Goal: Information Seeking & Learning: Learn about a topic

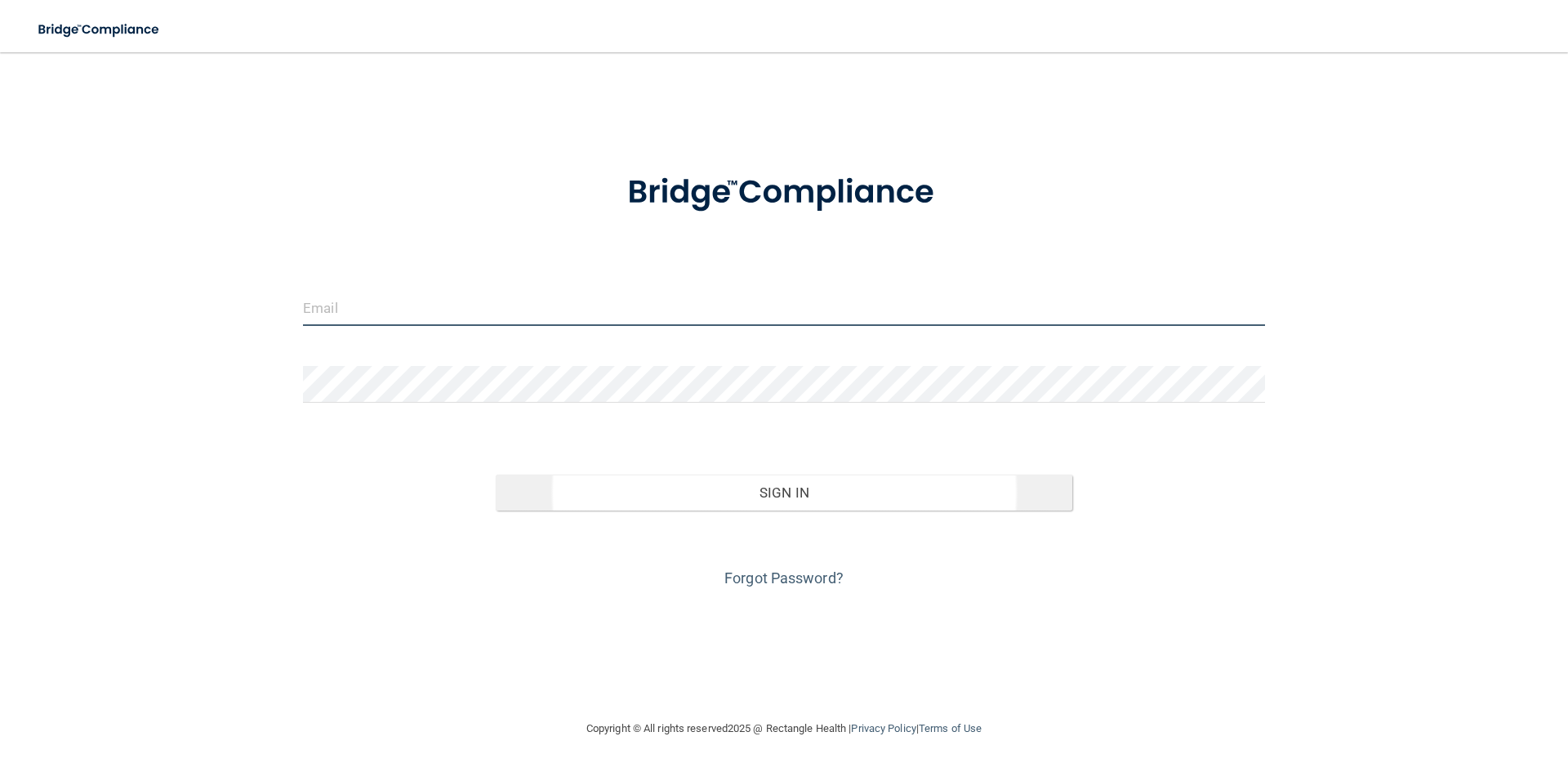
type input "[EMAIL_ADDRESS][DOMAIN_NAME]"
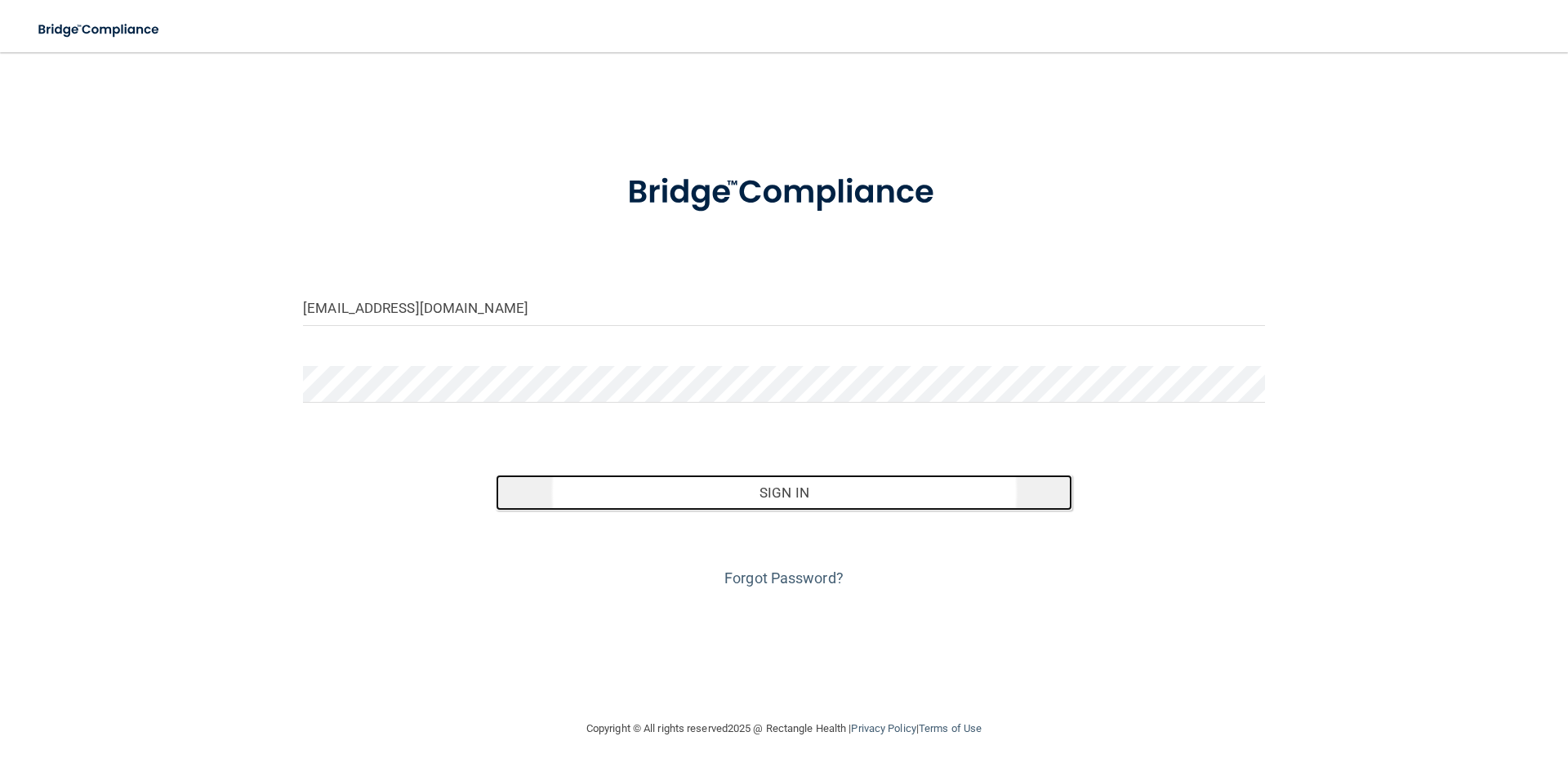
click at [796, 490] on button "Sign In" at bounding box center [784, 493] width 578 height 36
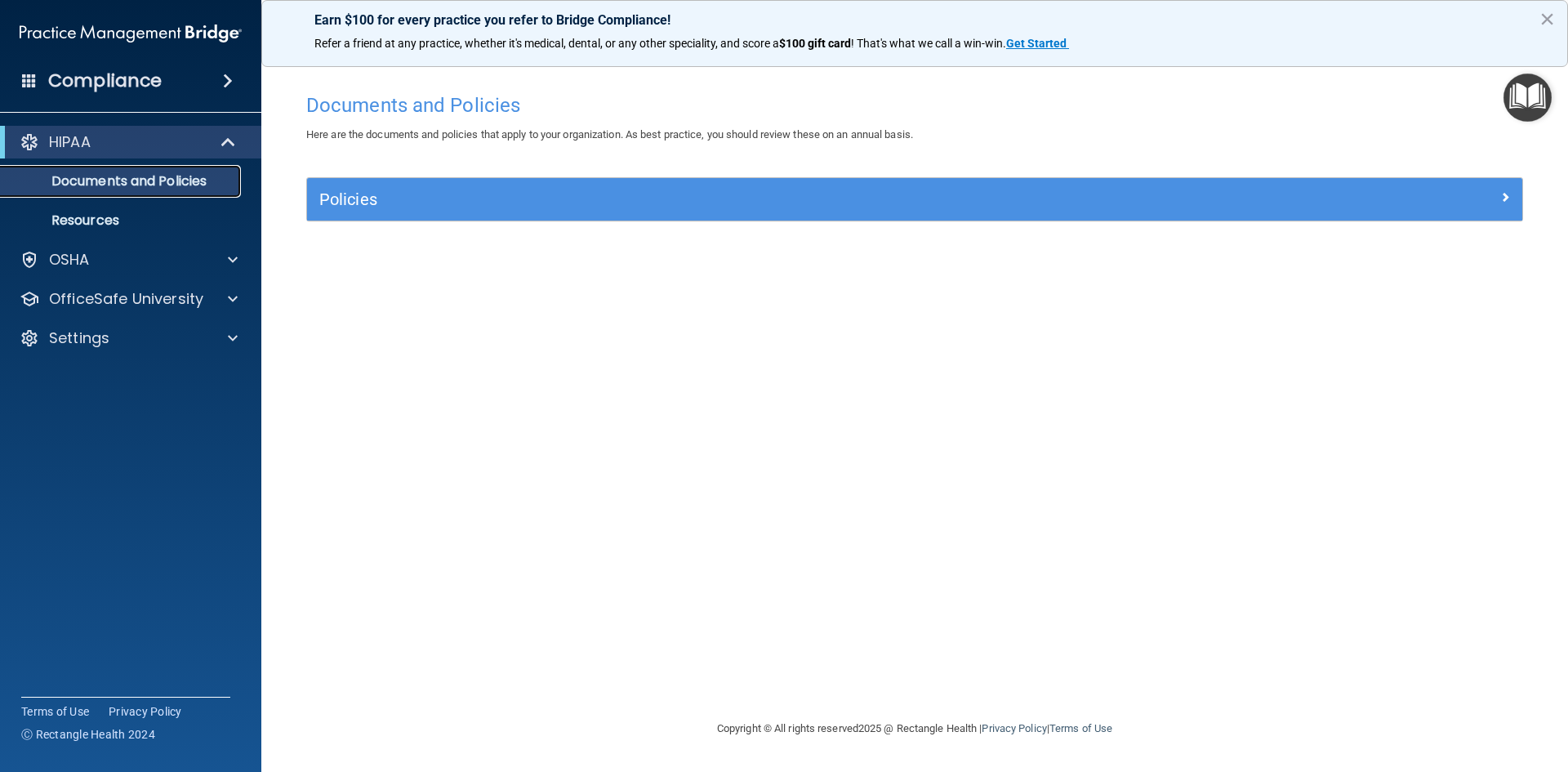
click at [122, 176] on p "Documents and Policies" at bounding box center [122, 181] width 223 height 16
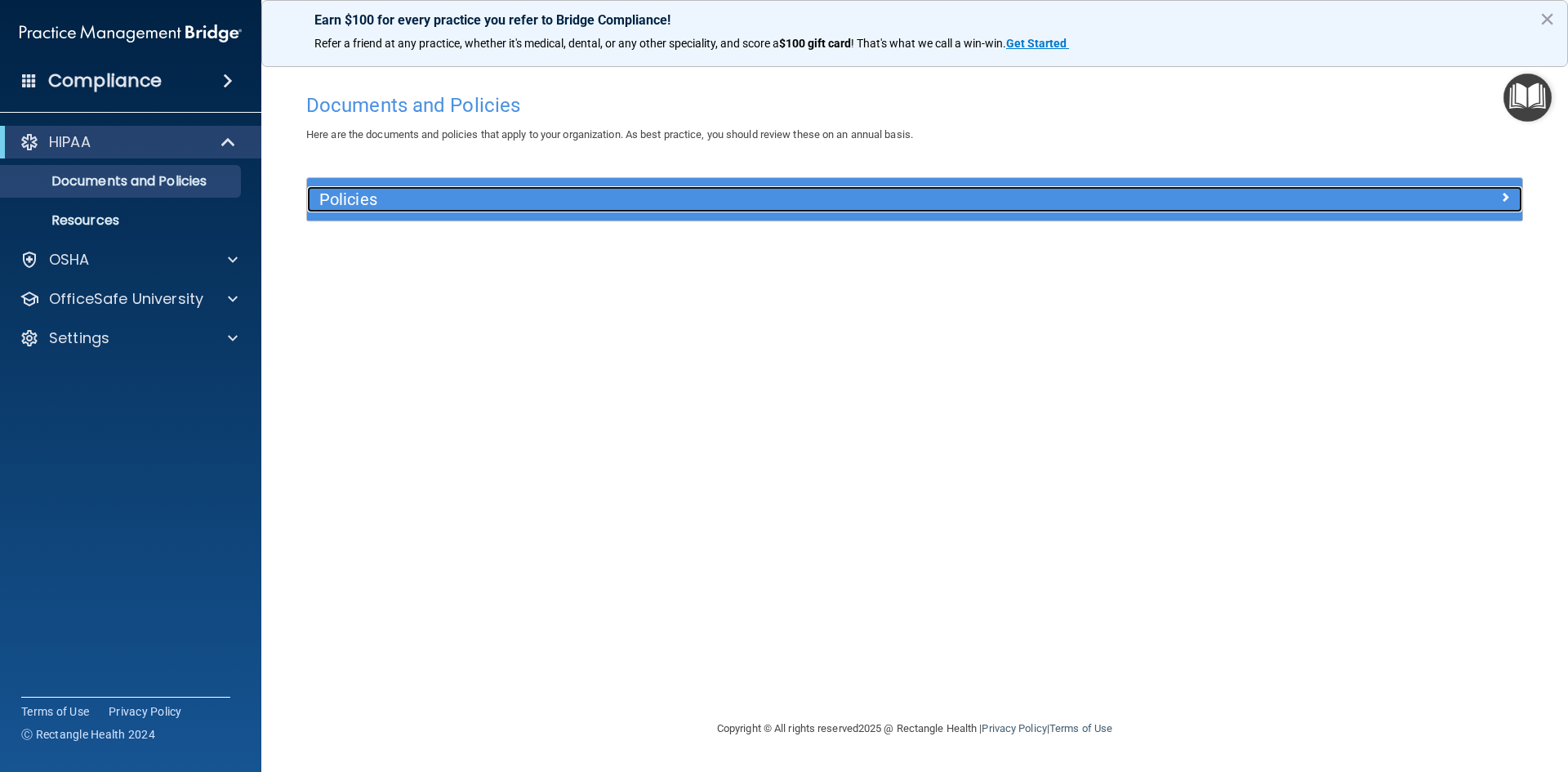
click at [795, 204] on h5 "Policies" at bounding box center [763, 199] width 886 height 18
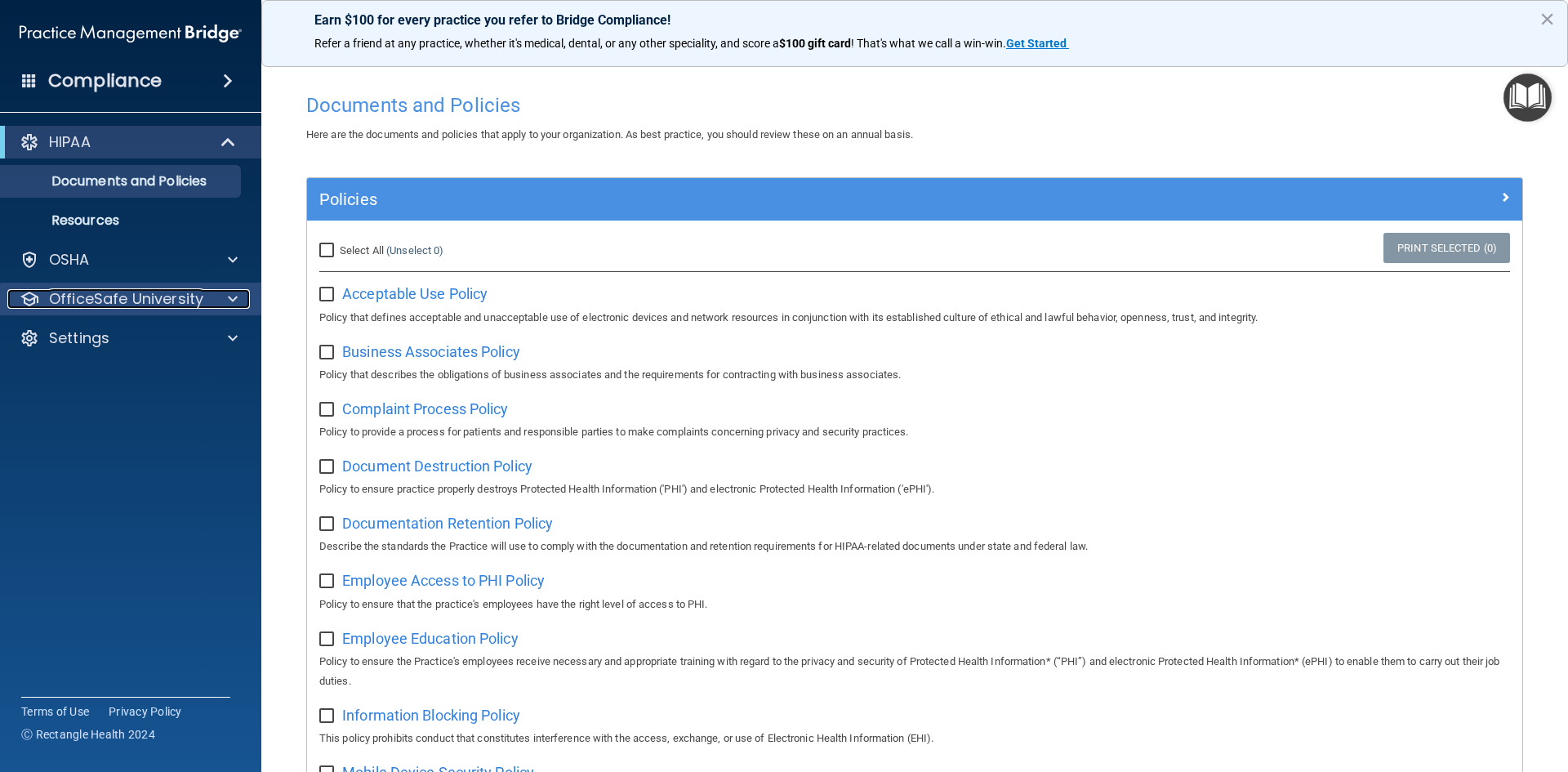
click at [87, 291] on p "OfficeSafe University" at bounding box center [126, 298] width 154 height 20
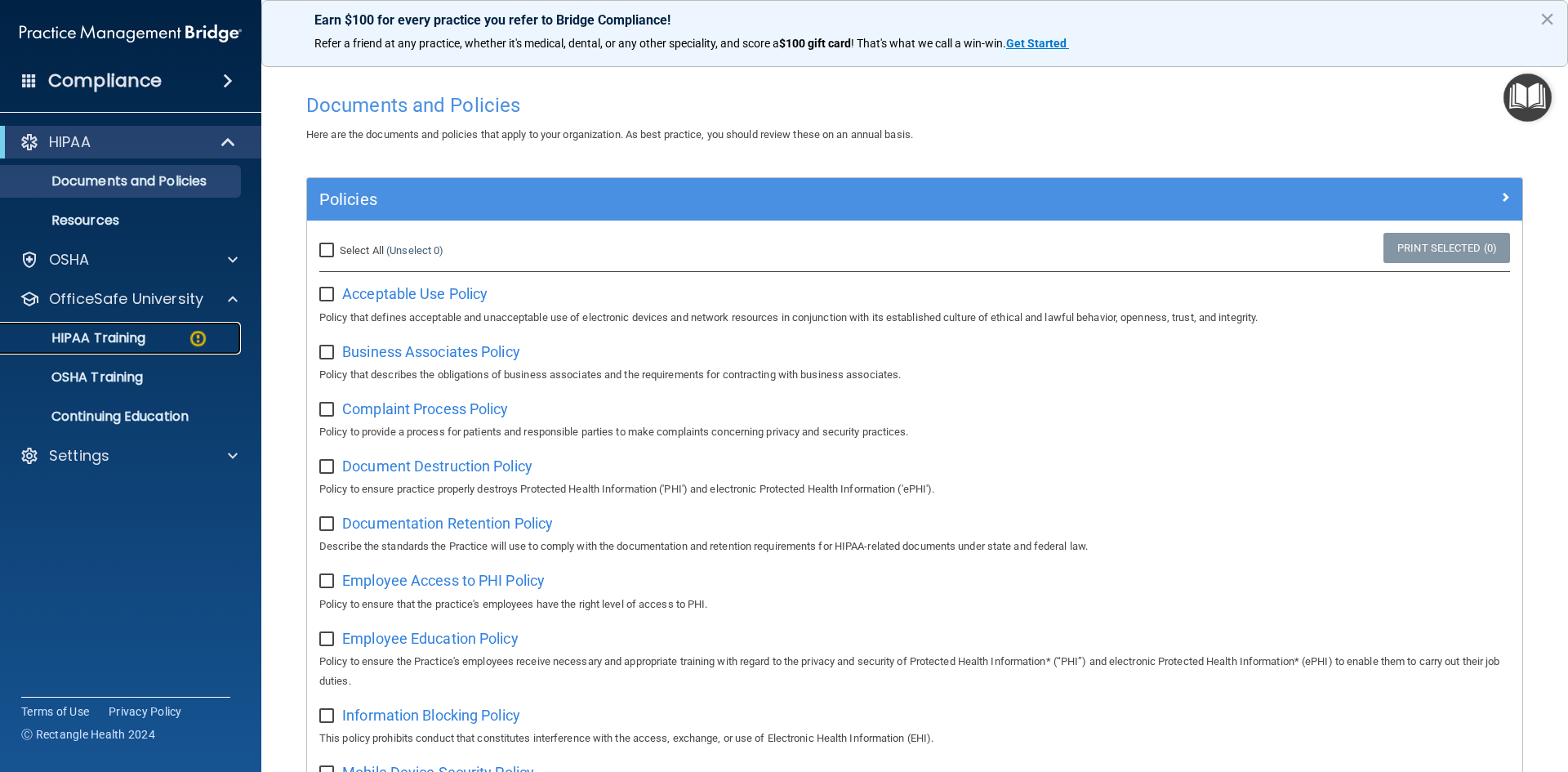
click at [92, 334] on p "HIPAA Training" at bounding box center [77, 337] width 134 height 16
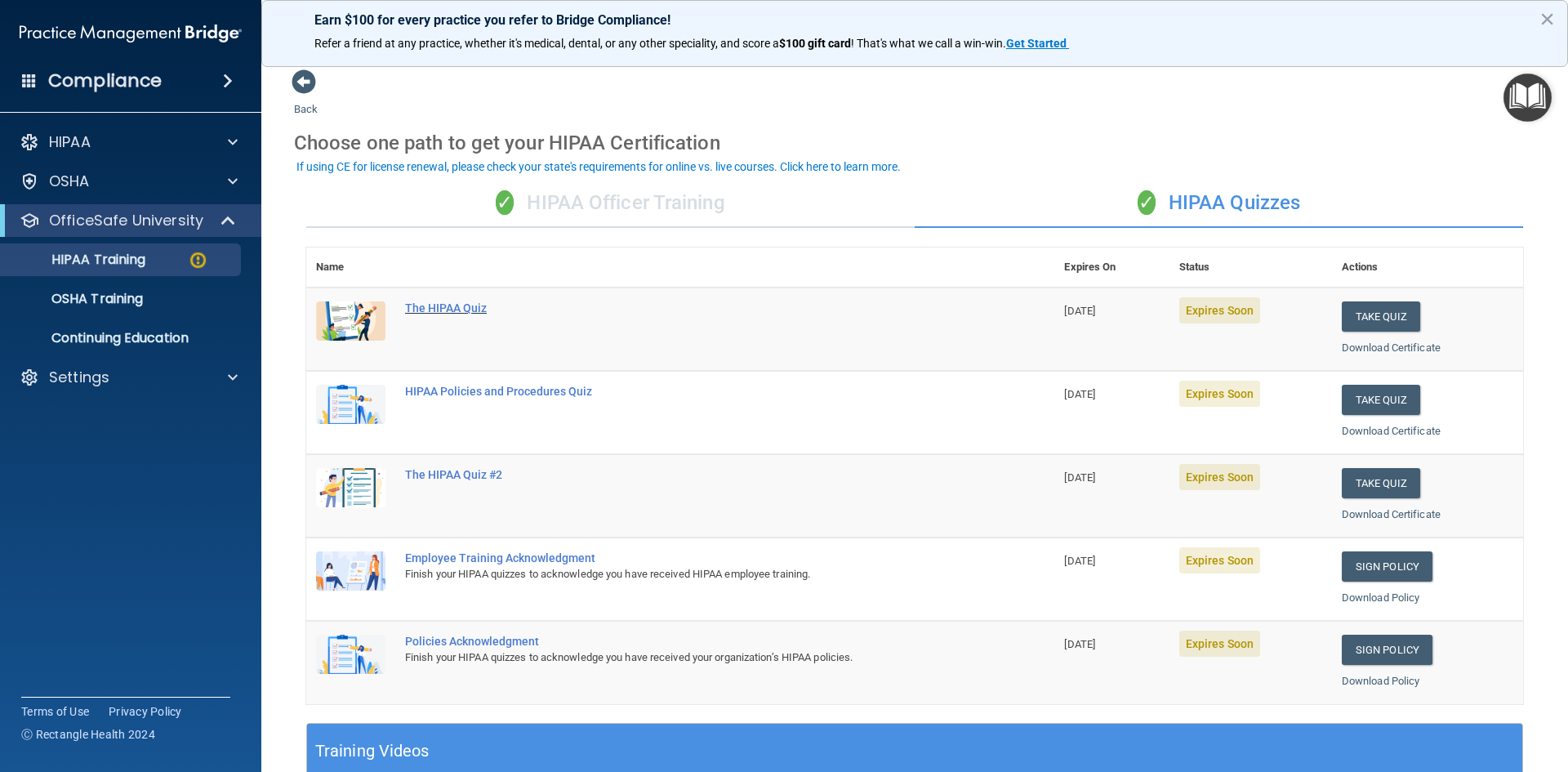
click at [469, 301] on div "The HIPAA Quiz" at bounding box center [688, 308] width 567 height 13
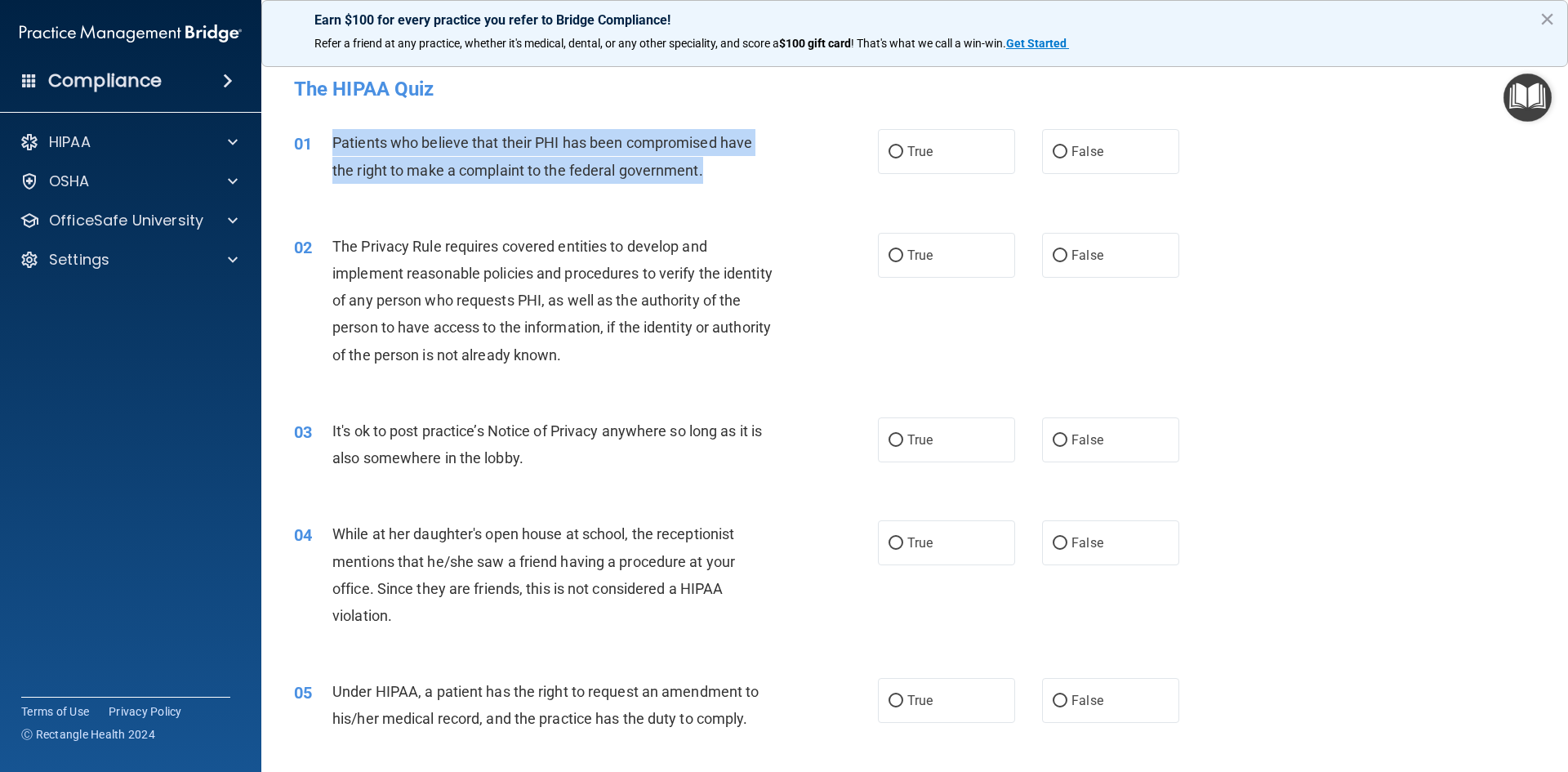
drag, startPoint x: 712, startPoint y: 173, endPoint x: 332, endPoint y: 136, distance: 381.8
click at [333, 136] on div "Patients who believe that their PHI has been compromised have the right to make…" at bounding box center [560, 155] width 457 height 54
copy span "Patients who believe that their PHI has been compromised have the right to make…"
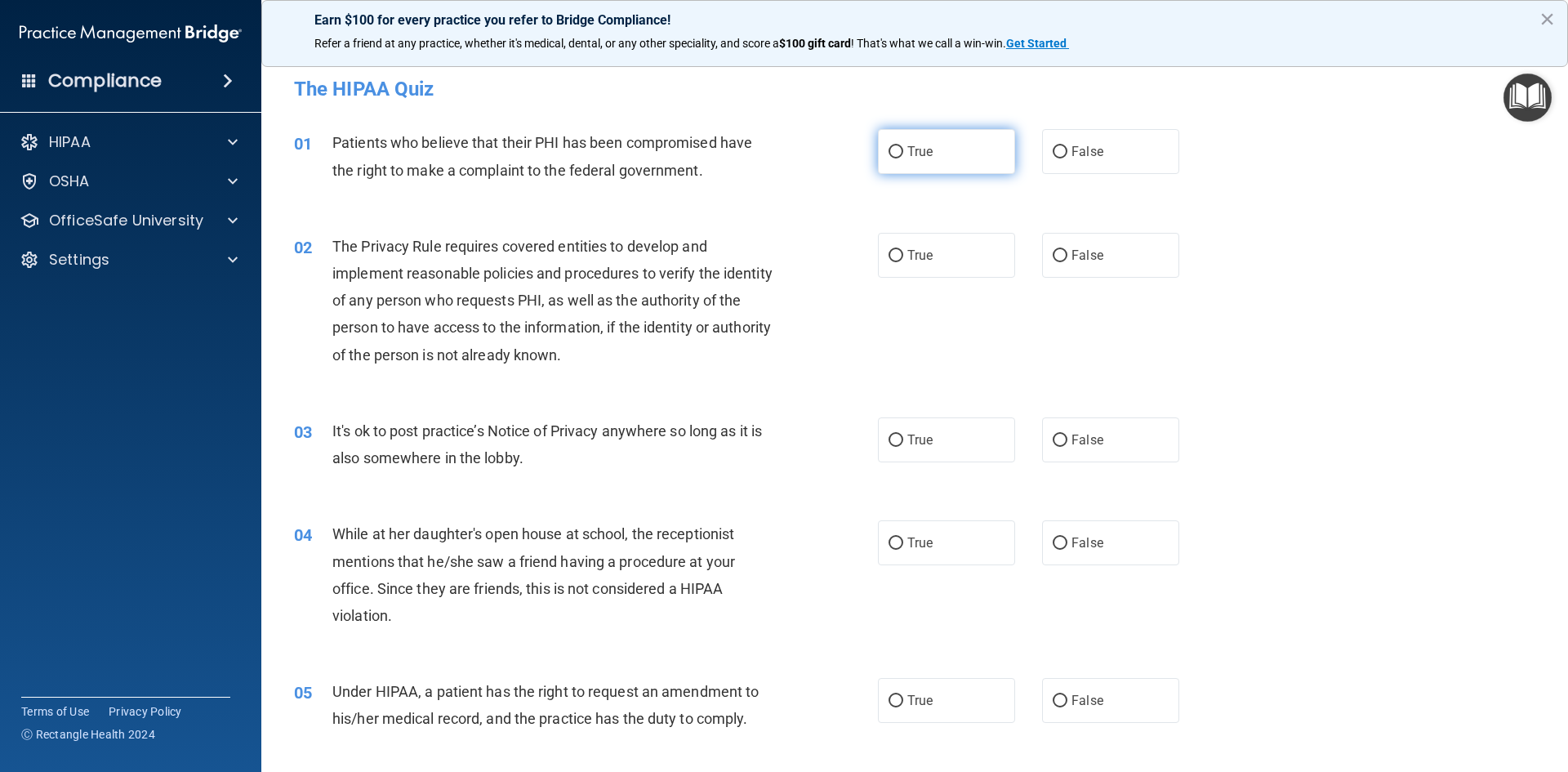
click at [908, 148] on span "True" at bounding box center [920, 152] width 26 height 15
click at [904, 148] on input "True" at bounding box center [895, 152] width 14 height 12
radio input "true"
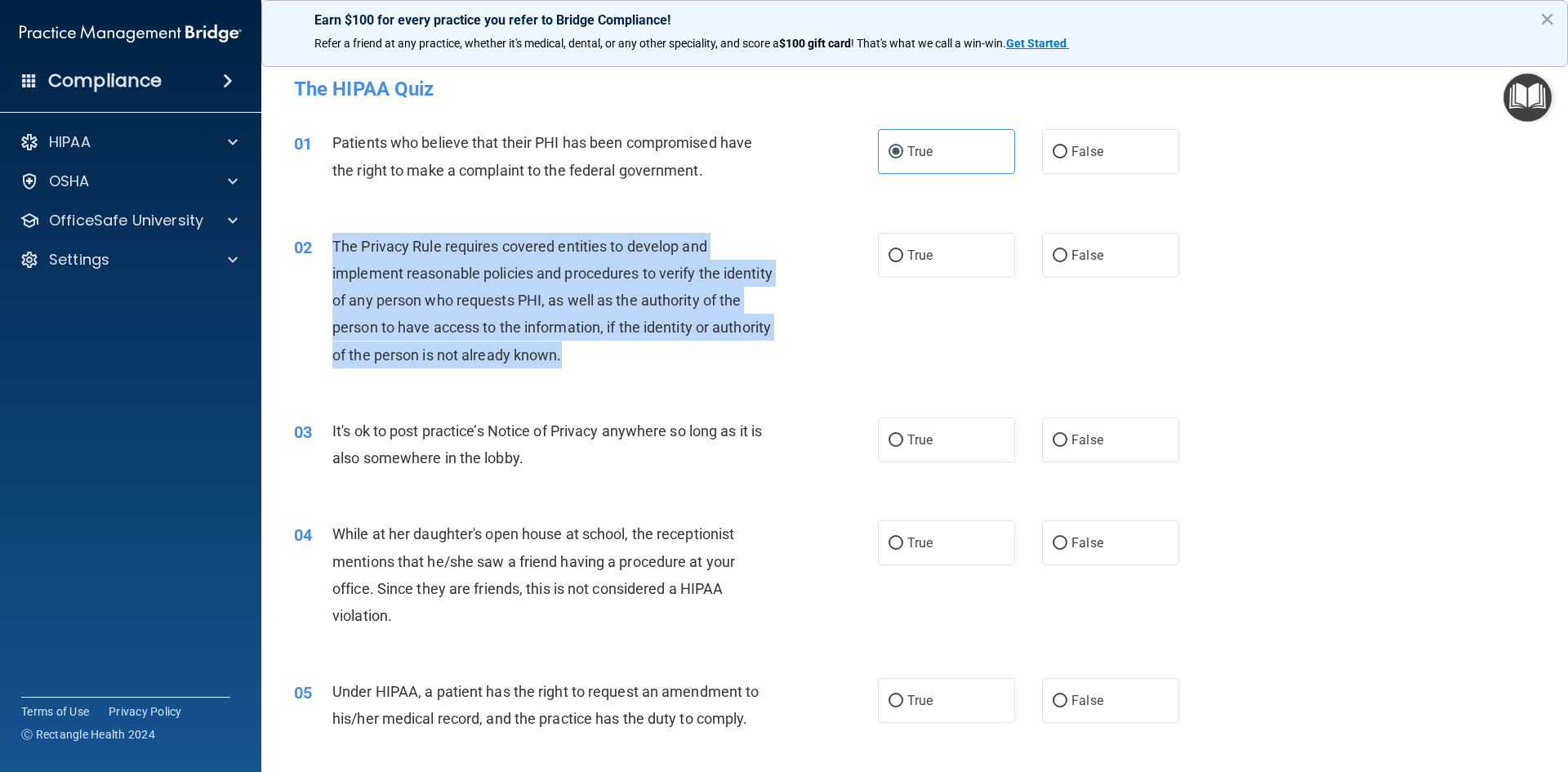
drag, startPoint x: 641, startPoint y: 351, endPoint x: 330, endPoint y: 241, distance: 329.9
click at [330, 241] on div "02 The Privacy Rule requires covered entities to develop and implement reasonab…" at bounding box center [586, 304] width 633 height 144
copy div "The Privacy Rule requires covered entities to develop and implement reasonable …"
click at [888, 254] on input "True" at bounding box center [895, 255] width 14 height 12
radio input "true"
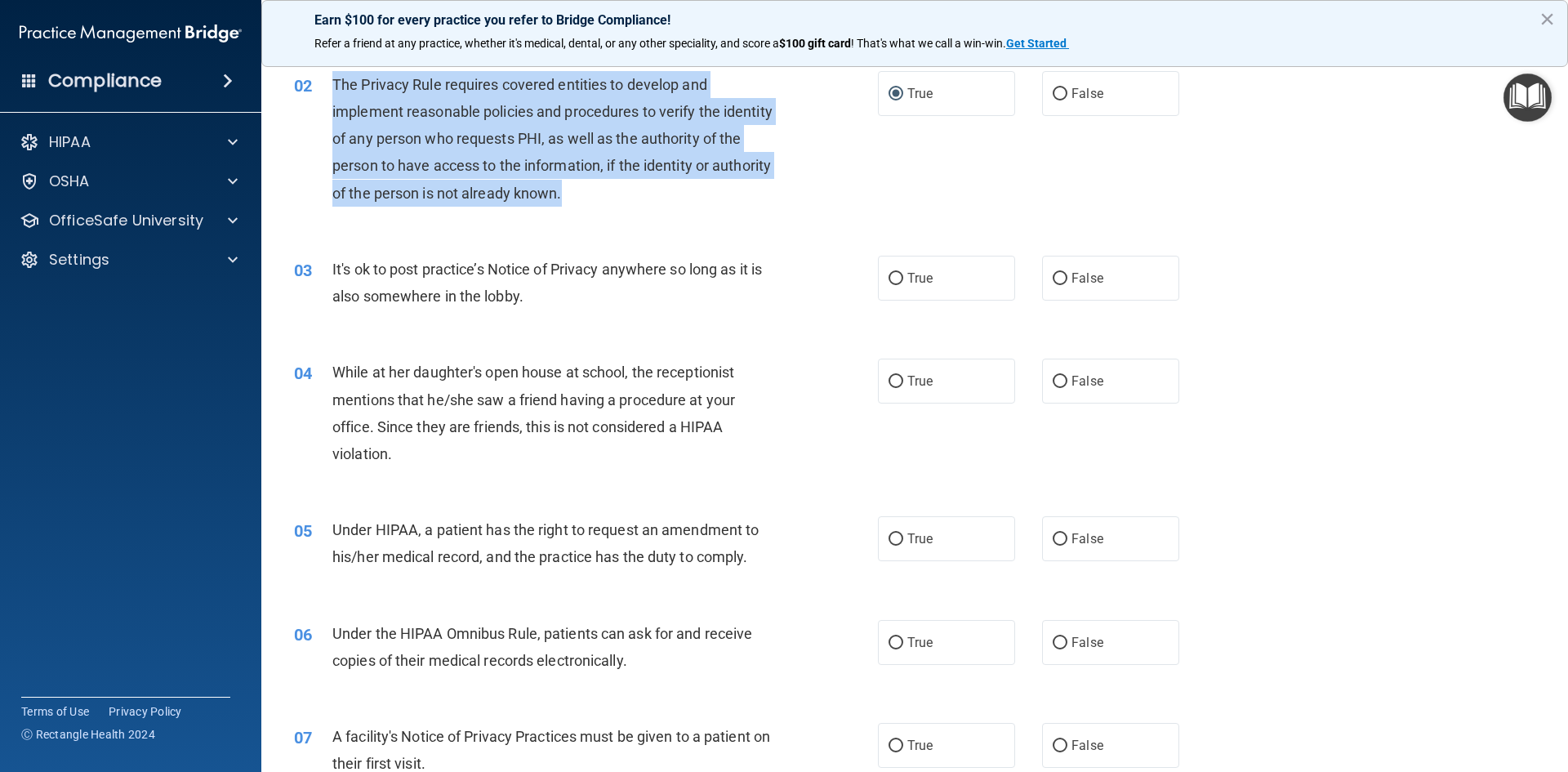
scroll to position [162, 0]
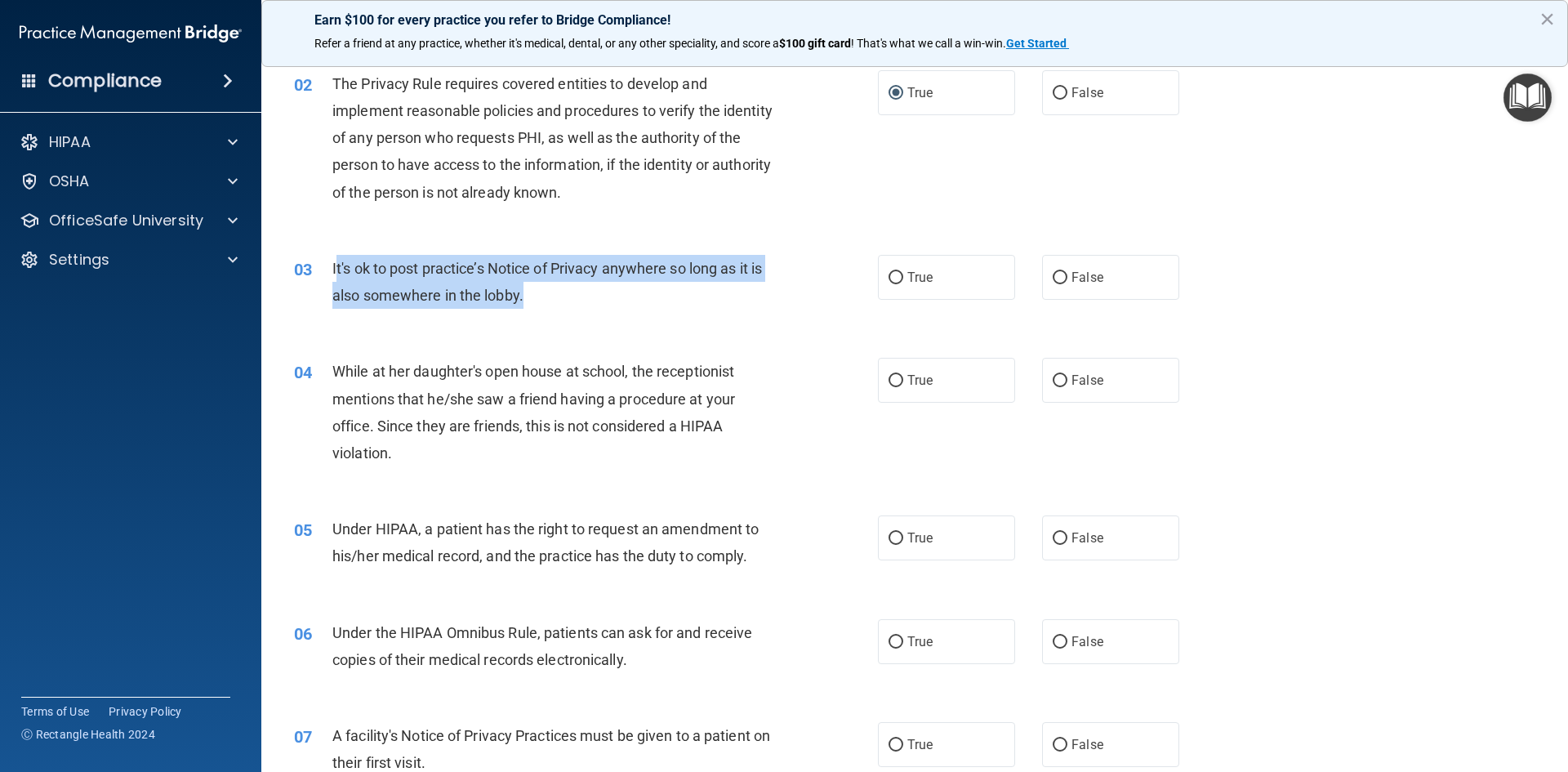
drag, startPoint x: 543, startPoint y: 293, endPoint x: 338, endPoint y: 272, distance: 206.1
click at [338, 272] on div "It's ok to post practice’s Notice of Privacy anywhere so long as it is also som…" at bounding box center [560, 281] width 457 height 54
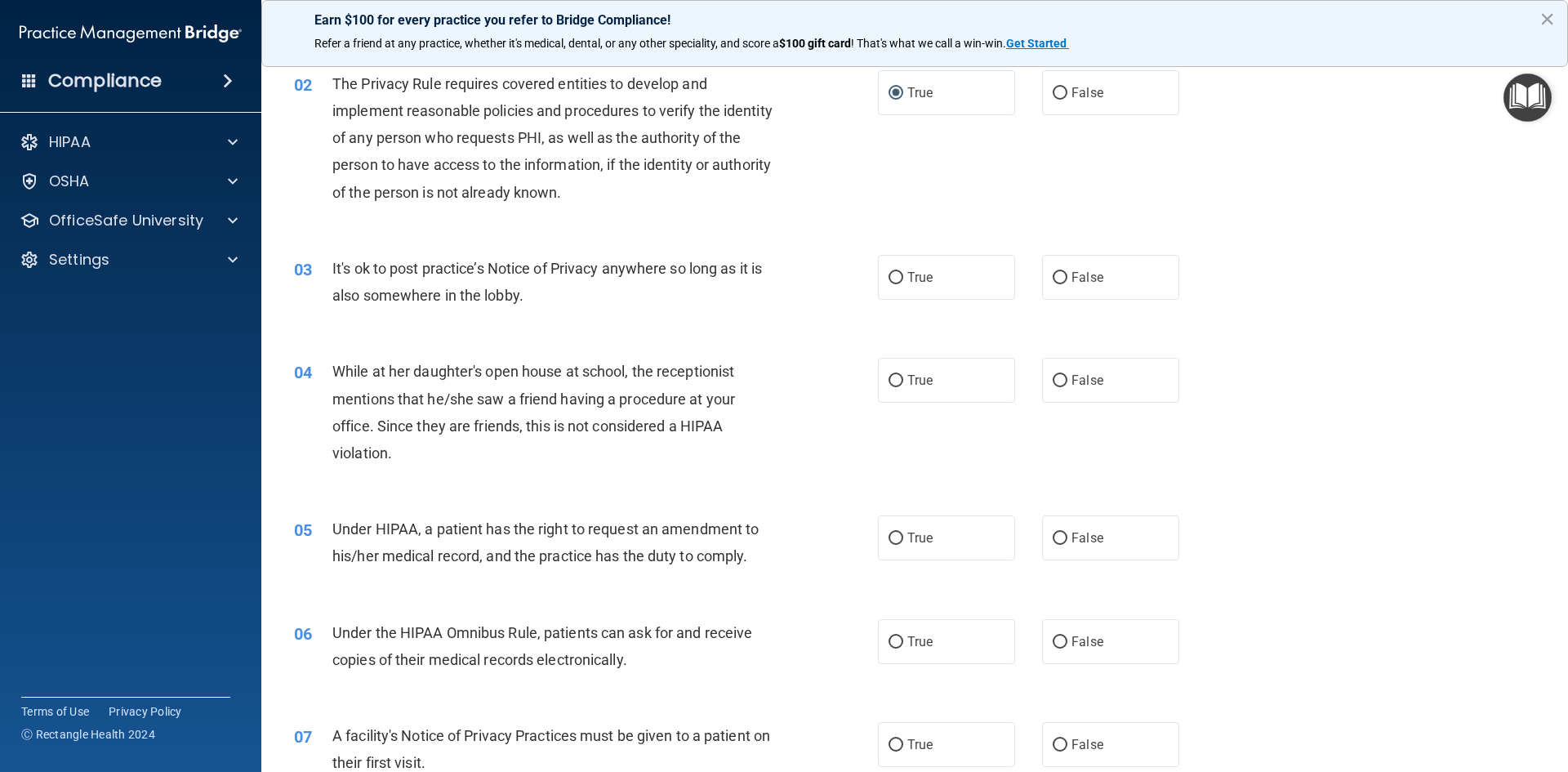
click at [325, 265] on div "03" at bounding box center [307, 270] width 51 height 30
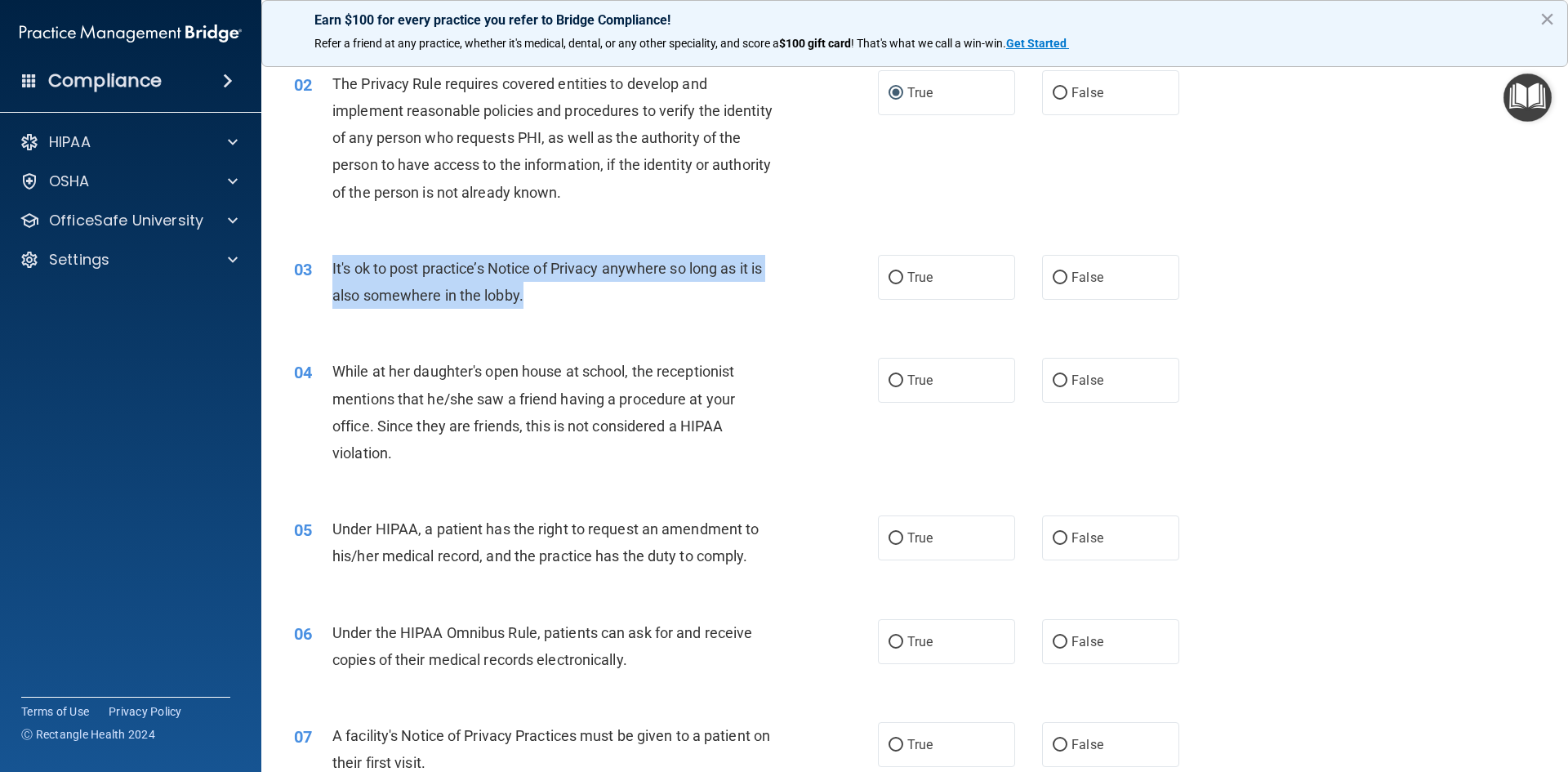
drag, startPoint x: 334, startPoint y: 263, endPoint x: 531, endPoint y: 298, distance: 200.1
click at [560, 304] on div "03 It's ok to post practice’s Notice of Privacy anywhere so long as it is also …" at bounding box center [586, 285] width 633 height 62
copy div "It's ok to post practice’s Notice of Privacy anywhere so long as it is also som…"
click at [1052, 276] on input "False" at bounding box center [1059, 277] width 14 height 12
radio input "true"
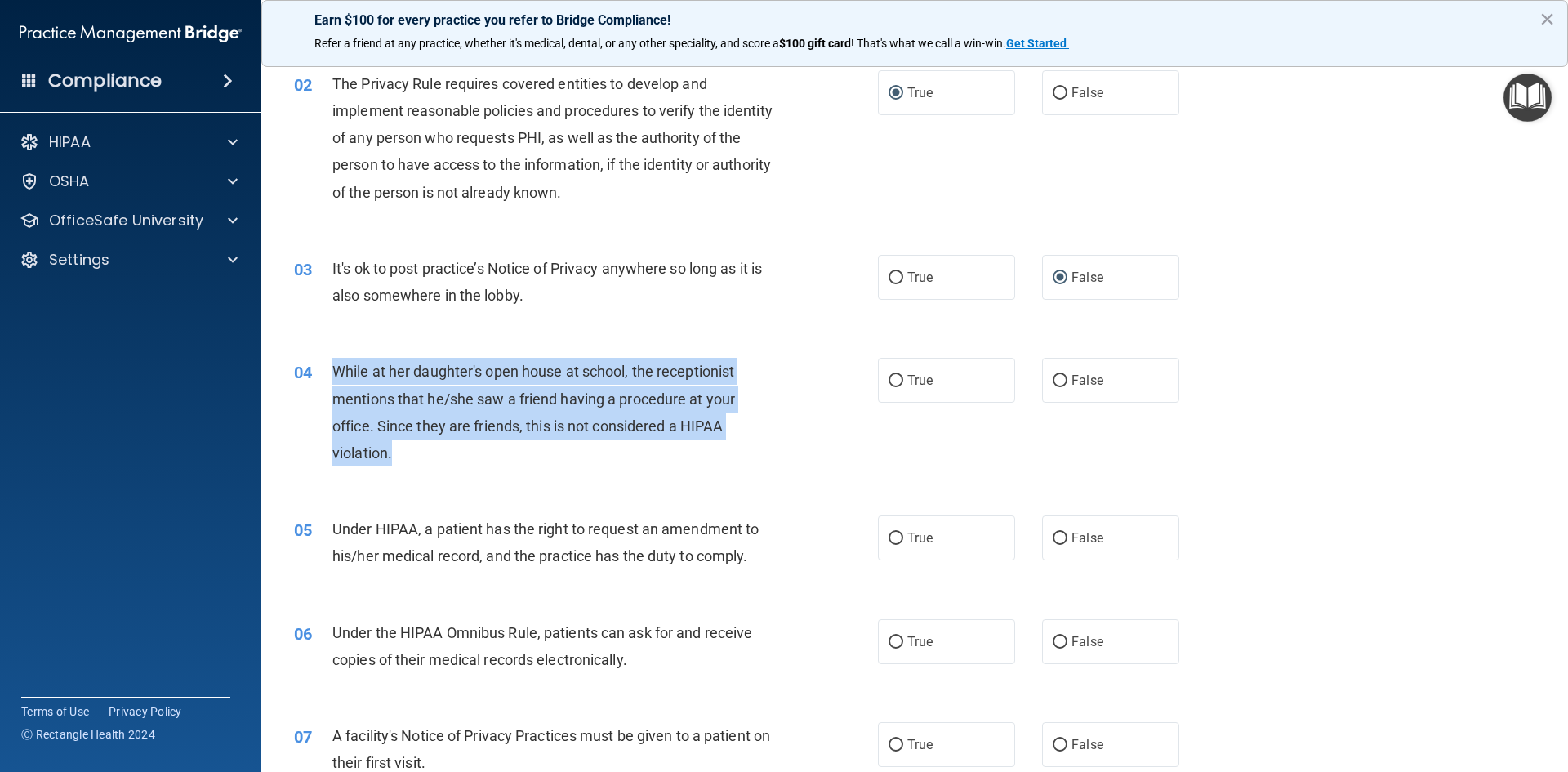
drag, startPoint x: 401, startPoint y: 455, endPoint x: 337, endPoint y: 363, distance: 112.1
click at [337, 363] on div "While at her daughter's open house at school, the receptionist mentions that he…" at bounding box center [560, 412] width 457 height 109
copy span "While at her daughter's open house at school, the receptionist mentions that he…"
click at [1059, 384] on input "False" at bounding box center [1059, 380] width 14 height 12
radio input "true"
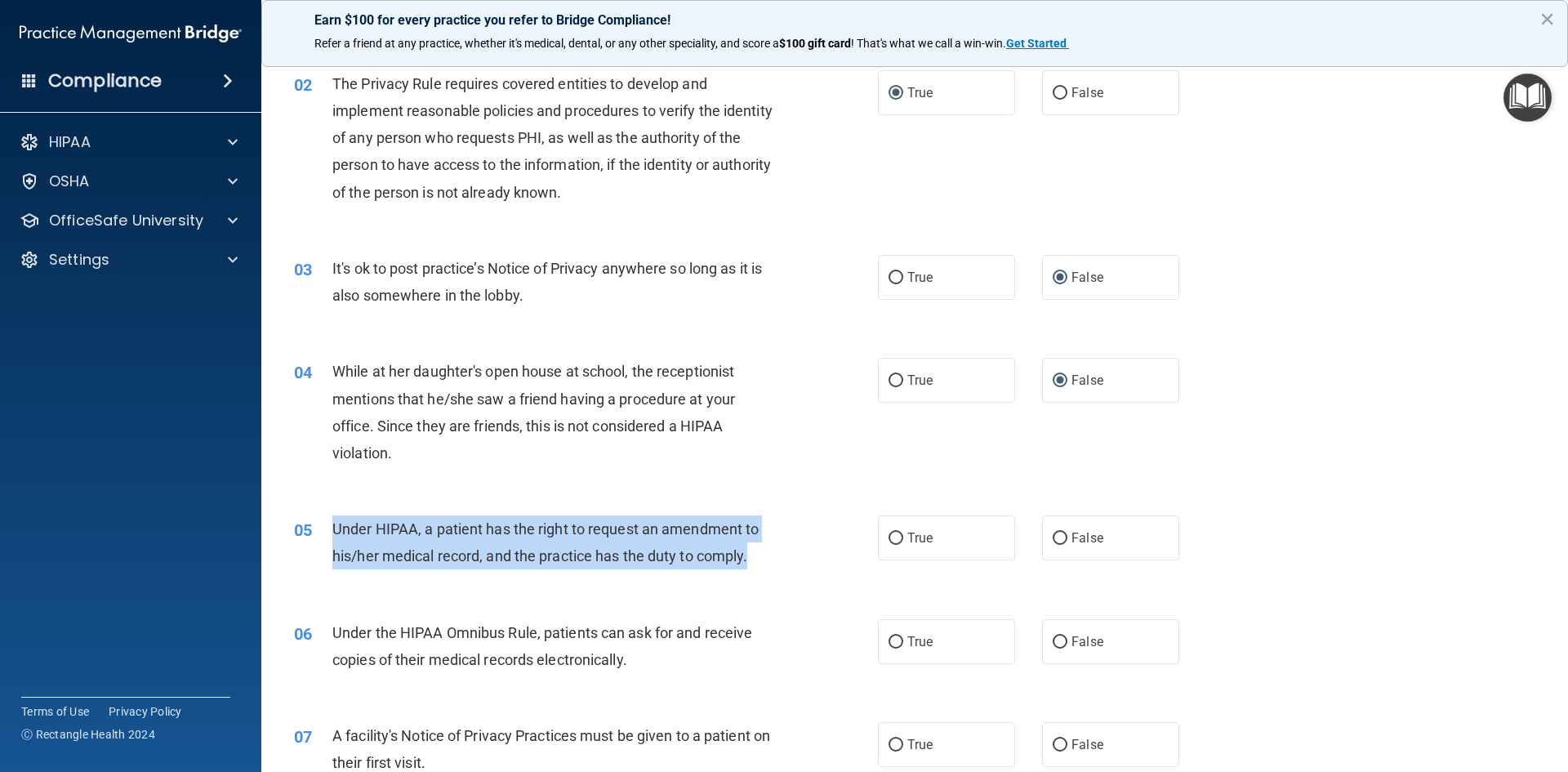
drag, startPoint x: 760, startPoint y: 563, endPoint x: 328, endPoint y: 525, distance: 433.7
click at [328, 525] on div "05 Under HIPAA, a patient has the right to request an amendment to his/her medi…" at bounding box center [586, 546] width 633 height 62
copy div "Under HIPAA, a patient has the right to request an amendment to his/her medical…"
click at [892, 538] on input "True" at bounding box center [895, 538] width 14 height 12
radio input "true"
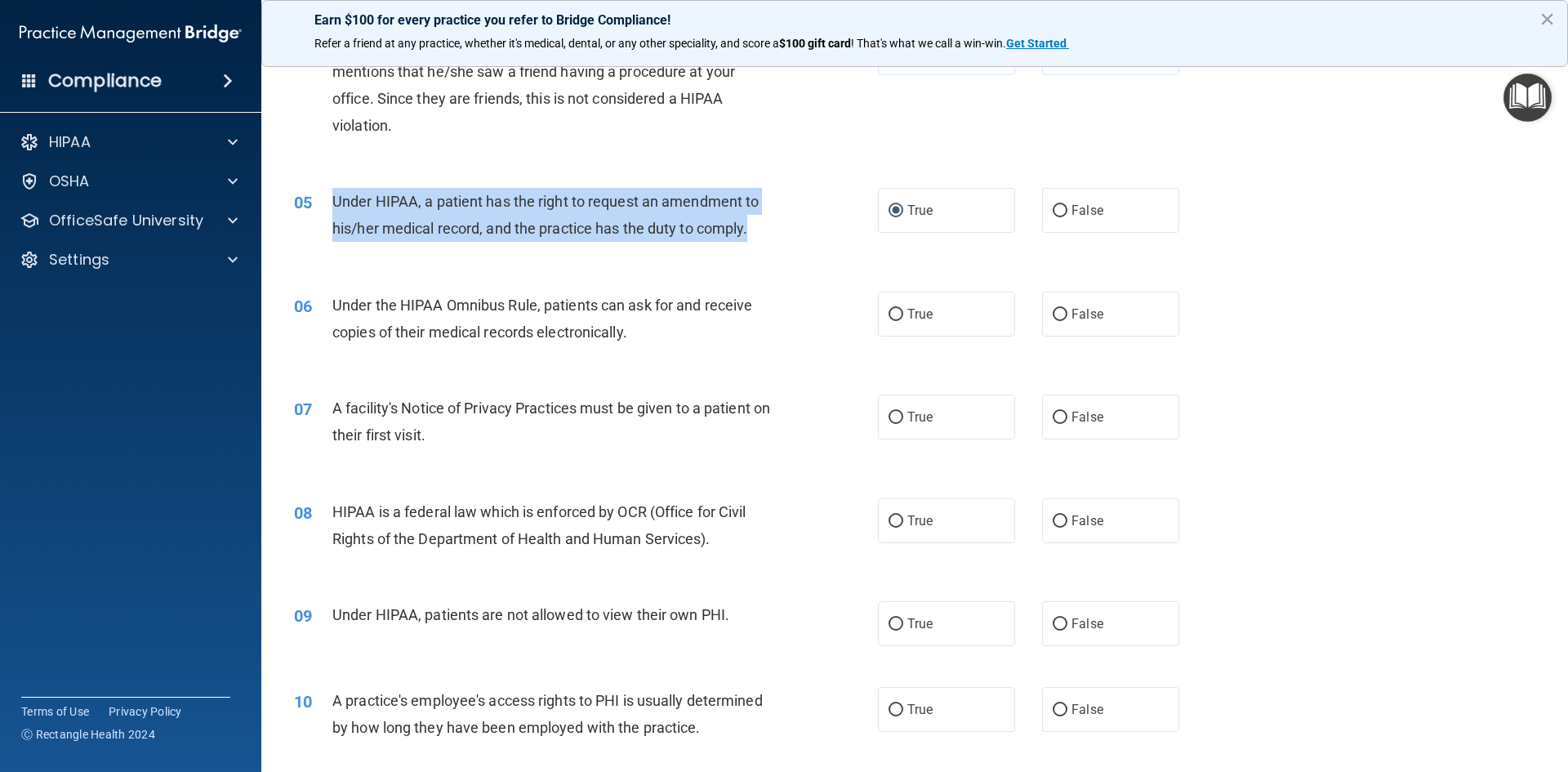
scroll to position [489, 0]
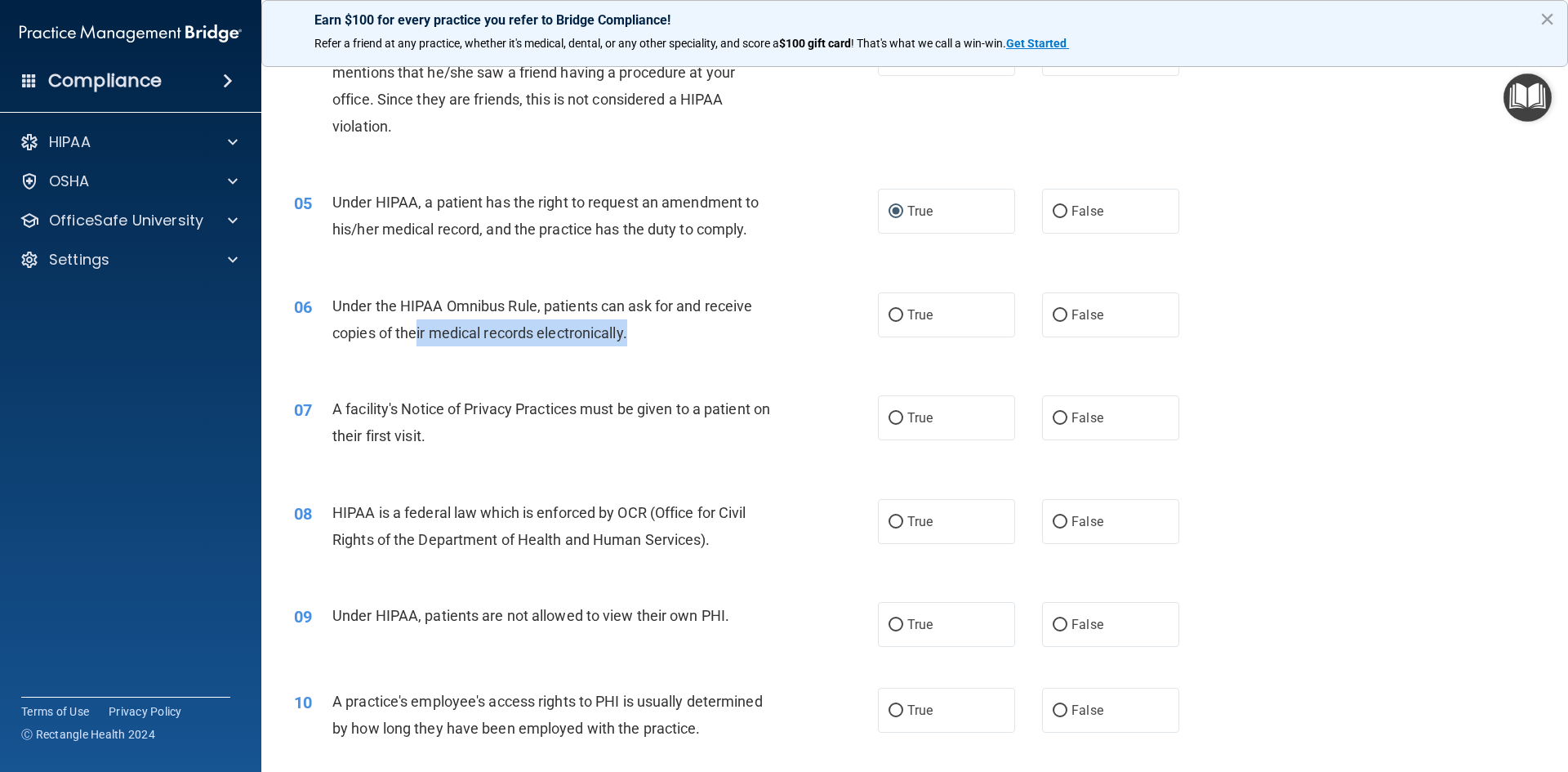
drag, startPoint x: 647, startPoint y: 335, endPoint x: 414, endPoint y: 345, distance: 233.2
click at [414, 345] on div "Under the HIPAA Omnibus Rule, patients can ask for and receive copies of their …" at bounding box center [560, 319] width 457 height 54
click at [638, 335] on div "Under the HIPAA Omnibus Rule, patients can ask for and receive copies of their …" at bounding box center [560, 319] width 457 height 54
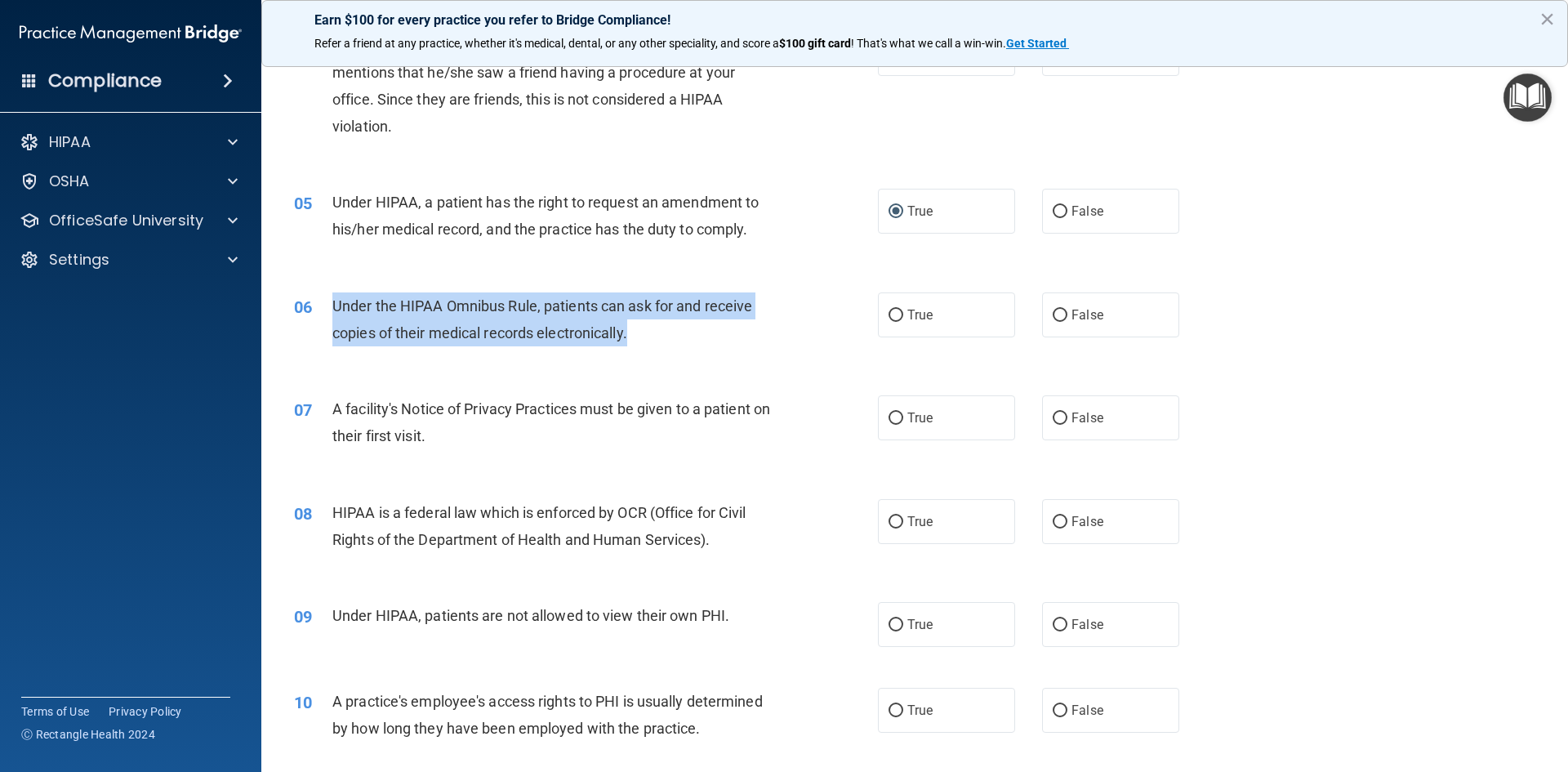
drag, startPoint x: 669, startPoint y: 332, endPoint x: 334, endPoint y: 302, distance: 336.3
click at [334, 302] on div "Under the HIPAA Omnibus Rule, patients can ask for and receive copies of their …" at bounding box center [560, 319] width 457 height 54
copy span "Under the HIPAA Omnibus Rule, patients can ask for and receive copies of their …"
click at [892, 310] on input "True" at bounding box center [895, 315] width 14 height 12
radio input "true"
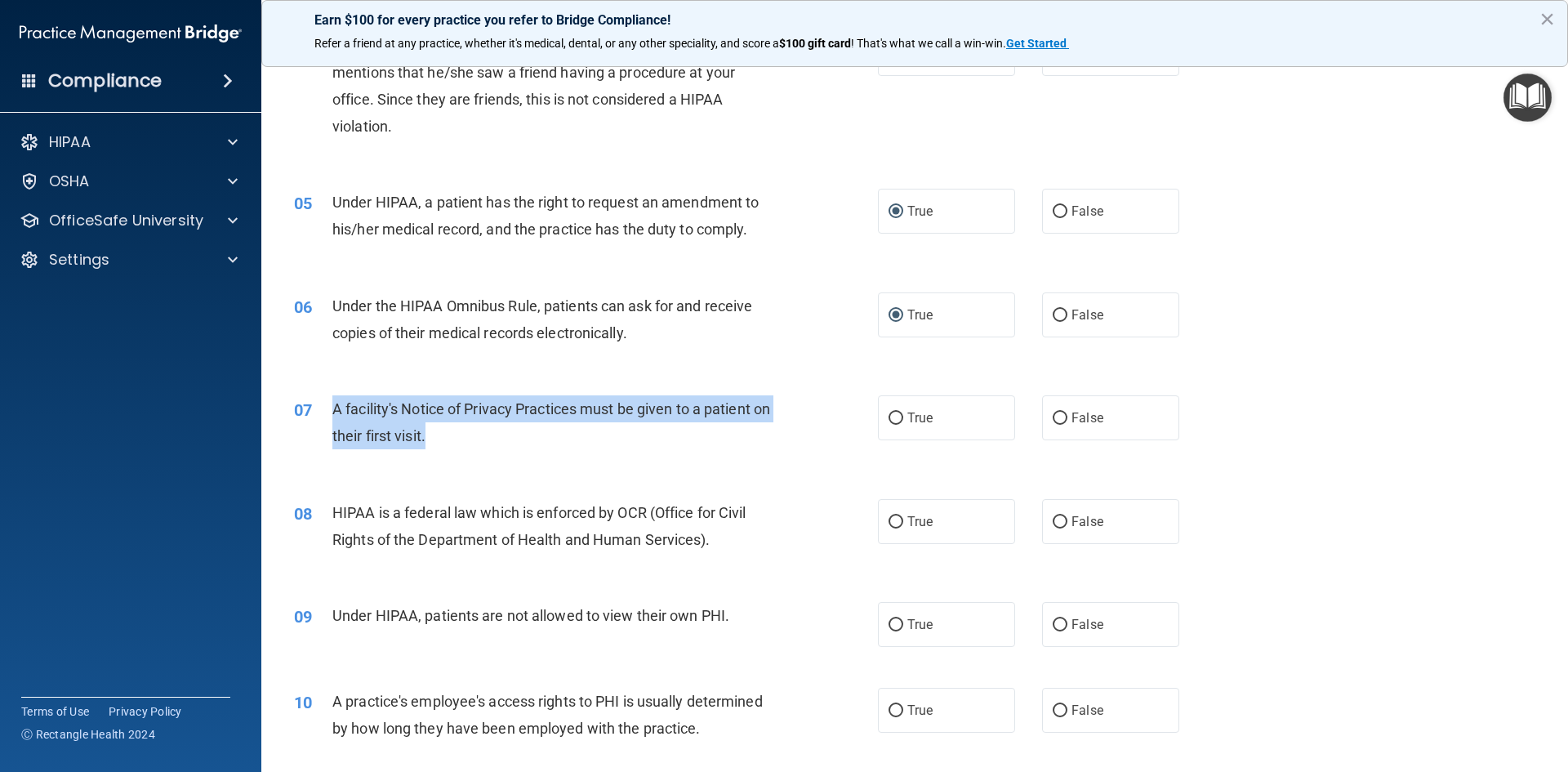
drag, startPoint x: 461, startPoint y: 437, endPoint x: 330, endPoint y: 397, distance: 137.0
click at [330, 397] on div "07 A facility's Notice of Privacy Practices must be given to a patient on their…" at bounding box center [586, 426] width 633 height 62
copy div "A facility's Notice of Privacy Practices must be given to a patient on their fi…"
click at [890, 421] on input "True" at bounding box center [895, 418] width 14 height 12
radio input "true"
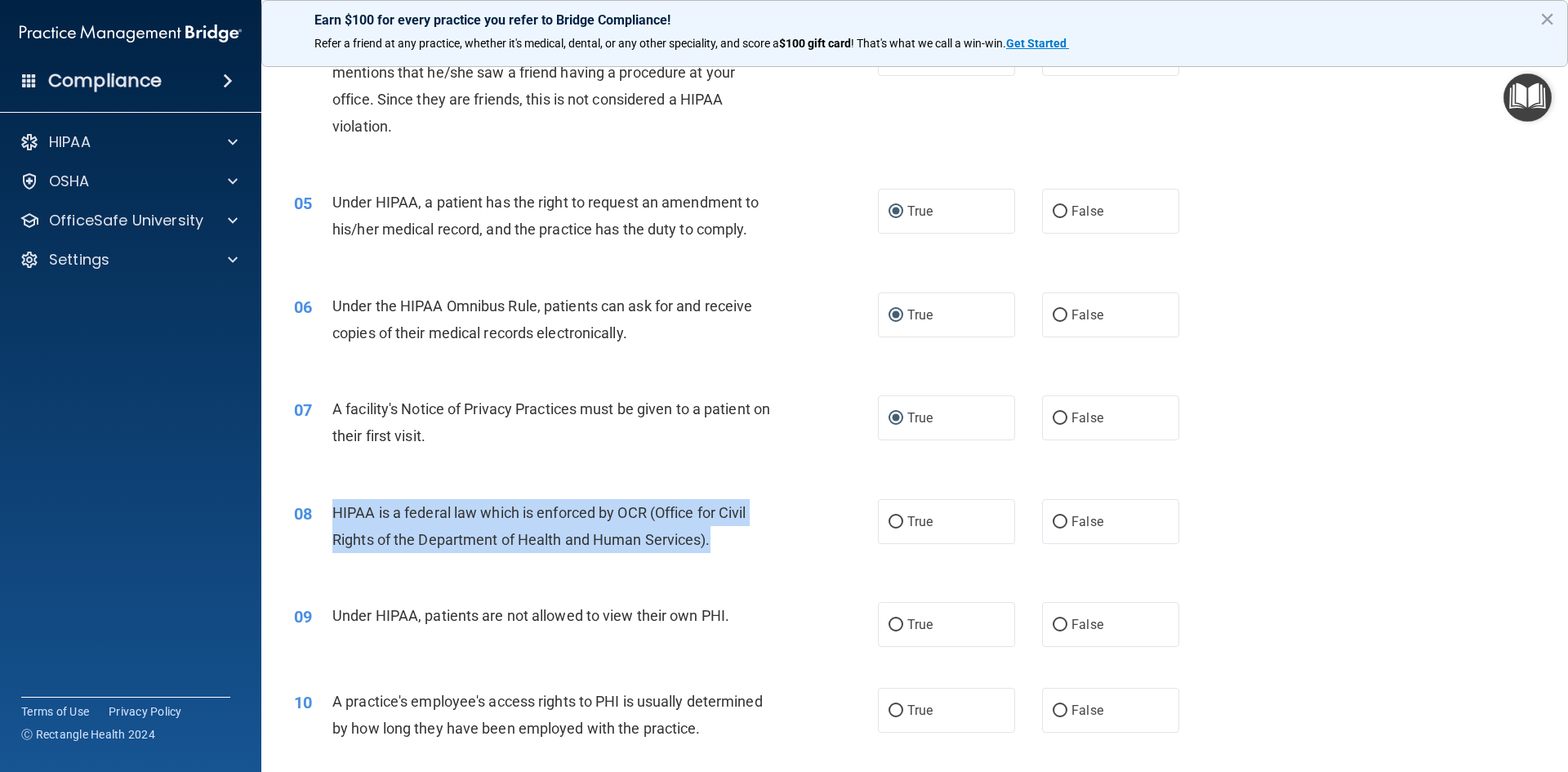
drag, startPoint x: 723, startPoint y: 539, endPoint x: 332, endPoint y: 510, distance: 392.1
click at [333, 510] on div "HIPAA is a federal law which is enforced by OCR (Office for Civil Rights of the…" at bounding box center [560, 525] width 457 height 54
copy span "HIPAA is a federal law which is enforced by OCR (Office for Civil Rights of the…"
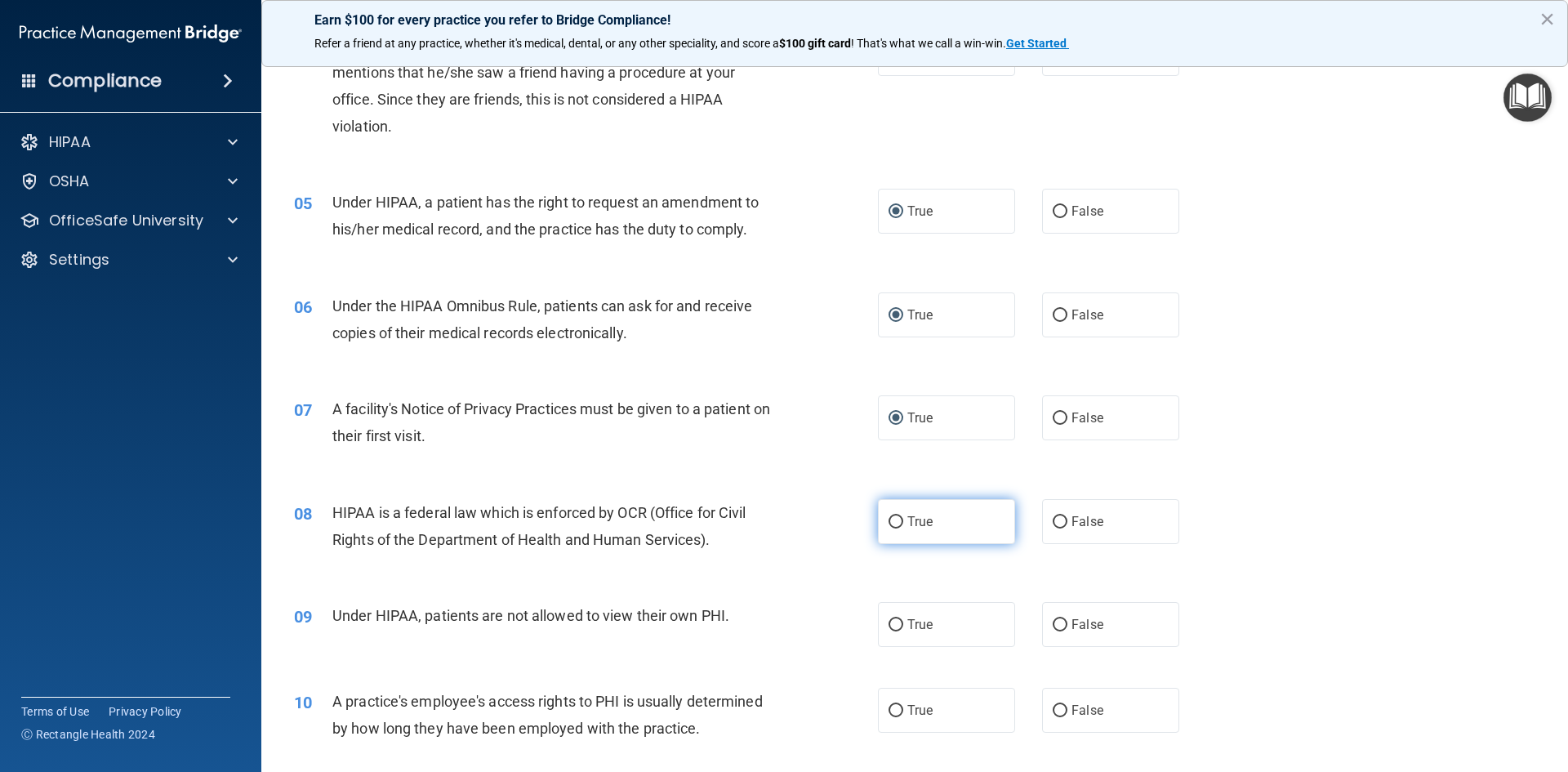
click at [895, 528] on label "True" at bounding box center [947, 520] width 137 height 45
click at [895, 528] on input "True" at bounding box center [895, 521] width 14 height 12
radio input "true"
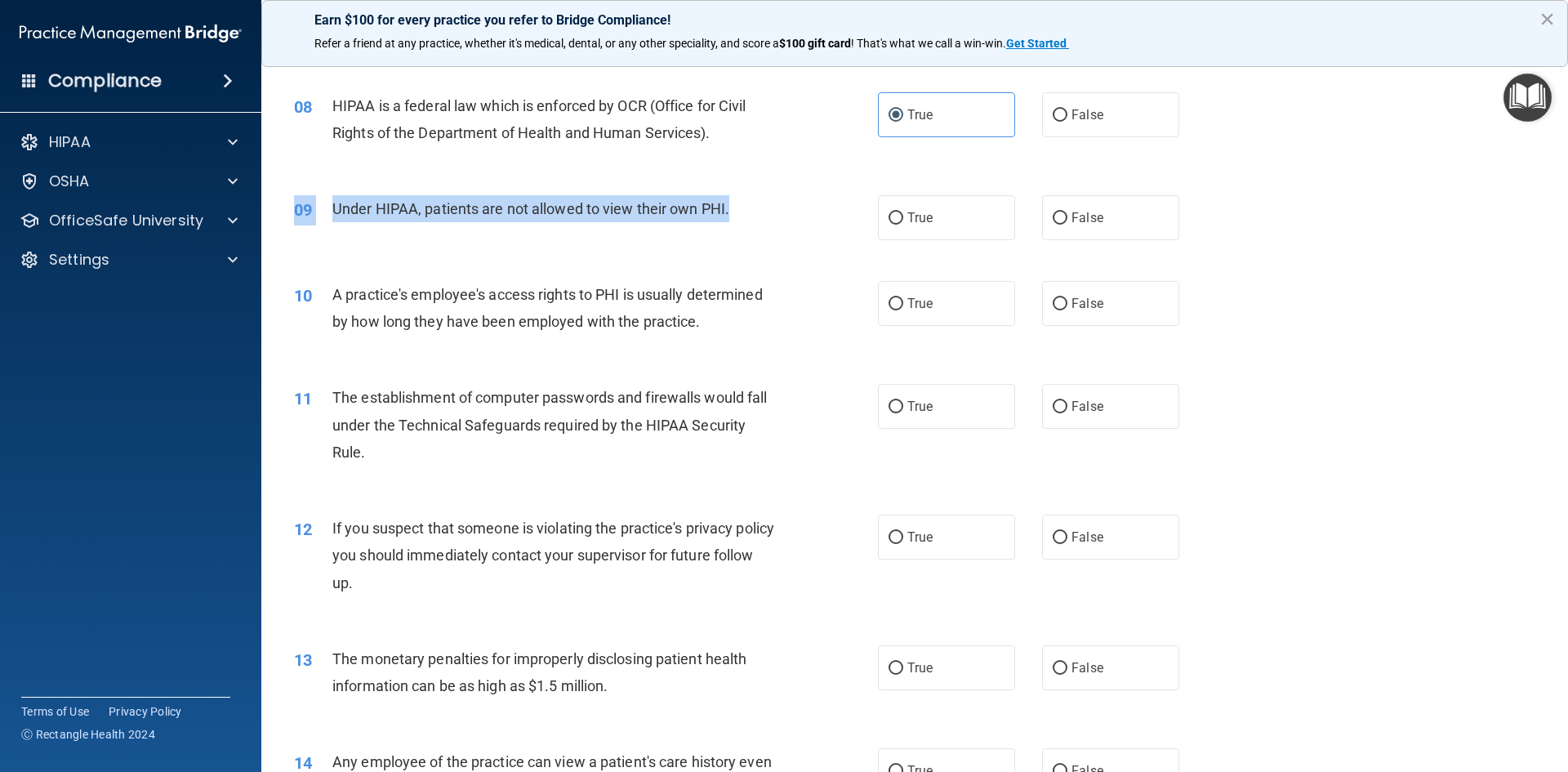
scroll to position [897, 0]
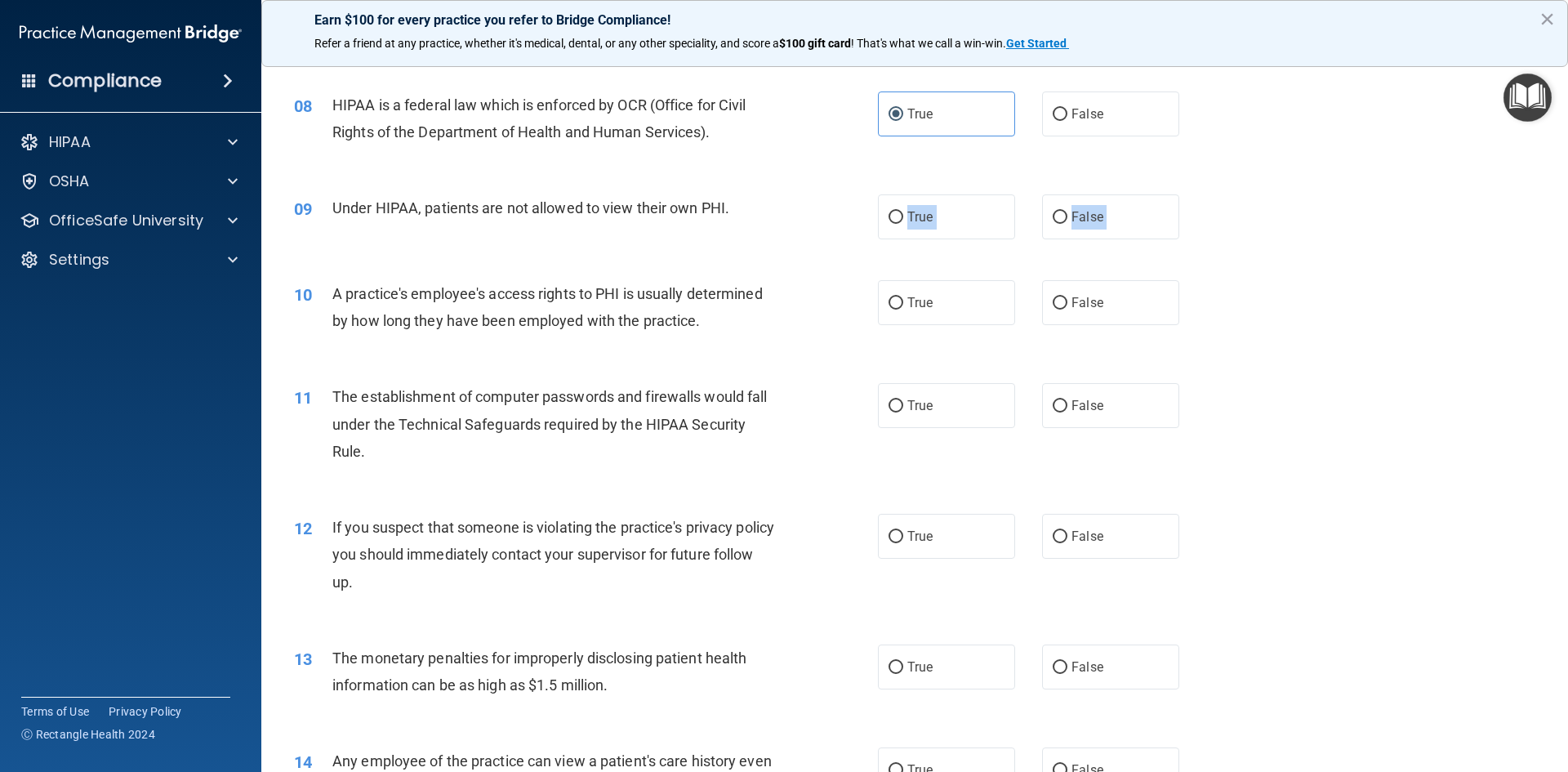
drag, startPoint x: 771, startPoint y: 197, endPoint x: 596, endPoint y: 270, distance: 189.6
drag, startPoint x: 822, startPoint y: 235, endPoint x: 749, endPoint y: 254, distance: 75.4
click at [814, 236] on div "09 Under HIPAA, patients are not allowed to view their own PHI. True False" at bounding box center [915, 216] width 1266 height 86
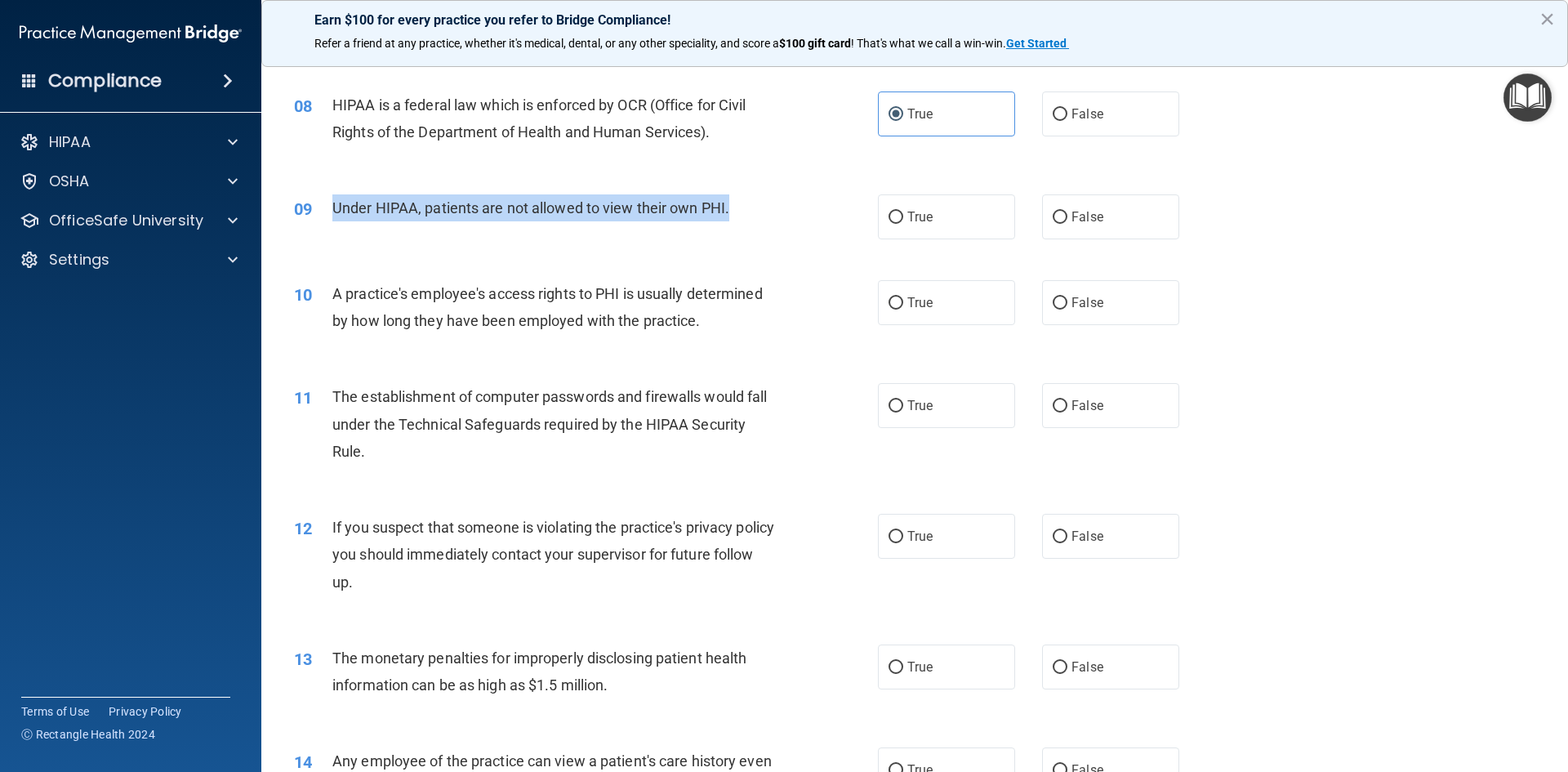
drag, startPoint x: 735, startPoint y: 208, endPoint x: 336, endPoint y: 208, distance: 399.0
click at [336, 208] on div "Under HIPAA, patients are not allowed to view their own PHI." at bounding box center [560, 208] width 457 height 27
copy span "Under HIPAA, patients are not allowed to view their own PHI."
click at [1055, 213] on input "False" at bounding box center [1059, 217] width 14 height 12
radio input "true"
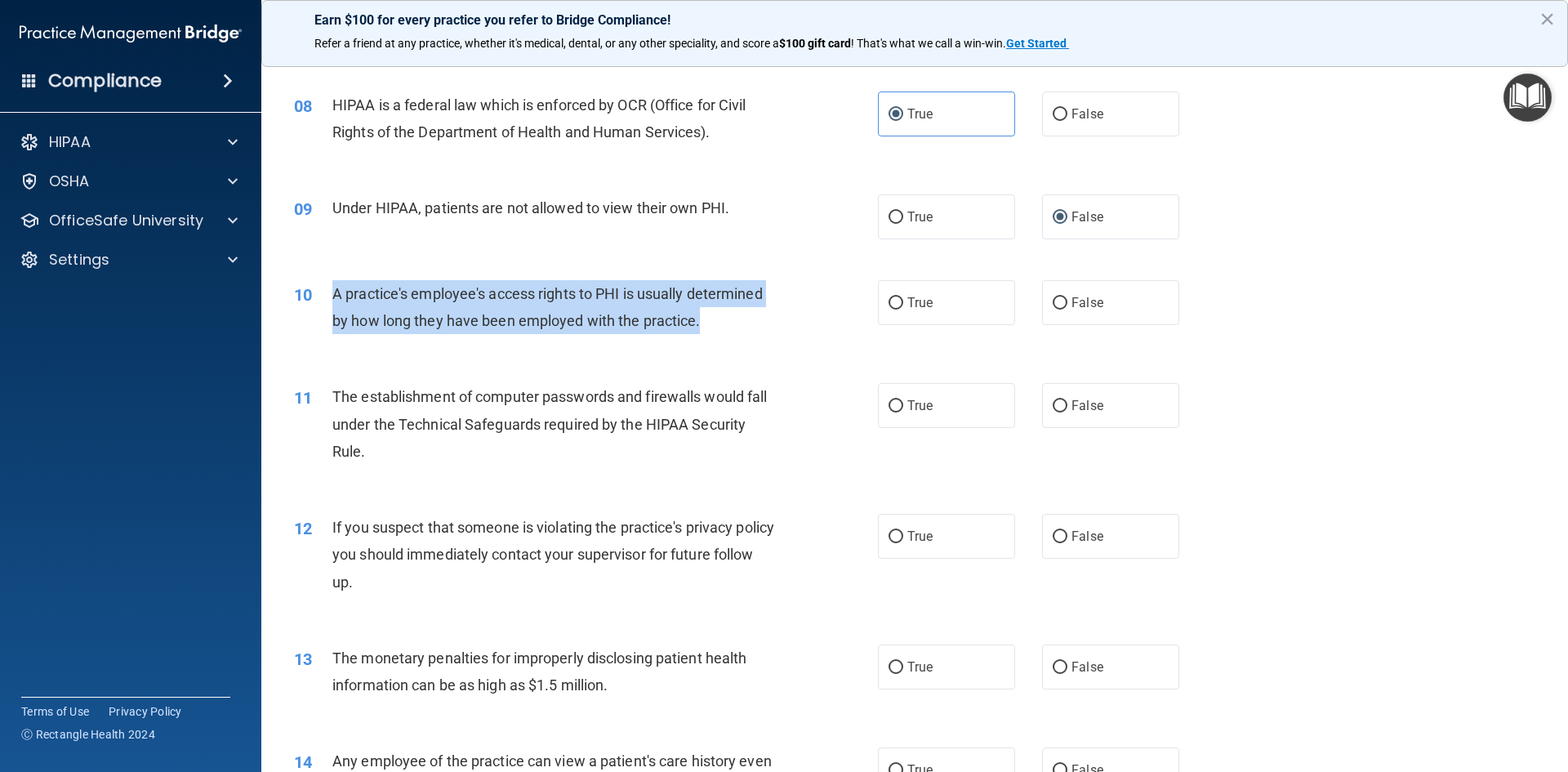
drag, startPoint x: 709, startPoint y: 318, endPoint x: 322, endPoint y: 285, distance: 388.4
click at [322, 285] on div "10 A practice's employee's access rights to PHI is usually determined by how lo…" at bounding box center [586, 311] width 633 height 62
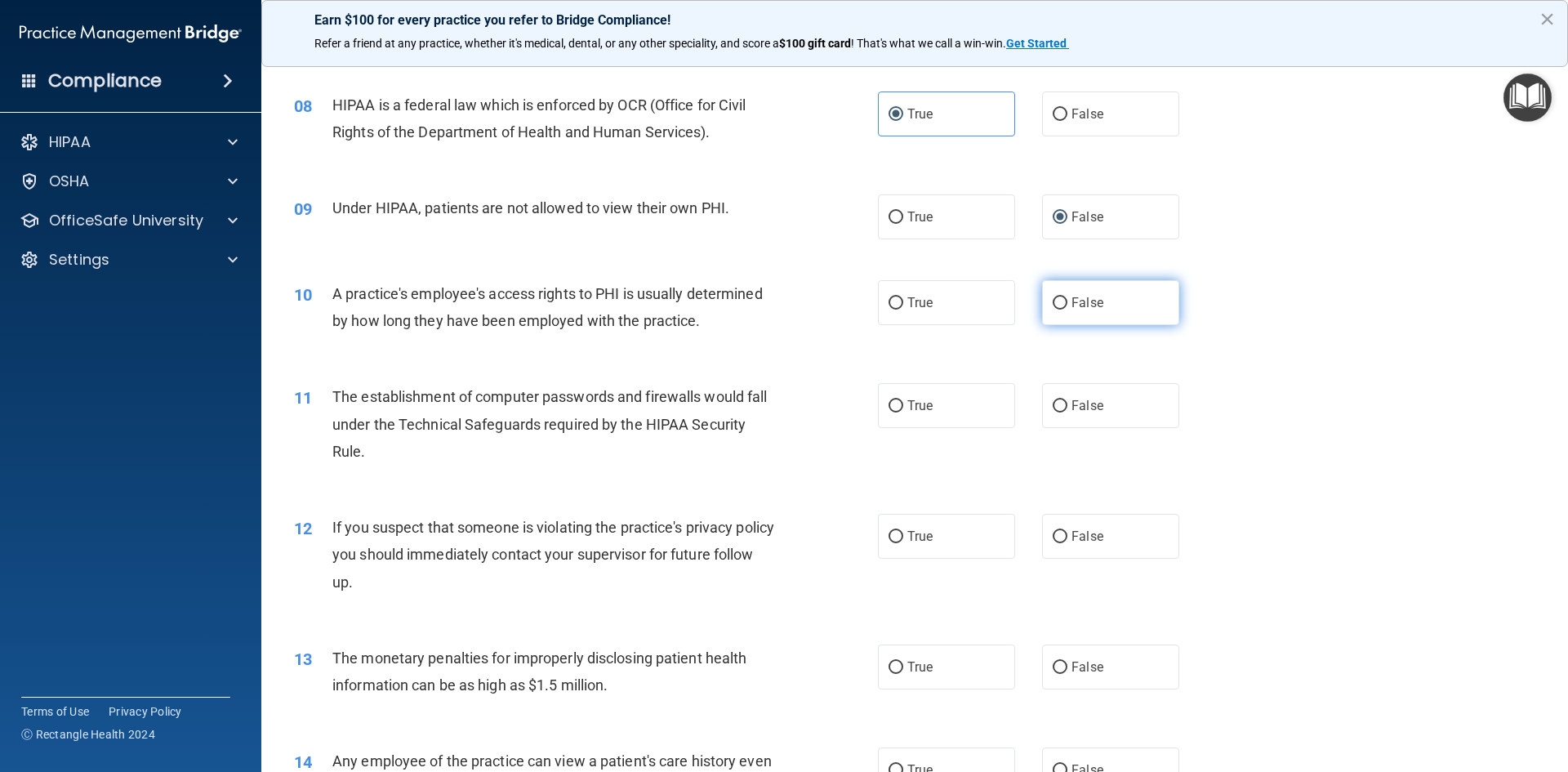
click at [1044, 299] on label "False" at bounding box center [1110, 302] width 137 height 45
click at [1052, 299] on input "False" at bounding box center [1059, 303] width 14 height 12
radio input "true"
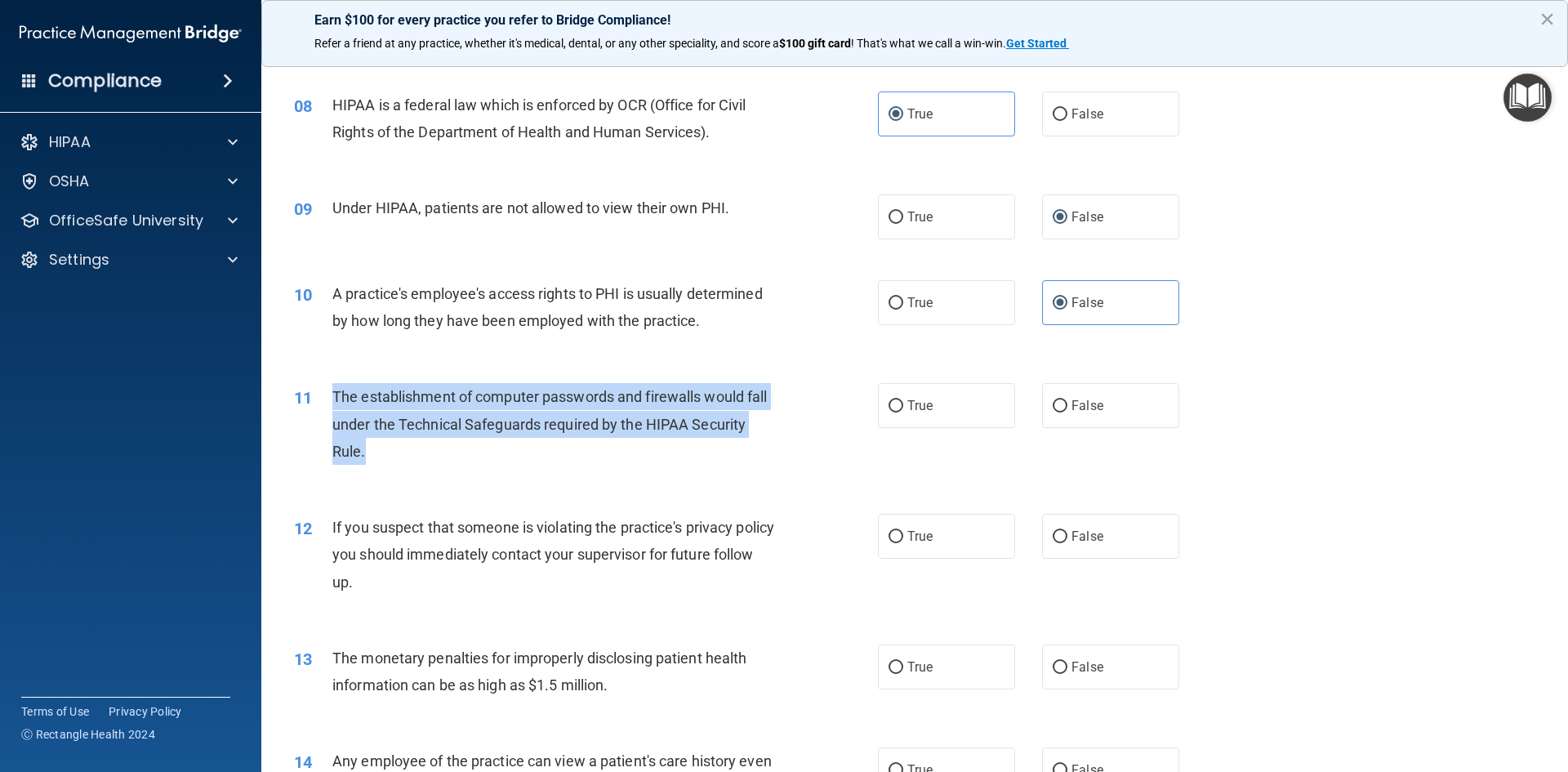
drag, startPoint x: 377, startPoint y: 456, endPoint x: 334, endPoint y: 390, distance: 78.8
click at [334, 390] on div "The establishment of computer passwords and firewalls would fall under the Tech…" at bounding box center [560, 424] width 457 height 82
click at [891, 401] on input "True" at bounding box center [895, 406] width 14 height 12
radio input "true"
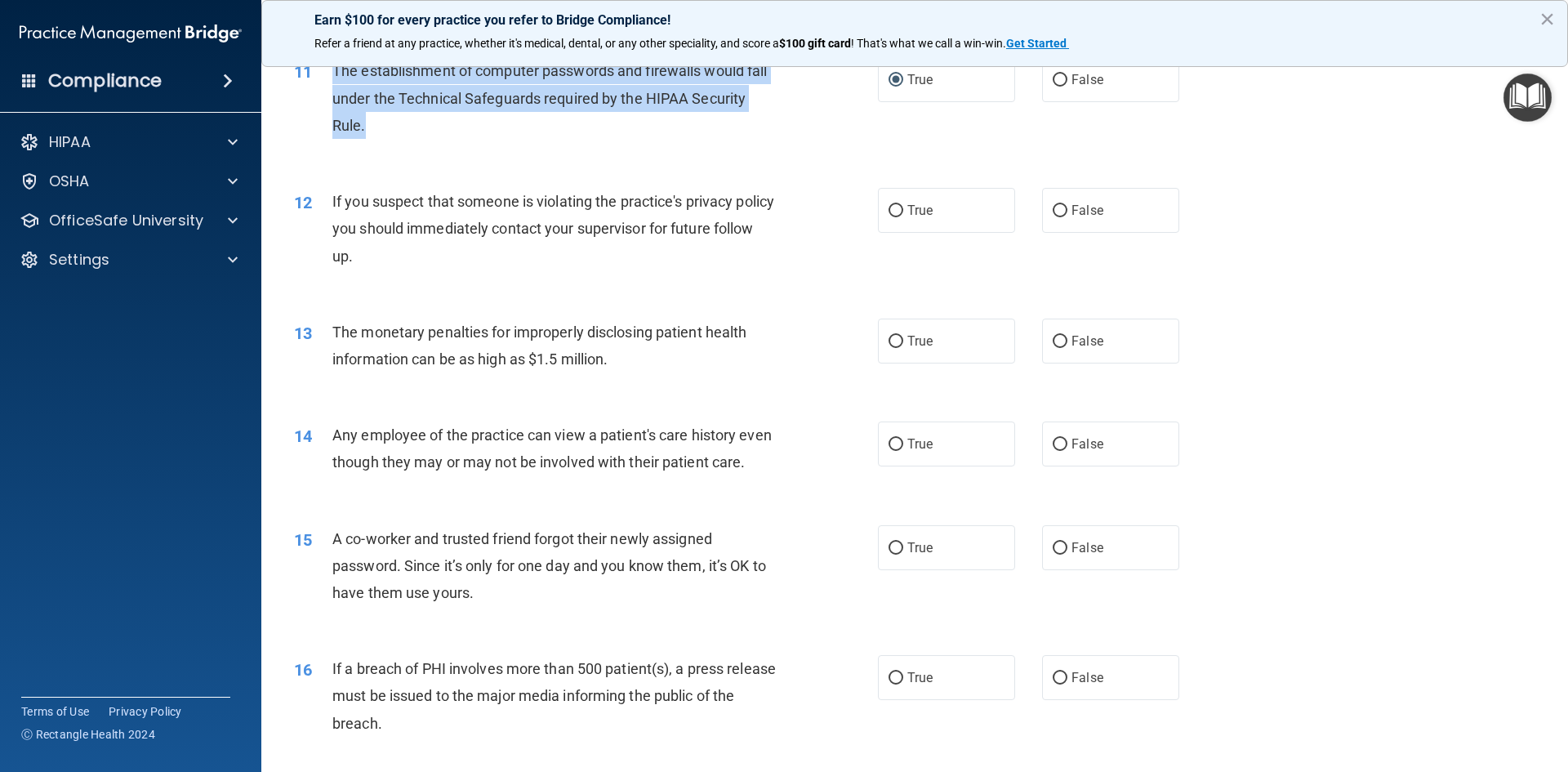
scroll to position [1223, 0]
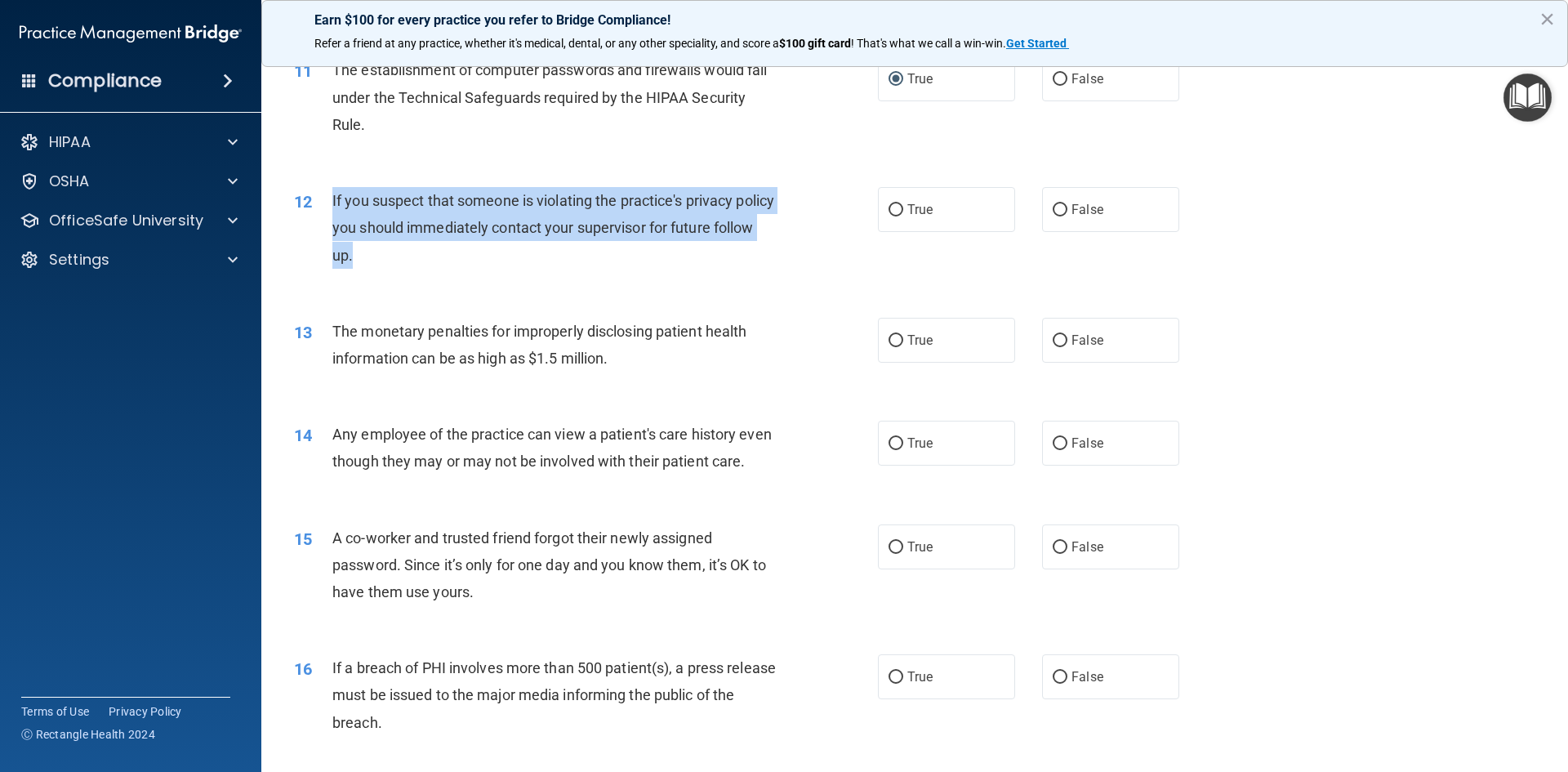
drag, startPoint x: 402, startPoint y: 256, endPoint x: 318, endPoint y: 199, distance: 101.5
click at [318, 199] on div "12 If you suspect that someone is violating the practice's privacy policy you s…" at bounding box center [586, 232] width 633 height 90
click at [890, 208] on input "True" at bounding box center [895, 210] width 14 height 12
radio input "true"
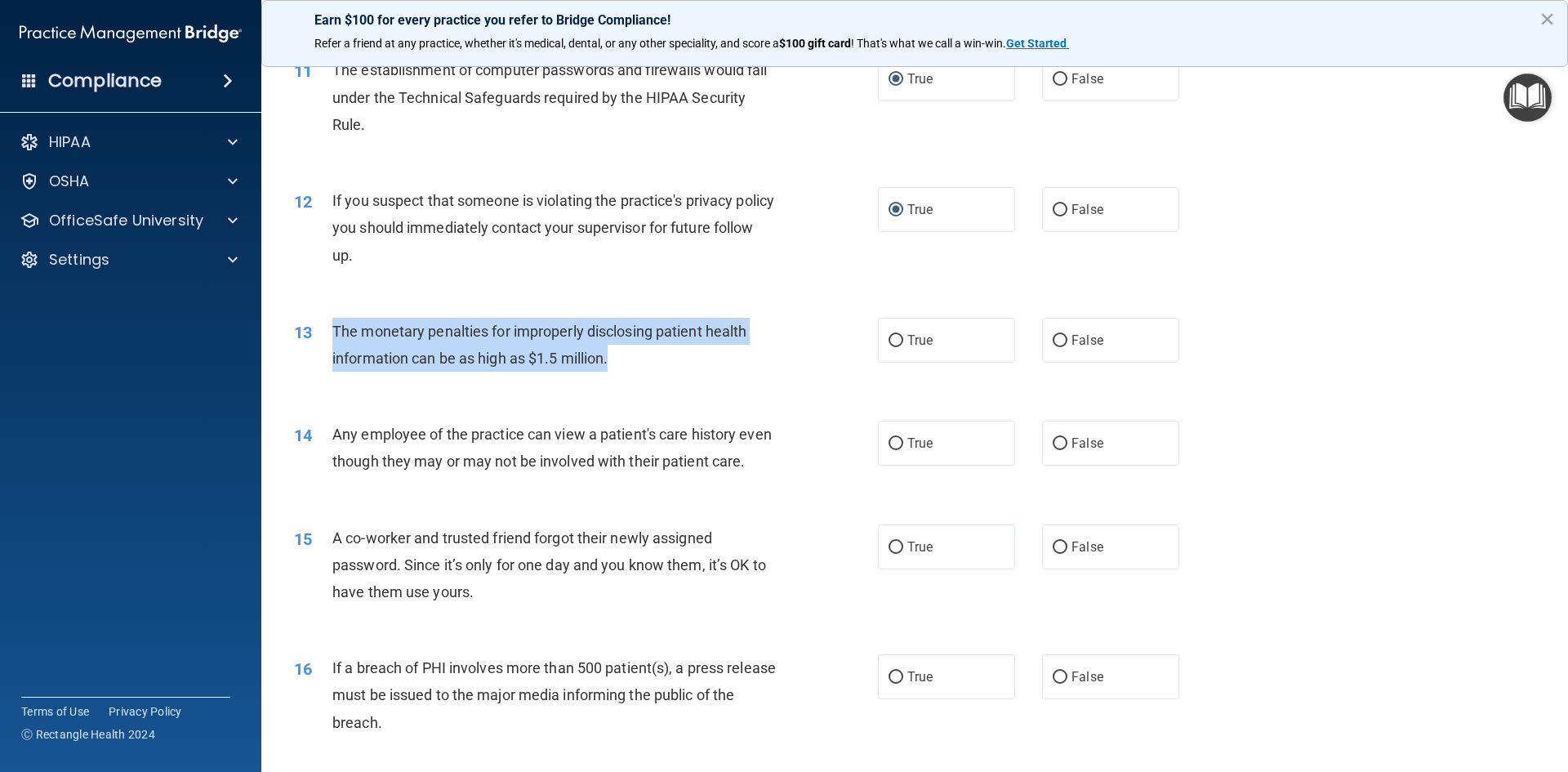
drag, startPoint x: 622, startPoint y: 356, endPoint x: 330, endPoint y: 322, distance: 294.0
click at [330, 322] on div "13 The monetary penalties for improperly disclosing patient health information …" at bounding box center [586, 348] width 633 height 62
click at [889, 342] on input "True" at bounding box center [895, 340] width 14 height 12
radio input "true"
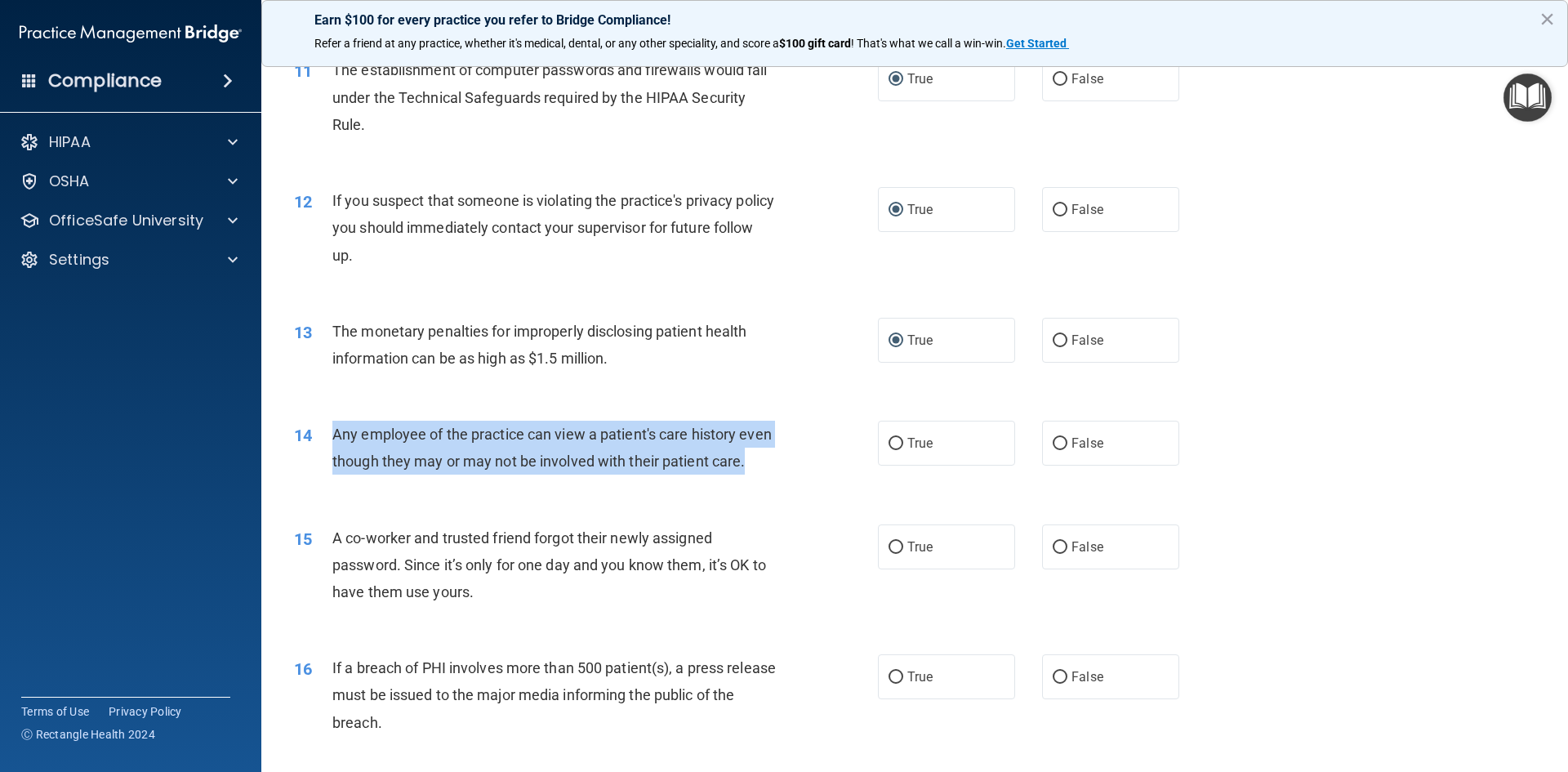
drag, startPoint x: 374, startPoint y: 493, endPoint x: 330, endPoint y: 426, distance: 80.2
click at [330, 426] on div "14 Any employee of the practice can view a patient's care history even though t…" at bounding box center [586, 451] width 633 height 62
click at [1053, 446] on input "False" at bounding box center [1059, 443] width 14 height 12
radio input "true"
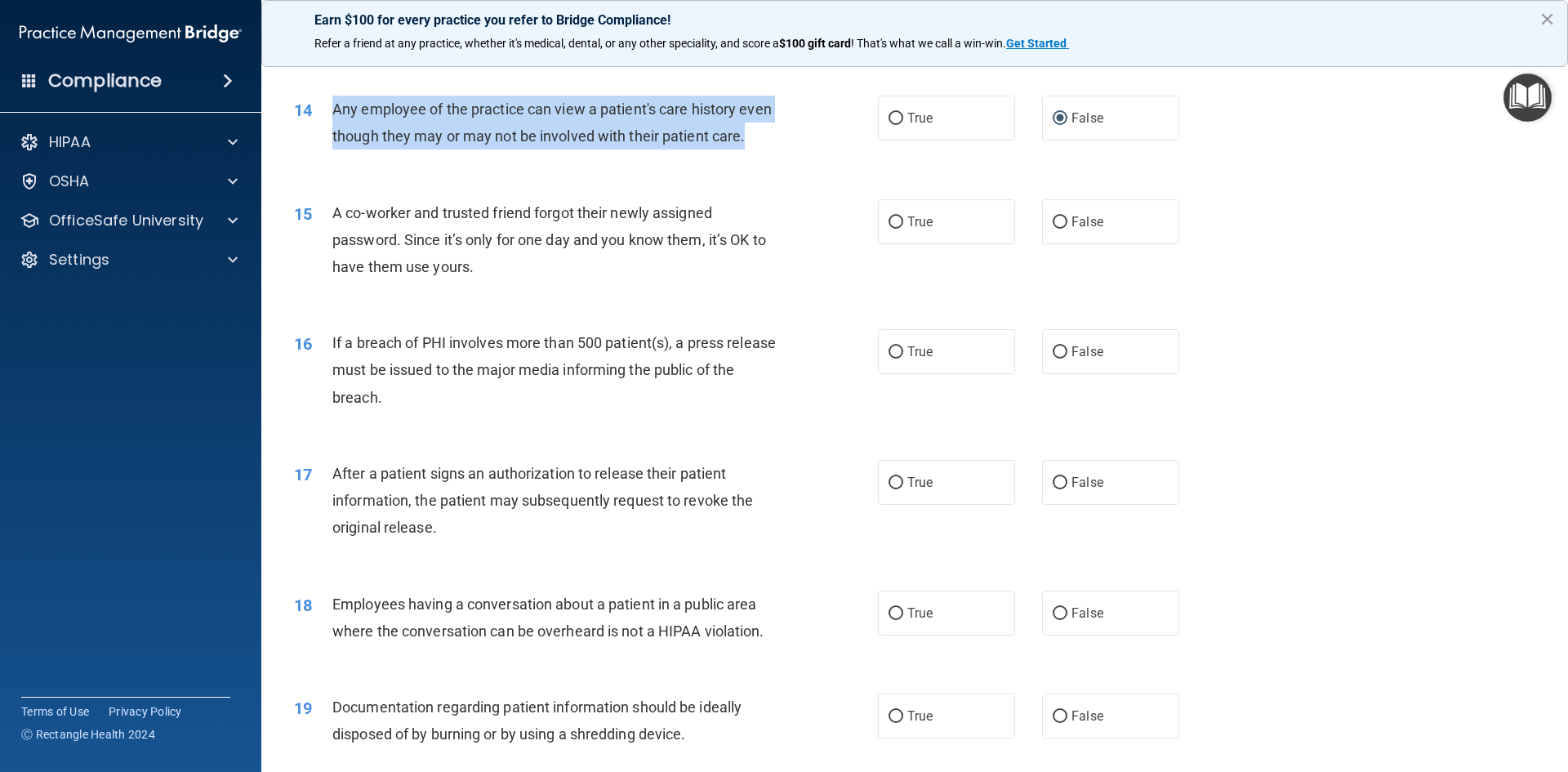
scroll to position [1549, 0]
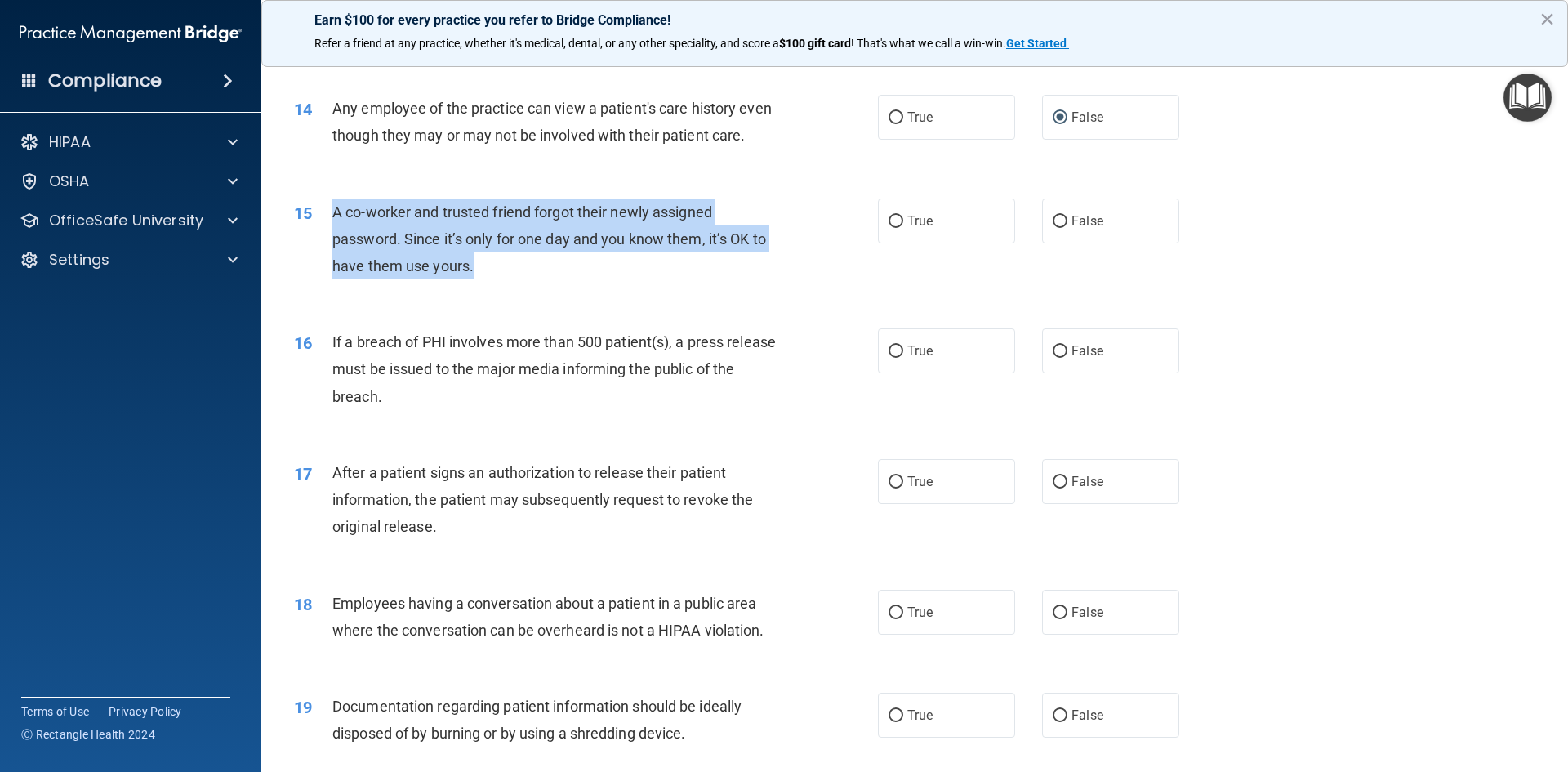
drag, startPoint x: 480, startPoint y: 290, endPoint x: 332, endPoint y: 225, distance: 161.6
click at [333, 225] on div "A co-worker and trusted friend forgot their newly assigned password. Since it’s…" at bounding box center [560, 239] width 457 height 82
click at [891, 228] on input "True" at bounding box center [895, 221] width 14 height 12
radio input "true"
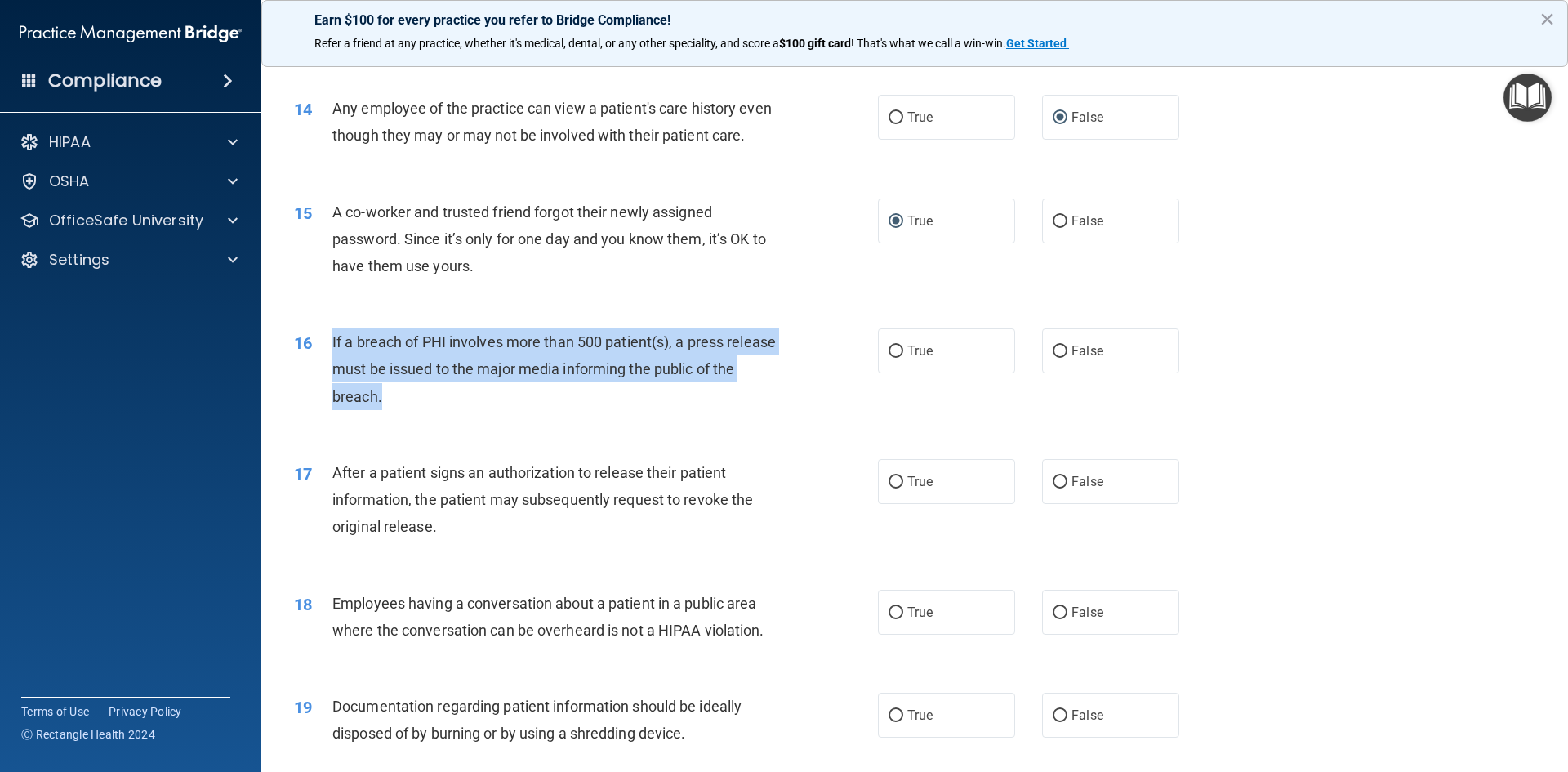
drag, startPoint x: 414, startPoint y: 421, endPoint x: 328, endPoint y: 367, distance: 101.5
click at [328, 367] on div "16 If a breach of PHI involves more than 500 patient(s), a press release must b…" at bounding box center [586, 373] width 633 height 90
click at [889, 357] on input "True" at bounding box center [895, 351] width 14 height 12
radio input "true"
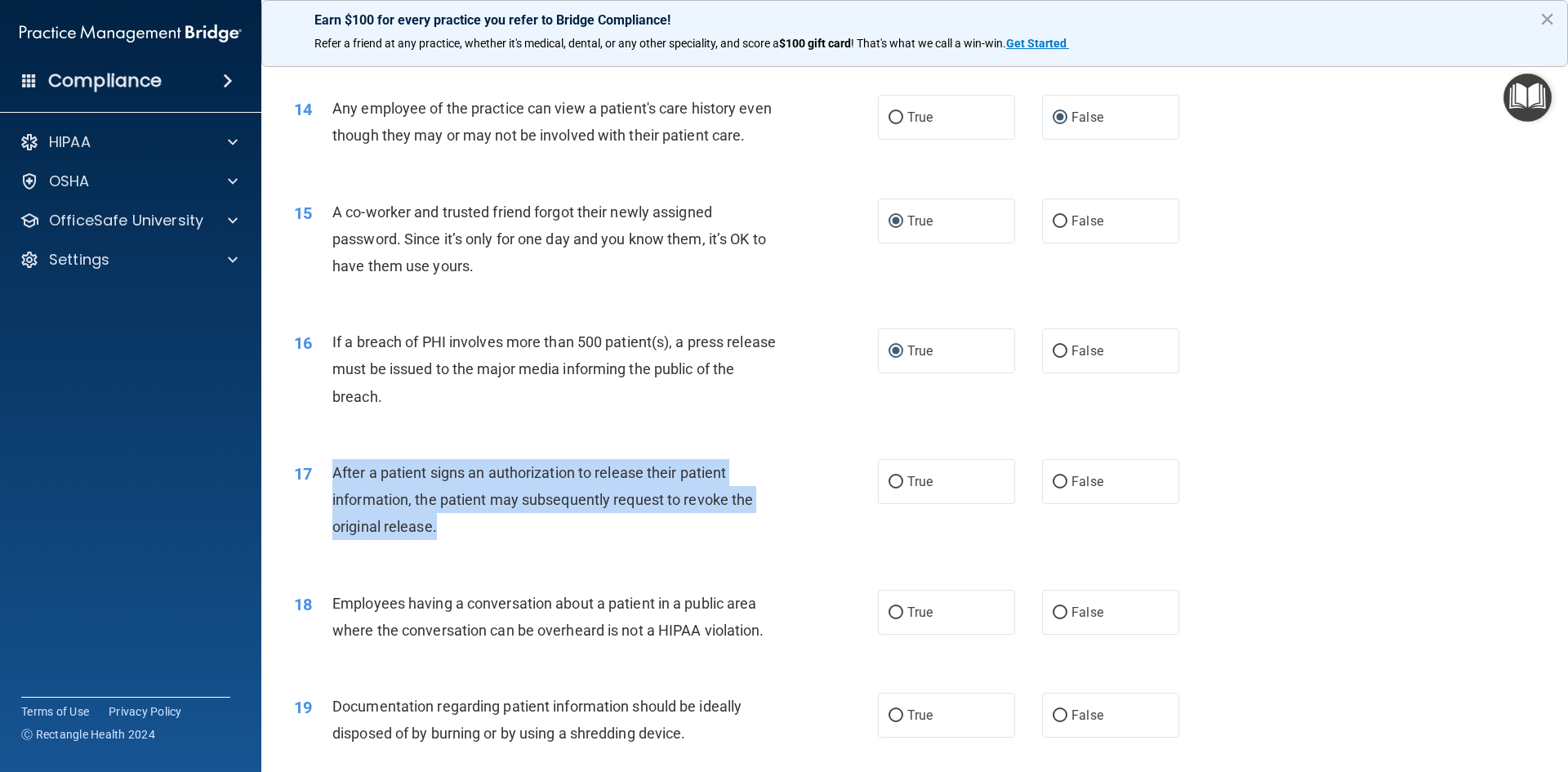
drag, startPoint x: 438, startPoint y: 552, endPoint x: 328, endPoint y: 487, distance: 127.8
click at [328, 487] on div "17 After a patient signs an authorization to release their patient information,…" at bounding box center [586, 503] width 633 height 90
click at [888, 488] on input "True" at bounding box center [895, 481] width 14 height 12
radio input "true"
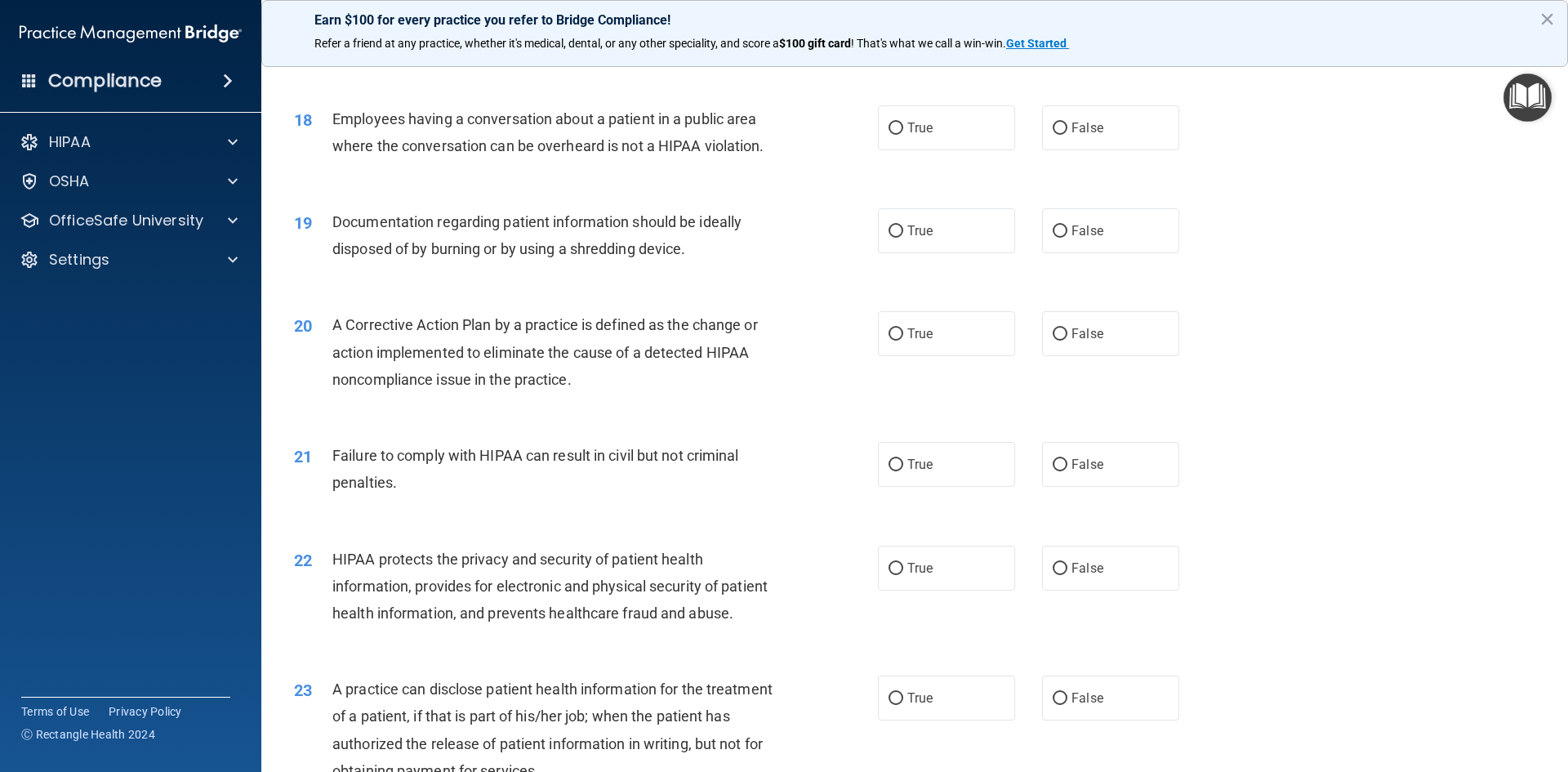
scroll to position [2032, 0]
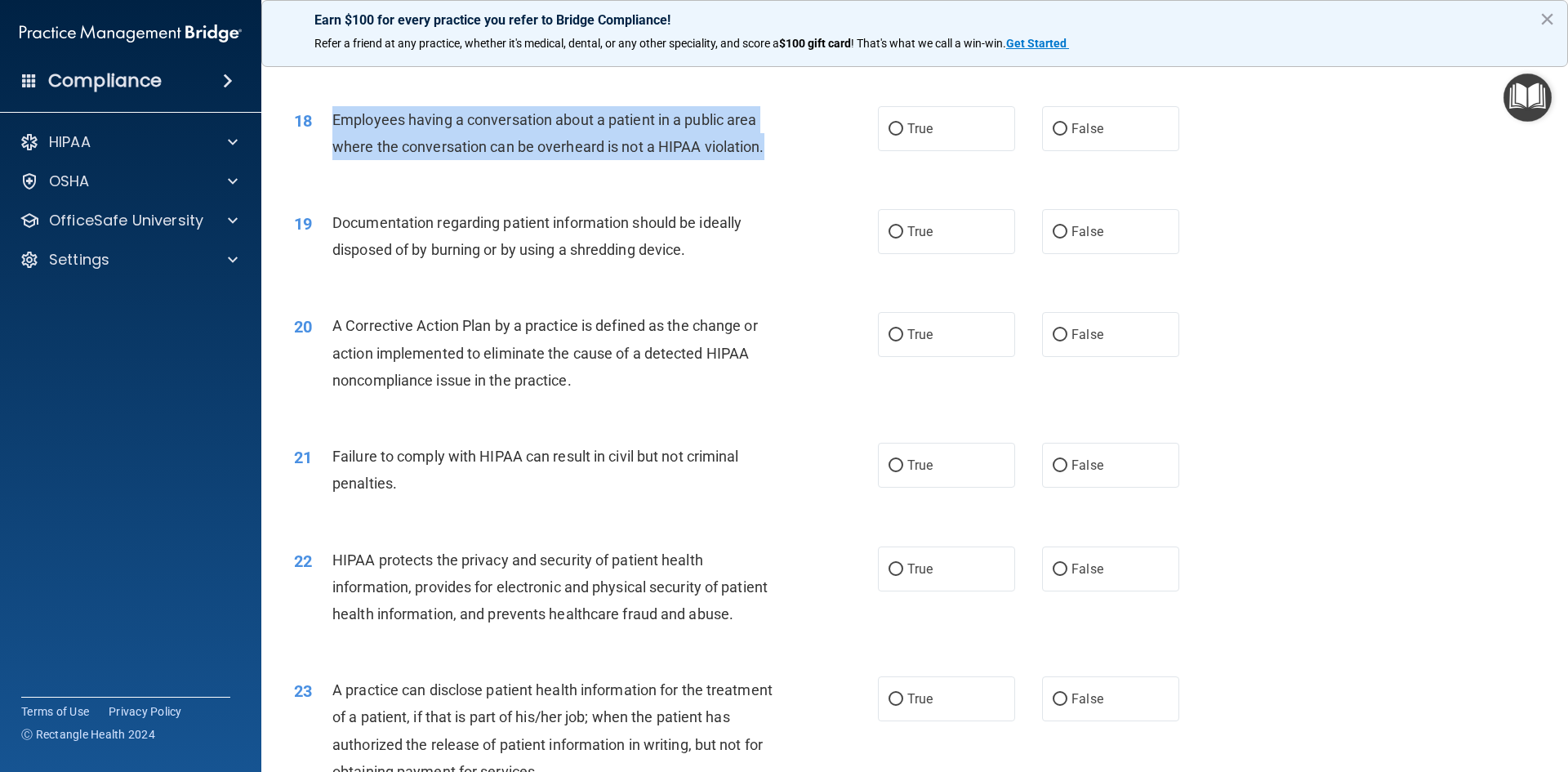
drag, startPoint x: 775, startPoint y: 177, endPoint x: 328, endPoint y: 140, distance: 448.5
click at [328, 140] on div "18 Employees having a conversation about a patient in a public area where the c…" at bounding box center [586, 136] width 633 height 62
click at [1052, 135] on input "False" at bounding box center [1059, 129] width 14 height 12
radio input "true"
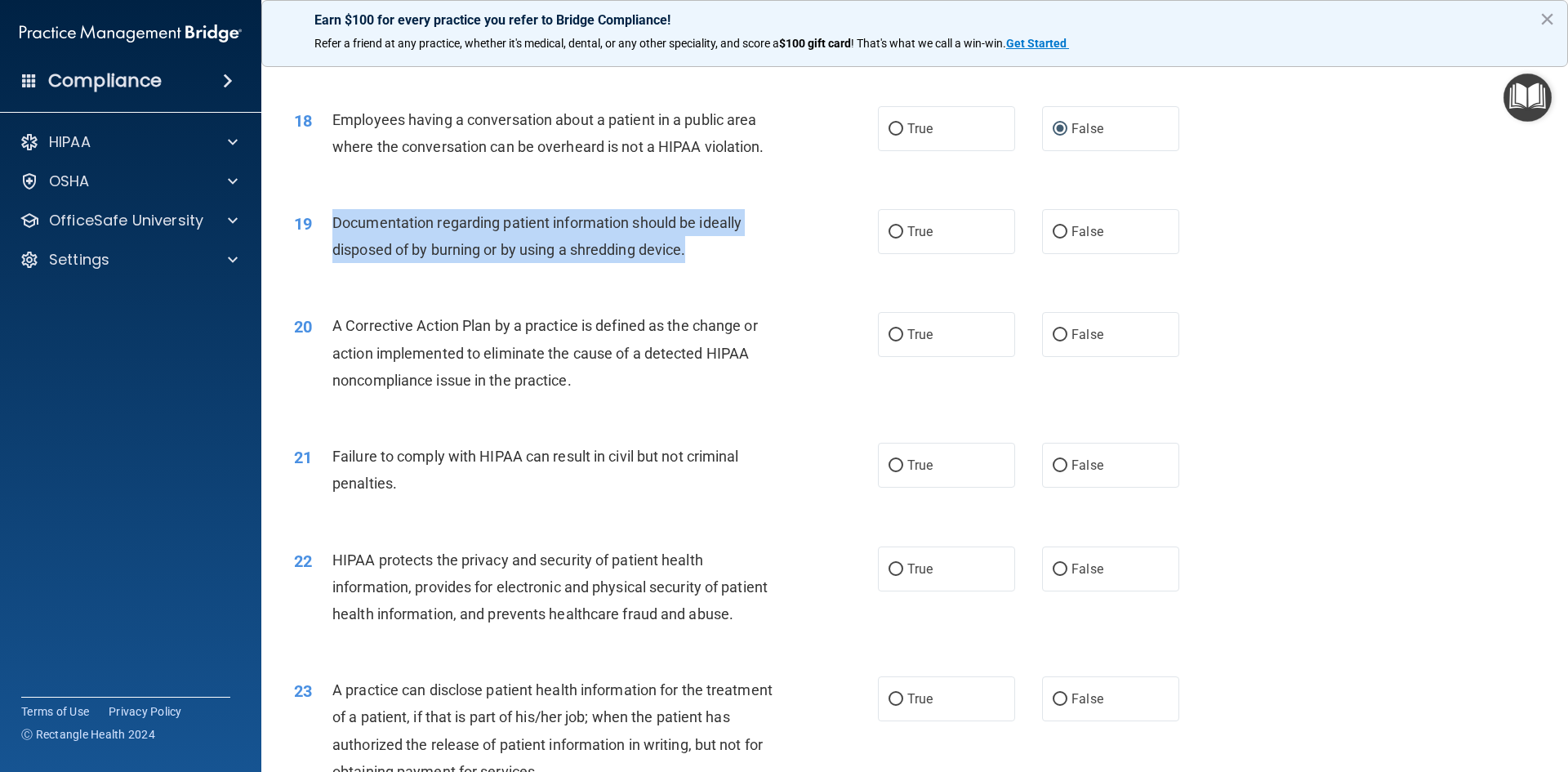
drag, startPoint x: 662, startPoint y: 279, endPoint x: 328, endPoint y: 242, distance: 336.0
click at [328, 242] on div "19 Documentation regarding patient information should be ideally disposed of by…" at bounding box center [586, 239] width 633 height 62
click at [892, 238] on input "True" at bounding box center [895, 232] width 14 height 12
radio input "true"
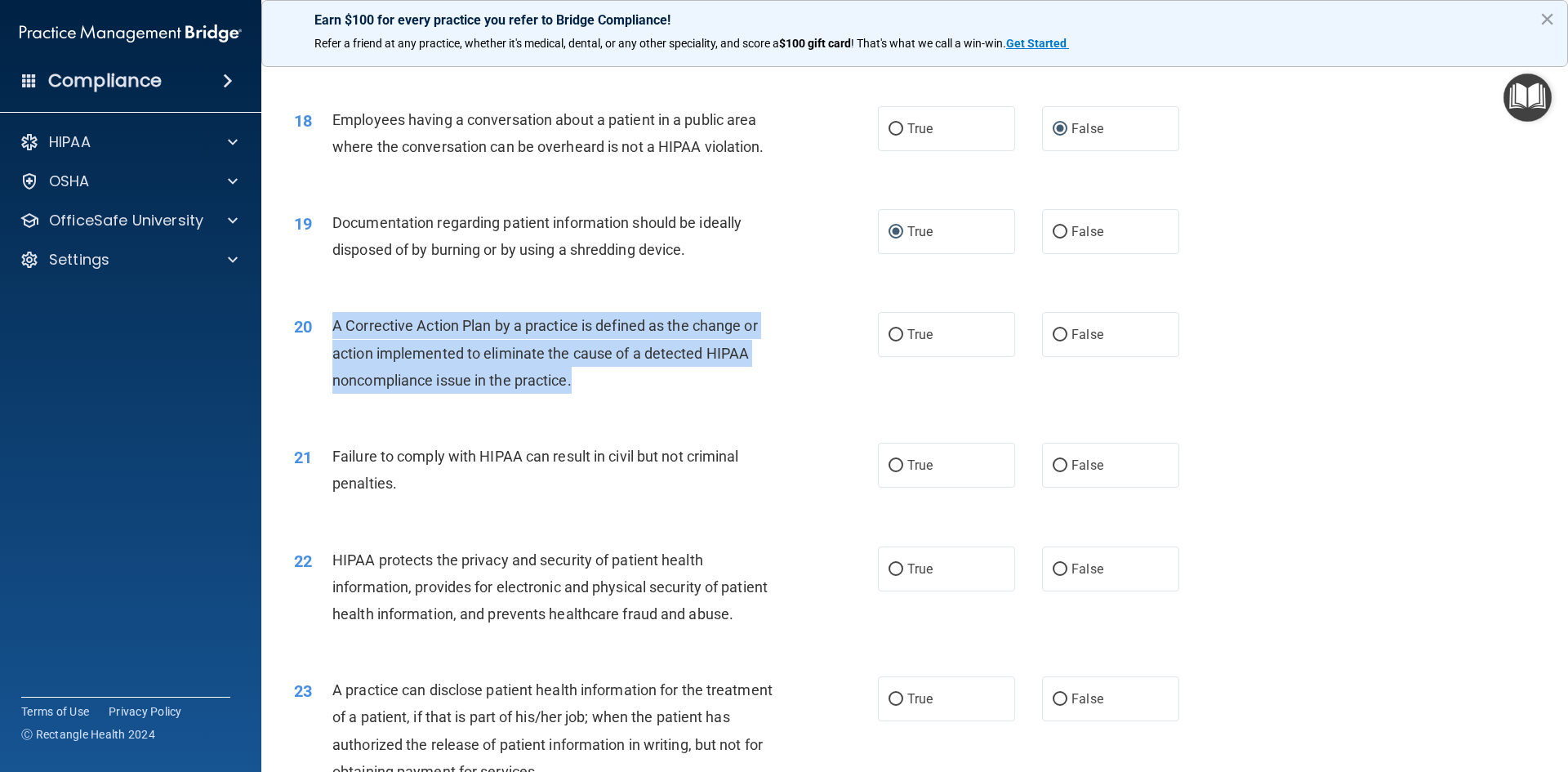
drag, startPoint x: 585, startPoint y: 404, endPoint x: 324, endPoint y: 362, distance: 264.4
click at [324, 362] on div "20 A Corrective Action Plan by a practice is defined as the change or action im…" at bounding box center [586, 356] width 633 height 90
click at [896, 341] on input "True" at bounding box center [895, 335] width 14 height 12
radio input "true"
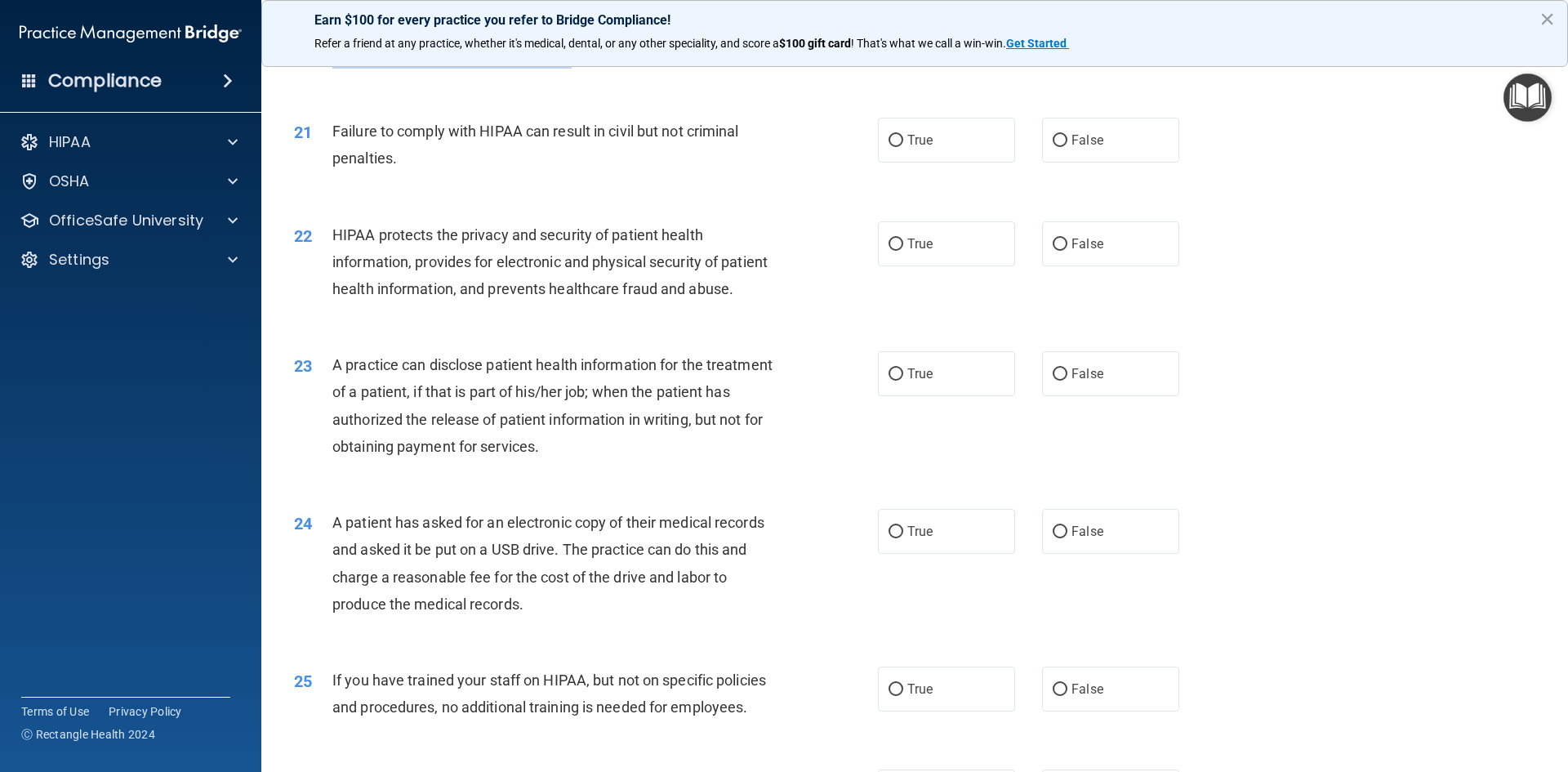
scroll to position [2358, 0]
drag, startPoint x: 414, startPoint y: 179, endPoint x: 327, endPoint y: 156, distance: 90.0
click at [327, 156] on div "21 Failure to comply with HIPAA can result in civil but not criminal penalties." at bounding box center [586, 148] width 633 height 62
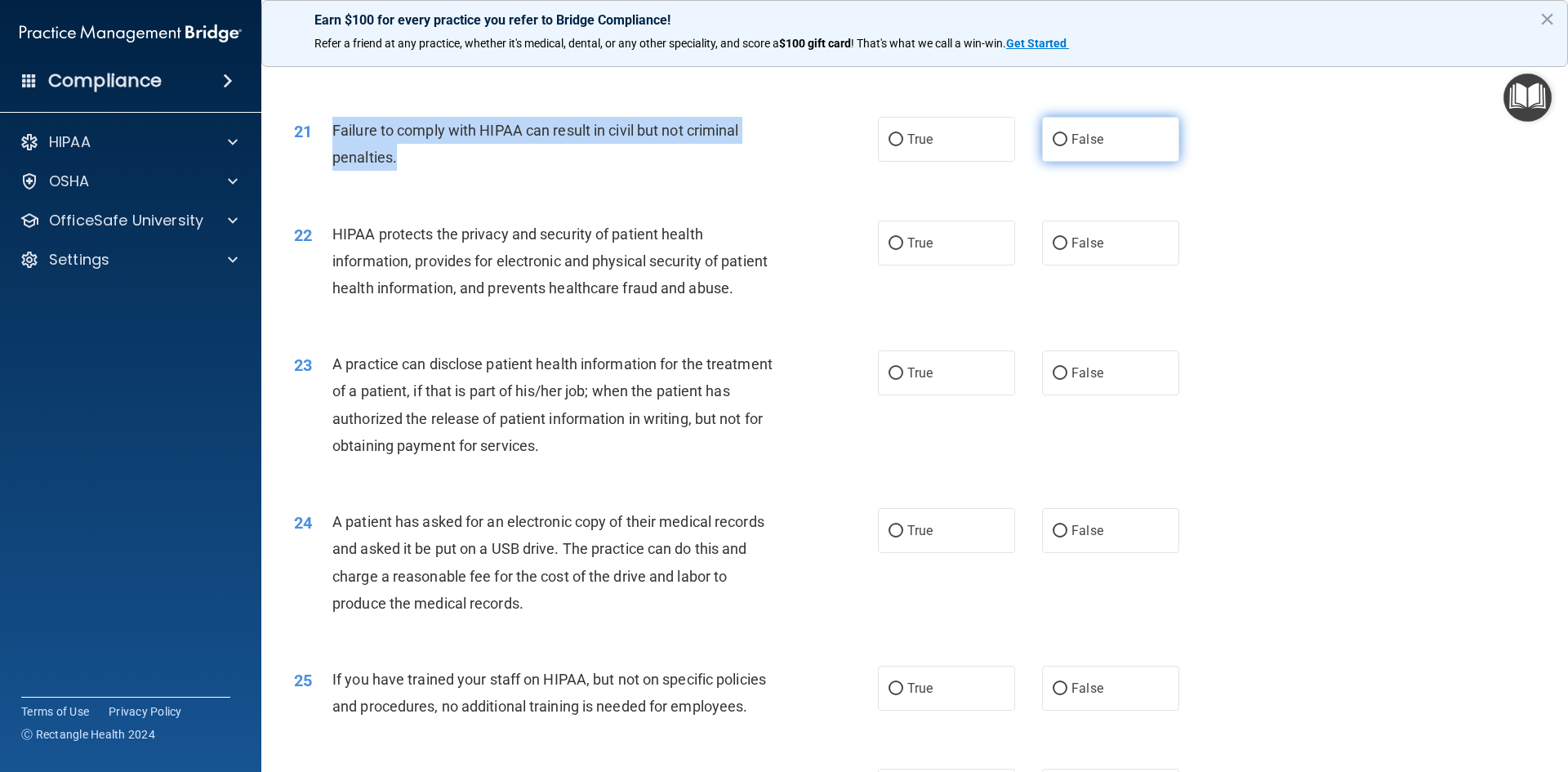
click at [1052, 146] on input "False" at bounding box center [1059, 139] width 14 height 12
radio input "true"
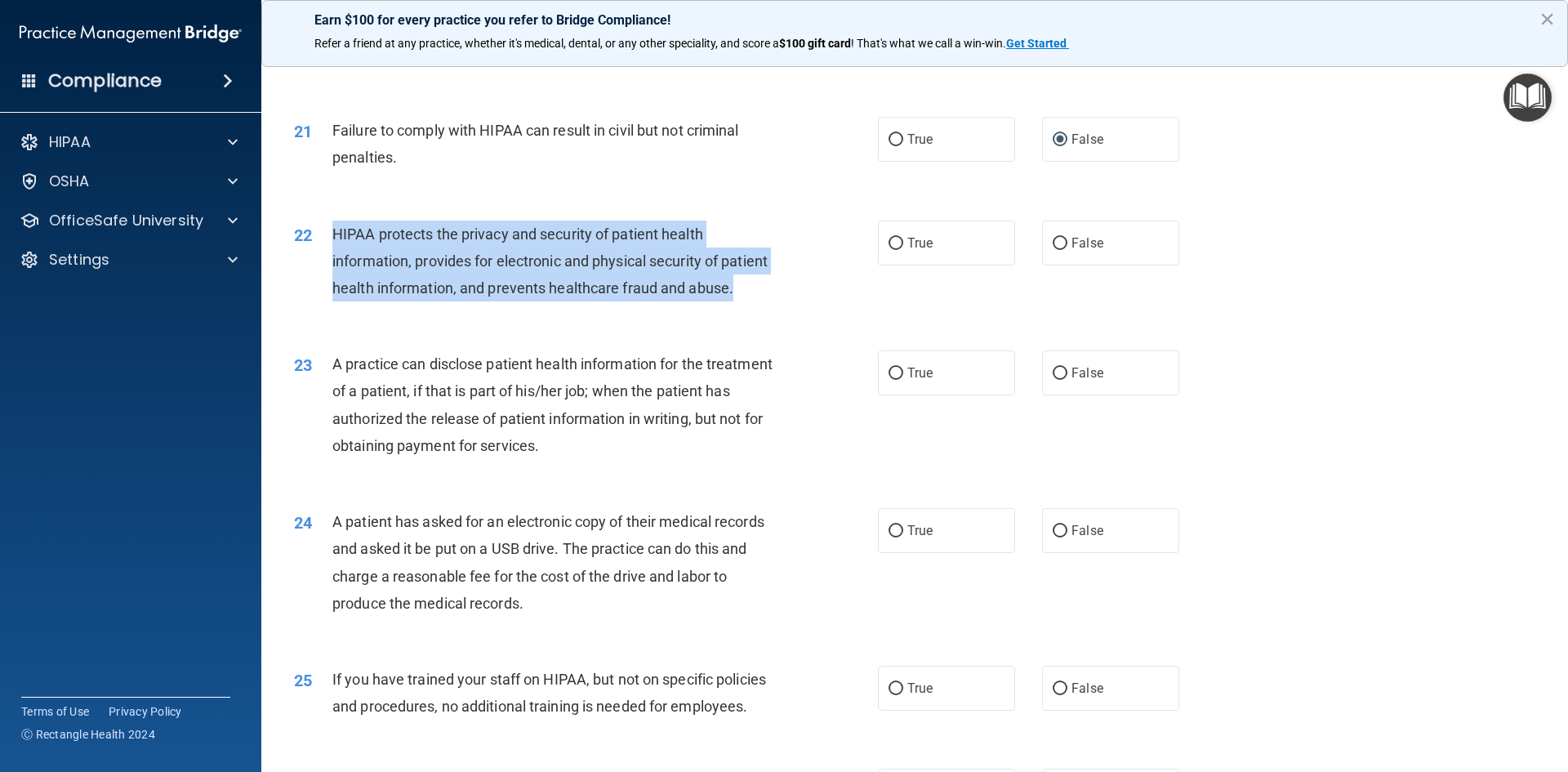
drag, startPoint x: 385, startPoint y: 339, endPoint x: 336, endPoint y: 249, distance: 102.5
click at [336, 249] on div "HIPAA protects the privacy and security of patient health information, provides…" at bounding box center [560, 261] width 457 height 82
click at [894, 250] on input "True" at bounding box center [895, 243] width 14 height 12
radio input "true"
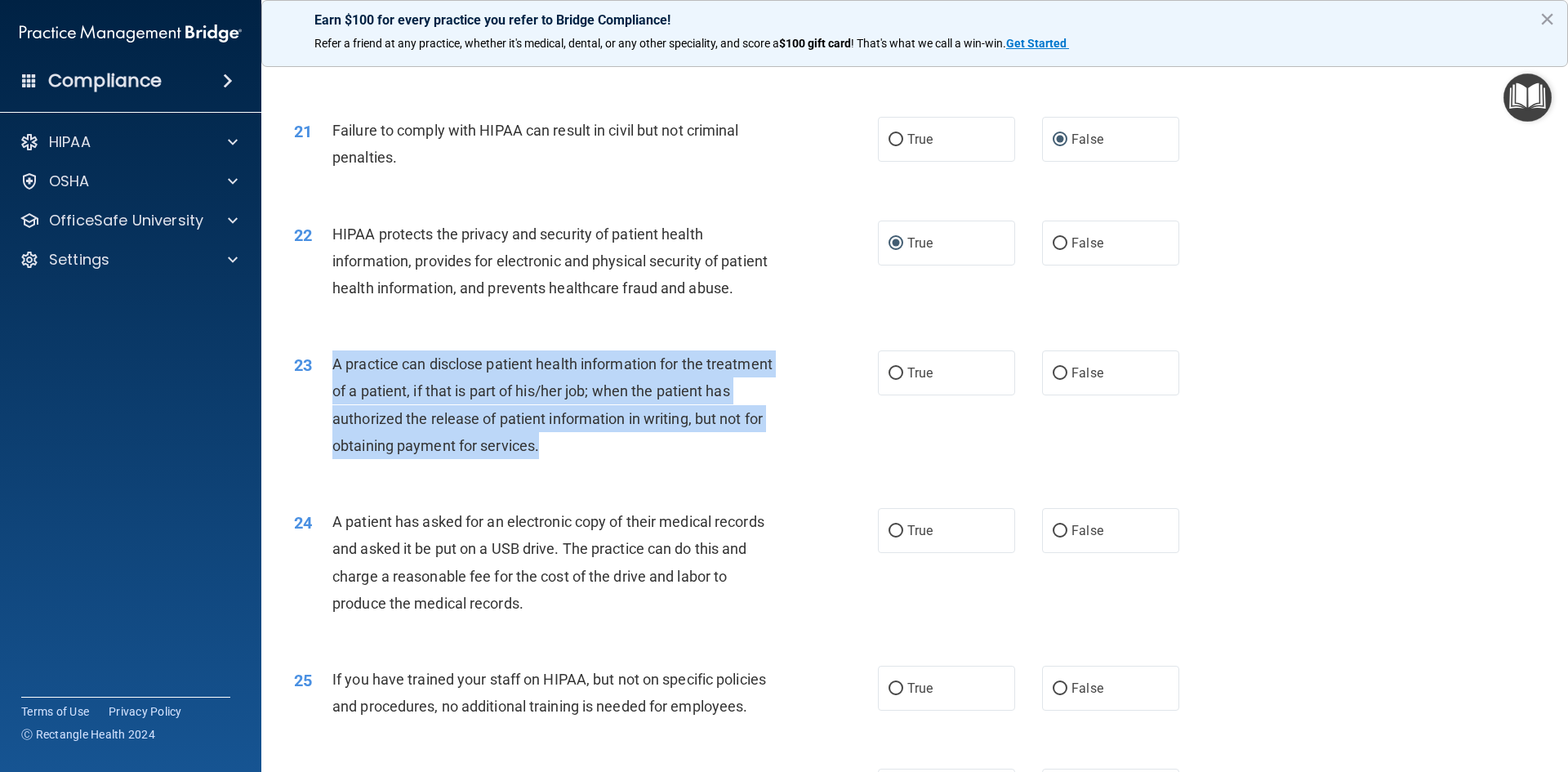
drag, startPoint x: 632, startPoint y: 494, endPoint x: 332, endPoint y: 407, distance: 312.4
click at [333, 407] on div "A practice can disclose patient health information for the treatment of a patie…" at bounding box center [560, 405] width 457 height 109
click at [1052, 379] on input "False" at bounding box center [1059, 374] width 14 height 12
radio input "true"
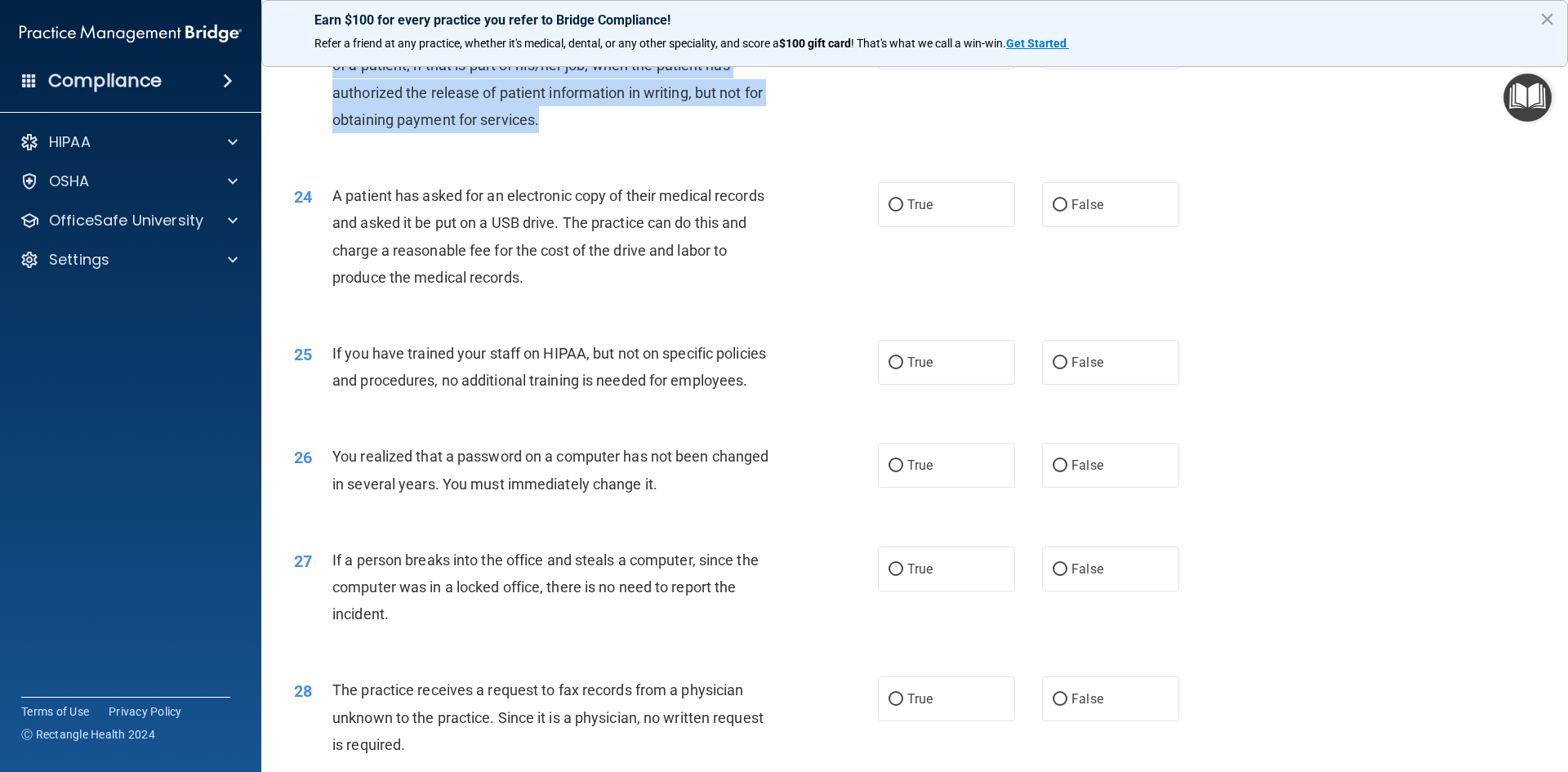
scroll to position [2685, 0]
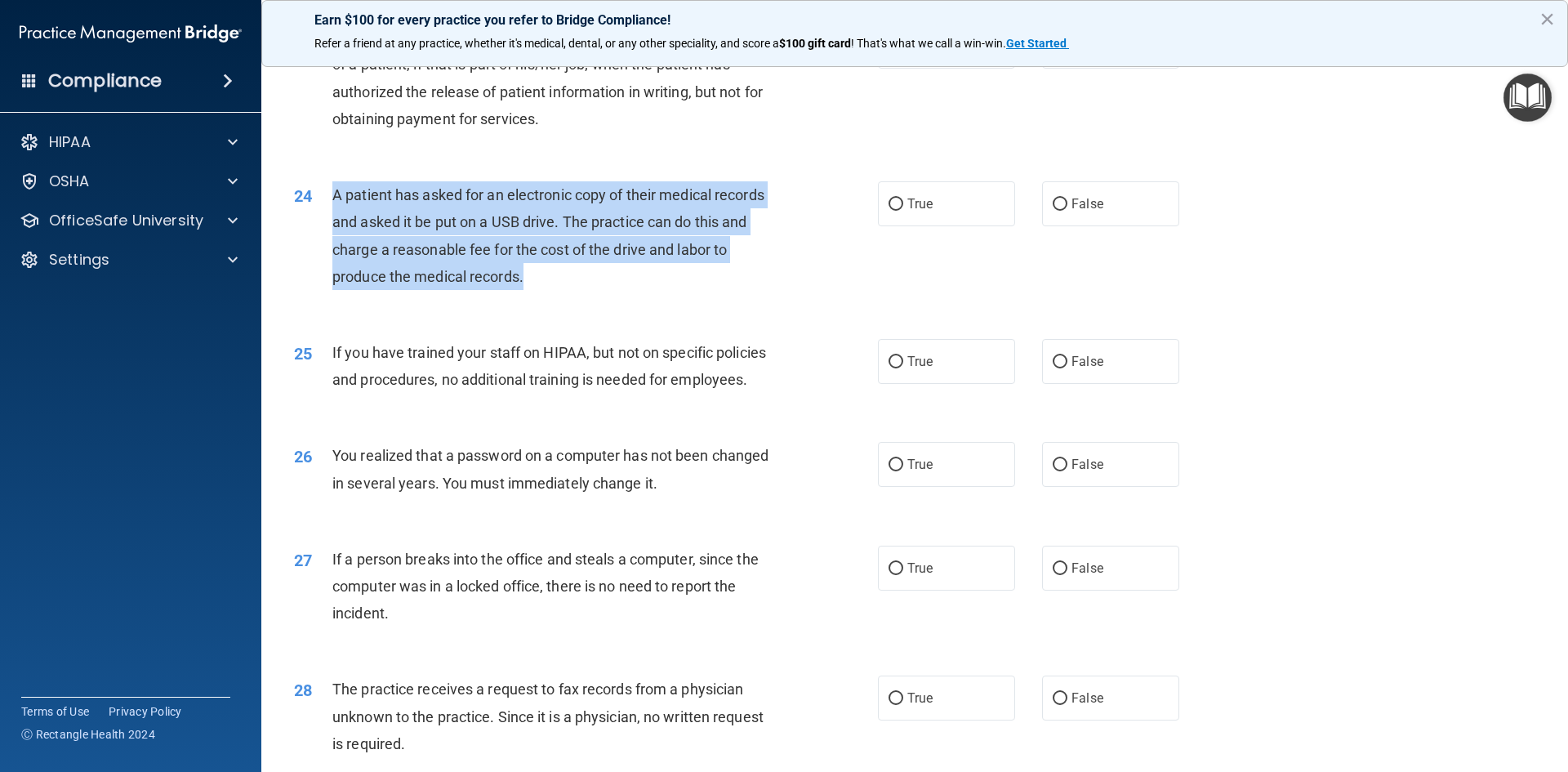
drag, startPoint x: 550, startPoint y: 329, endPoint x: 329, endPoint y: 259, distance: 231.8
click at [329, 259] on div "24 A patient has asked for an electronic copy of their medical records and aske…" at bounding box center [586, 239] width 633 height 117
click at [888, 211] on input "True" at bounding box center [895, 204] width 14 height 12
radio input "true"
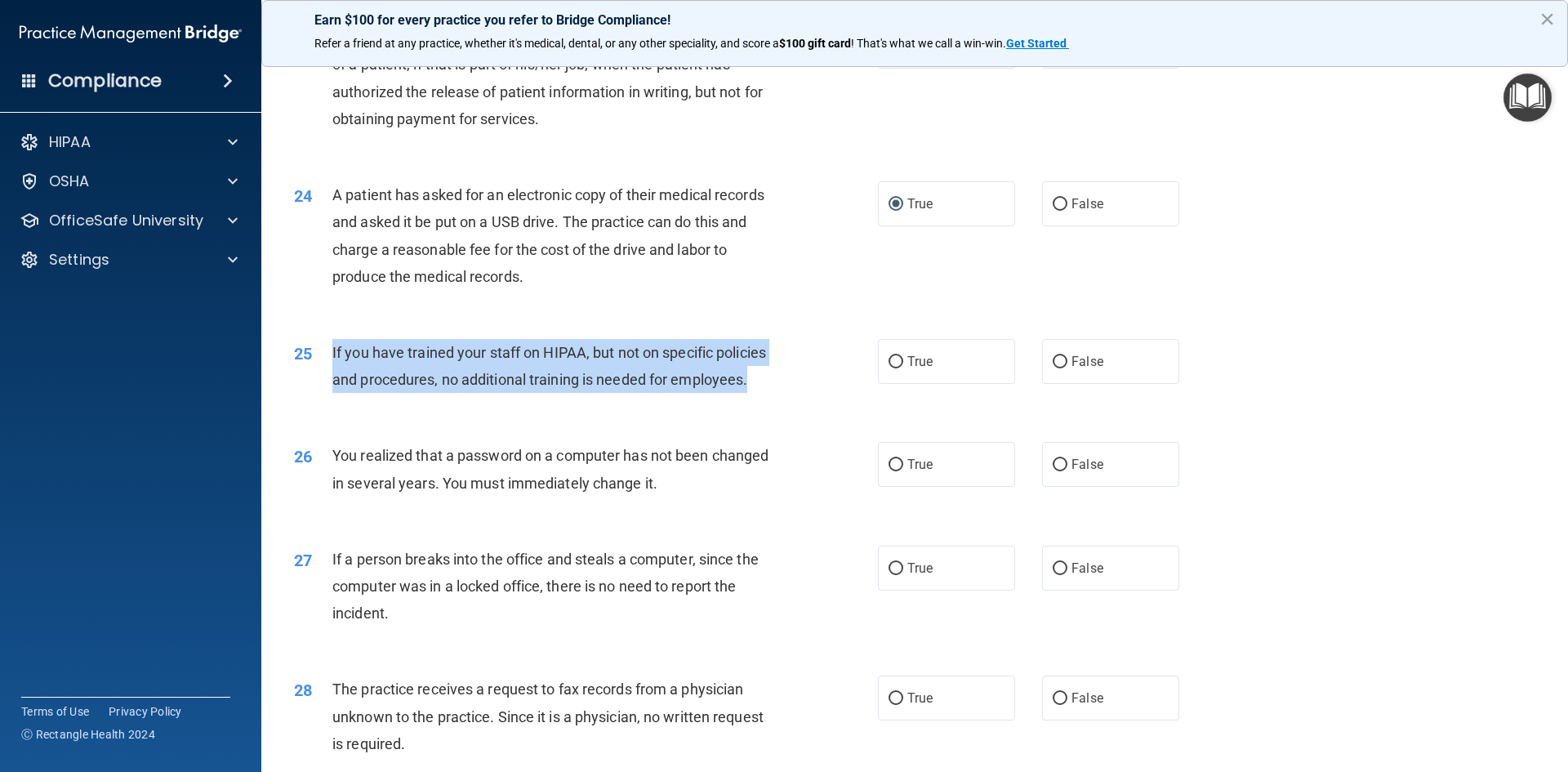
drag, startPoint x: 766, startPoint y: 441, endPoint x: 330, endPoint y: 408, distance: 437.2
click at [330, 401] on div "25 If you have trained your staff on HIPAA, but not on specific policies and pr…" at bounding box center [586, 370] width 633 height 62
click at [1052, 368] on input "False" at bounding box center [1059, 362] width 14 height 12
radio input "true"
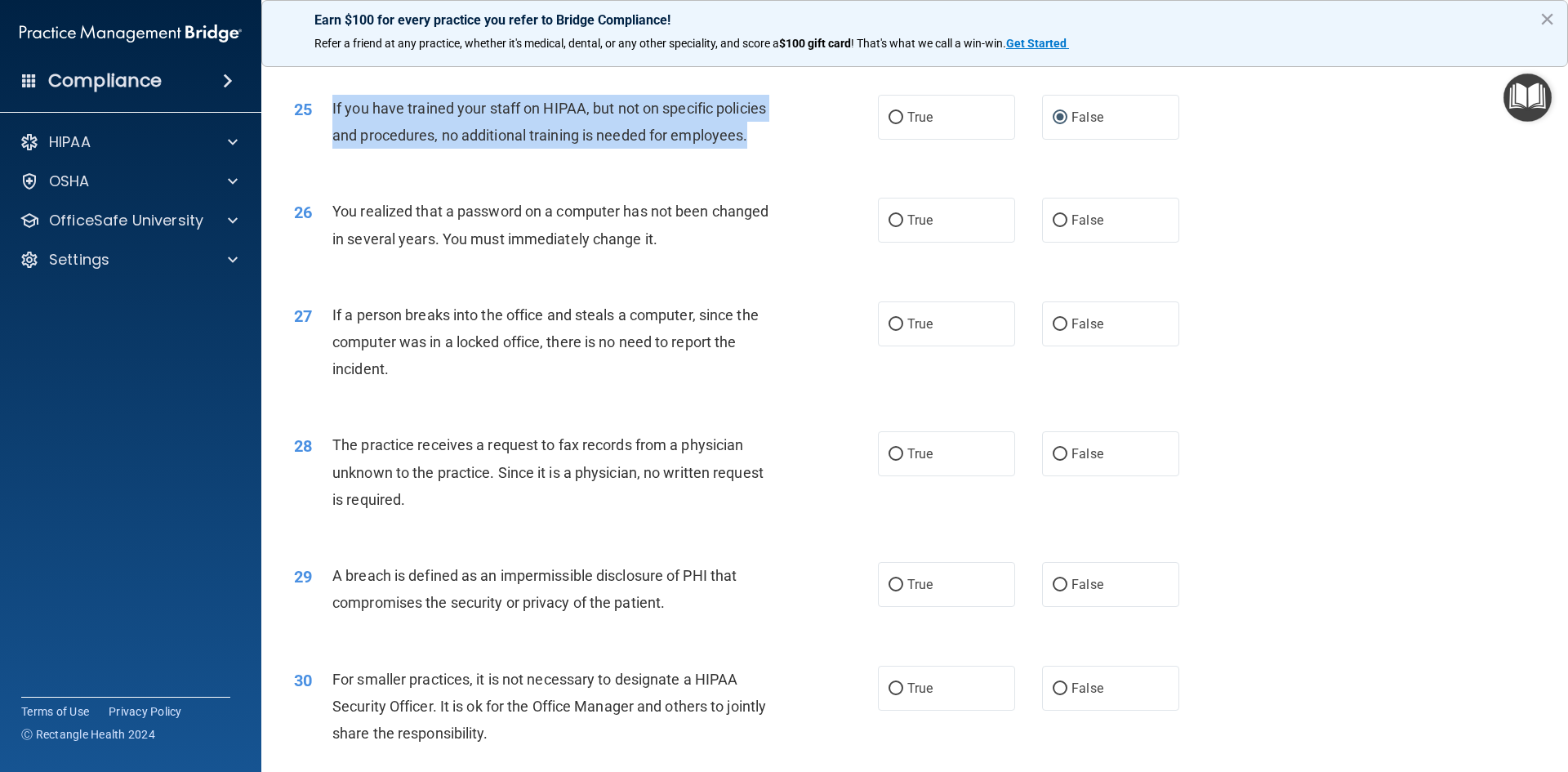
scroll to position [2930, 0]
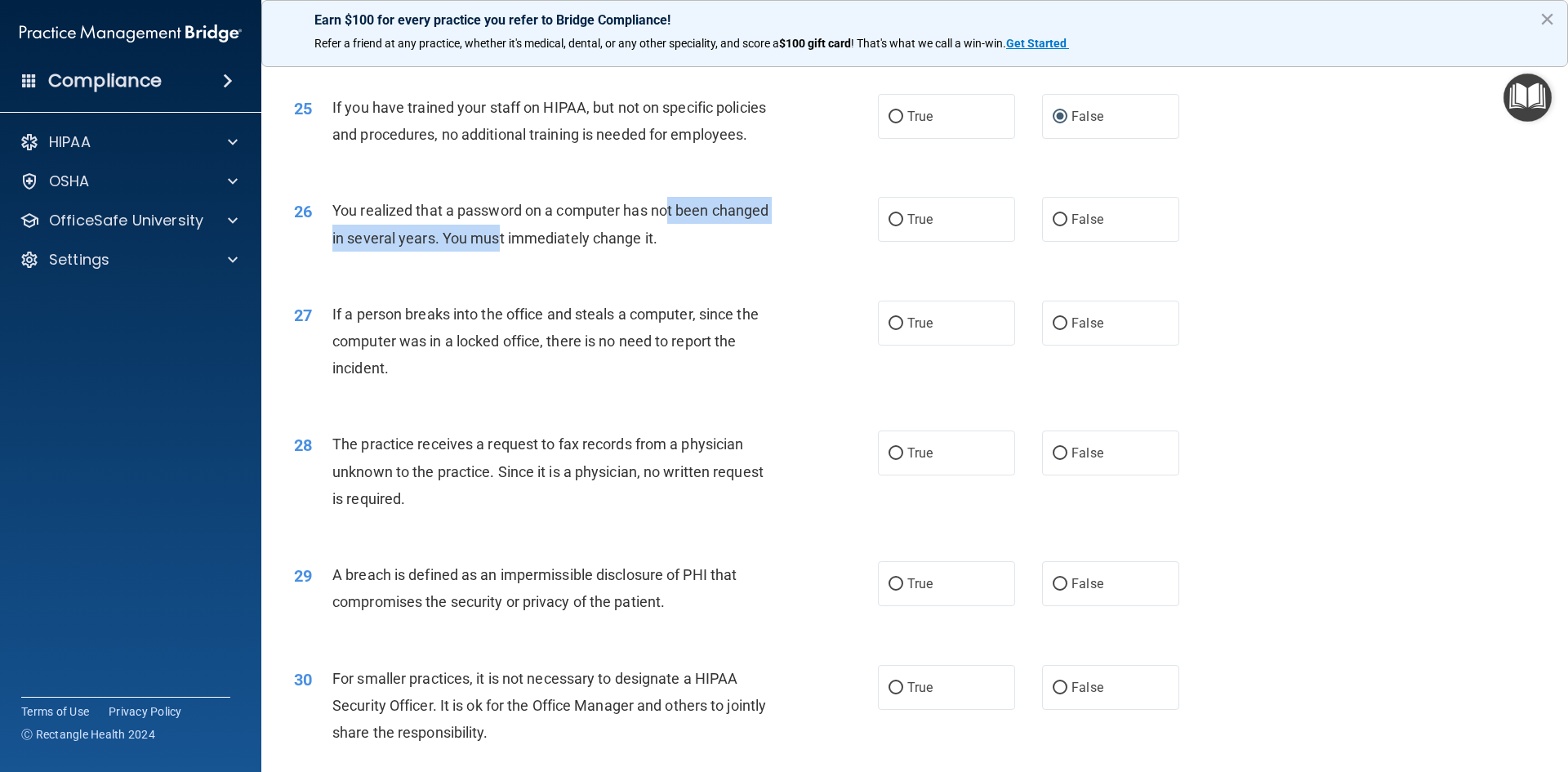
drag, startPoint x: 671, startPoint y: 277, endPoint x: 497, endPoint y: 284, distance: 174.1
click at [497, 251] on div "You realized that a password on a computer has not been changed in several year…" at bounding box center [560, 223] width 457 height 54
click at [711, 251] on div "You realized that a password on a computer has not been changed in several year…" at bounding box center [560, 223] width 457 height 54
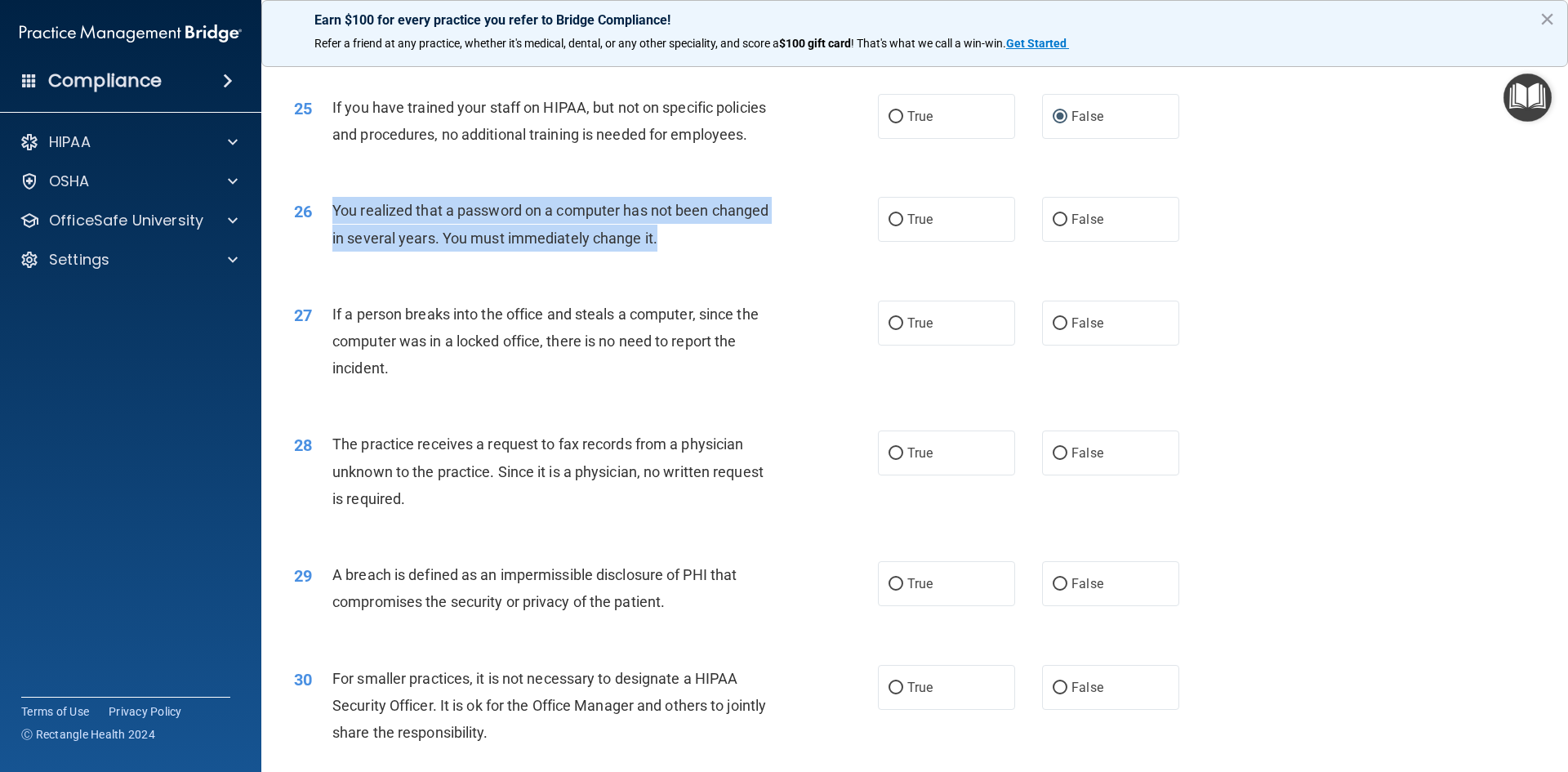
drag, startPoint x: 669, startPoint y: 295, endPoint x: 326, endPoint y: 259, distance: 344.9
click at [326, 259] on div "26 You realized that a password on a computer has not been changed in several y…" at bounding box center [586, 227] width 633 height 62
click at [889, 226] on input "True" at bounding box center [895, 219] width 14 height 12
radio input "true"
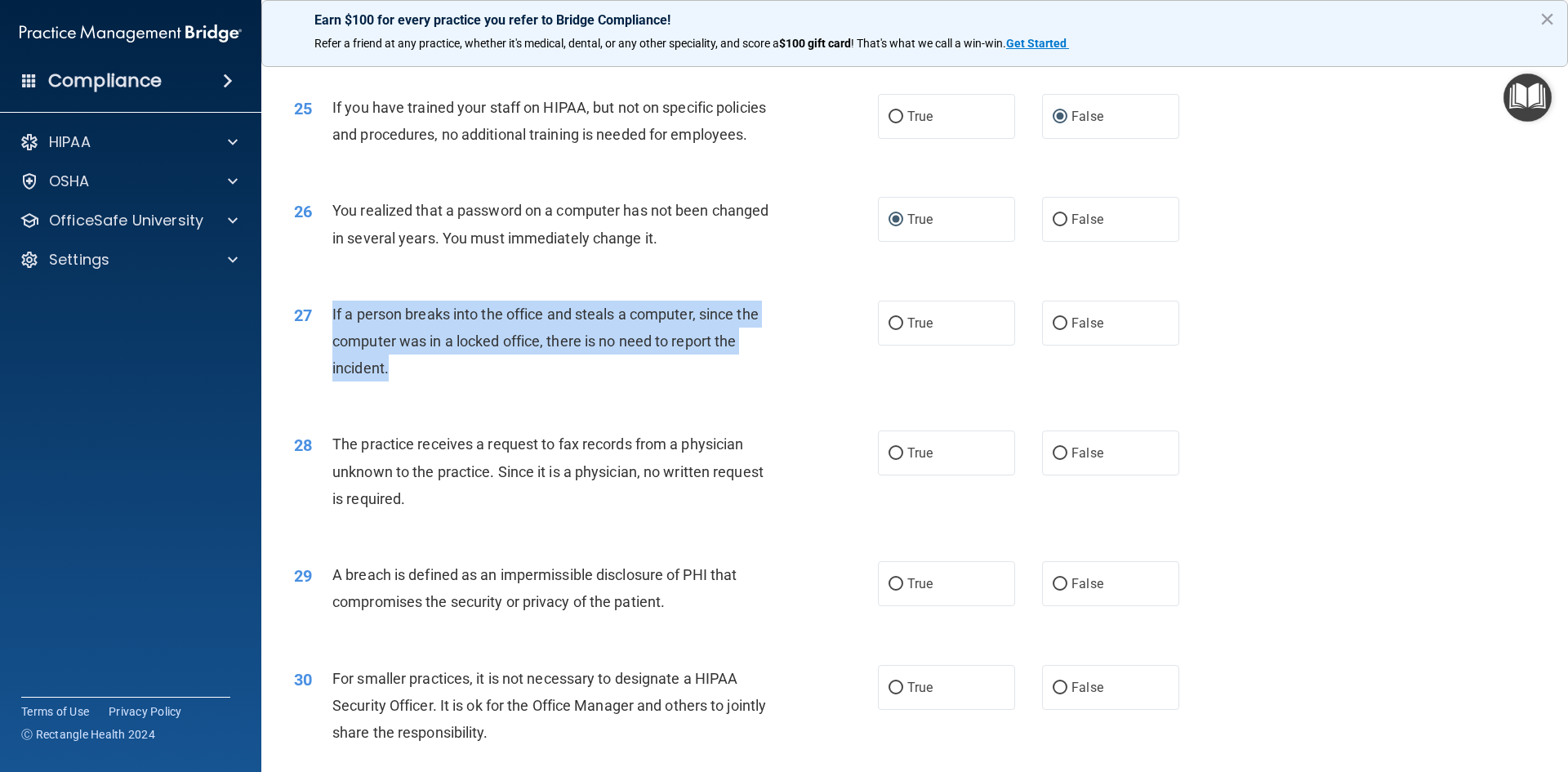
drag, startPoint x: 399, startPoint y: 423, endPoint x: 318, endPoint y: 372, distance: 95.7
click at [318, 372] on div "27 If a person breaks into the office and steals a computer, since the computer…" at bounding box center [586, 345] width 633 height 90
click at [1052, 330] on input "False" at bounding box center [1059, 323] width 14 height 12
radio input "true"
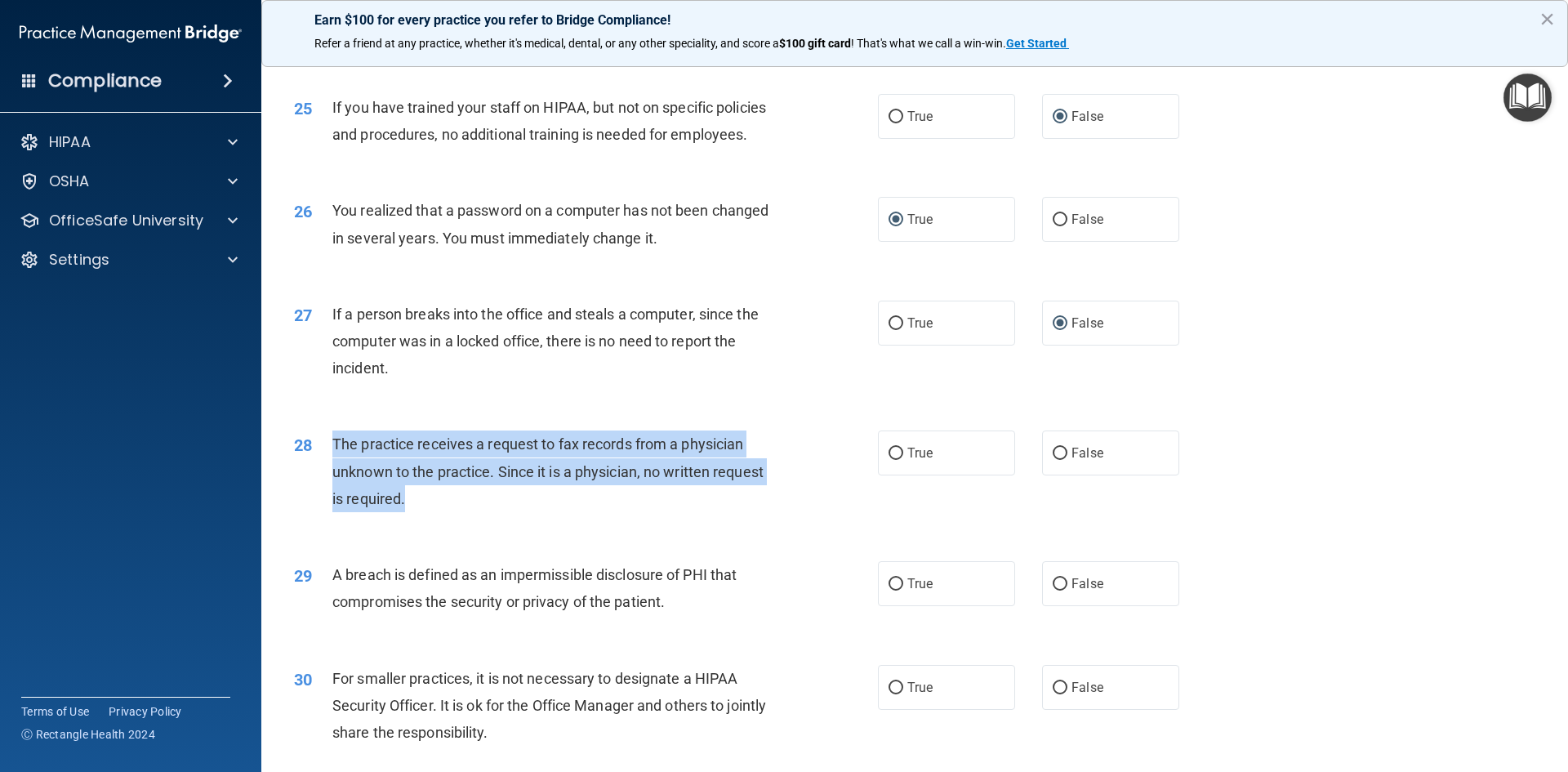
drag, startPoint x: 413, startPoint y: 553, endPoint x: 334, endPoint y: 498, distance: 96.3
click at [334, 498] on div "The practice receives a request to fax records from a physician unknown to the …" at bounding box center [560, 471] width 457 height 82
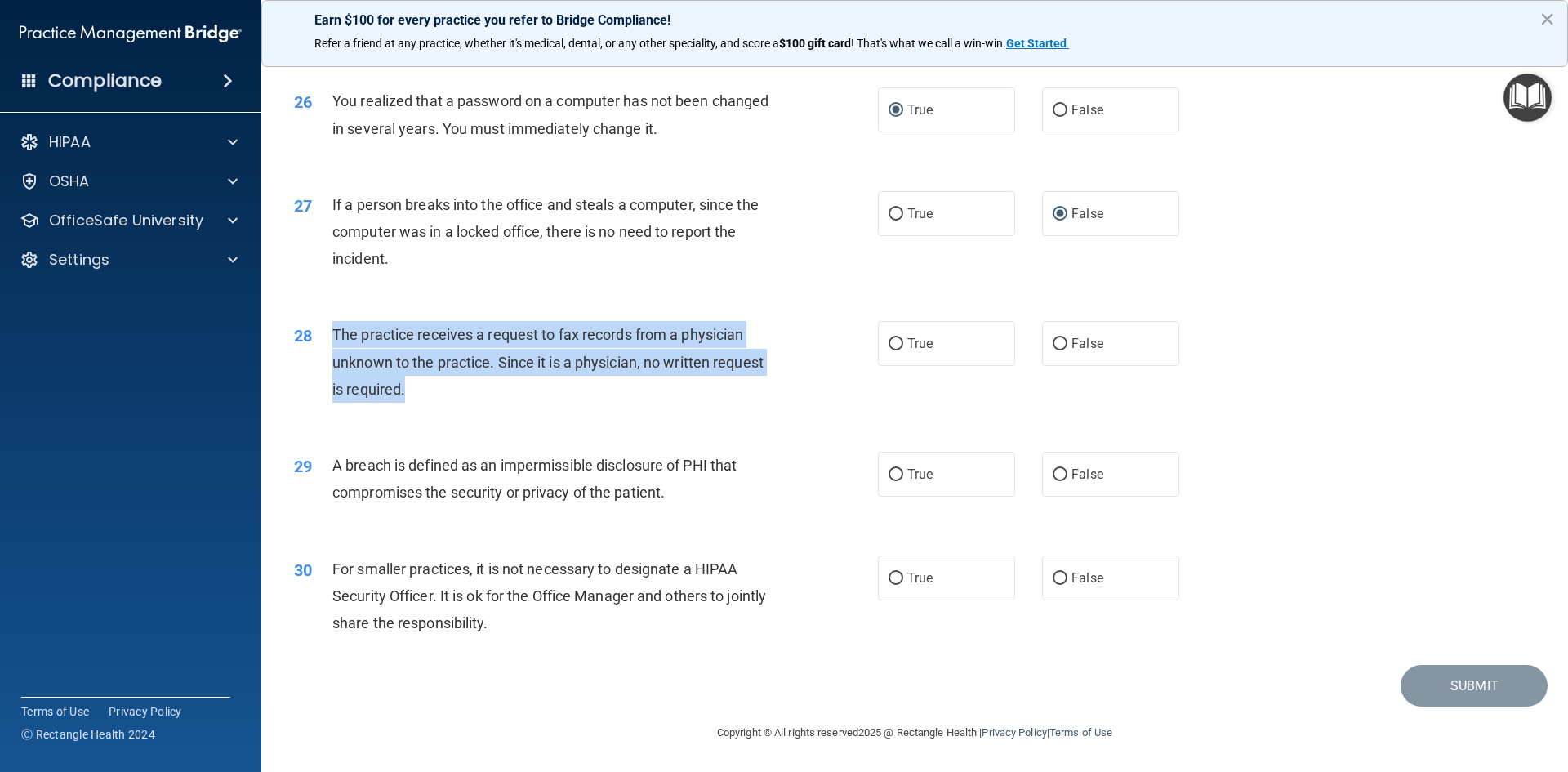
scroll to position [3093, 0]
click at [1052, 348] on input "False" at bounding box center [1059, 344] width 14 height 12
radio input "true"
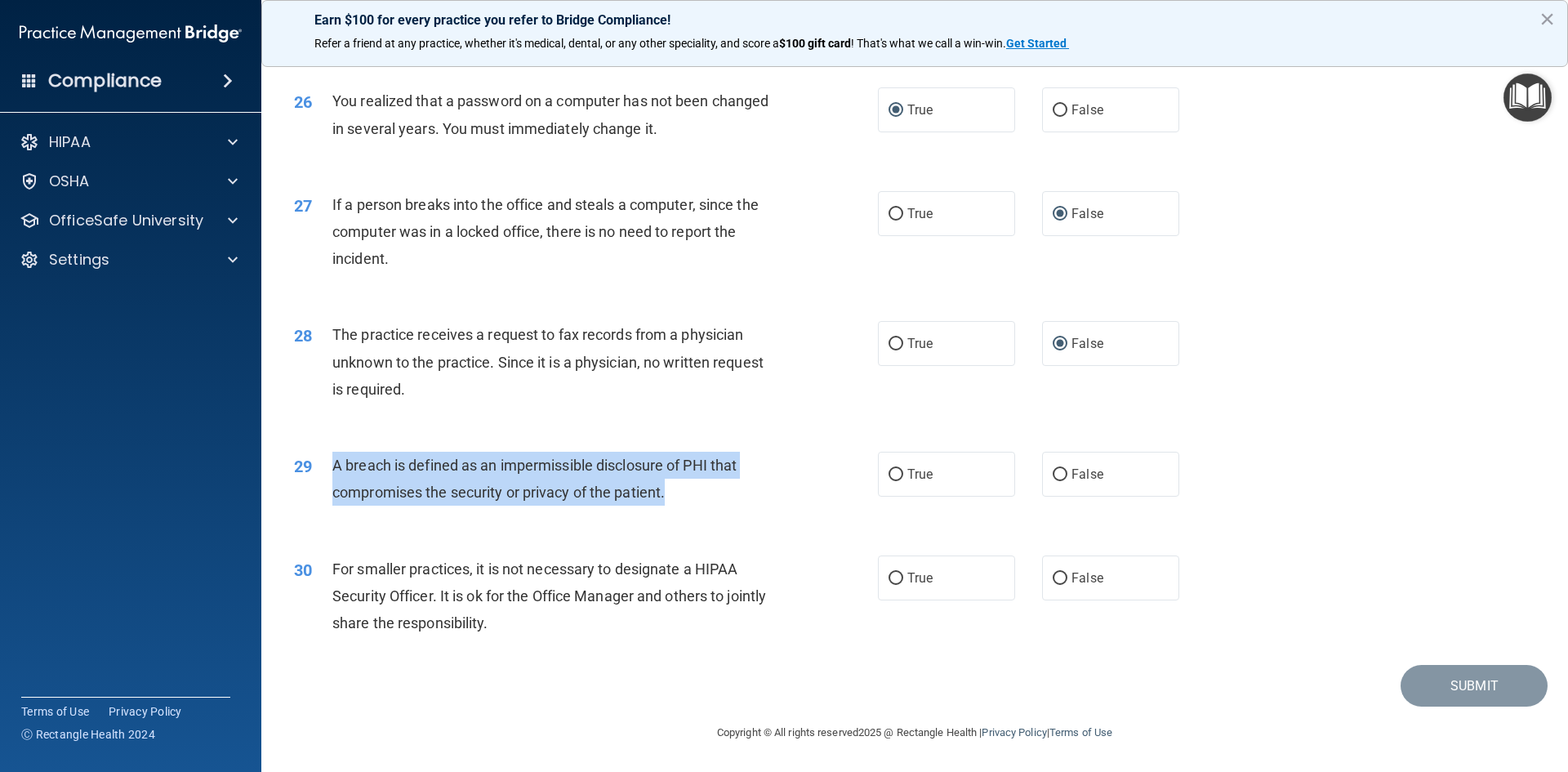
drag, startPoint x: 688, startPoint y: 492, endPoint x: 328, endPoint y: 481, distance: 360.2
click at [328, 481] on div "29 A breach is defined as an impermissible disclosure of PHI that compromises t…" at bounding box center [586, 482] width 633 height 62
click at [888, 473] on input "True" at bounding box center [895, 475] width 14 height 12
radio input "true"
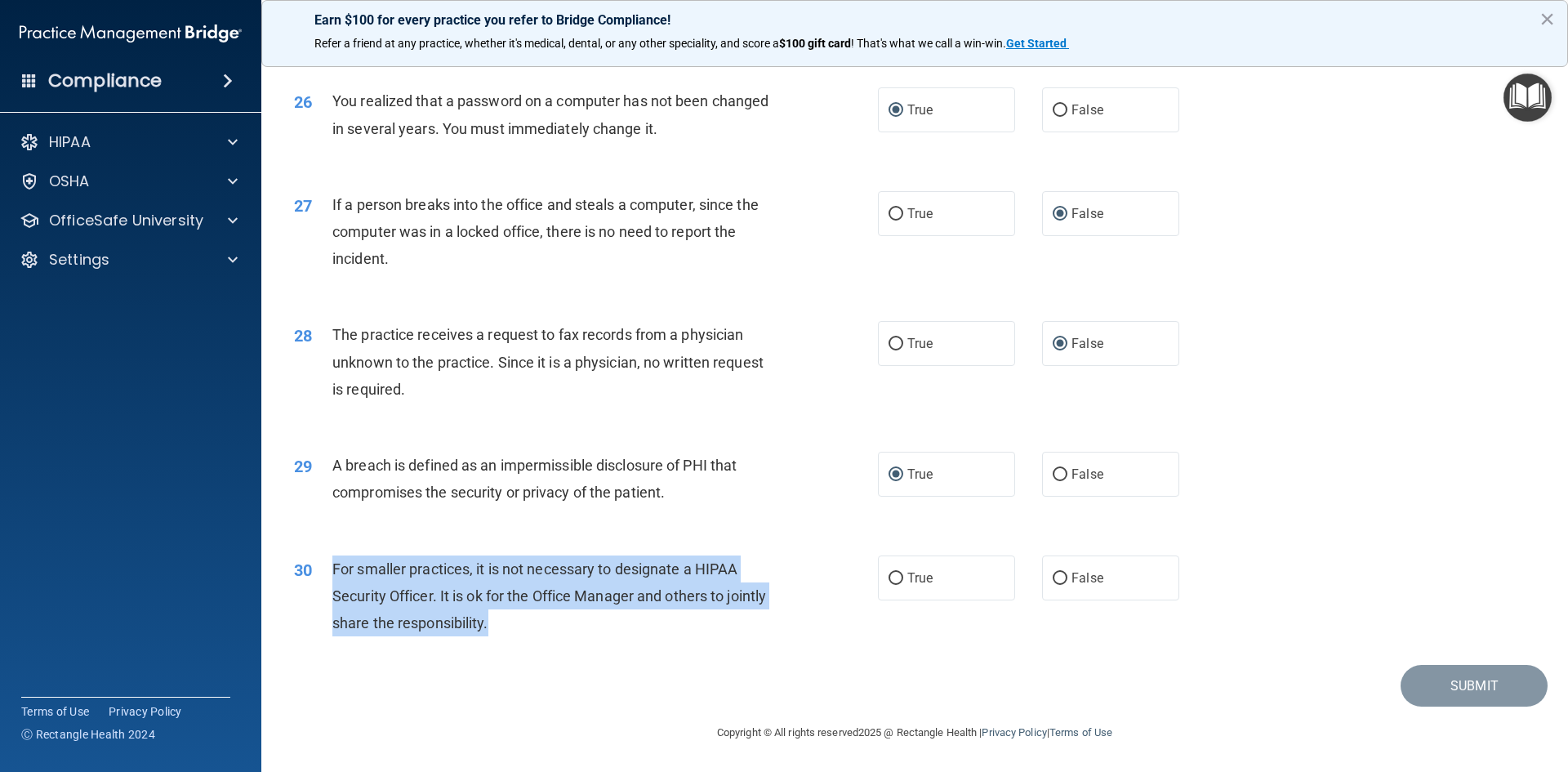
drag, startPoint x: 533, startPoint y: 620, endPoint x: 326, endPoint y: 569, distance: 213.2
click at [326, 569] on div "30 For smaller practices, it is not necessary to designate a HIPAA Security Off…" at bounding box center [586, 600] width 633 height 90
click at [1052, 579] on input "False" at bounding box center [1059, 579] width 14 height 12
radio input "true"
click at [1450, 687] on button "Submit" at bounding box center [1474, 685] width 147 height 42
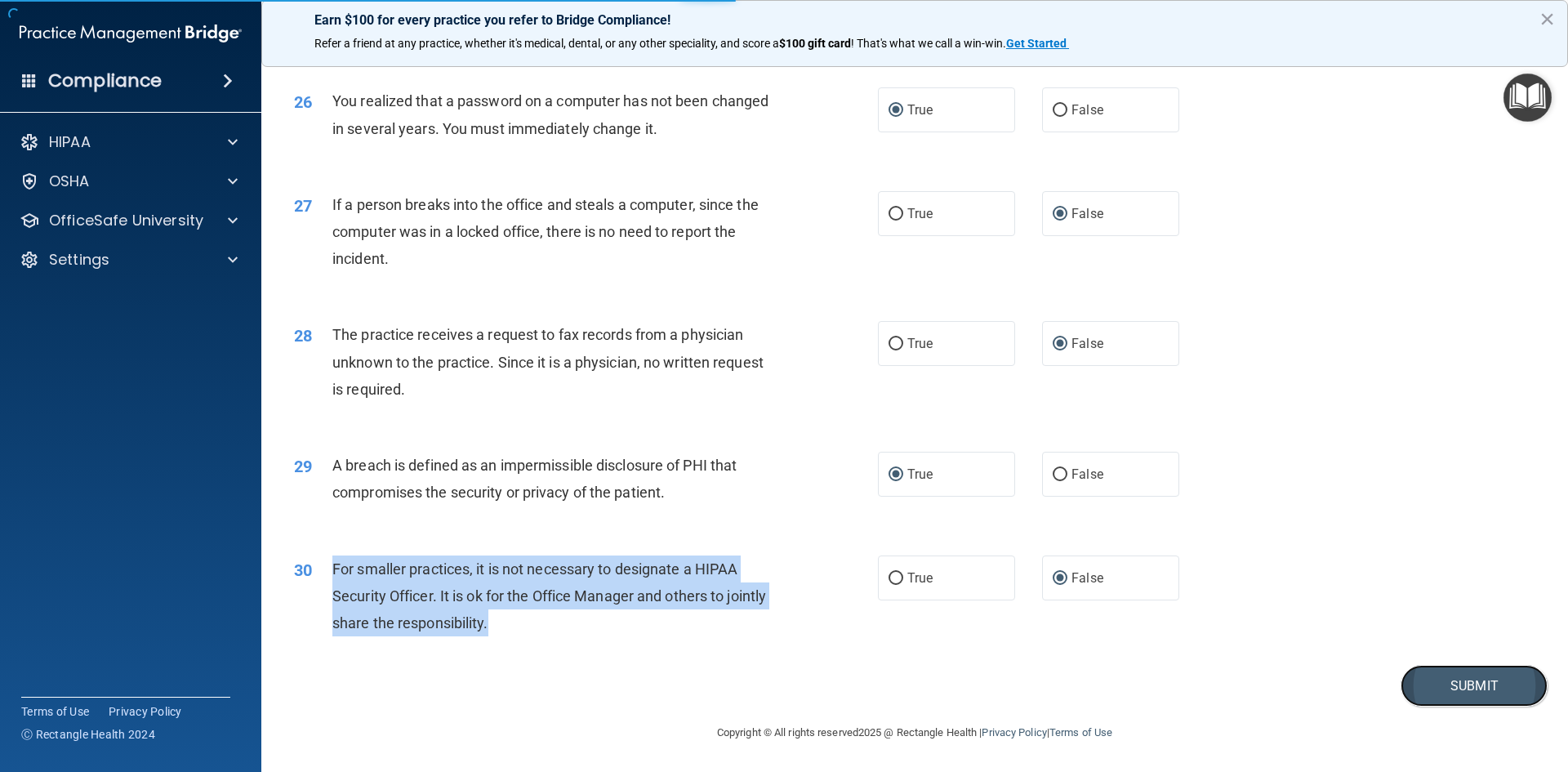
click at [1463, 683] on button "Submit" at bounding box center [1474, 685] width 147 height 42
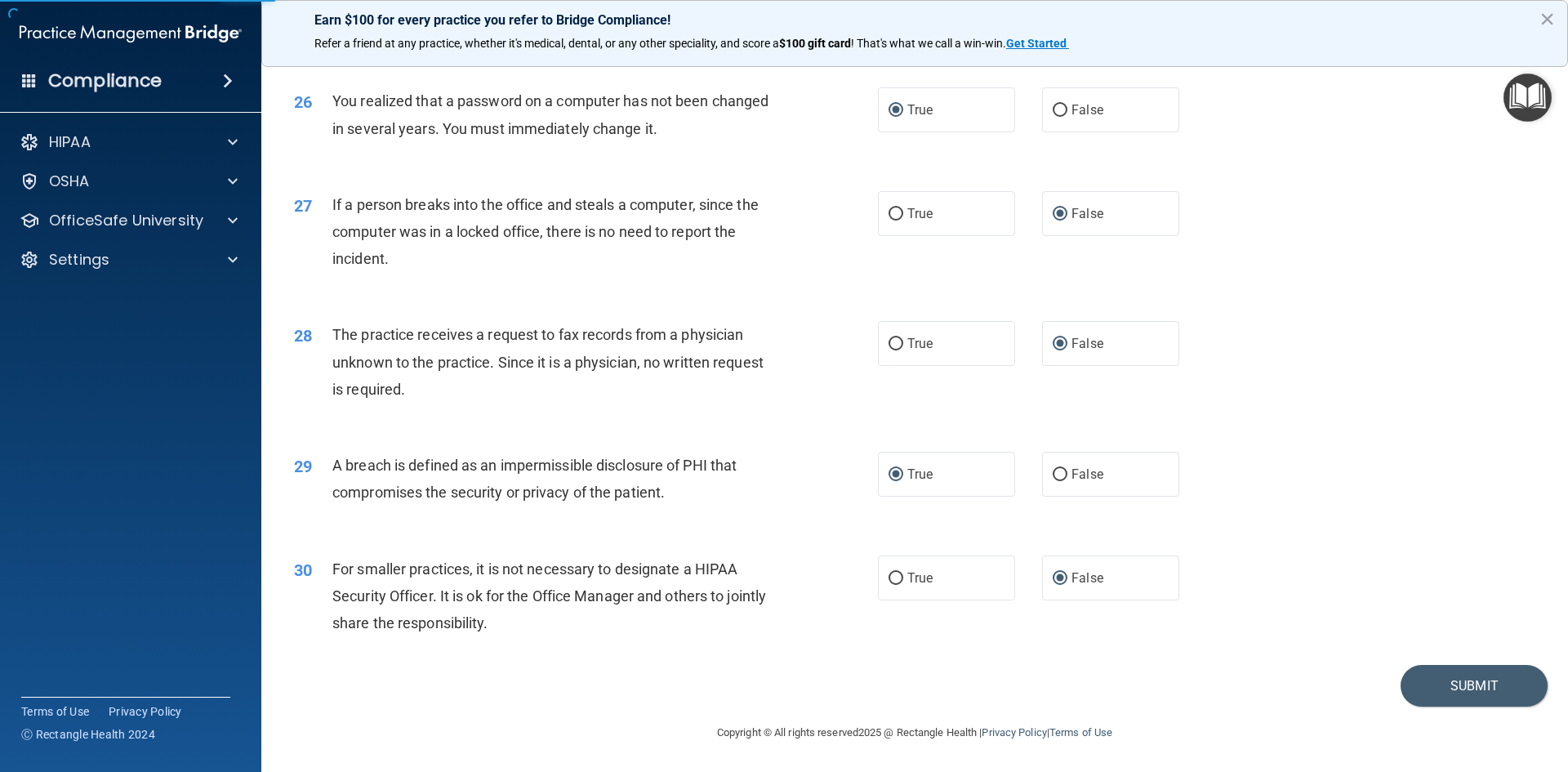
click at [1273, 628] on div "30 For smaller practices, it is not necessary to designate a HIPAA Security Off…" at bounding box center [915, 599] width 1266 height 131
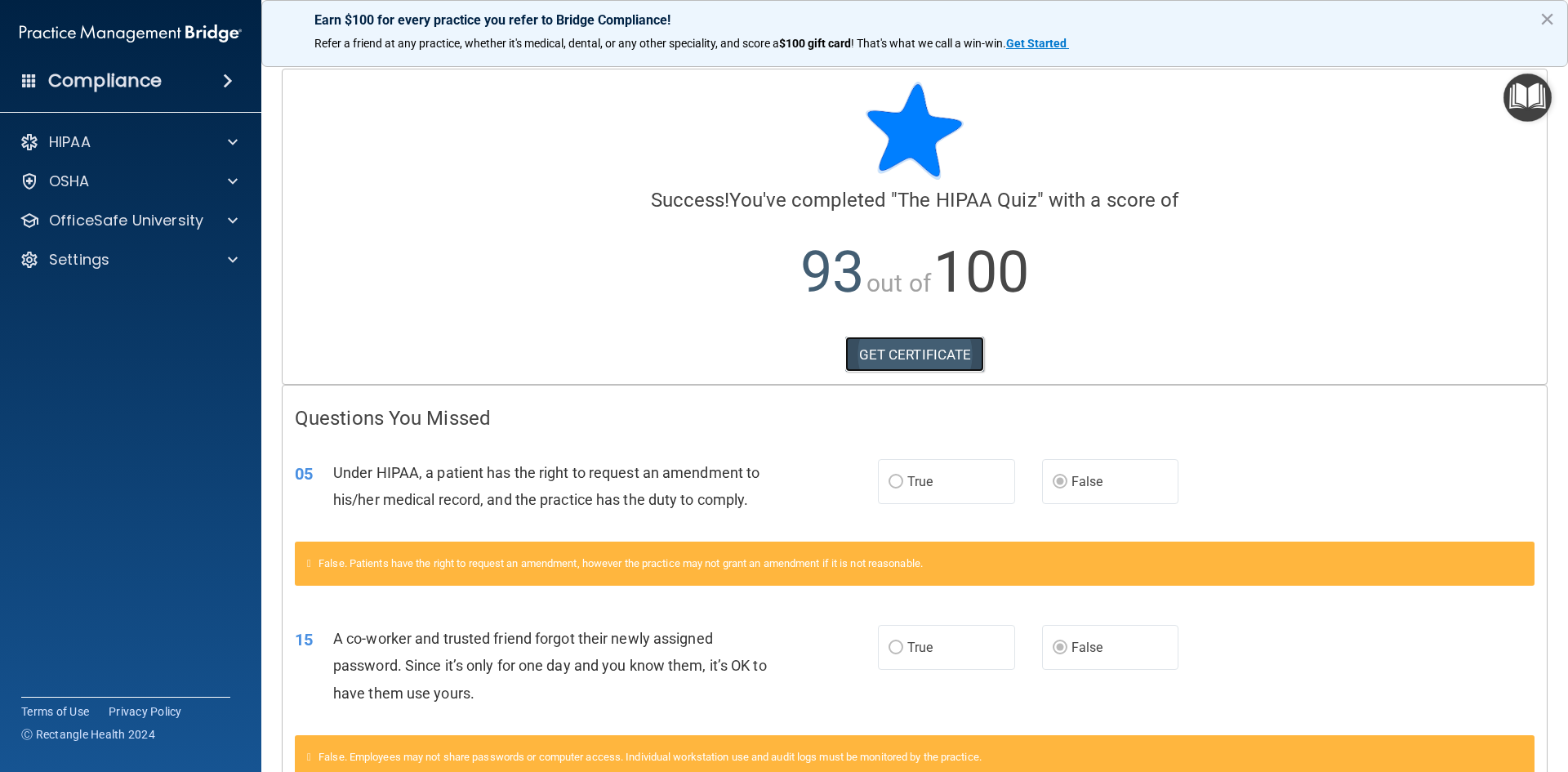
click at [900, 349] on link "GET CERTIFICATE" at bounding box center [915, 355] width 139 height 36
click at [222, 133] on div at bounding box center [230, 142] width 41 height 20
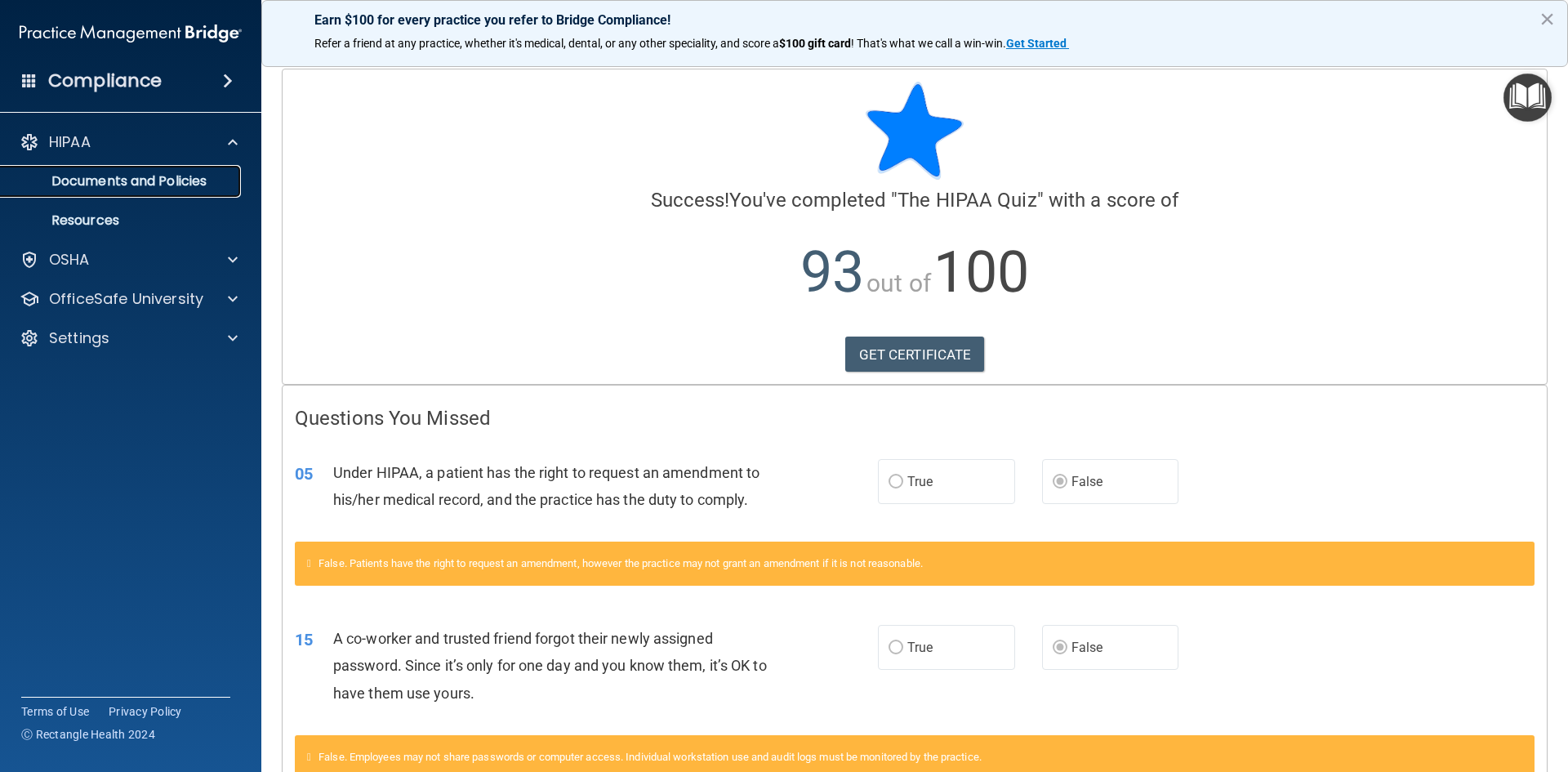
click at [179, 177] on p "Documents and Policies" at bounding box center [122, 181] width 223 height 16
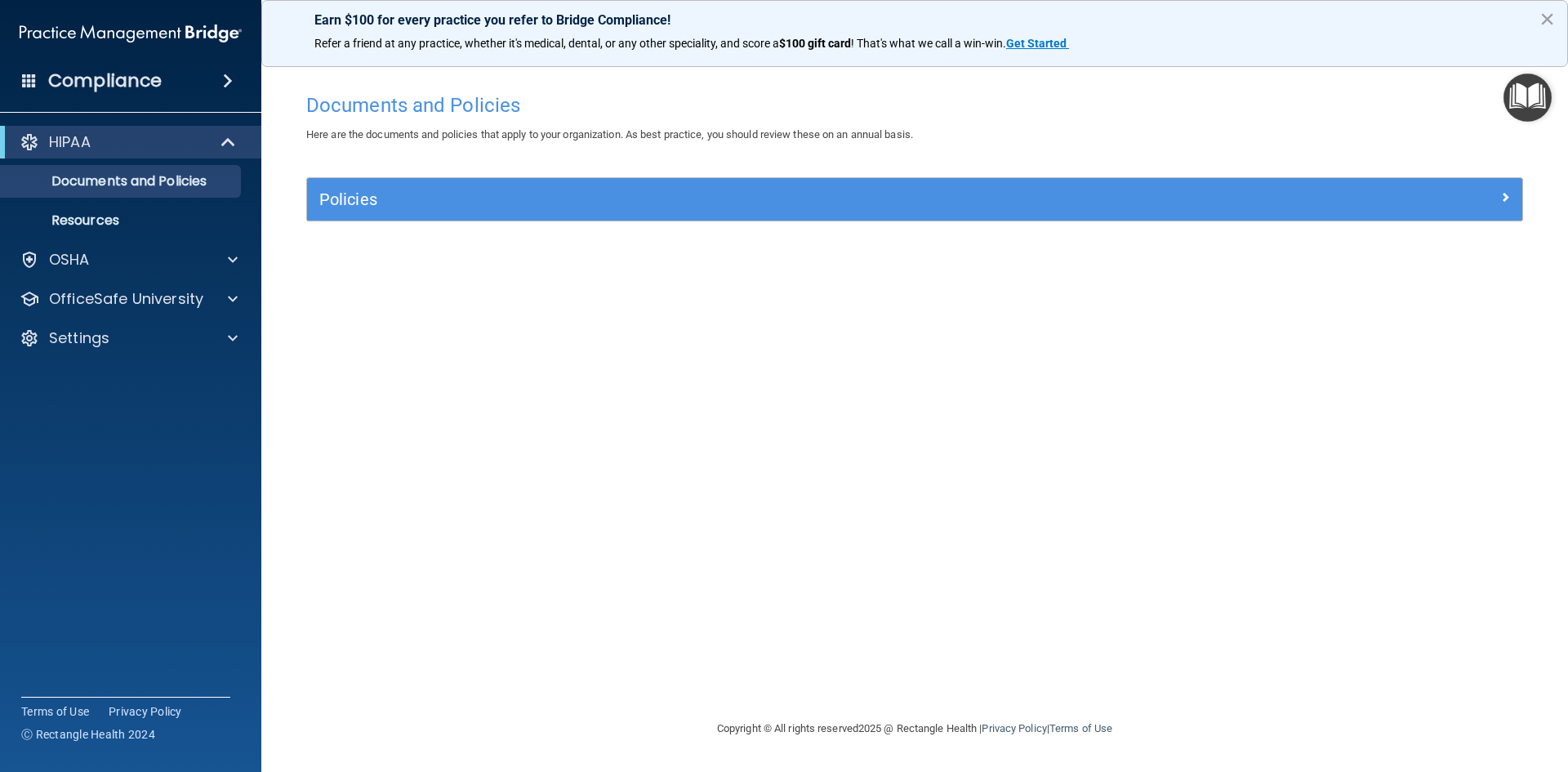
click at [230, 79] on span at bounding box center [228, 81] width 10 height 20
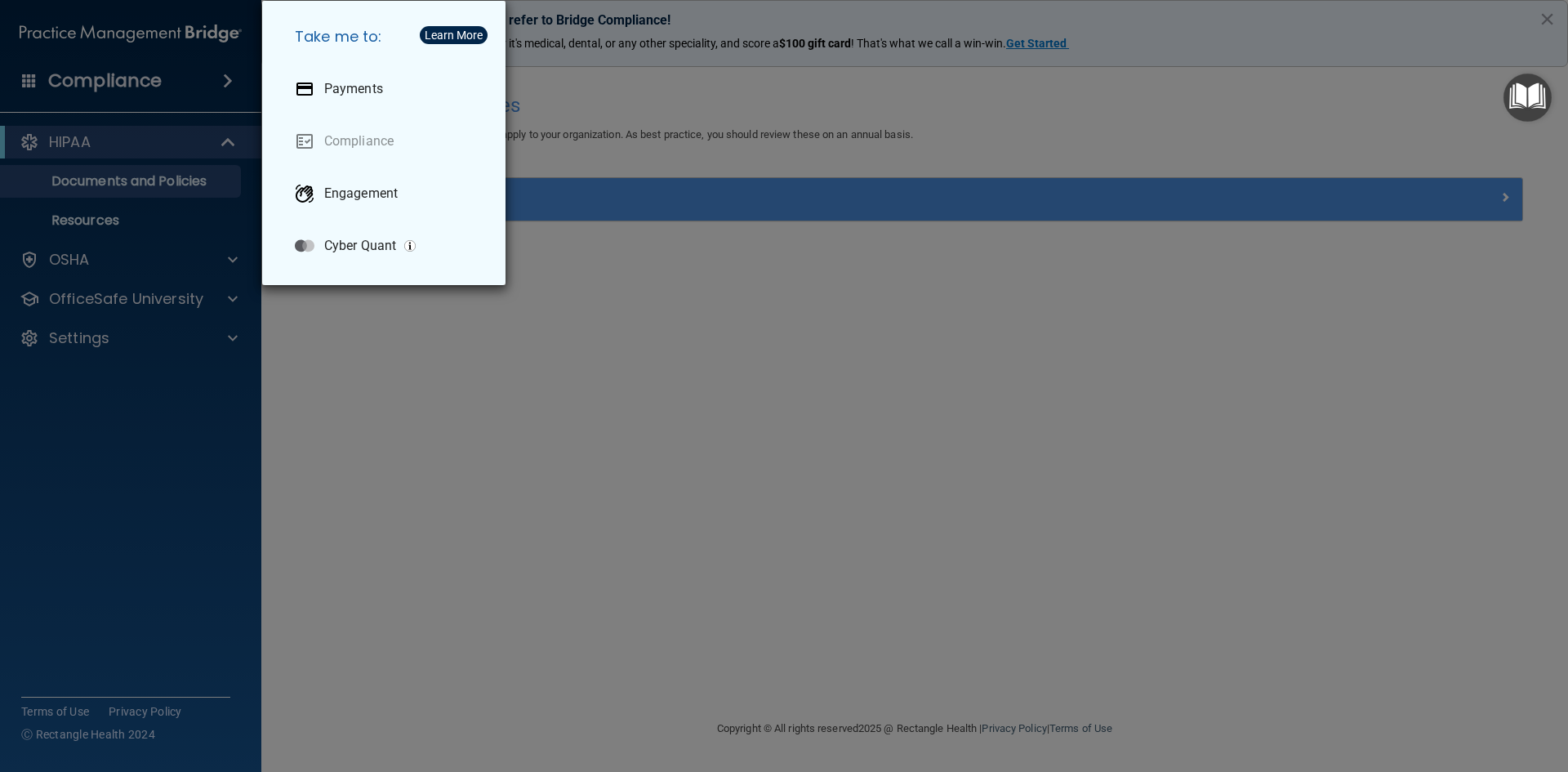
click at [230, 79] on div "Take me to: Payments Compliance Engagement Cyber Quant" at bounding box center [784, 386] width 1568 height 772
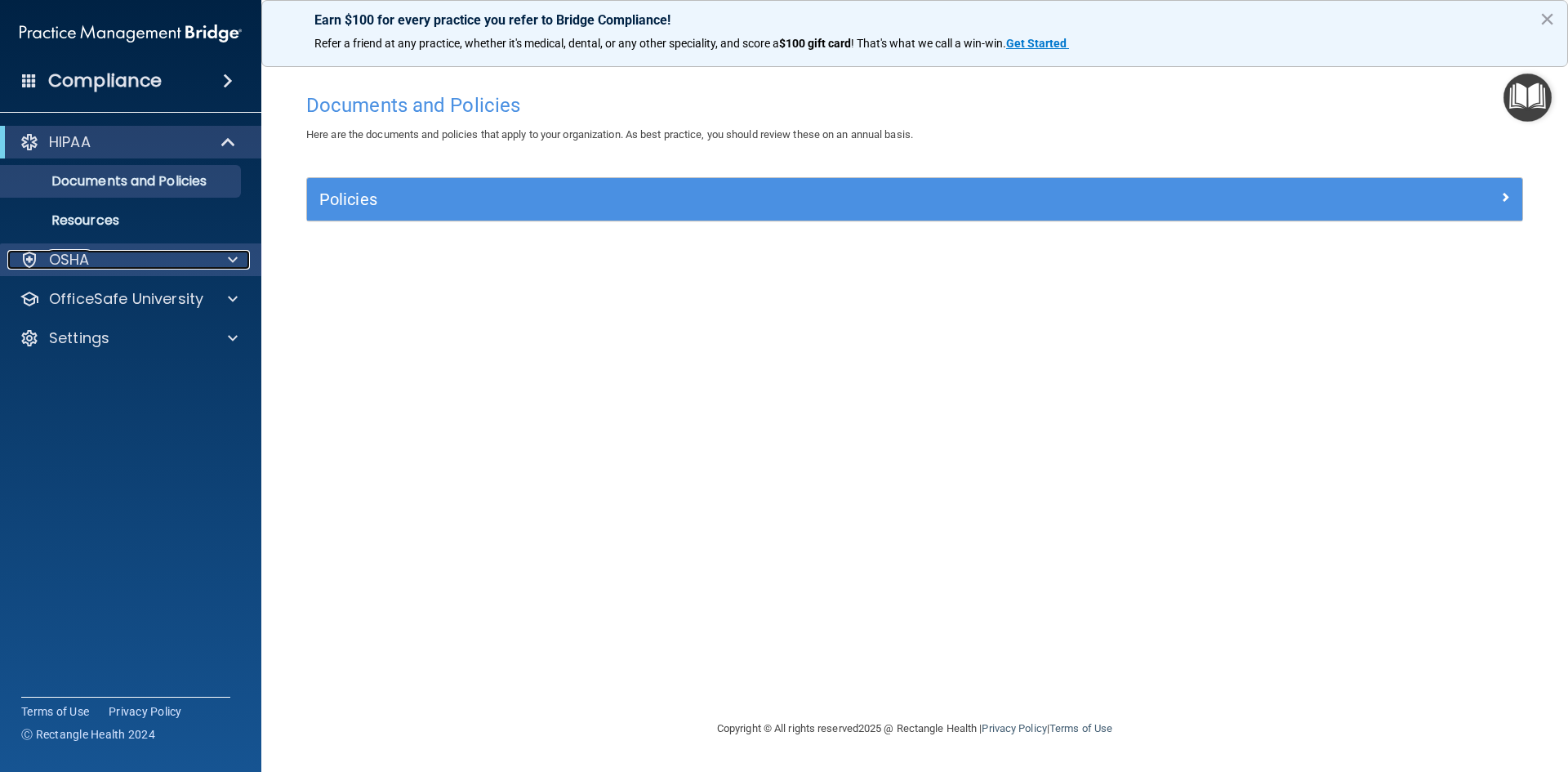
click at [117, 260] on div "OSHA" at bounding box center [109, 259] width 202 height 20
click at [69, 37] on img at bounding box center [131, 33] width 222 height 32
click at [1547, 15] on button "×" at bounding box center [1547, 18] width 15 height 26
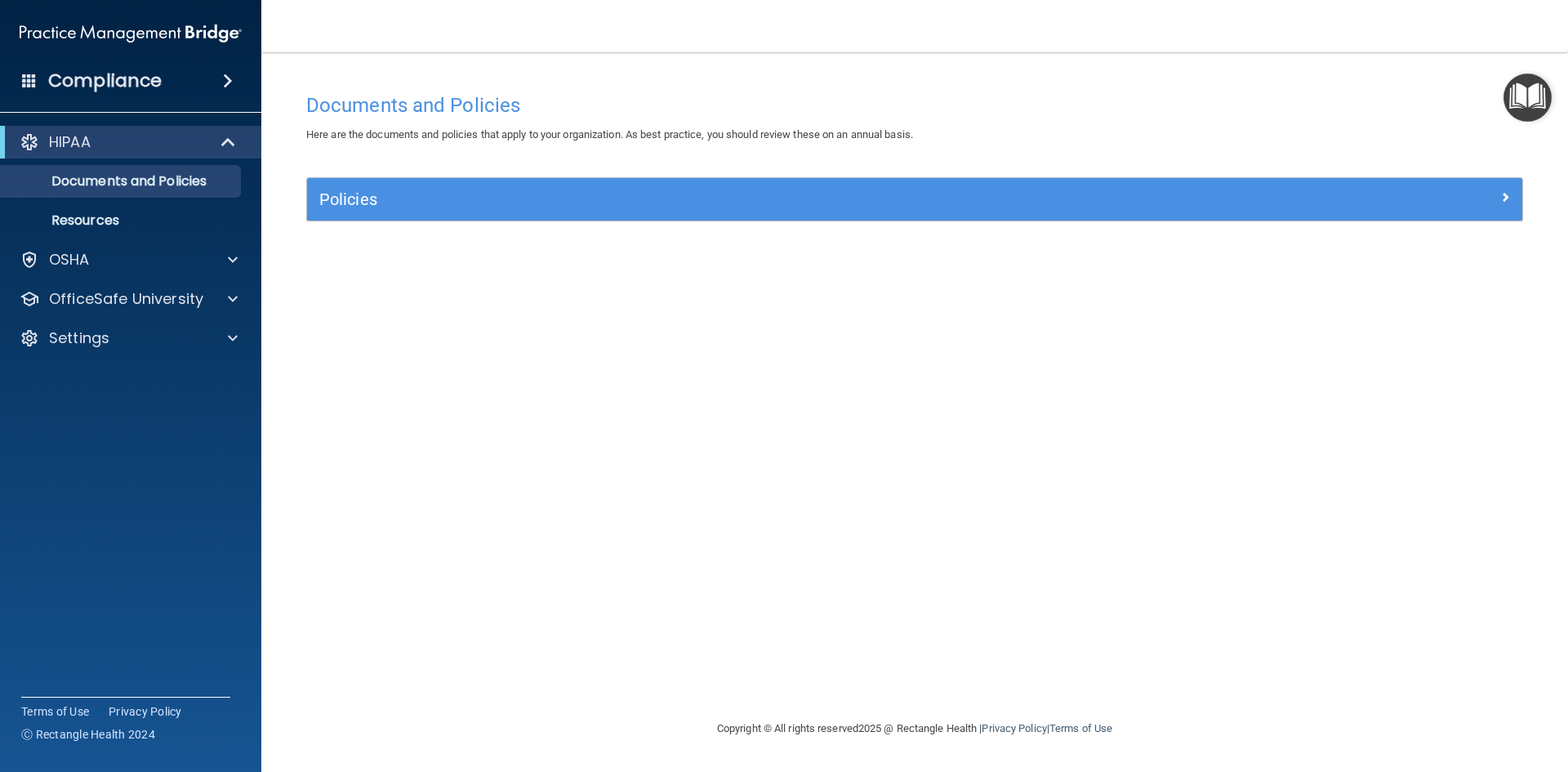
click at [36, 82] on span at bounding box center [29, 79] width 14 height 14
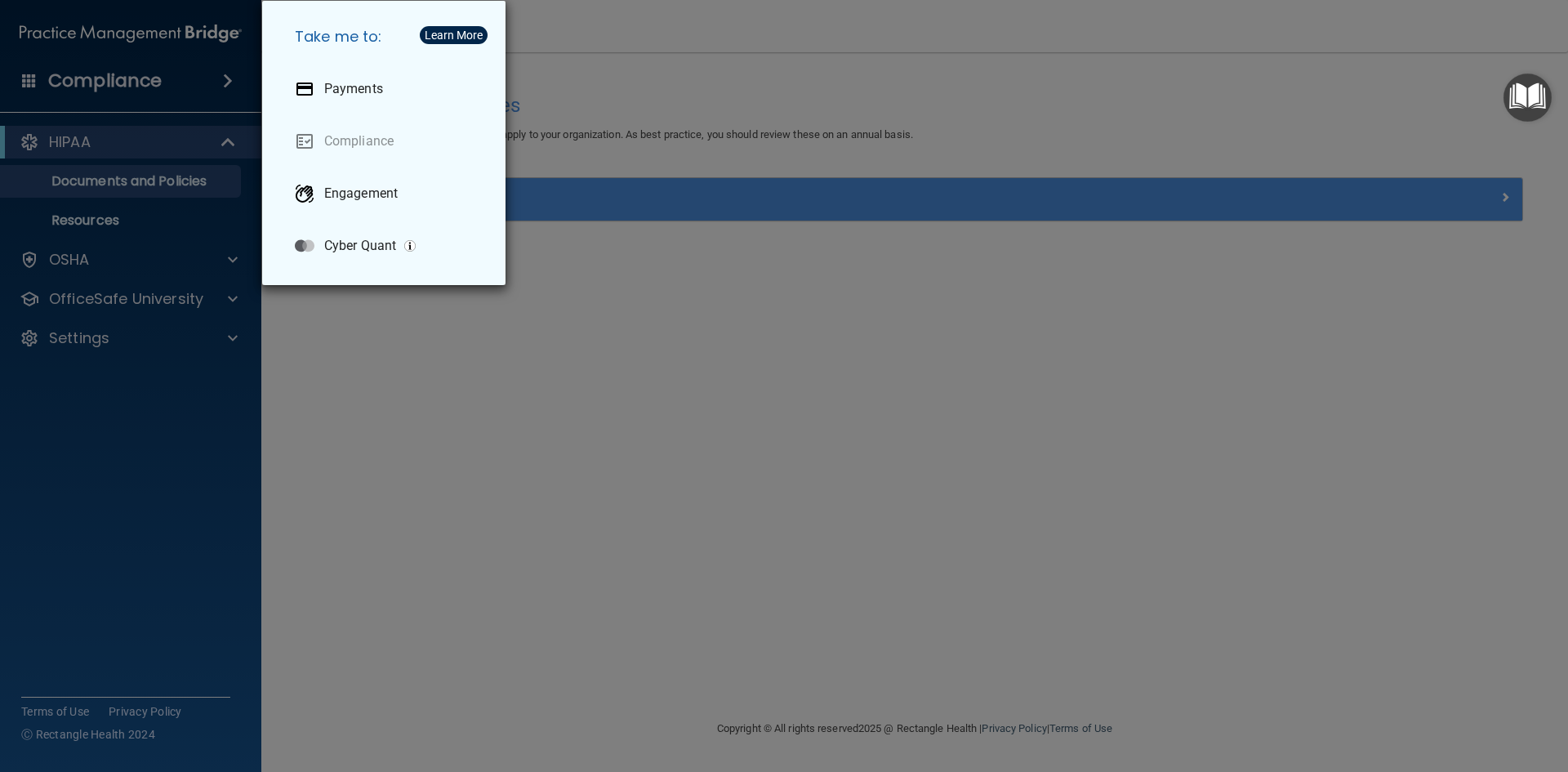
click at [234, 80] on div "Take me to: Payments Compliance Engagement Cyber Quant" at bounding box center [784, 386] width 1568 height 772
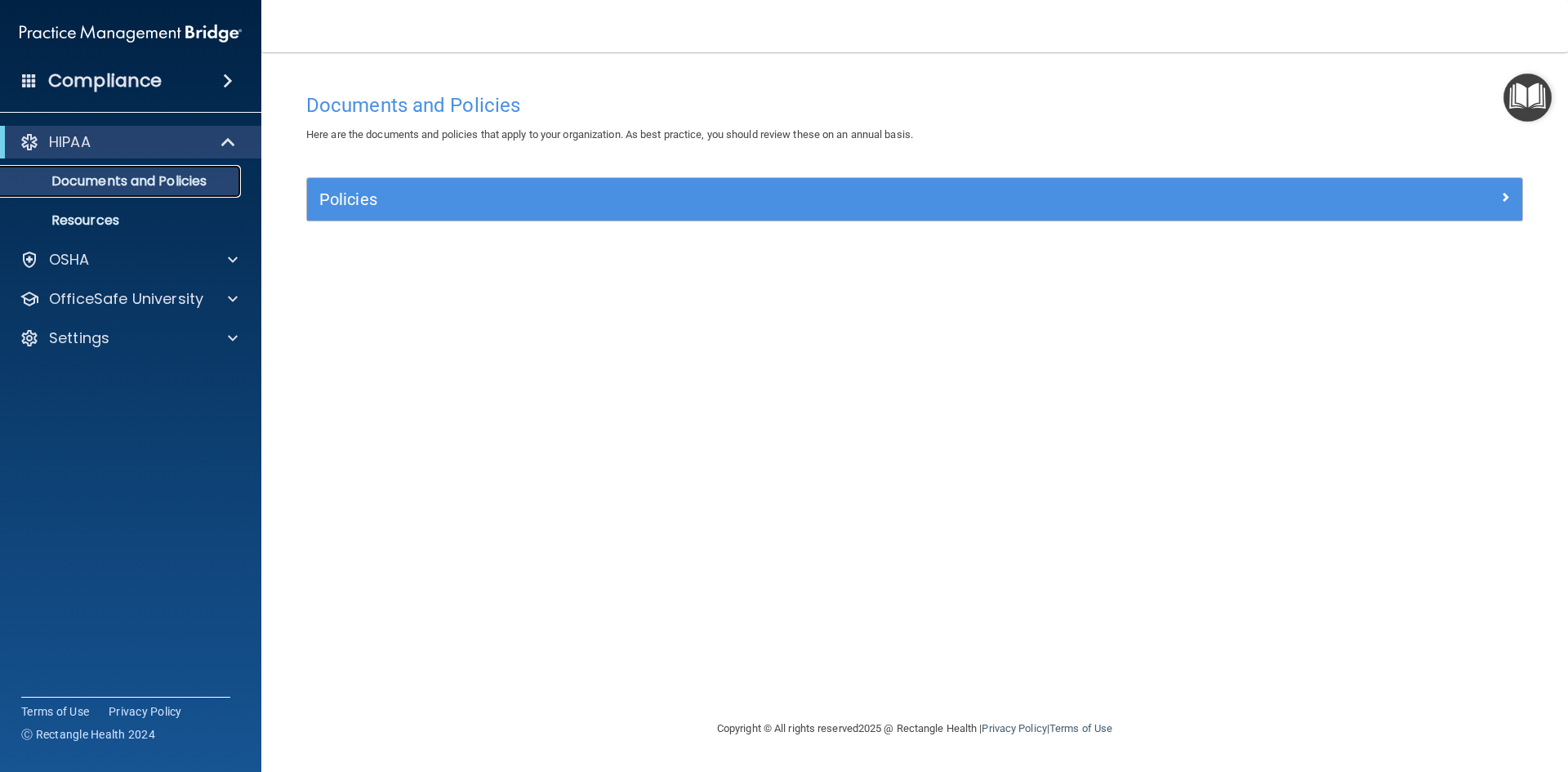
click at [132, 187] on p "Documents and Policies" at bounding box center [122, 181] width 223 height 16
click at [80, 213] on p "Resources" at bounding box center [122, 220] width 223 height 16
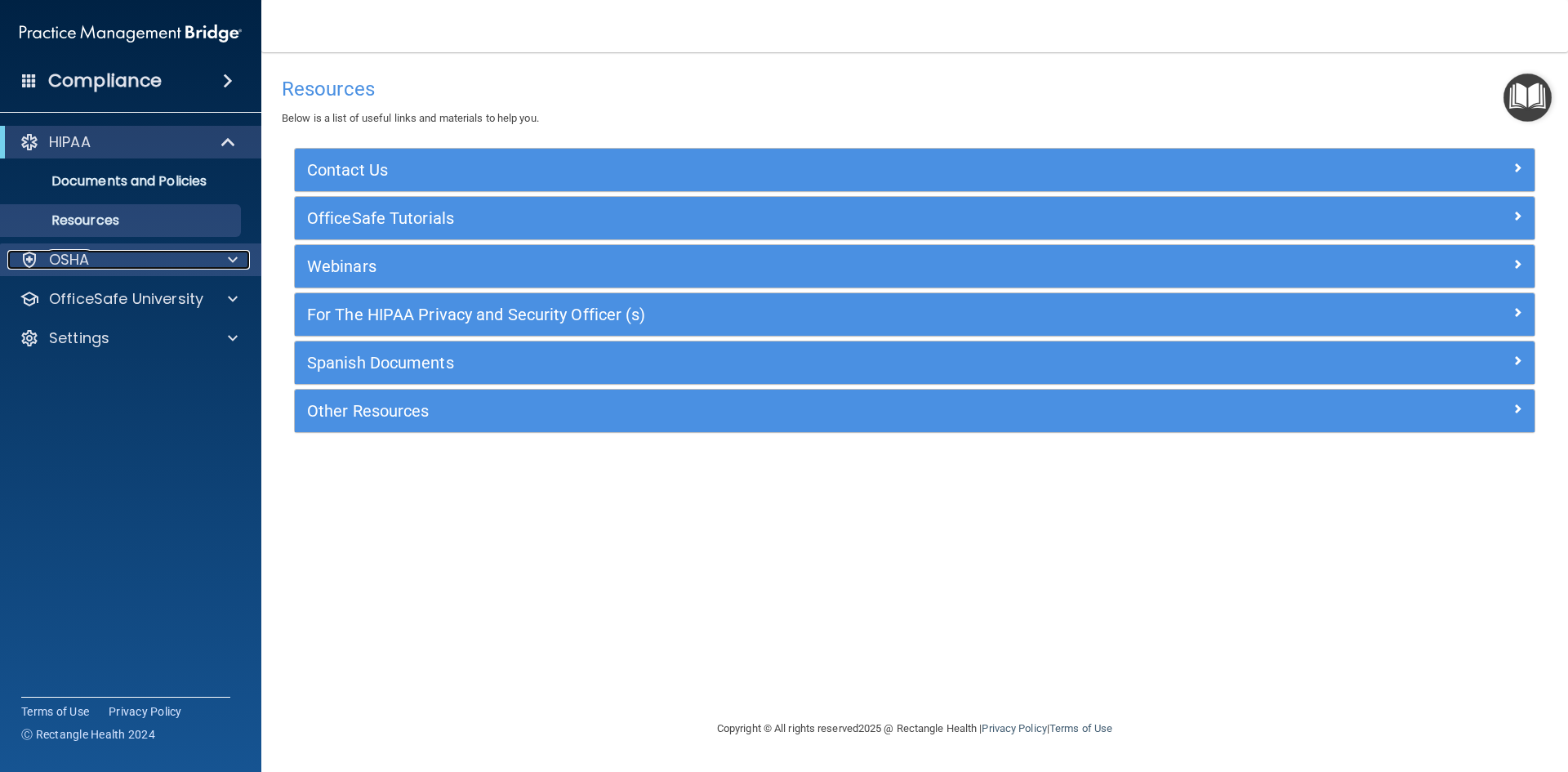
click at [84, 255] on p "OSHA" at bounding box center [69, 259] width 41 height 20
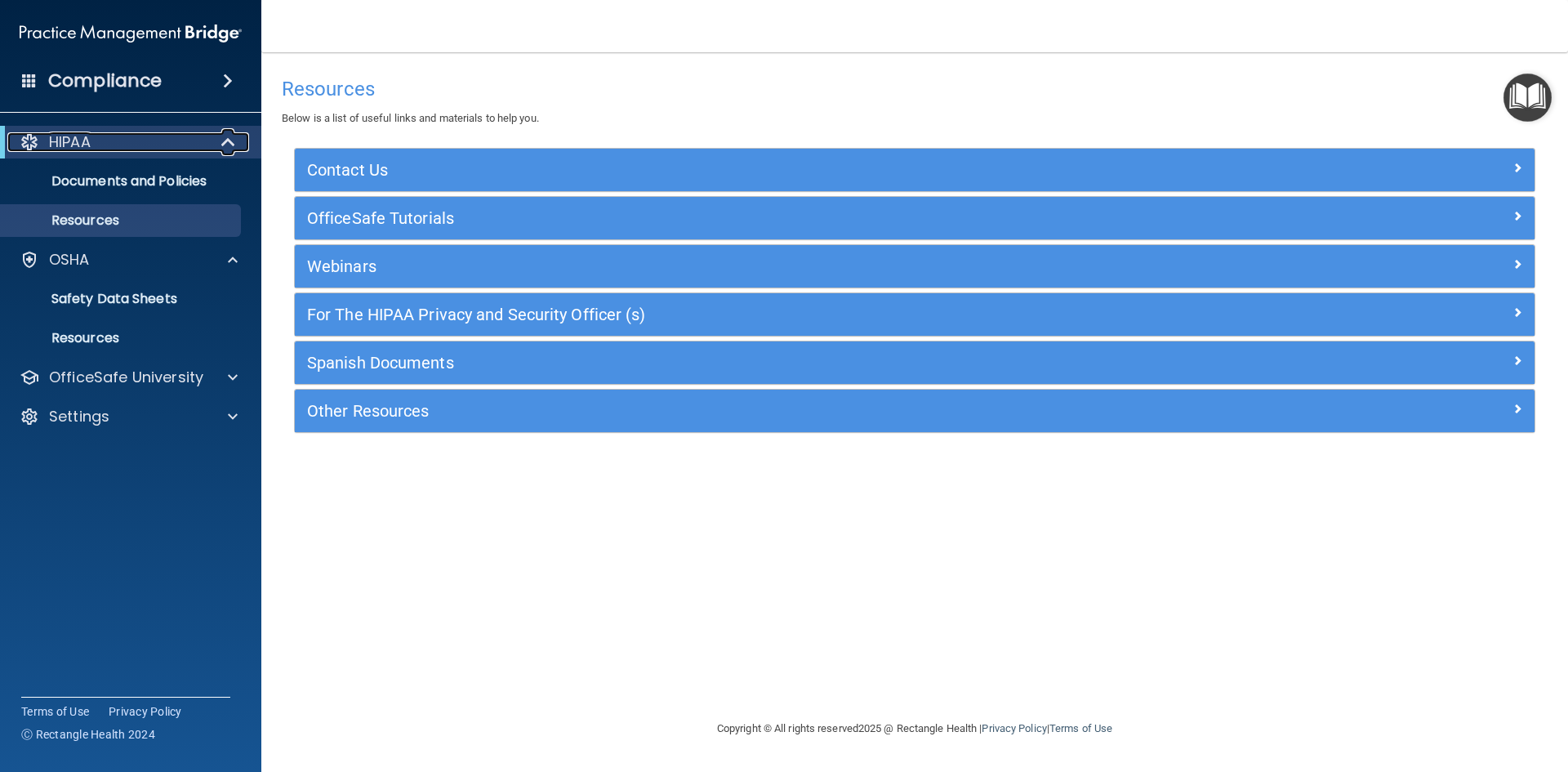
click at [37, 142] on div at bounding box center [30, 142] width 20 height 20
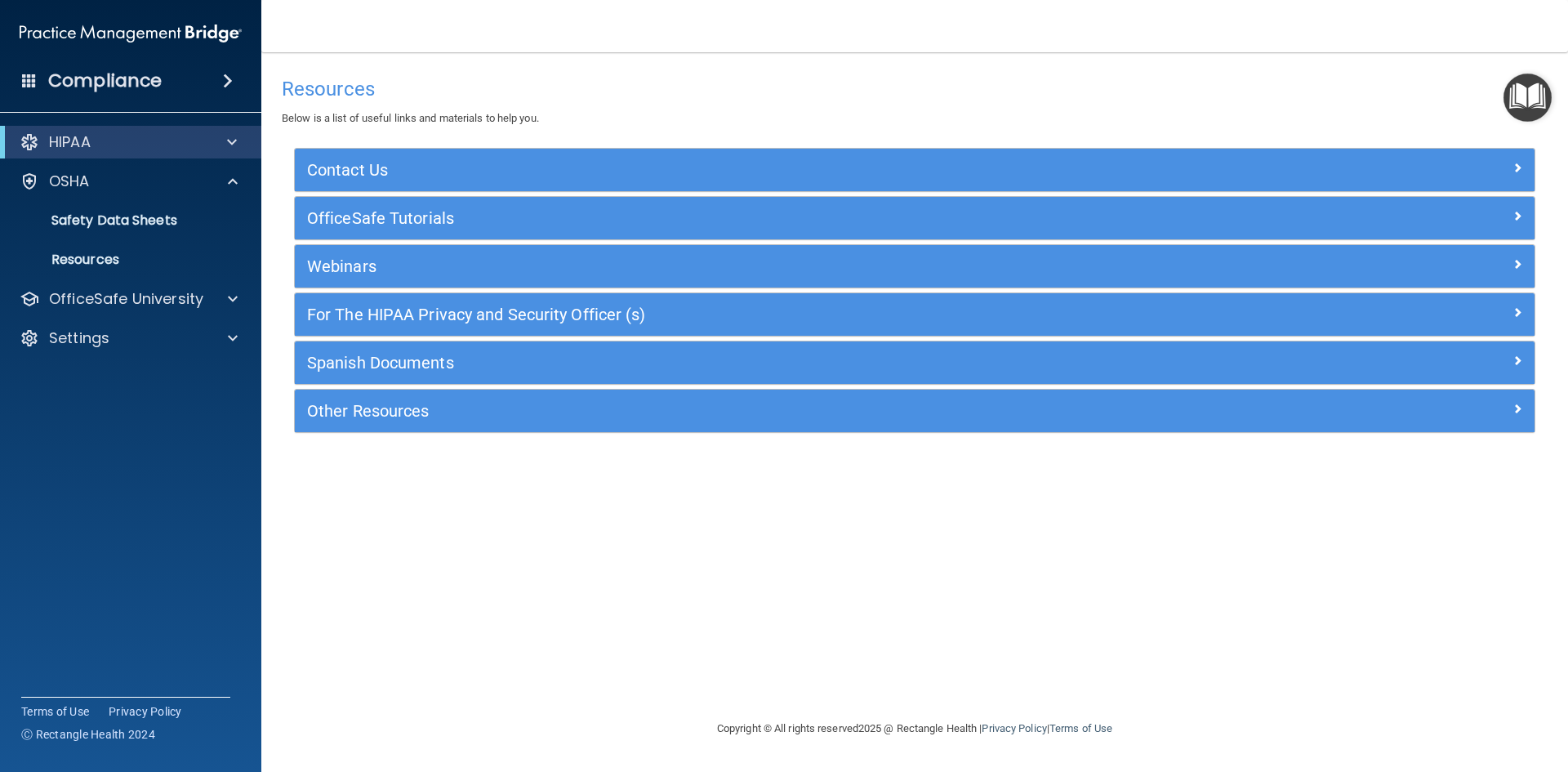
click at [1, 145] on div "HIPAA" at bounding box center [131, 142] width 261 height 32
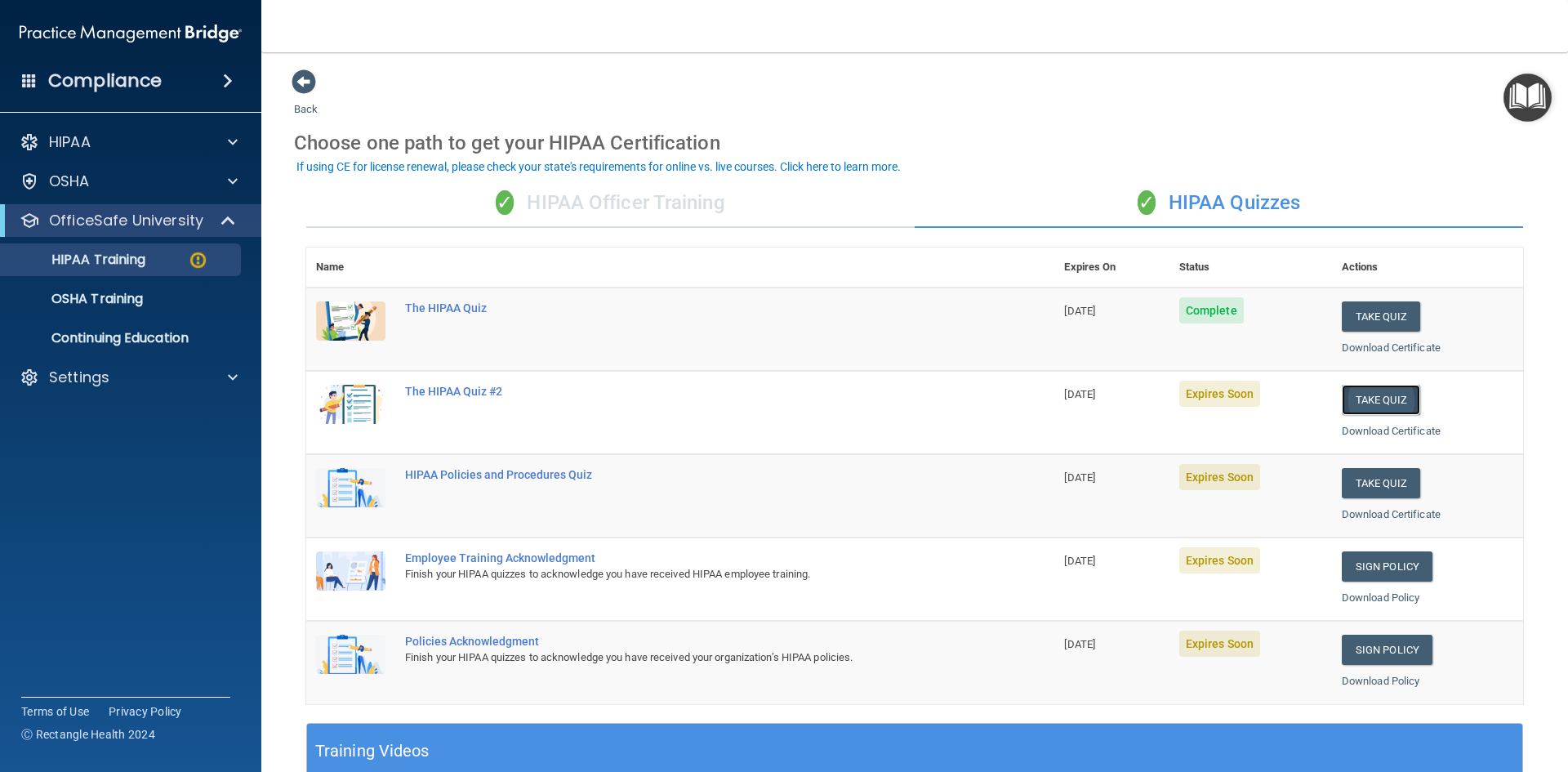
click at [1379, 401] on button "Take Quiz" at bounding box center [1381, 400] width 78 height 30
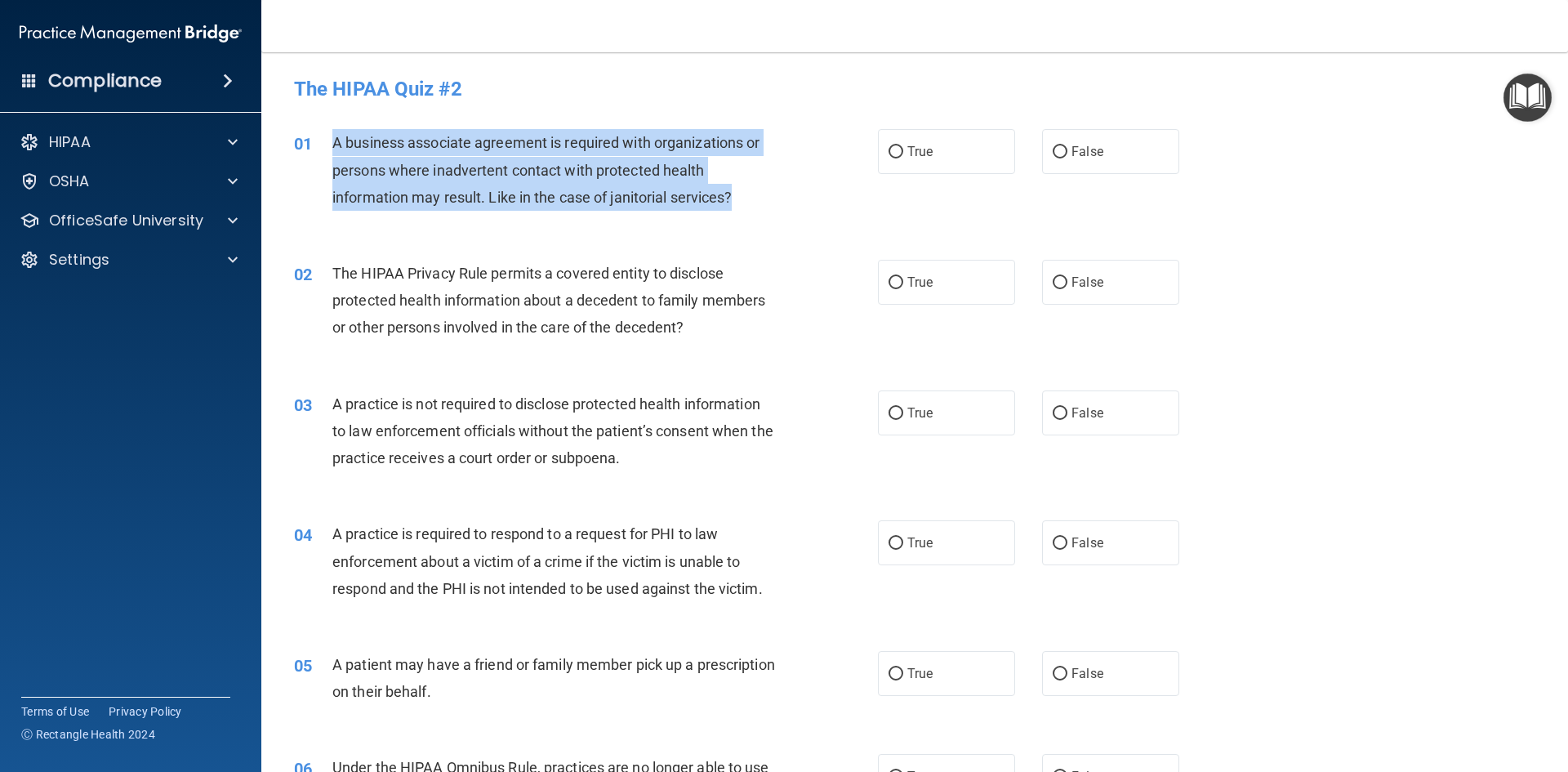
drag, startPoint x: 743, startPoint y: 192, endPoint x: 336, endPoint y: 133, distance: 411.3
click at [336, 133] on div "A business associate agreement is required with organizations or persons where …" at bounding box center [560, 170] width 457 height 82
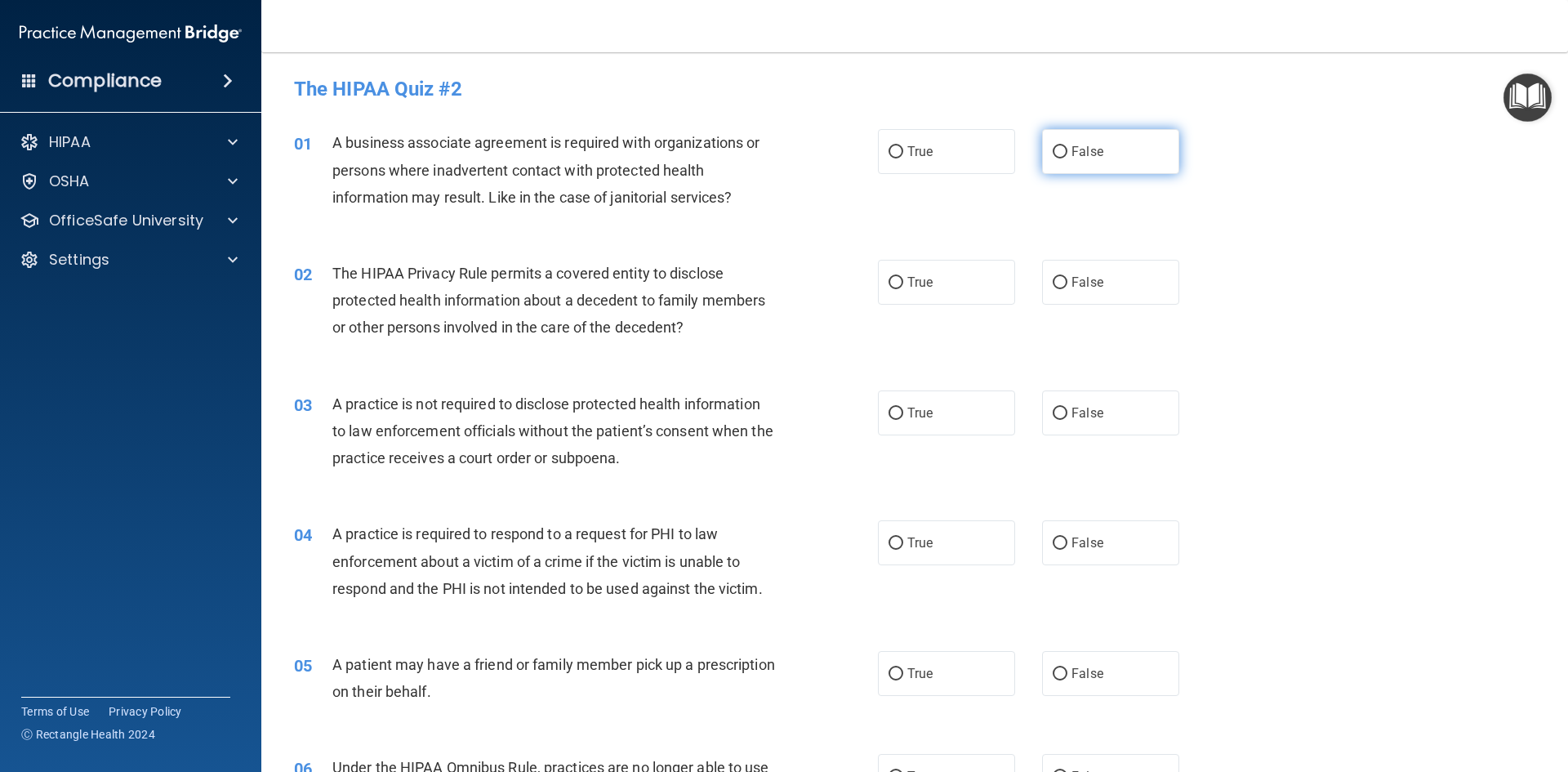
click at [1063, 144] on label "False" at bounding box center [1110, 151] width 137 height 45
click at [1063, 146] on input "False" at bounding box center [1059, 152] width 14 height 12
radio input "true"
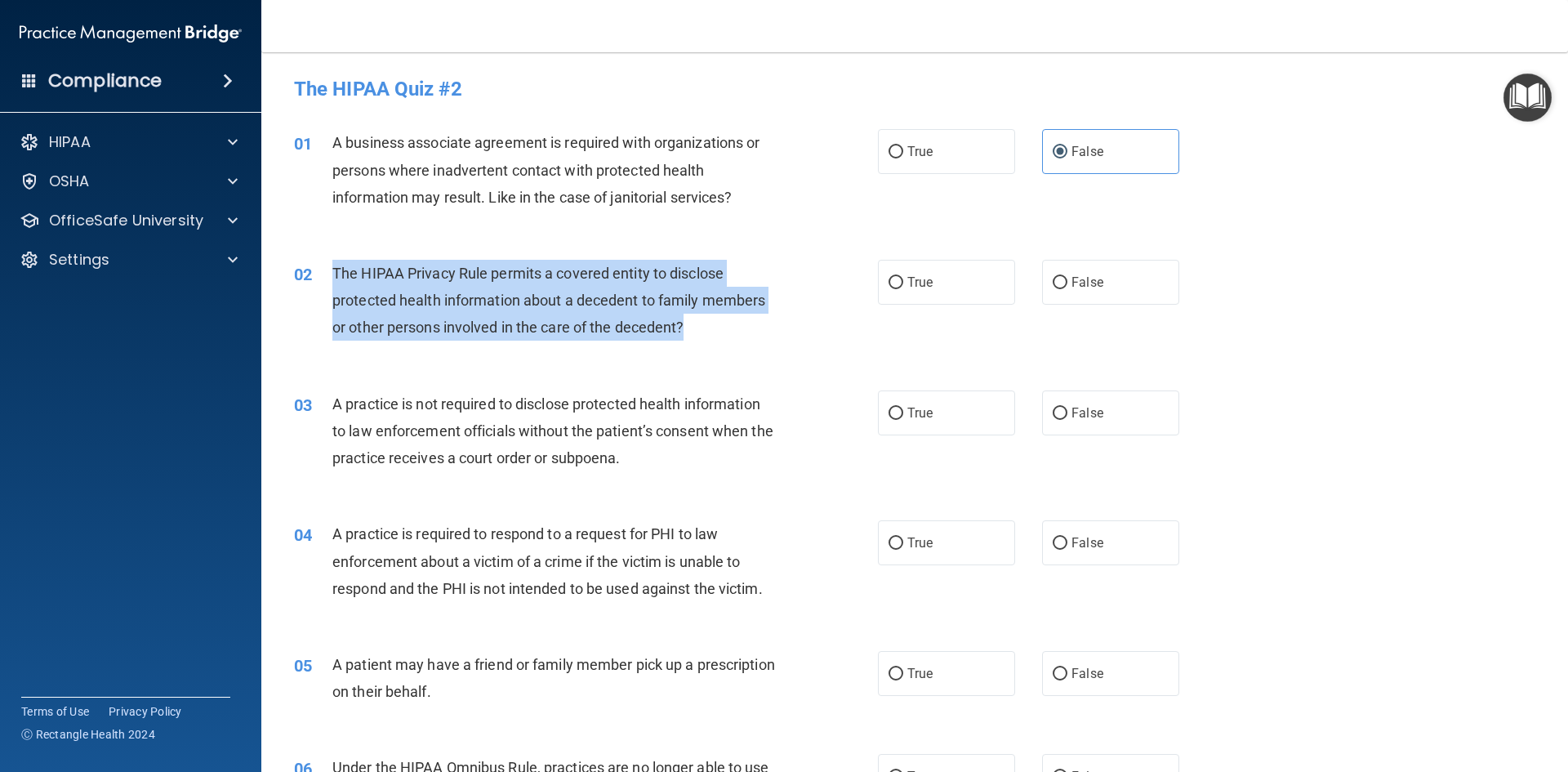
drag, startPoint x: 666, startPoint y: 335, endPoint x: 324, endPoint y: 274, distance: 347.4
click at [324, 274] on div "02 The HIPAA Privacy Rule permits a covered entity to disclose protected health…" at bounding box center [586, 304] width 633 height 90
click at [894, 279] on input "True" at bounding box center [895, 282] width 14 height 12
radio input "true"
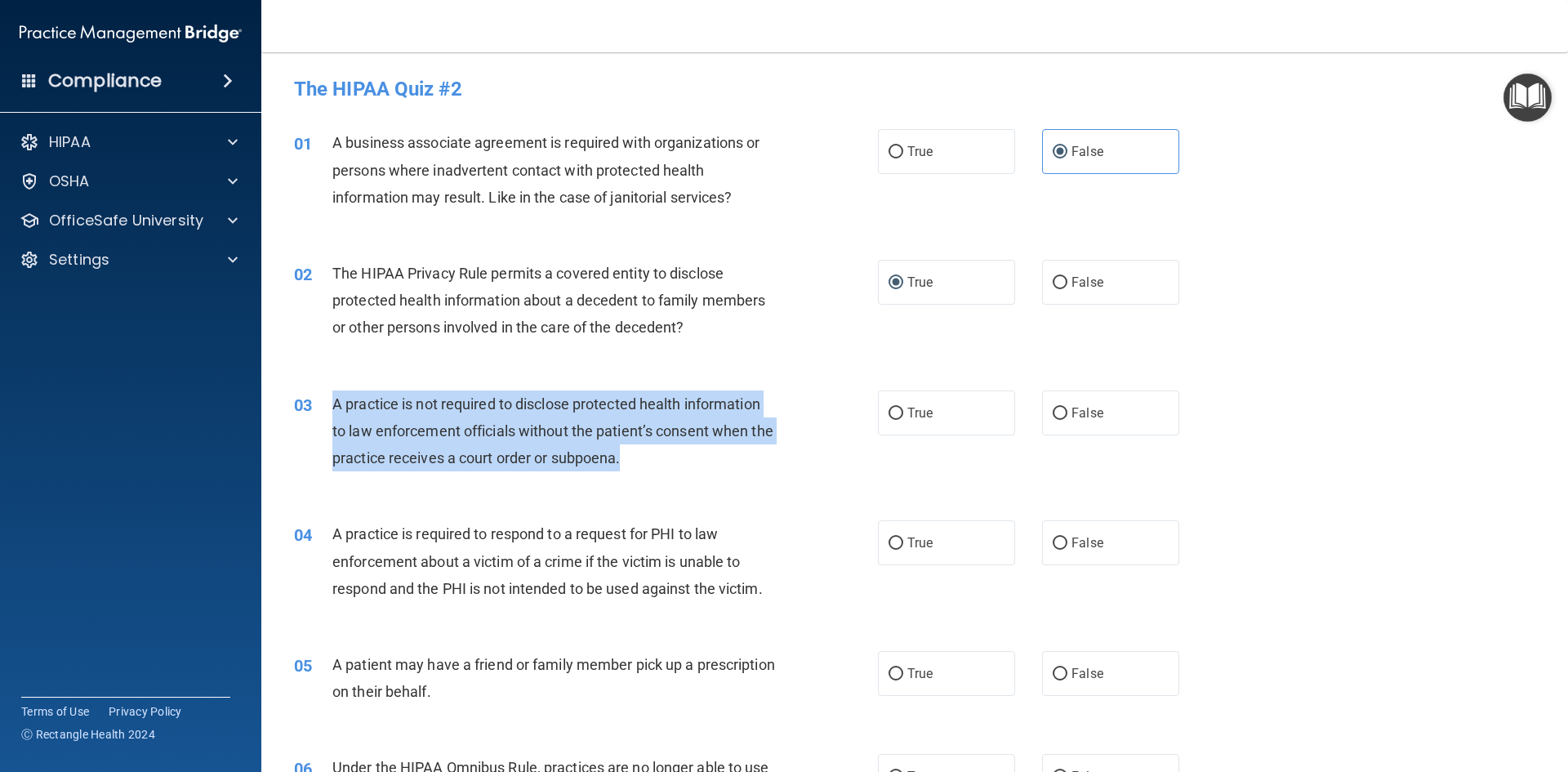
drag, startPoint x: 658, startPoint y: 457, endPoint x: 312, endPoint y: 405, distance: 349.9
click at [312, 405] on div "03 A practice is not required to disclose protected health information to law e…" at bounding box center [586, 435] width 633 height 90
click at [1054, 417] on input "False" at bounding box center [1059, 413] width 14 height 12
radio input "true"
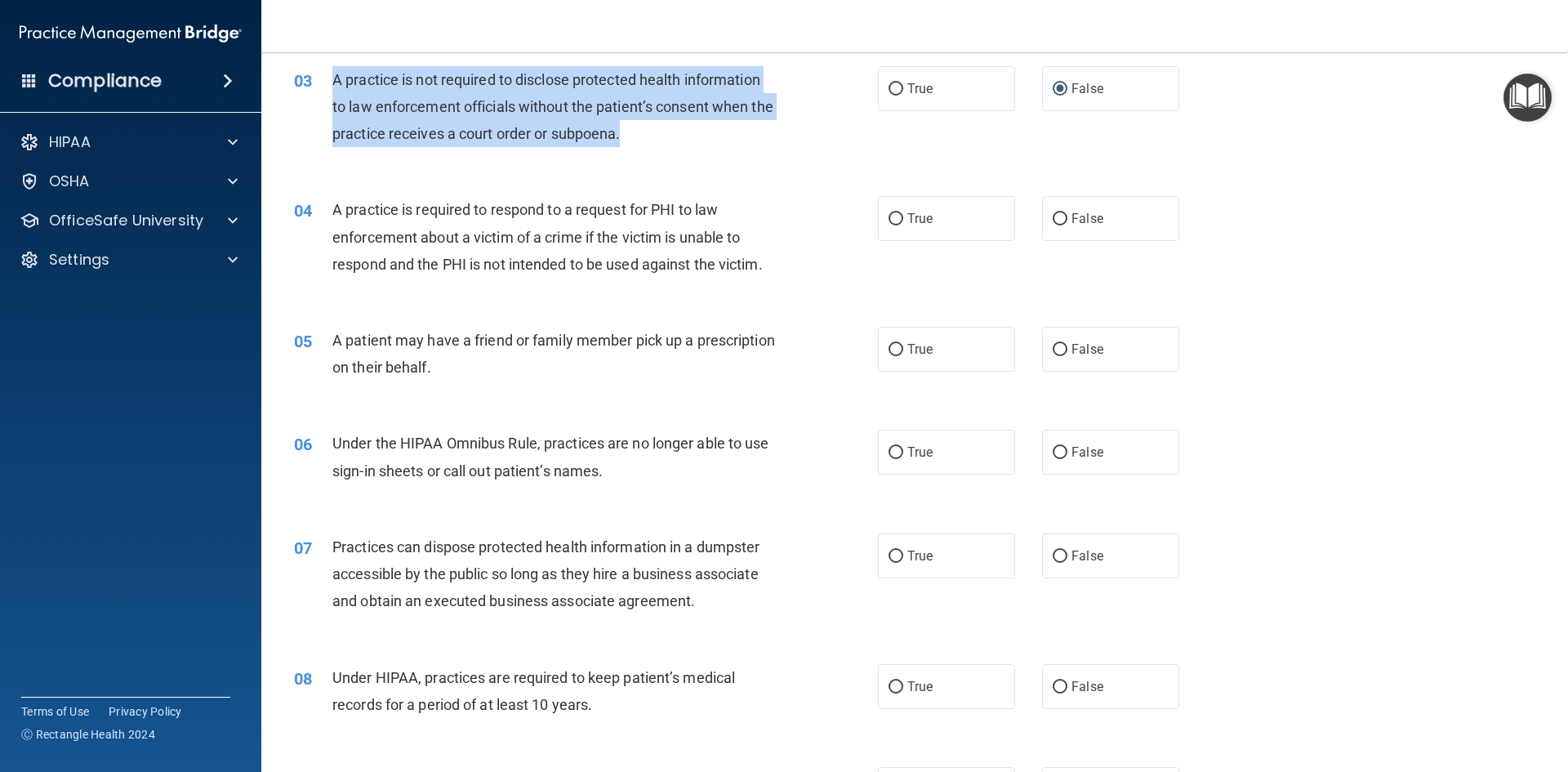
scroll to position [326, 0]
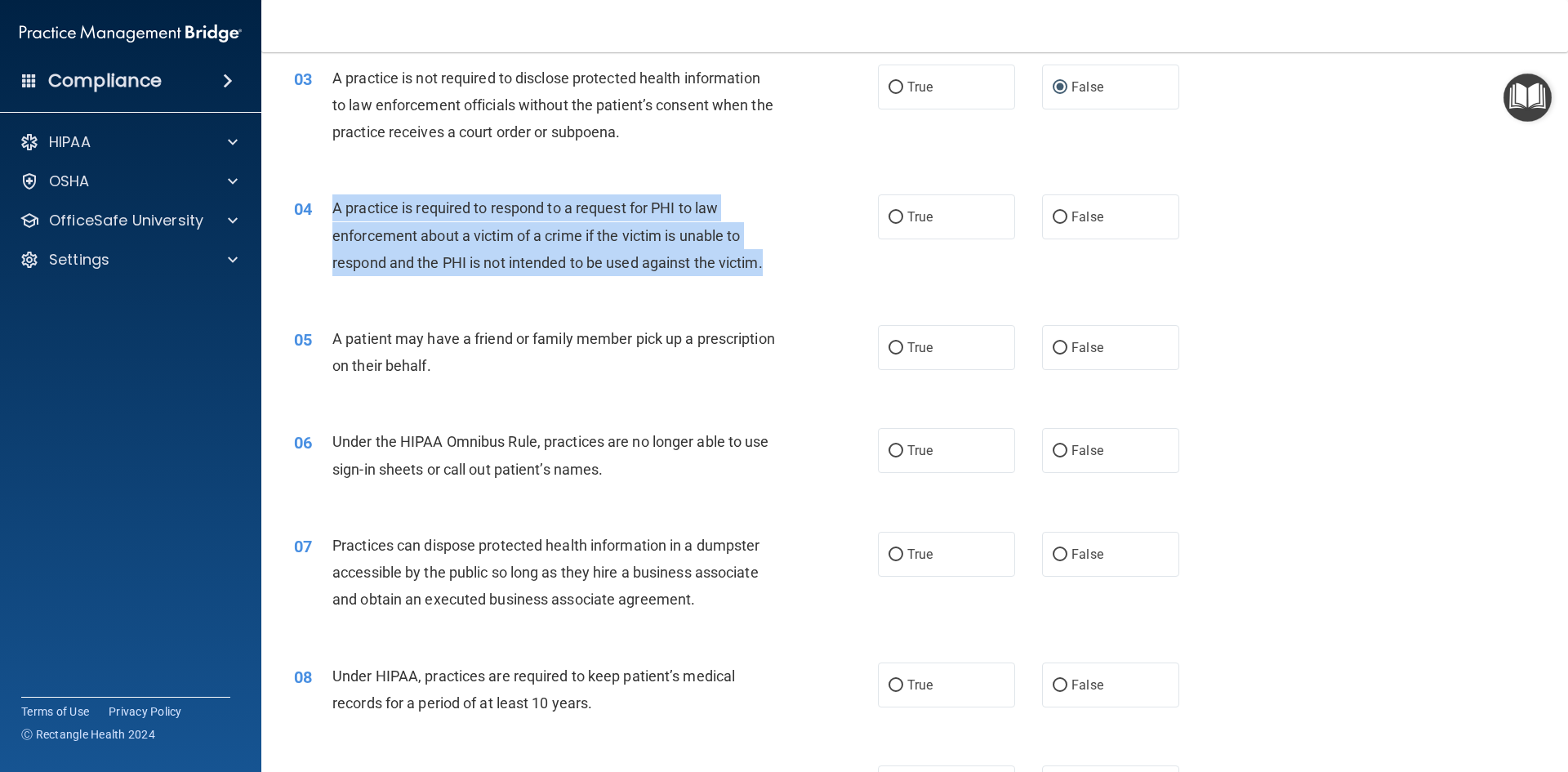
drag, startPoint x: 808, startPoint y: 269, endPoint x: 333, endPoint y: 199, distance: 480.1
click at [333, 199] on div "04 A practice is required to respond to a request for PHI to law enforcement ab…" at bounding box center [586, 239] width 633 height 90
click at [888, 212] on input "True" at bounding box center [895, 217] width 14 height 12
radio input "true"
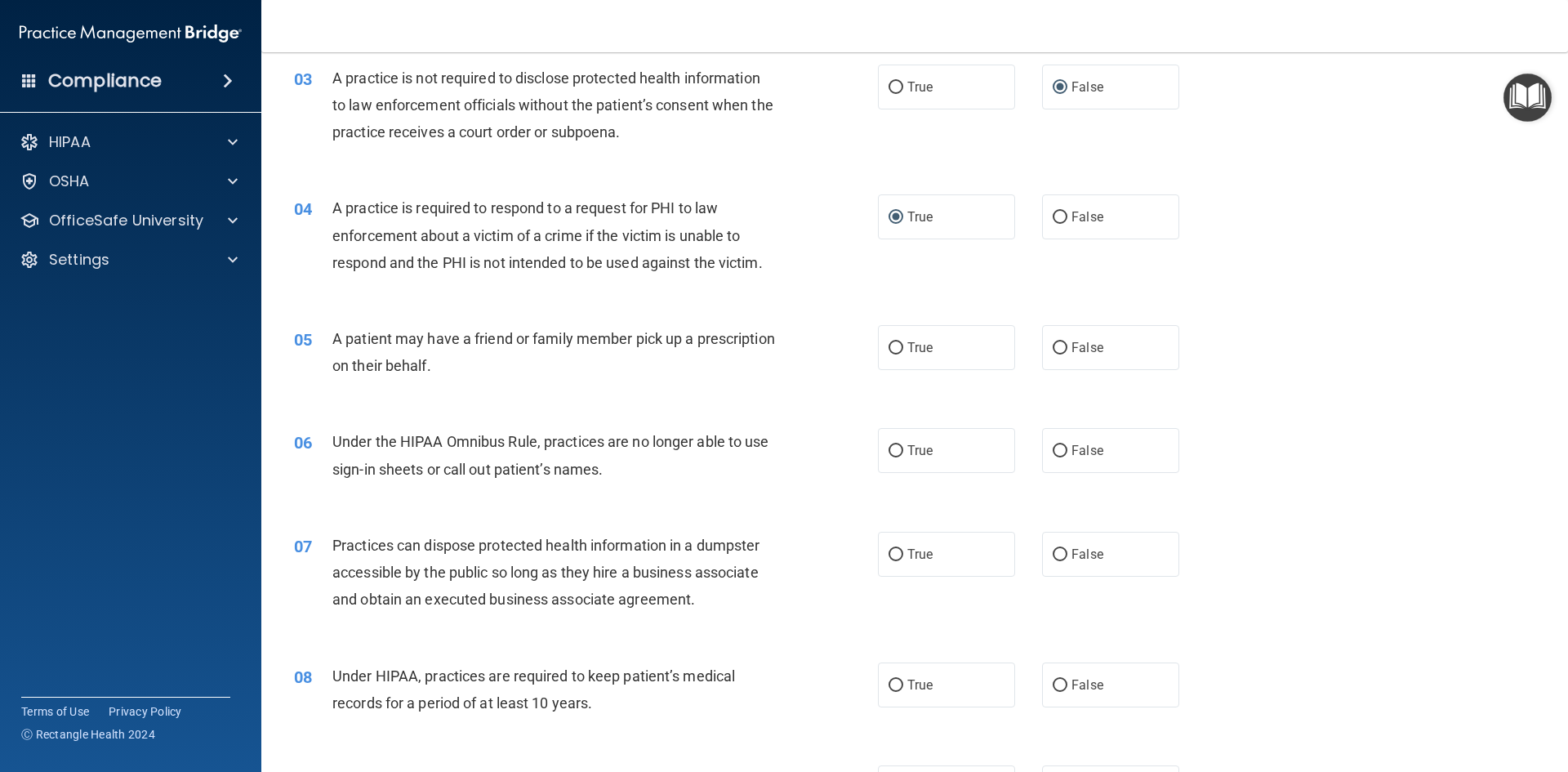
click at [541, 365] on div "A patient may have a friend or family member pick up a prescription on their be…" at bounding box center [560, 352] width 457 height 54
click at [1053, 342] on input "False" at bounding box center [1059, 348] width 14 height 12
radio input "true"
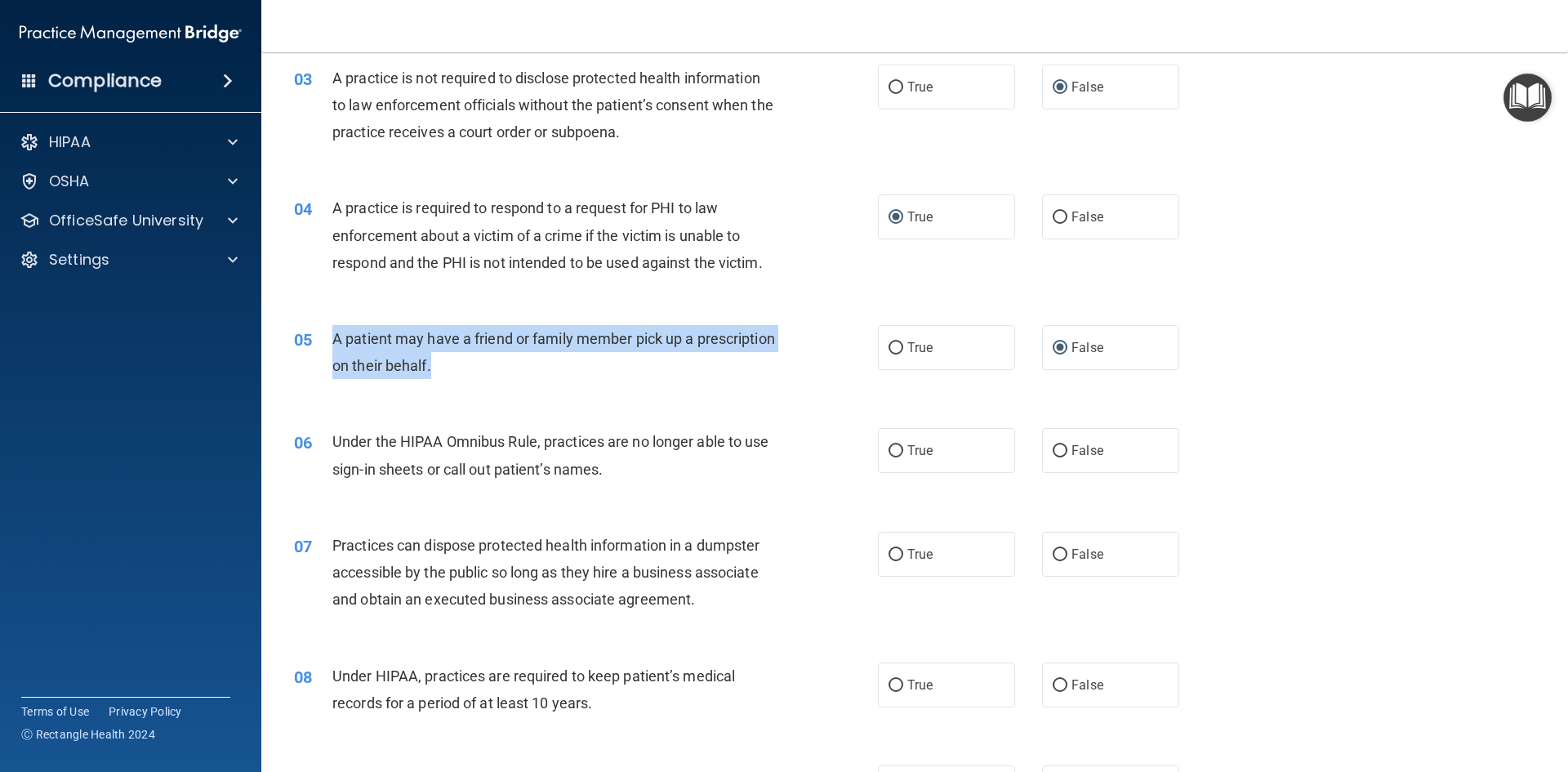
drag, startPoint x: 535, startPoint y: 375, endPoint x: 329, endPoint y: 338, distance: 209.3
click at [329, 338] on div "05 A patient may have a friend or family member pick up a prescription on their…" at bounding box center [586, 356] width 633 height 62
click at [891, 345] on input "True" at bounding box center [895, 348] width 14 height 12
radio input "true"
radio input "false"
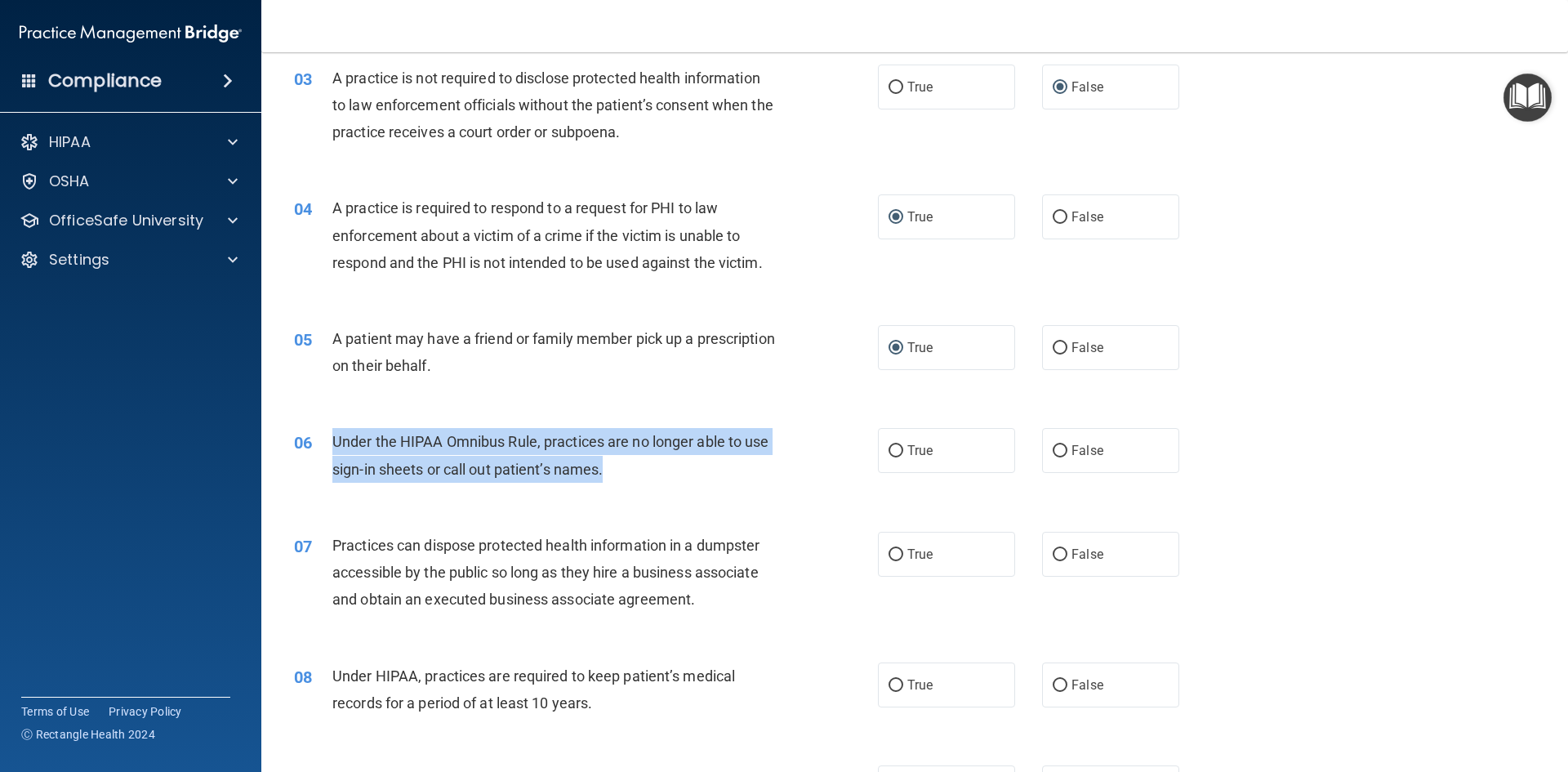
drag, startPoint x: 625, startPoint y: 472, endPoint x: 321, endPoint y: 447, distance: 305.0
click at [321, 447] on div "06 Under the HIPAA Omnibus Rule, practices are no longer able to use sign-in sh…" at bounding box center [586, 458] width 633 height 62
click at [1052, 454] on input "False" at bounding box center [1059, 451] width 14 height 12
radio input "true"
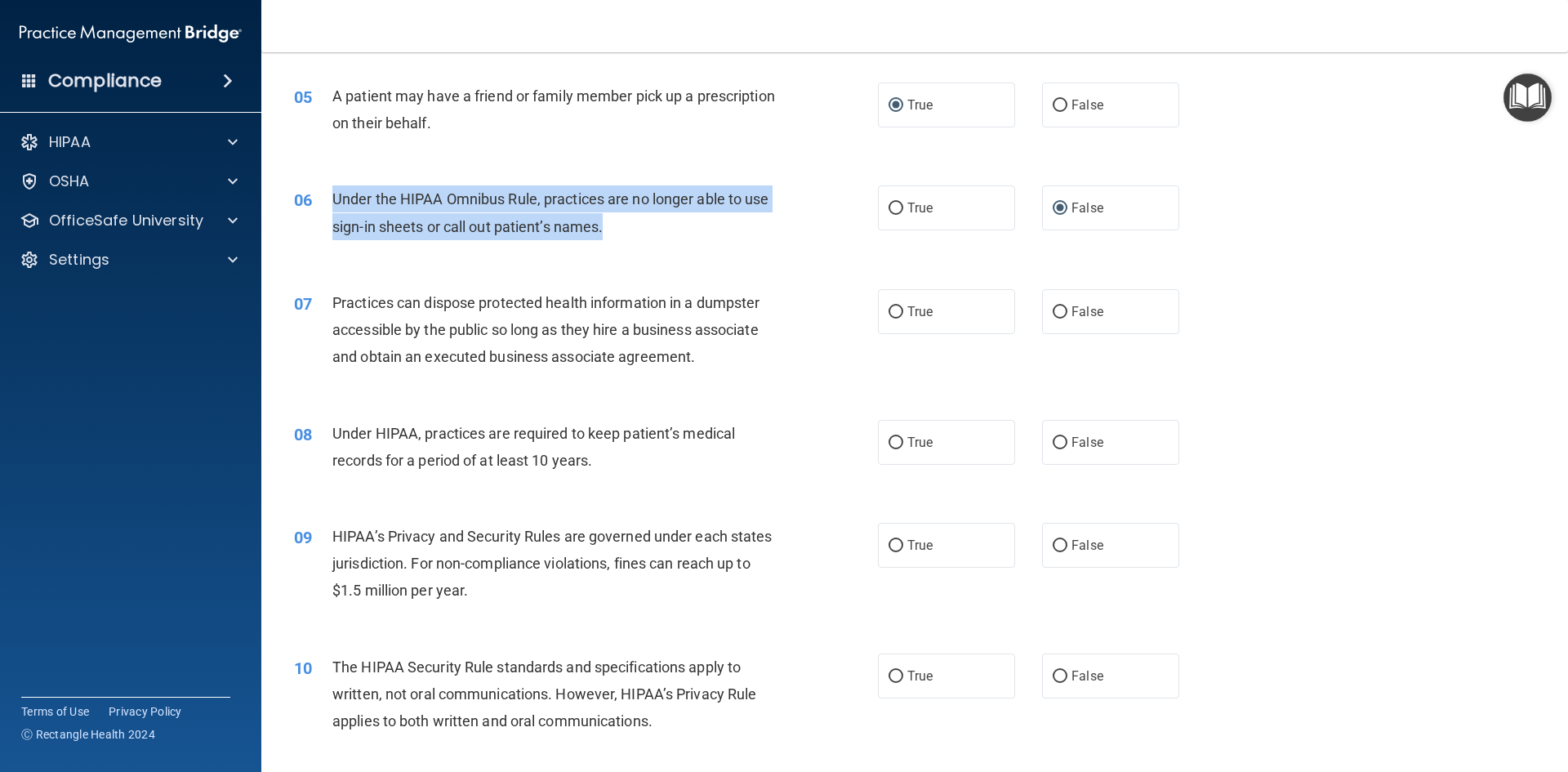
scroll to position [569, 0]
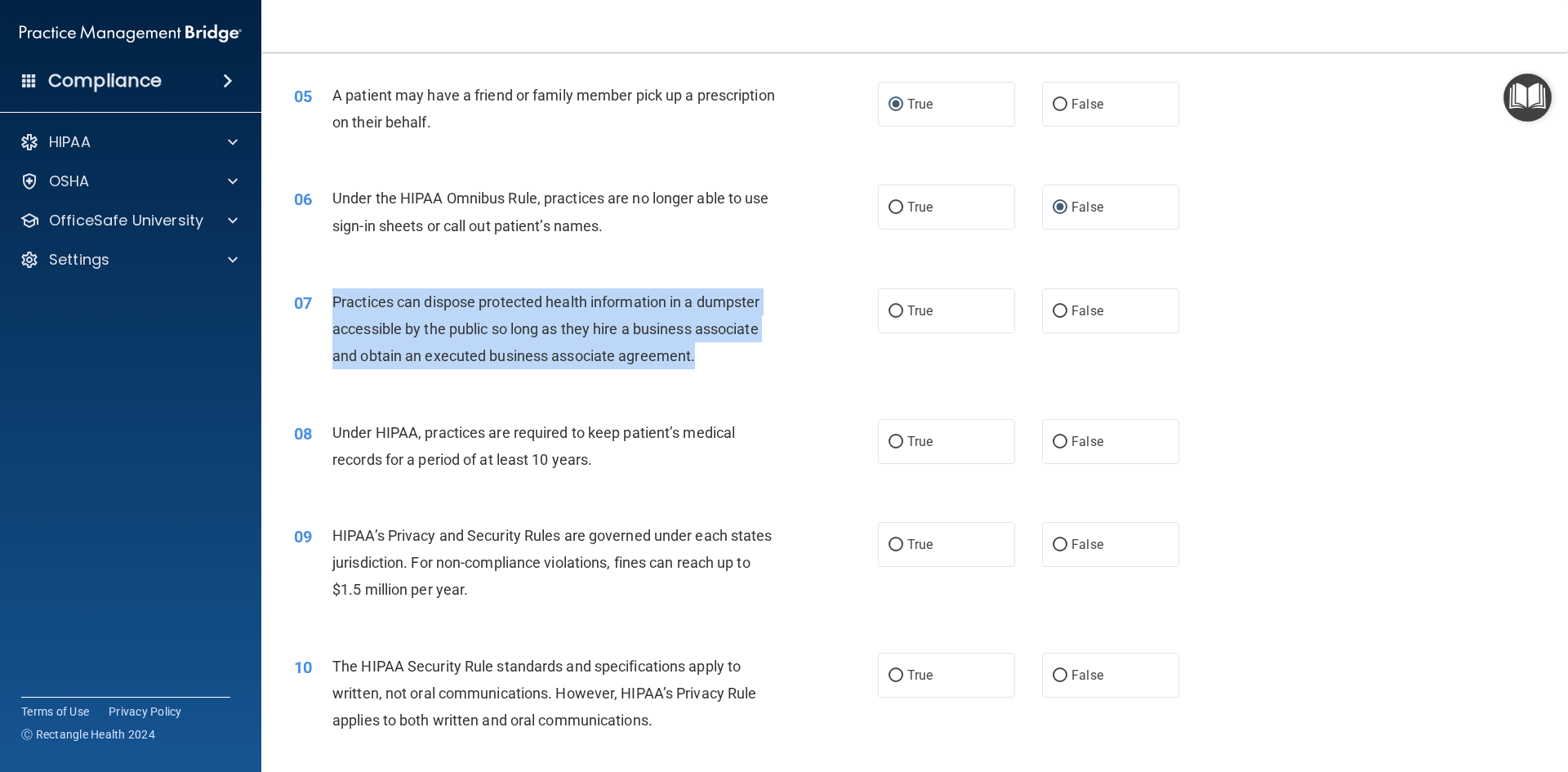
drag, startPoint x: 718, startPoint y: 356, endPoint x: 330, endPoint y: 291, distance: 393.4
click at [330, 291] on div "07 Practices can dispose protected health information in a dumpster accessible …" at bounding box center [586, 333] width 633 height 90
click at [1052, 307] on input "False" at bounding box center [1059, 311] width 14 height 12
radio input "true"
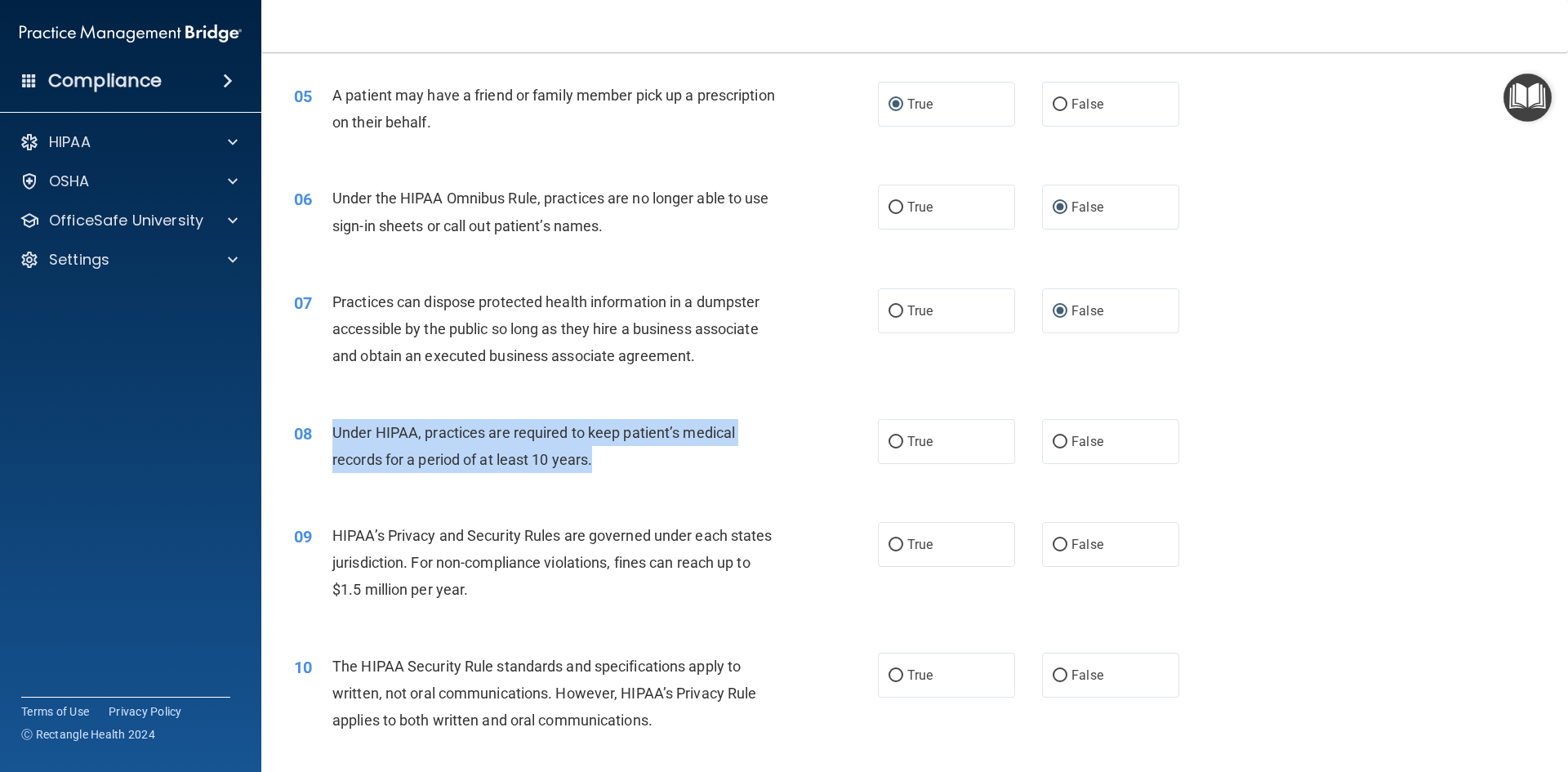
drag, startPoint x: 596, startPoint y: 457, endPoint x: 328, endPoint y: 430, distance: 269.4
click at [328, 430] on div "08 Under HIPAA, practices are required to keep patient’s medical records for a …" at bounding box center [586, 449] width 633 height 62
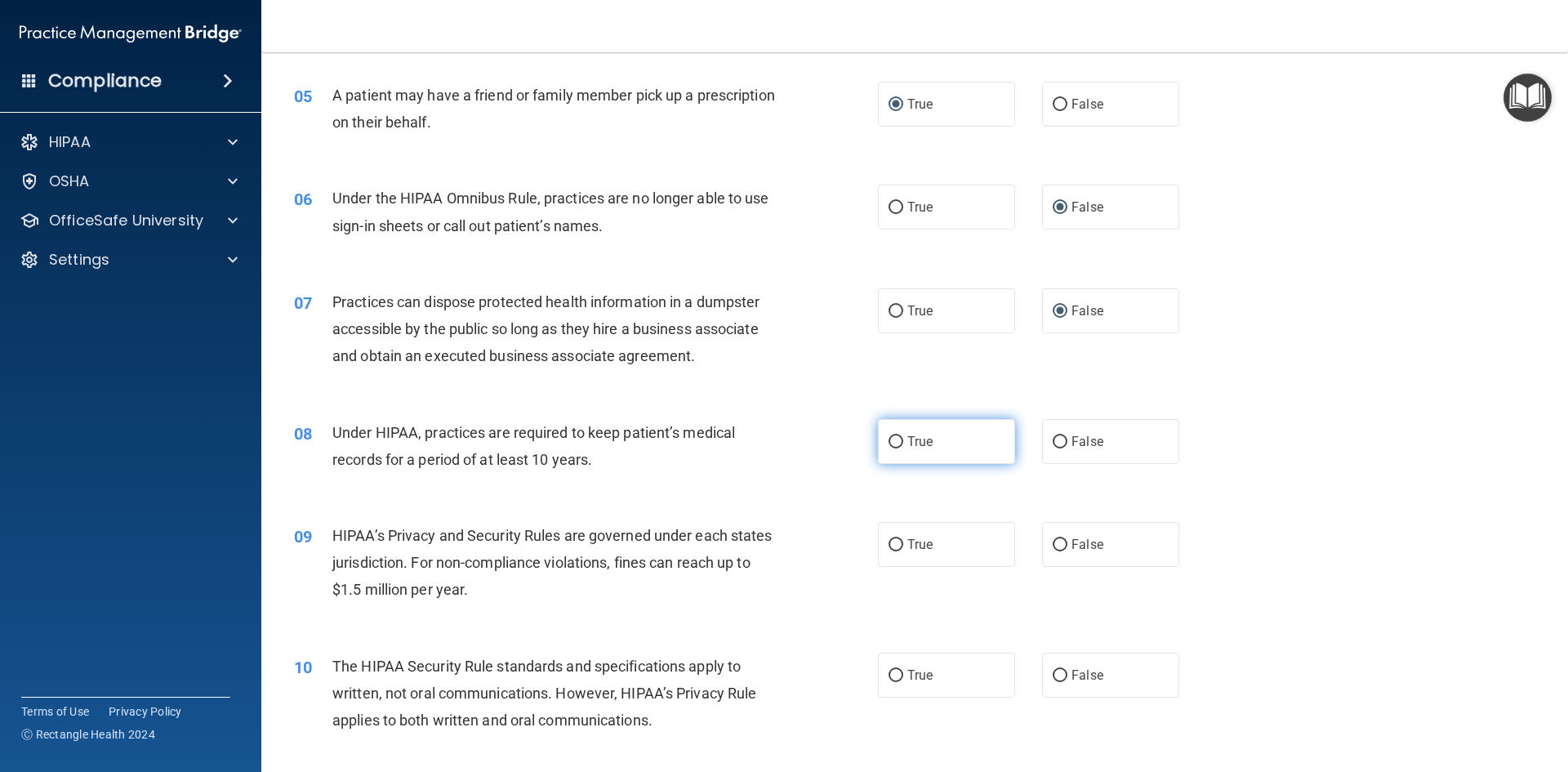
click at [898, 435] on label "True" at bounding box center [947, 440] width 137 height 45
click at [898, 436] on input "True" at bounding box center [895, 441] width 14 height 12
radio input "true"
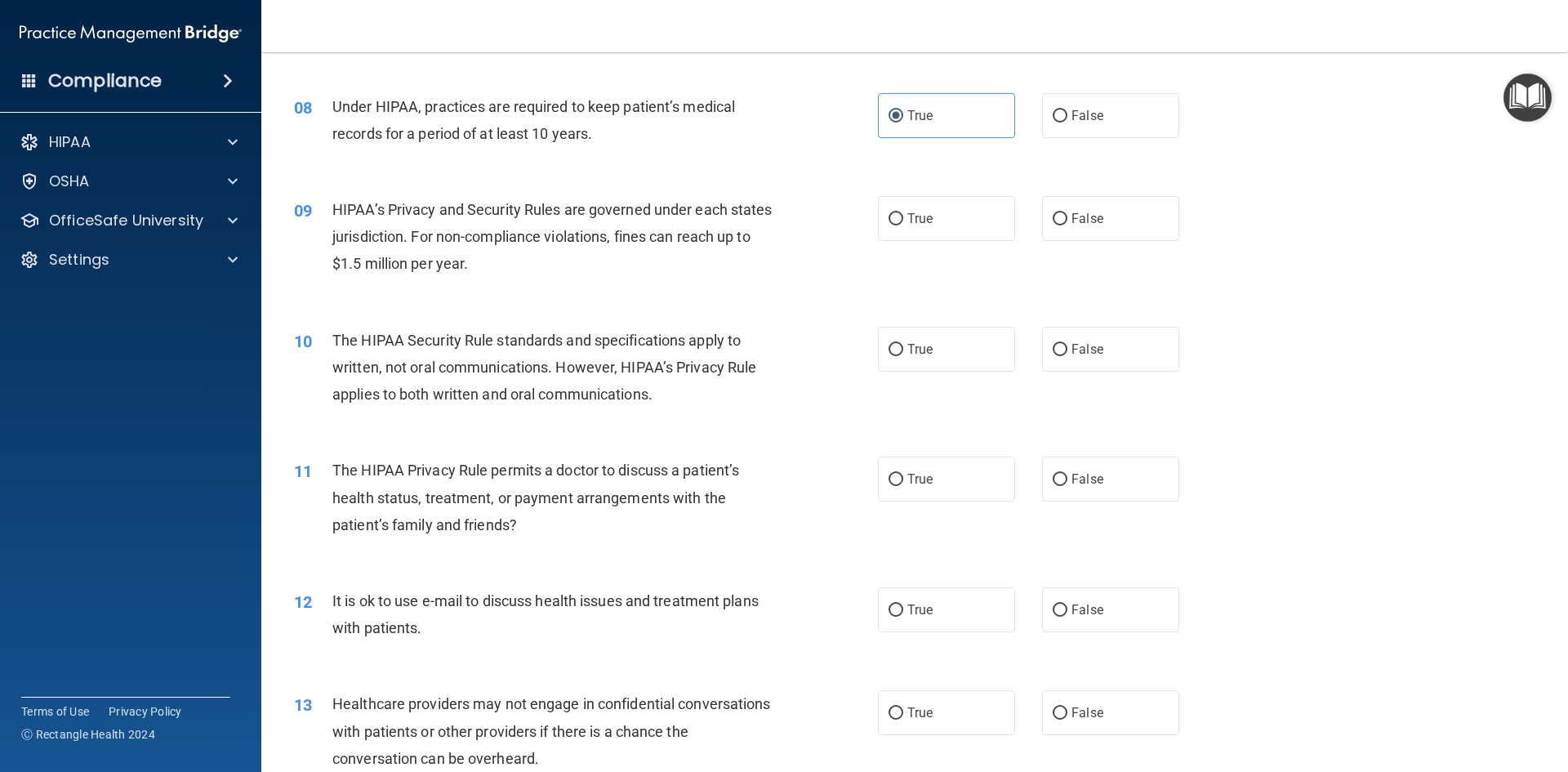
scroll to position [896, 0]
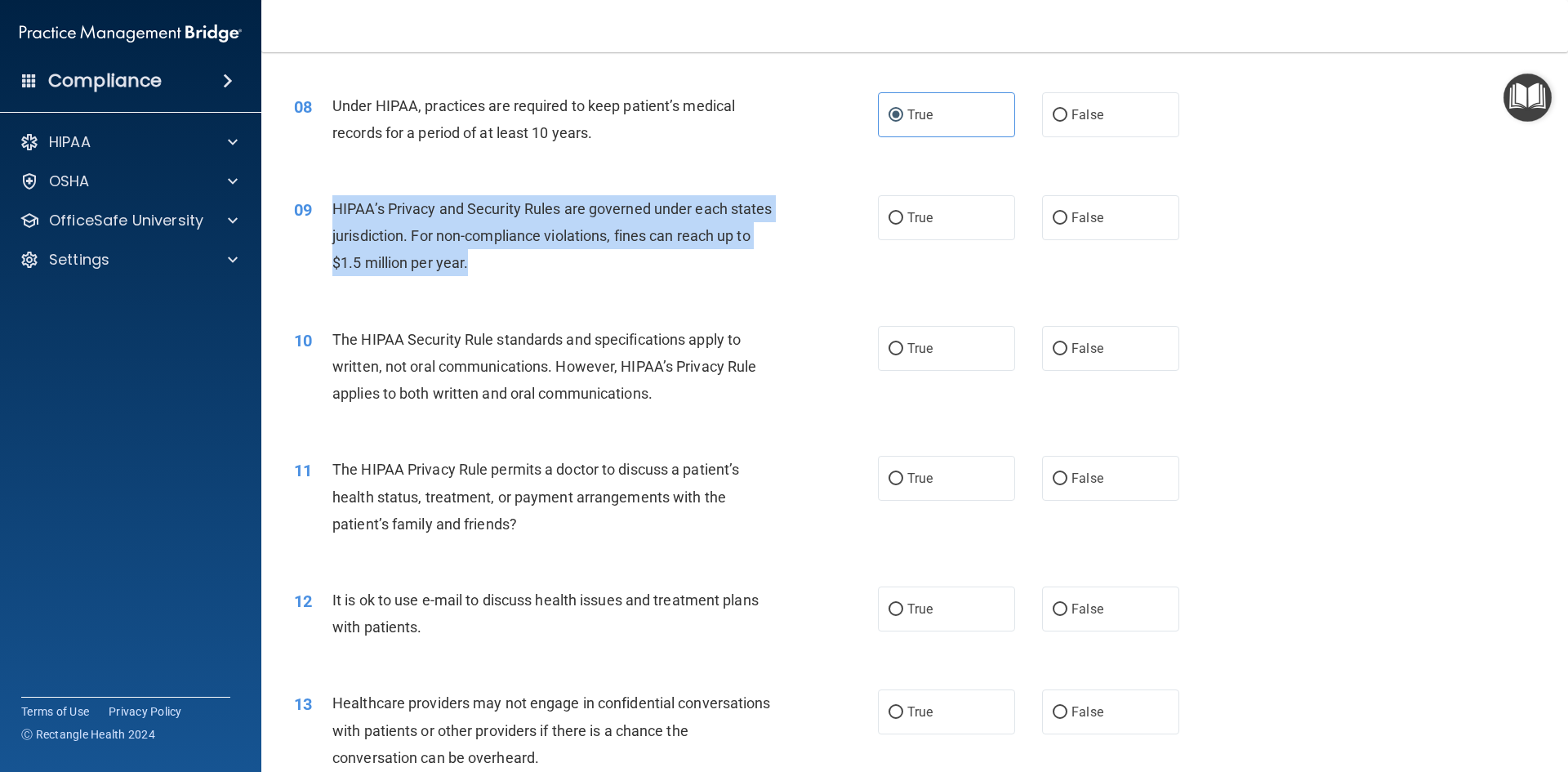
drag, startPoint x: 519, startPoint y: 257, endPoint x: 323, endPoint y: 210, distance: 201.6
click at [323, 210] on div "09 HIPAA’s Privacy and Security Rules are governed under each states jurisdicti…" at bounding box center [586, 240] width 633 height 90
click at [892, 213] on input "True" at bounding box center [895, 218] width 14 height 12
radio input "true"
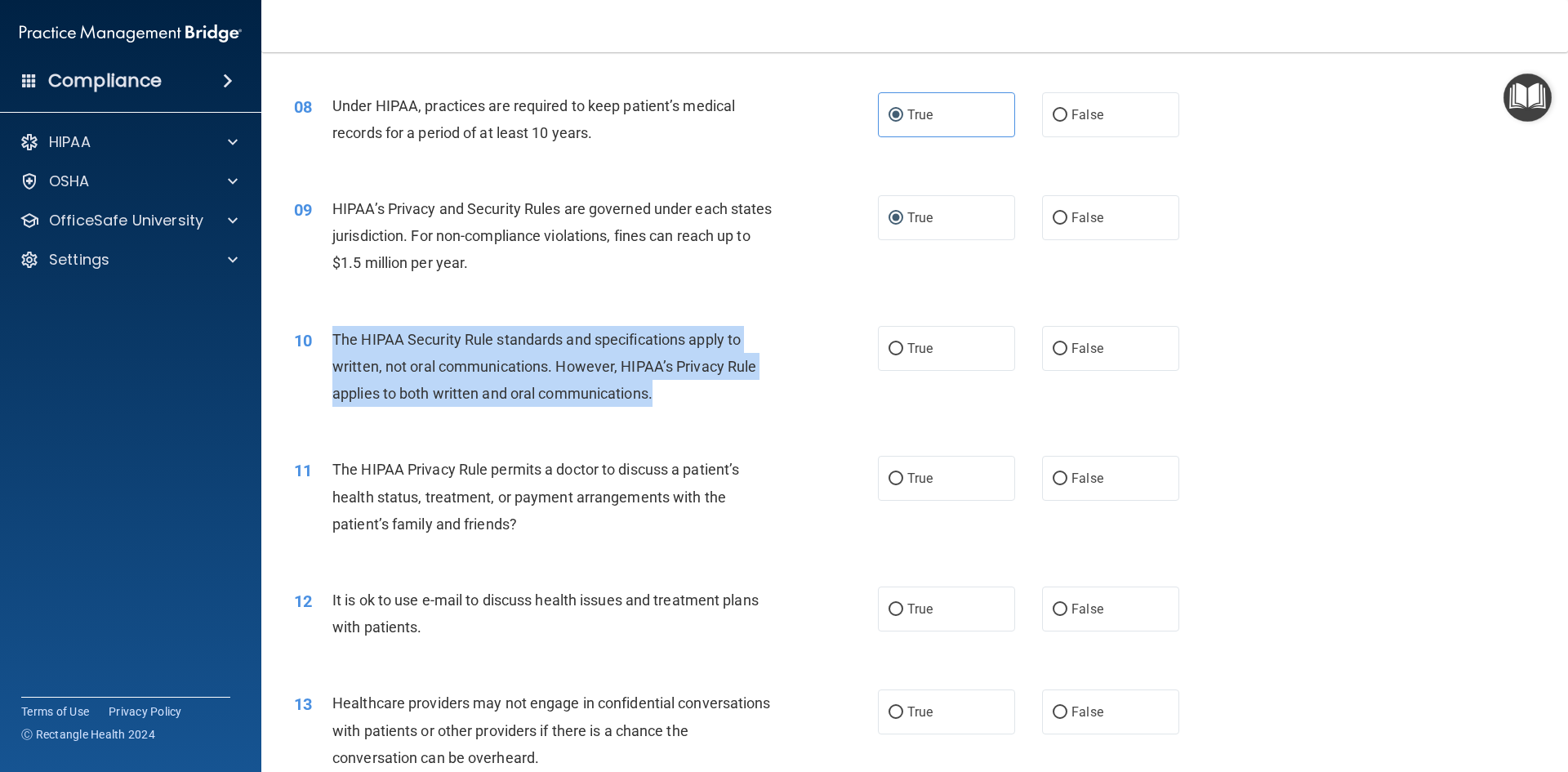
drag, startPoint x: 671, startPoint y: 395, endPoint x: 334, endPoint y: 334, distance: 342.5
click at [334, 334] on div "The HIPAA Security Rule standards and specifications apply to written, not oral…" at bounding box center [560, 367] width 457 height 82
click at [1052, 350] on input "False" at bounding box center [1059, 349] width 14 height 12
radio input "true"
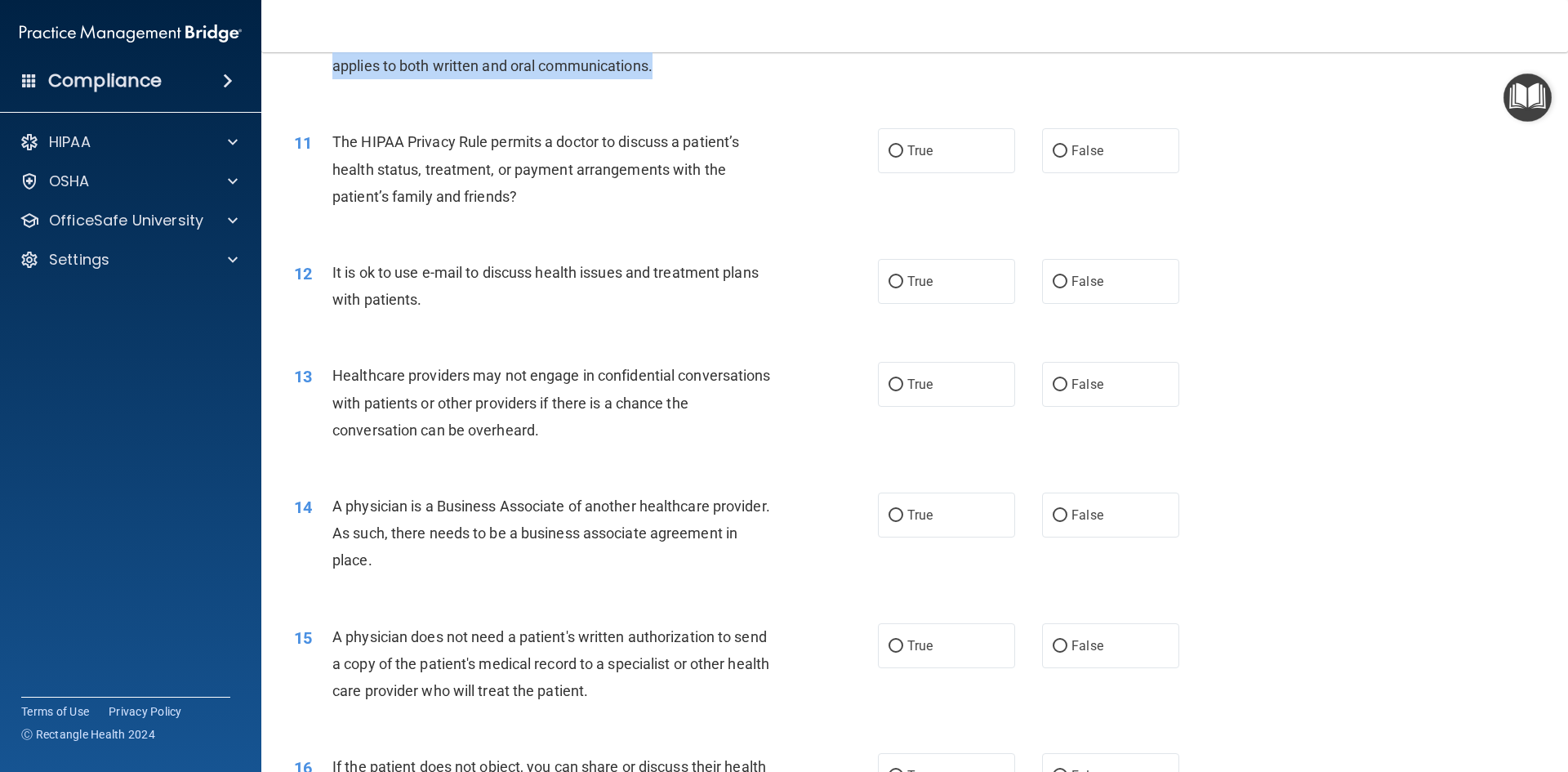
scroll to position [1222, 0]
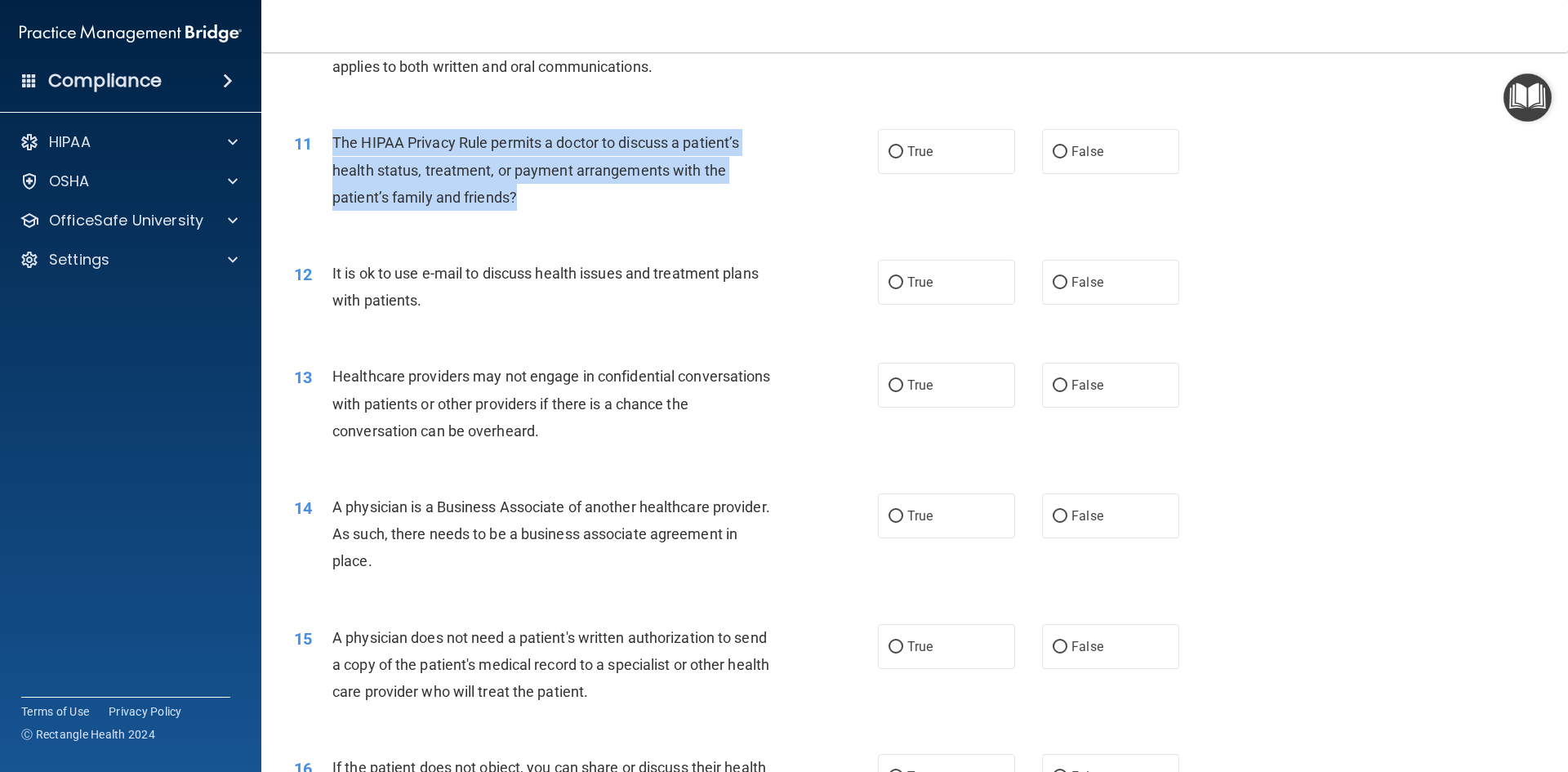
drag, startPoint x: 534, startPoint y: 195, endPoint x: 336, endPoint y: 145, distance: 204.2
click at [336, 145] on div "The HIPAA Privacy Rule permits a doctor to discuss a patient’s health status, t…" at bounding box center [560, 170] width 457 height 82
click at [892, 146] on input "True" at bounding box center [895, 152] width 14 height 12
radio input "true"
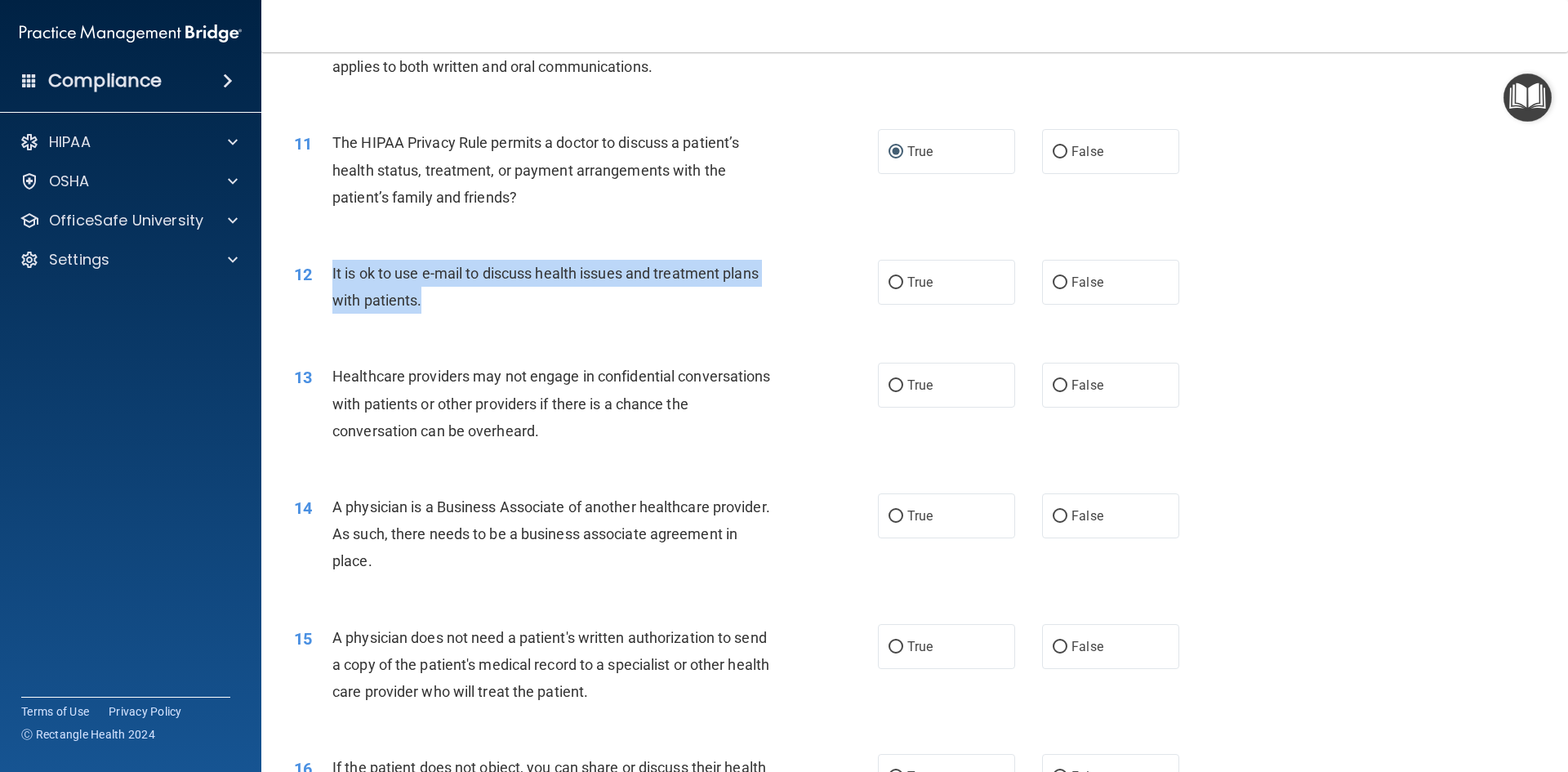
drag, startPoint x: 433, startPoint y: 302, endPoint x: 322, endPoint y: 272, distance: 115.0
click at [322, 272] on div "12 It is ok to use e-mail to discuss health issues and treatment plans with pat…" at bounding box center [586, 290] width 633 height 62
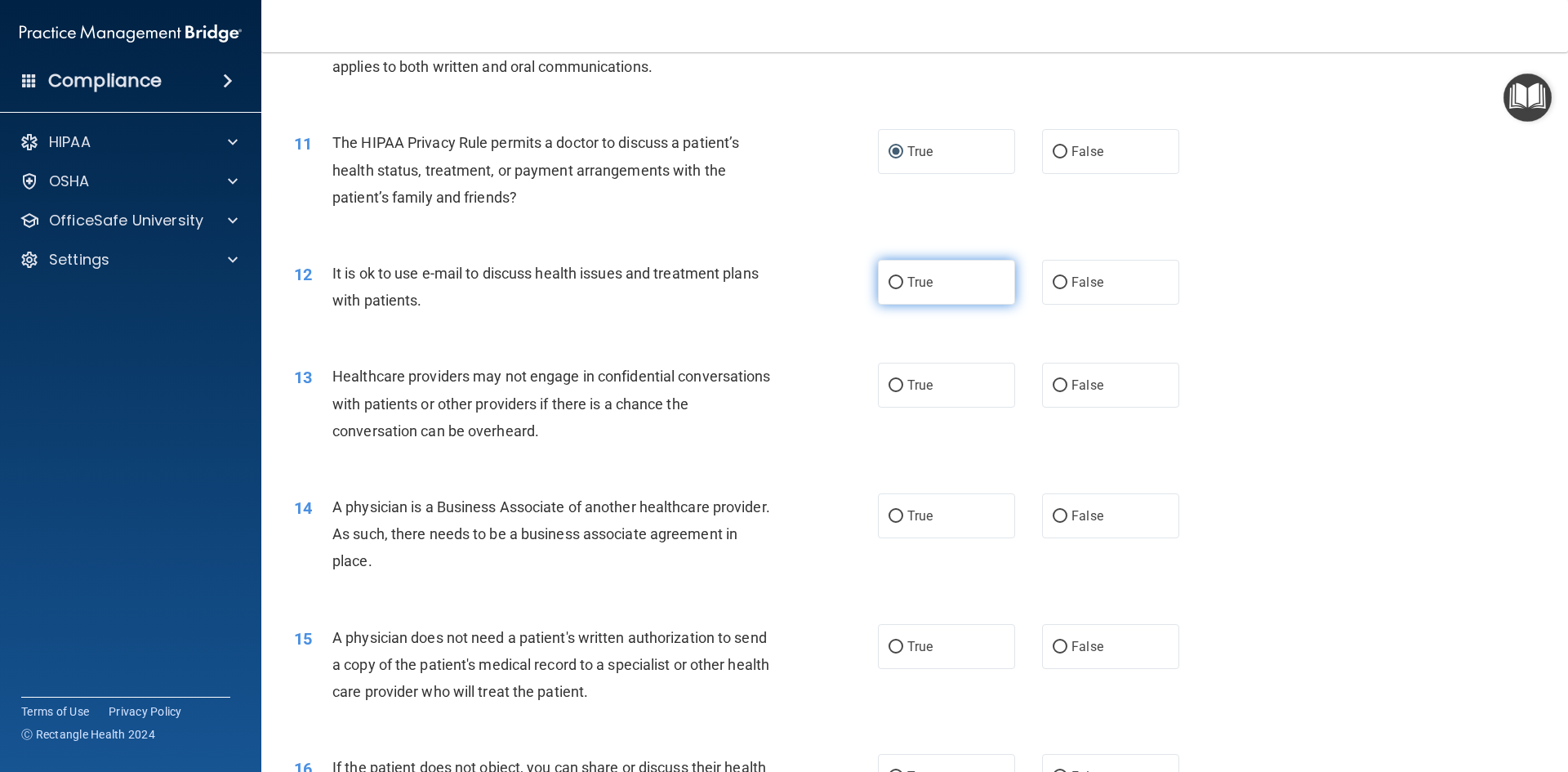
click at [882, 292] on label "True" at bounding box center [947, 281] width 137 height 45
click at [888, 289] on input "True" at bounding box center [895, 282] width 14 height 12
radio input "true"
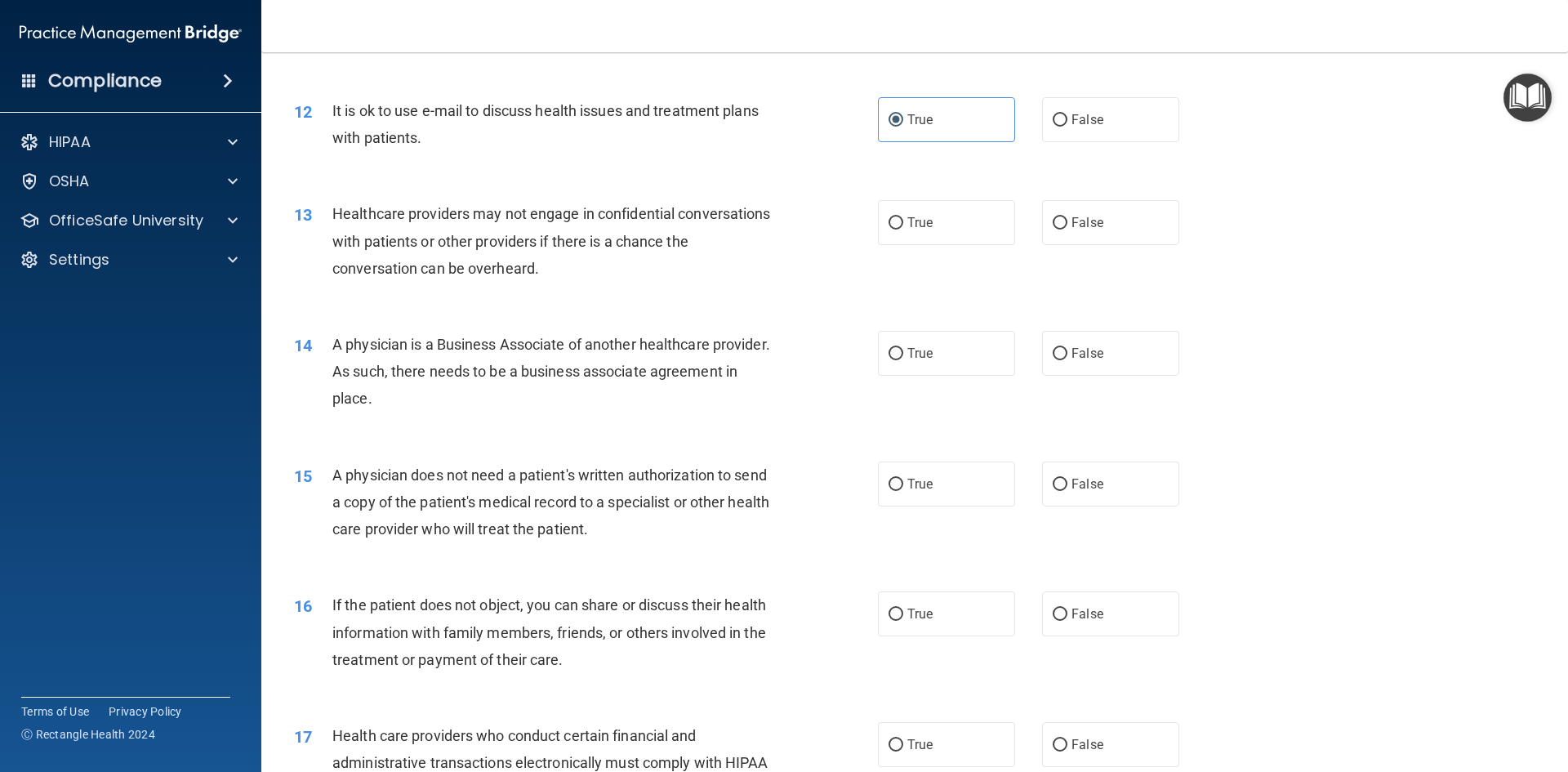
scroll to position [1386, 0]
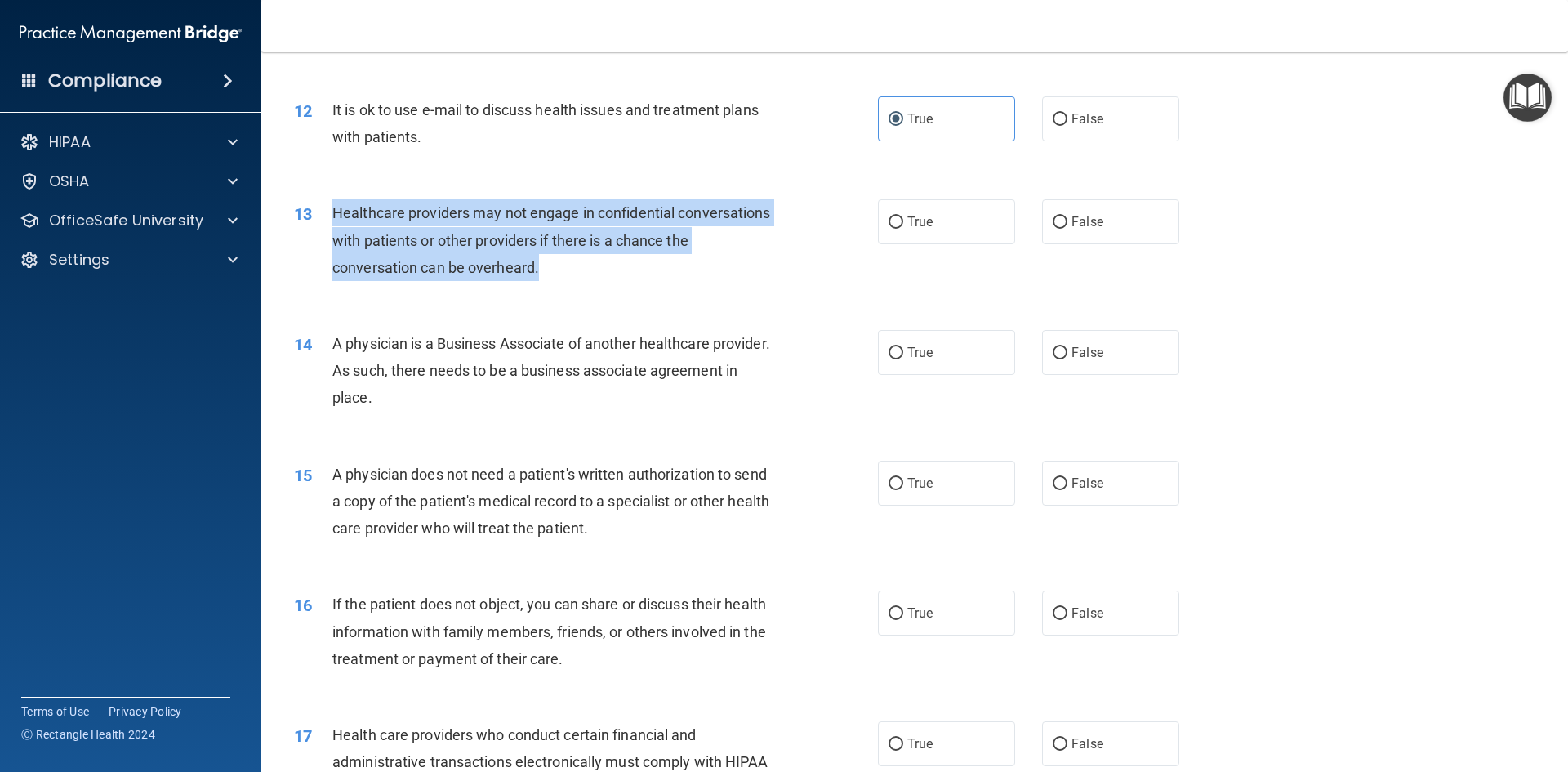
drag, startPoint x: 594, startPoint y: 267, endPoint x: 320, endPoint y: 230, distance: 276.5
click at [320, 230] on div "13 Healthcare providers may not engage in confidential conversations with patie…" at bounding box center [586, 244] width 633 height 90
click at [892, 222] on input "True" at bounding box center [895, 222] width 14 height 12
radio input "true"
drag, startPoint x: 457, startPoint y: 401, endPoint x: 329, endPoint y: 356, distance: 135.7
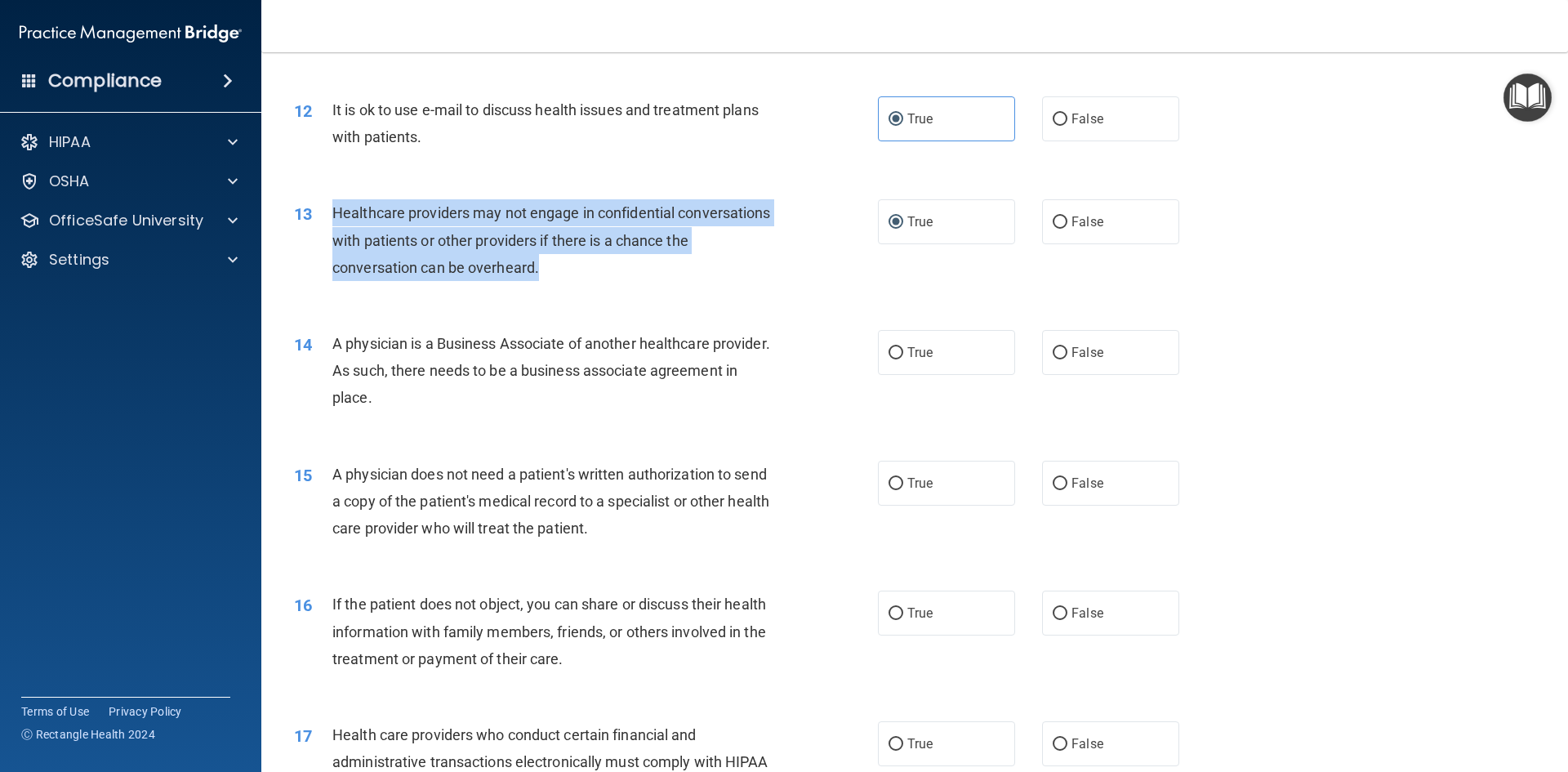
click at [329, 356] on div "14 A physician is a Business Associate of another healthcare provider. As such,…" at bounding box center [586, 375] width 633 height 90
click at [892, 351] on input "True" at bounding box center [895, 353] width 14 height 12
radio input "true"
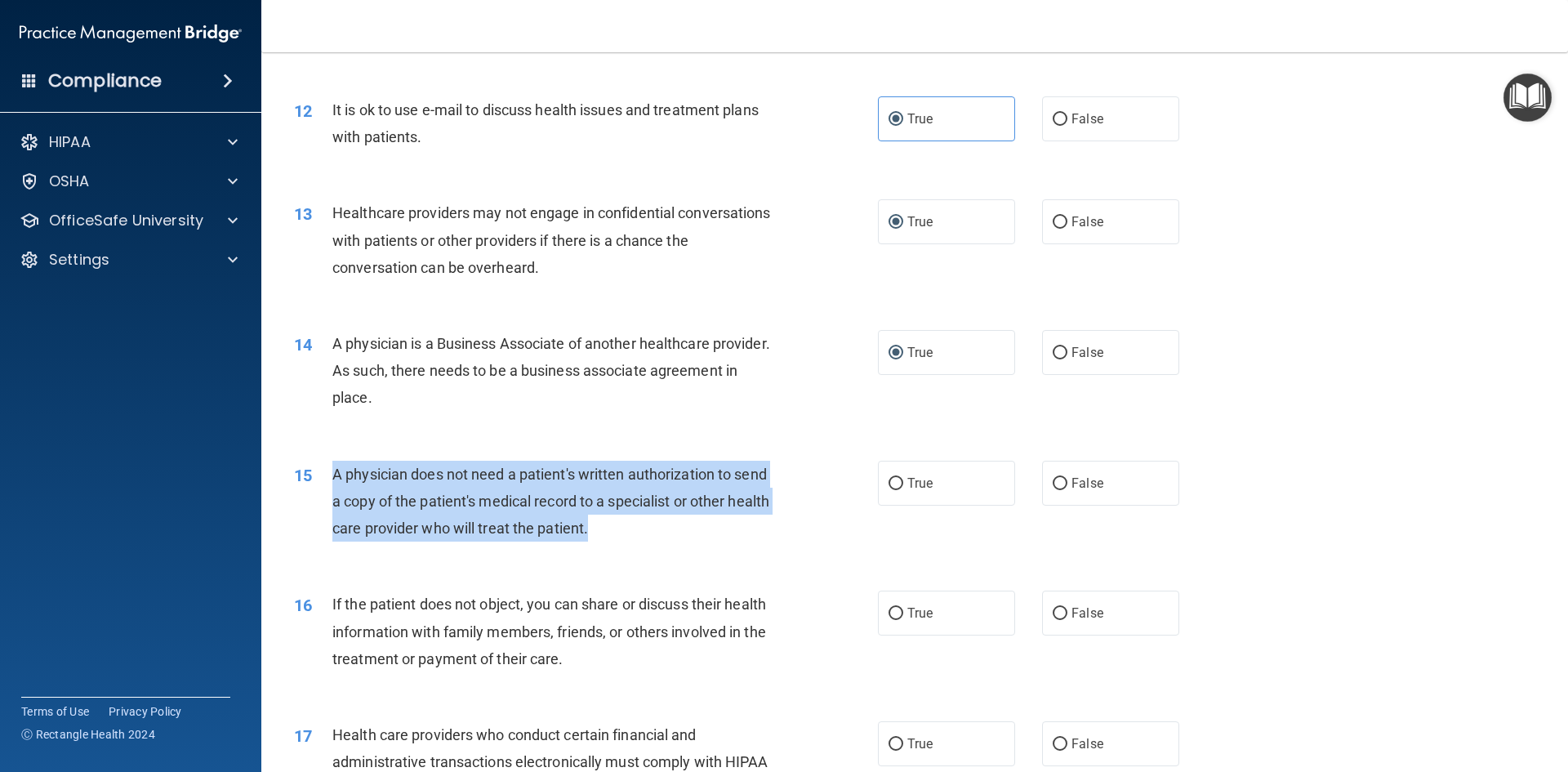
drag, startPoint x: 641, startPoint y: 527, endPoint x: 331, endPoint y: 481, distance: 313.4
click at [331, 481] on div "15 A physician does not need a patient's written authorization to send a copy o…" at bounding box center [586, 505] width 633 height 90
drag, startPoint x: 385, startPoint y: 500, endPoint x: 464, endPoint y: 507, distance: 79.3
click at [464, 507] on span "A physician does not need a patient's written authorization to send a copy of t…" at bounding box center [551, 500] width 437 height 71
drag, startPoint x: 640, startPoint y: 532, endPoint x: 333, endPoint y: 481, distance: 311.2
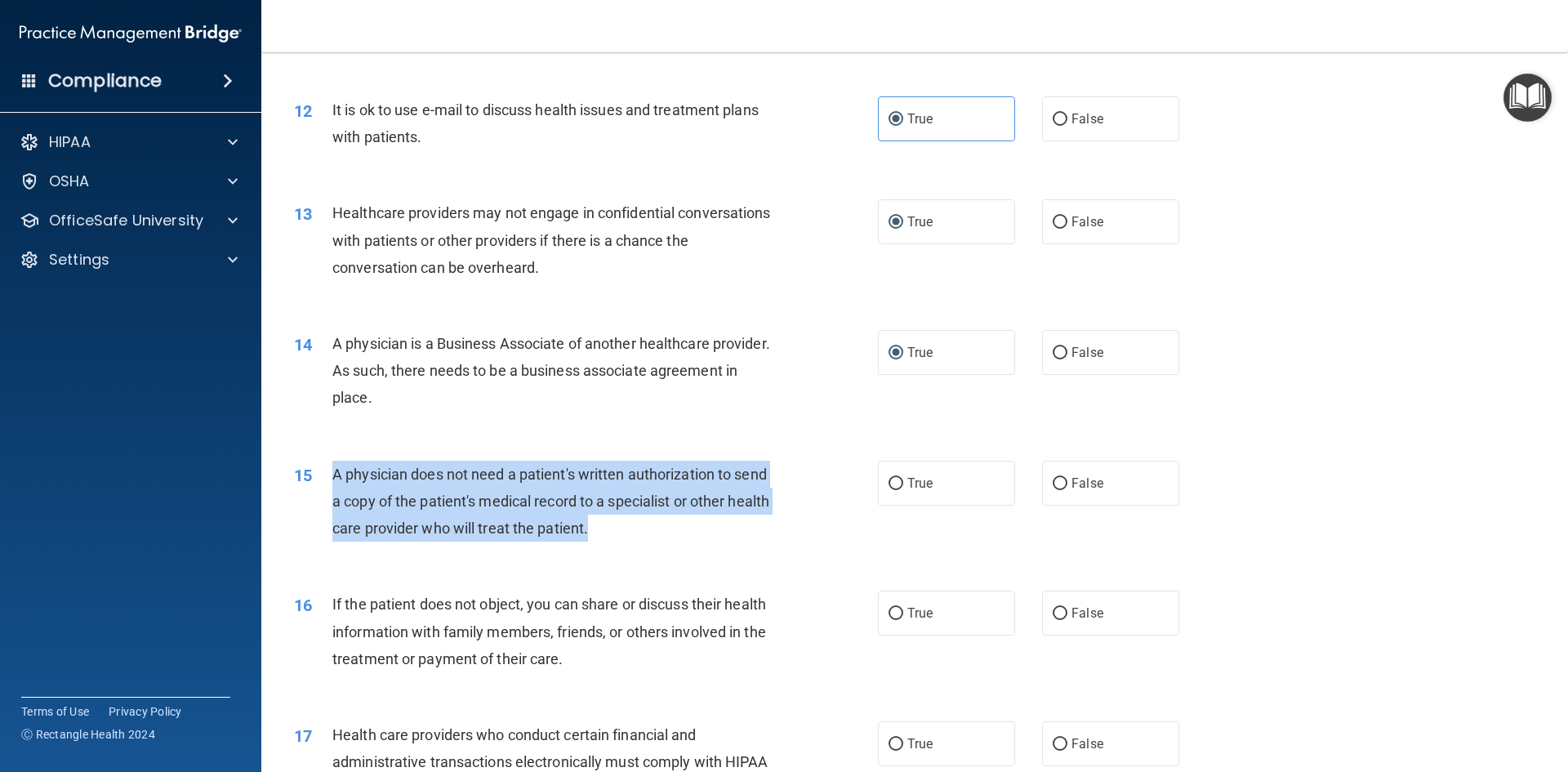
click at [333, 481] on div "A physician does not need a patient's written authorization to send a copy of t…" at bounding box center [560, 501] width 457 height 82
click at [891, 482] on input "True" at bounding box center [895, 483] width 14 height 12
radio input "true"
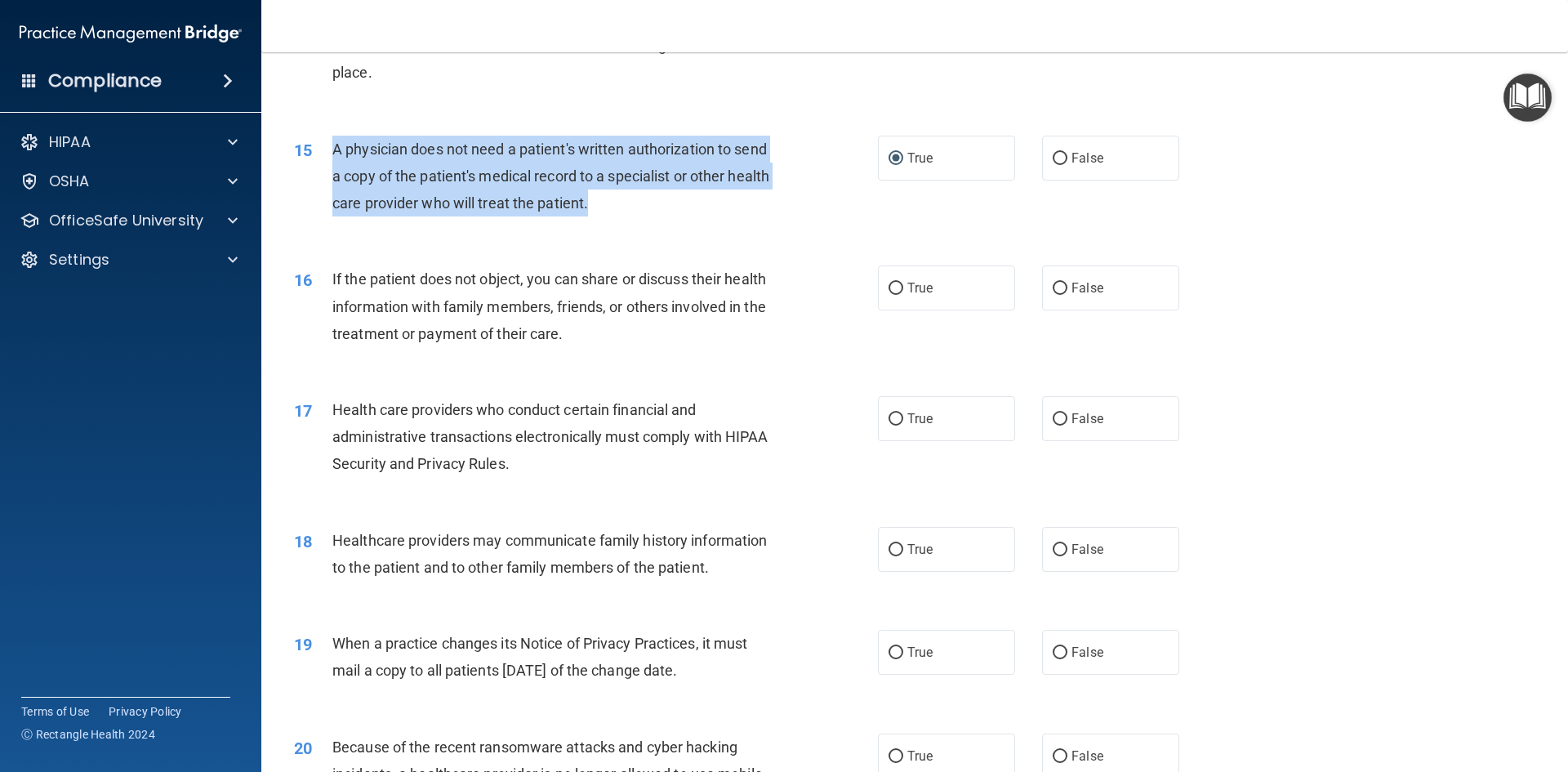
scroll to position [1712, 0]
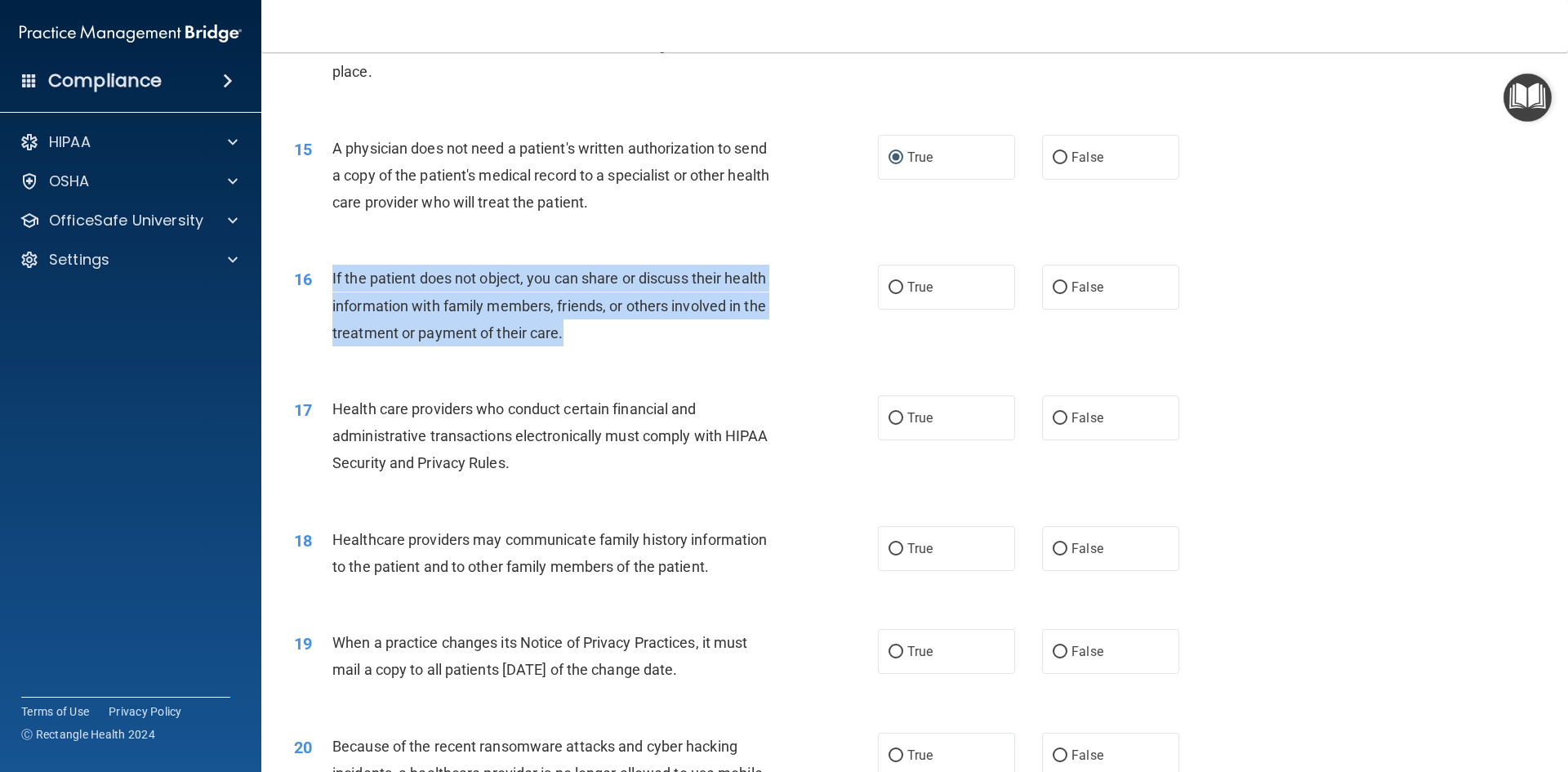
drag, startPoint x: 579, startPoint y: 335, endPoint x: 327, endPoint y: 274, distance: 259.3
click at [327, 274] on div "16 If the patient does not object, you can share or discuss their health inform…" at bounding box center [586, 310] width 633 height 90
click at [891, 282] on input "True" at bounding box center [895, 288] width 14 height 12
radio input "true"
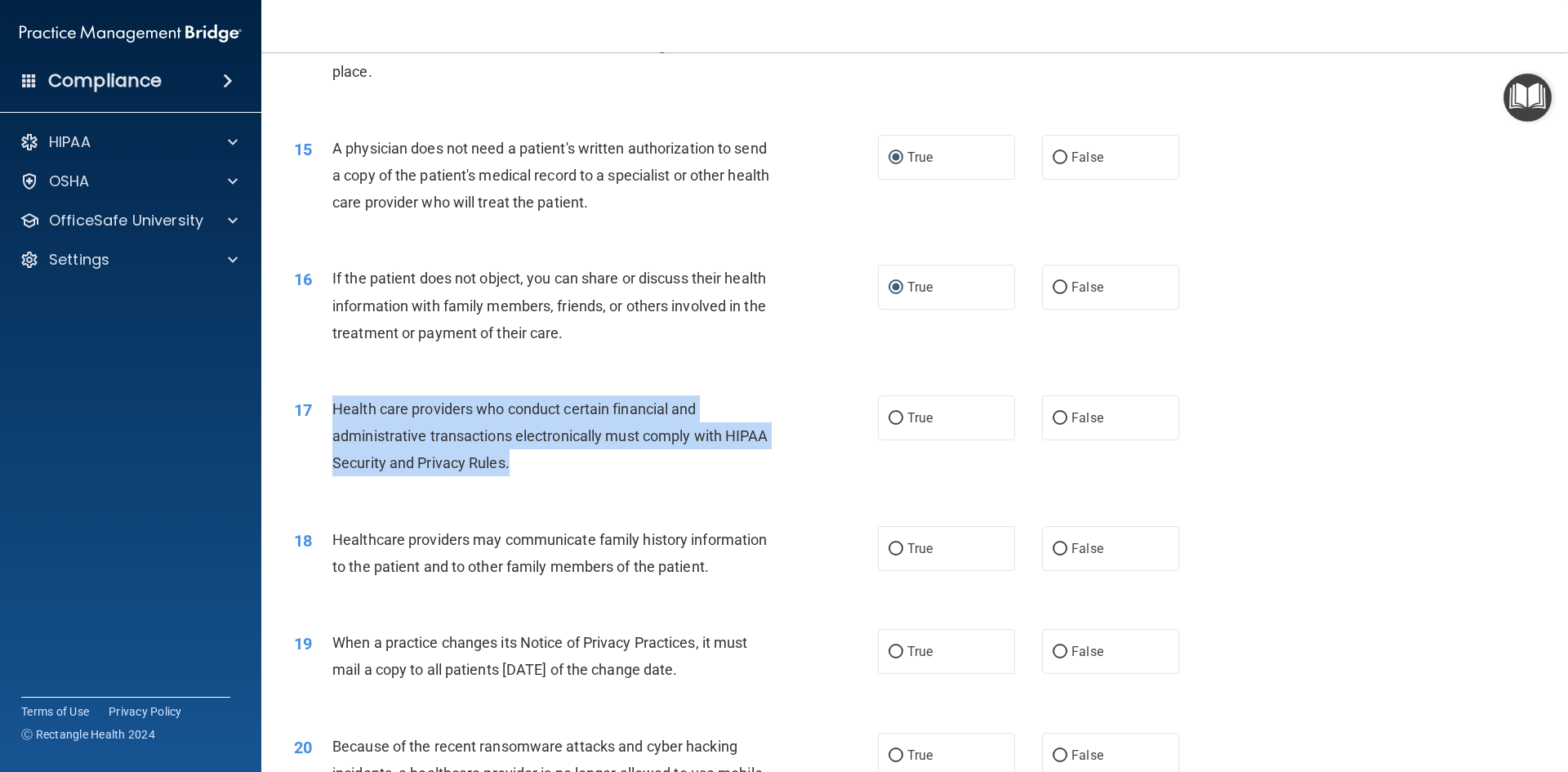
drag, startPoint x: 528, startPoint y: 457, endPoint x: 336, endPoint y: 410, distance: 197.7
click at [336, 410] on div "Health care providers who conduct certain financial and administrative transact…" at bounding box center [560, 437] width 457 height 82
click at [890, 419] on input "True" at bounding box center [895, 418] width 14 height 12
radio input "true"
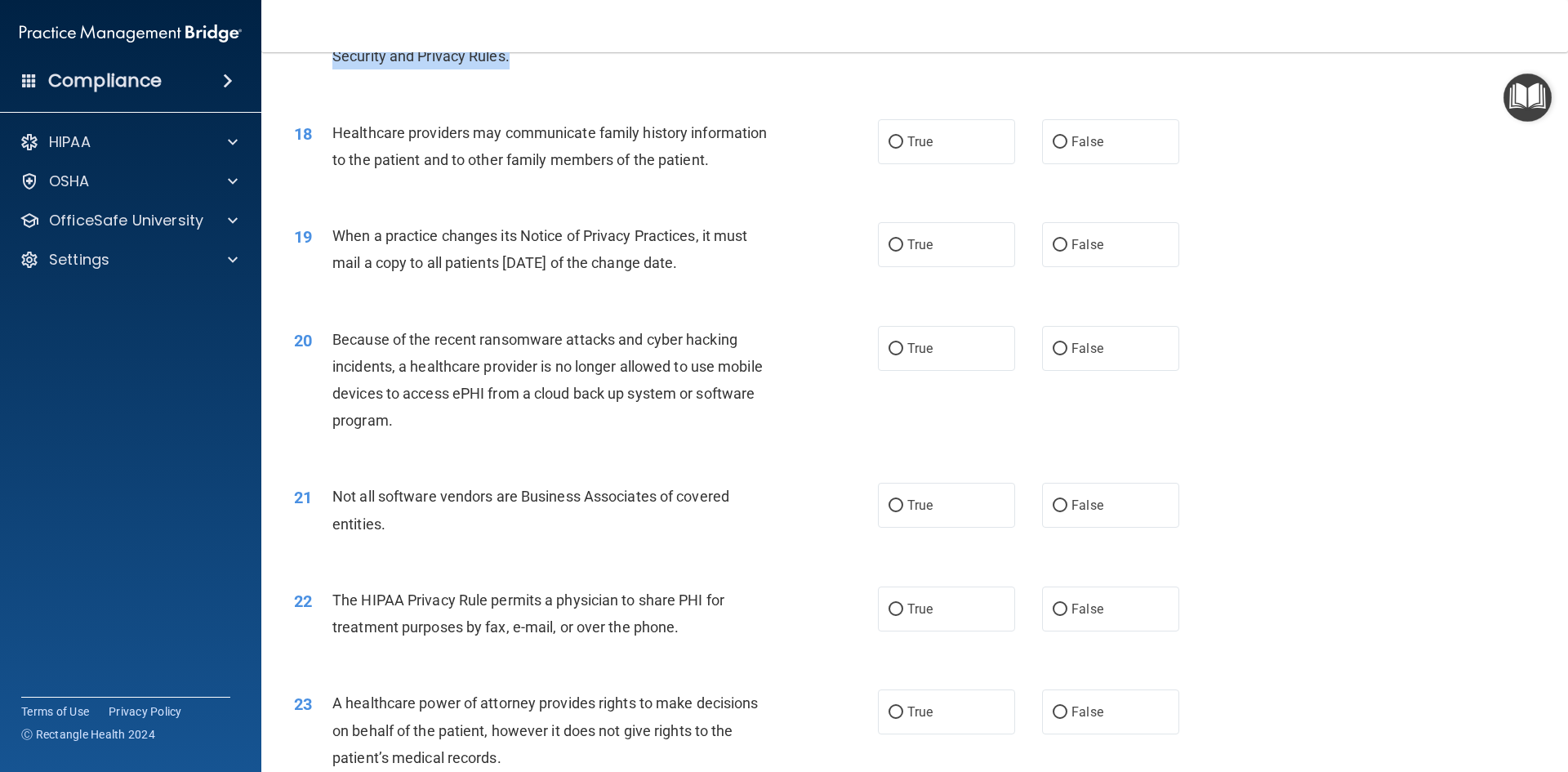
scroll to position [2120, 0]
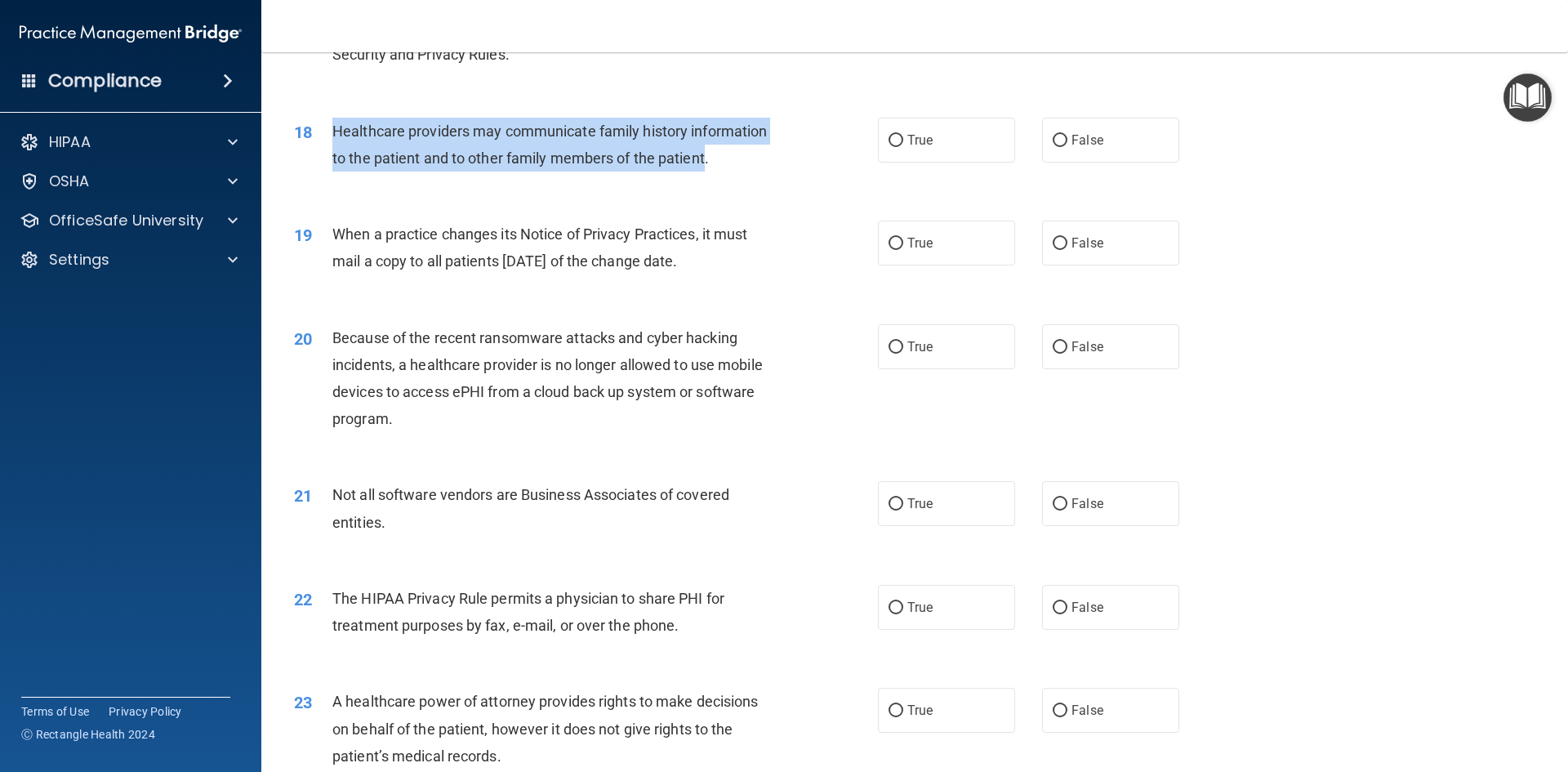
drag, startPoint x: 707, startPoint y: 156, endPoint x: 334, endPoint y: 118, distance: 374.9
click at [334, 118] on div "Healthcare providers may communicate family history information to the patient …" at bounding box center [560, 144] width 457 height 54
click at [888, 134] on input "True" at bounding box center [895, 140] width 14 height 12
radio input "true"
drag, startPoint x: 732, startPoint y: 265, endPoint x: 336, endPoint y: 231, distance: 397.5
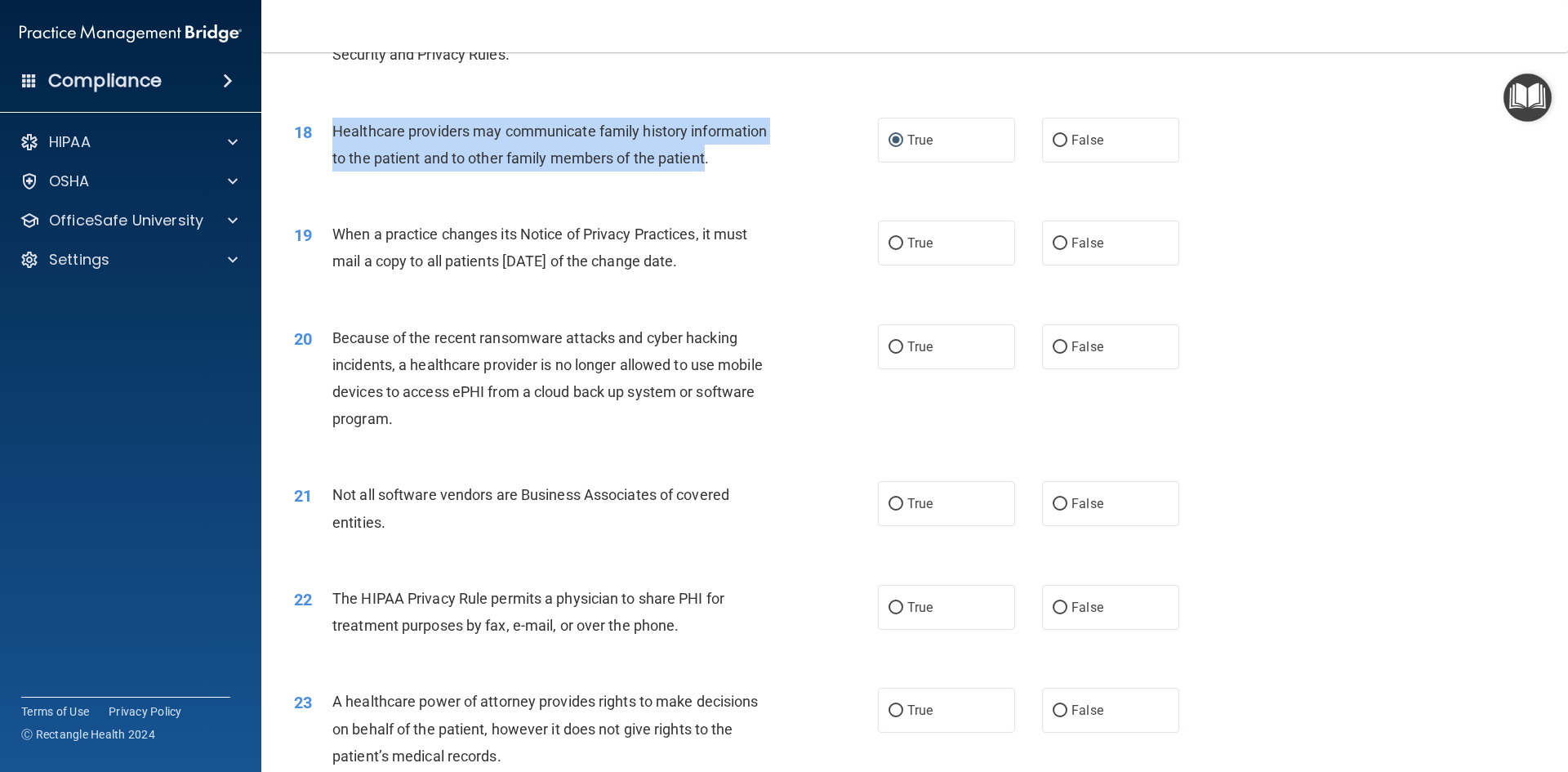
click at [336, 231] on div "When a practice changes its Notice of Privacy Practices, it must mail a copy to…" at bounding box center [560, 247] width 457 height 54
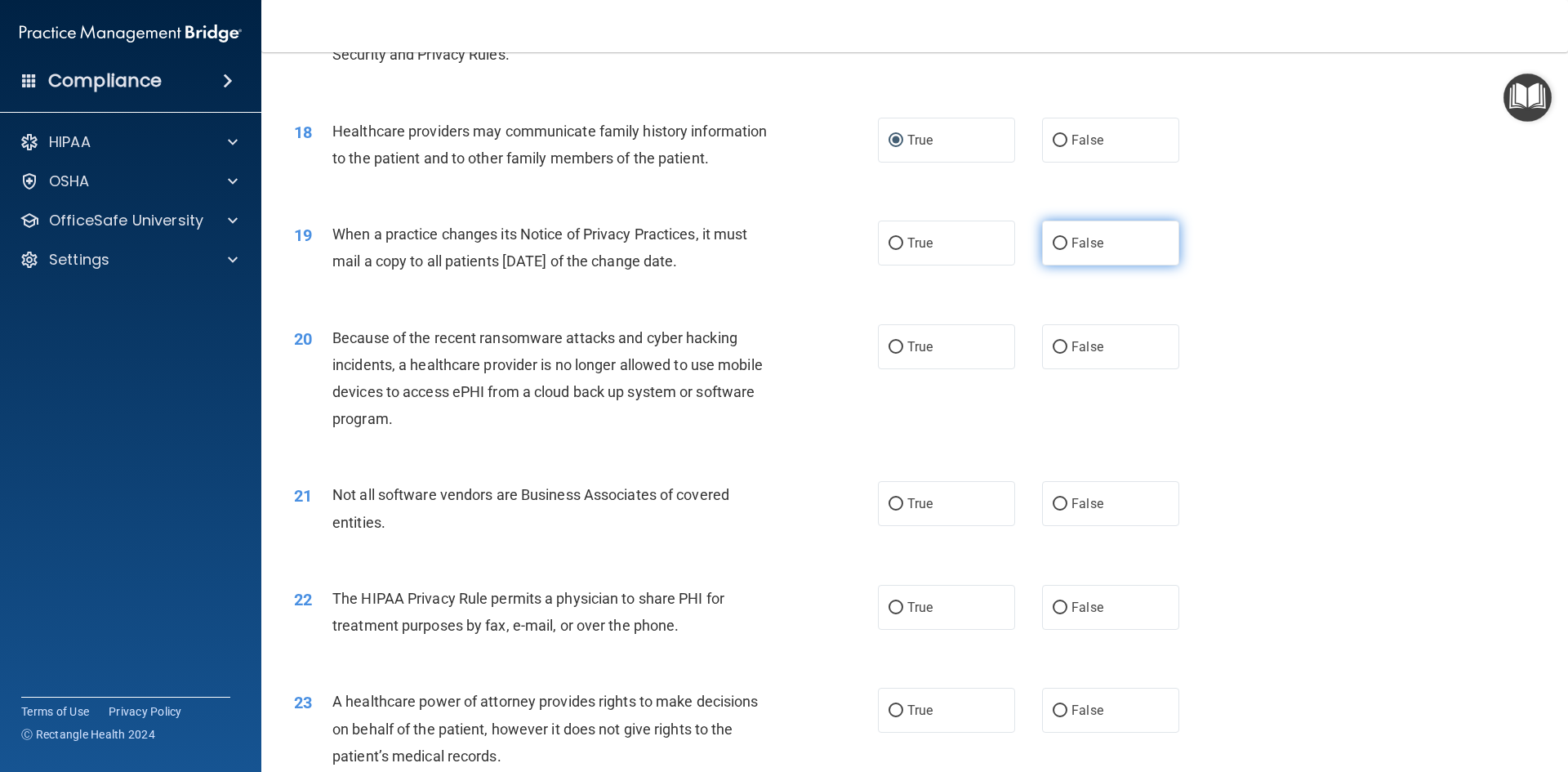
click at [1056, 241] on label "False" at bounding box center [1110, 242] width 137 height 45
click at [1052, 242] on input "False" at bounding box center [1059, 243] width 14 height 12
radio input "true"
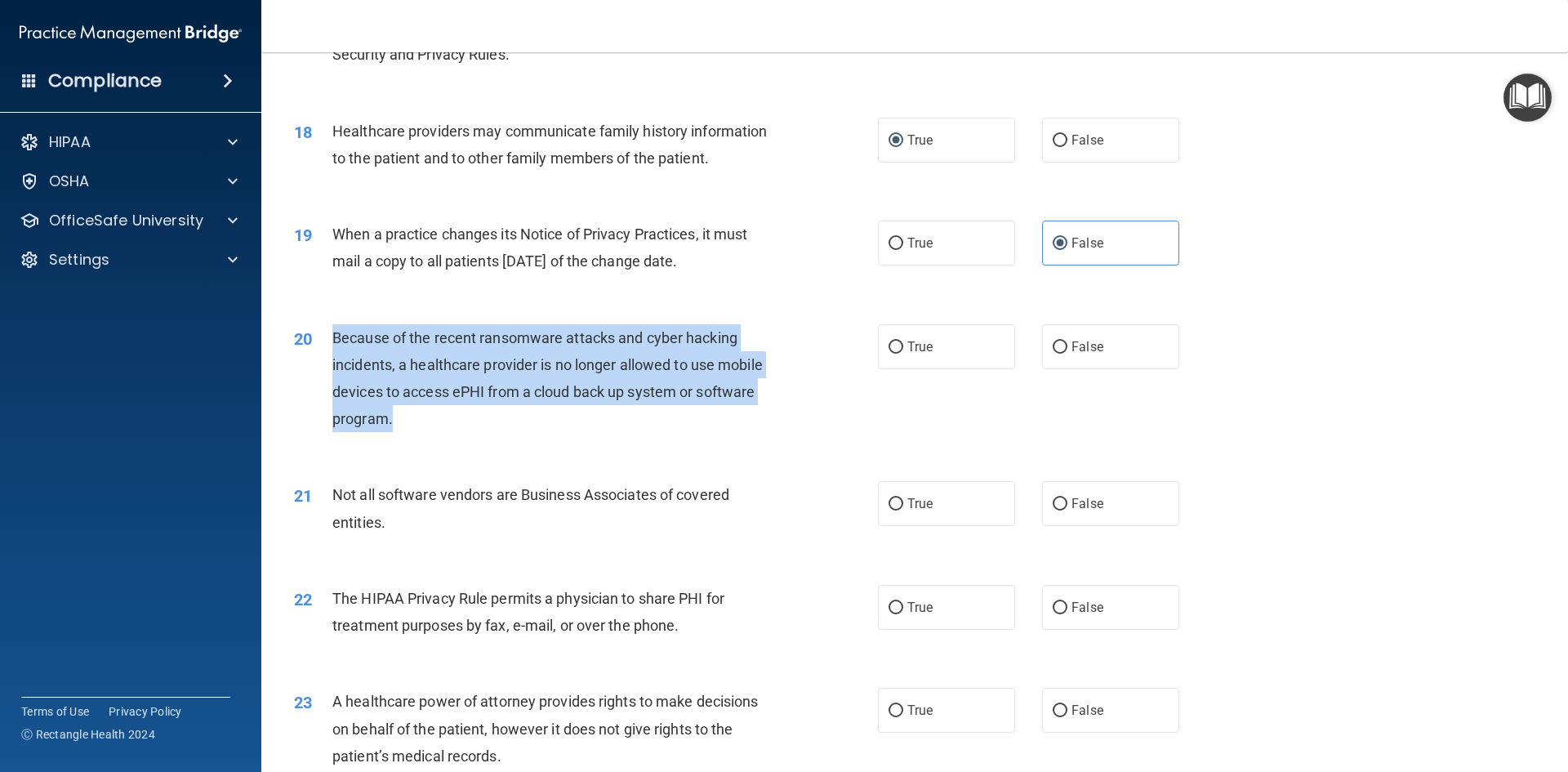
drag, startPoint x: 396, startPoint y: 422, endPoint x: 323, endPoint y: 342, distance: 108.3
click at [323, 342] on div "20 Because of the recent ransomware attacks and cyber hacking incidents, a heal…" at bounding box center [586, 382] width 633 height 117
click at [890, 341] on input "True" at bounding box center [895, 347] width 14 height 12
radio input "true"
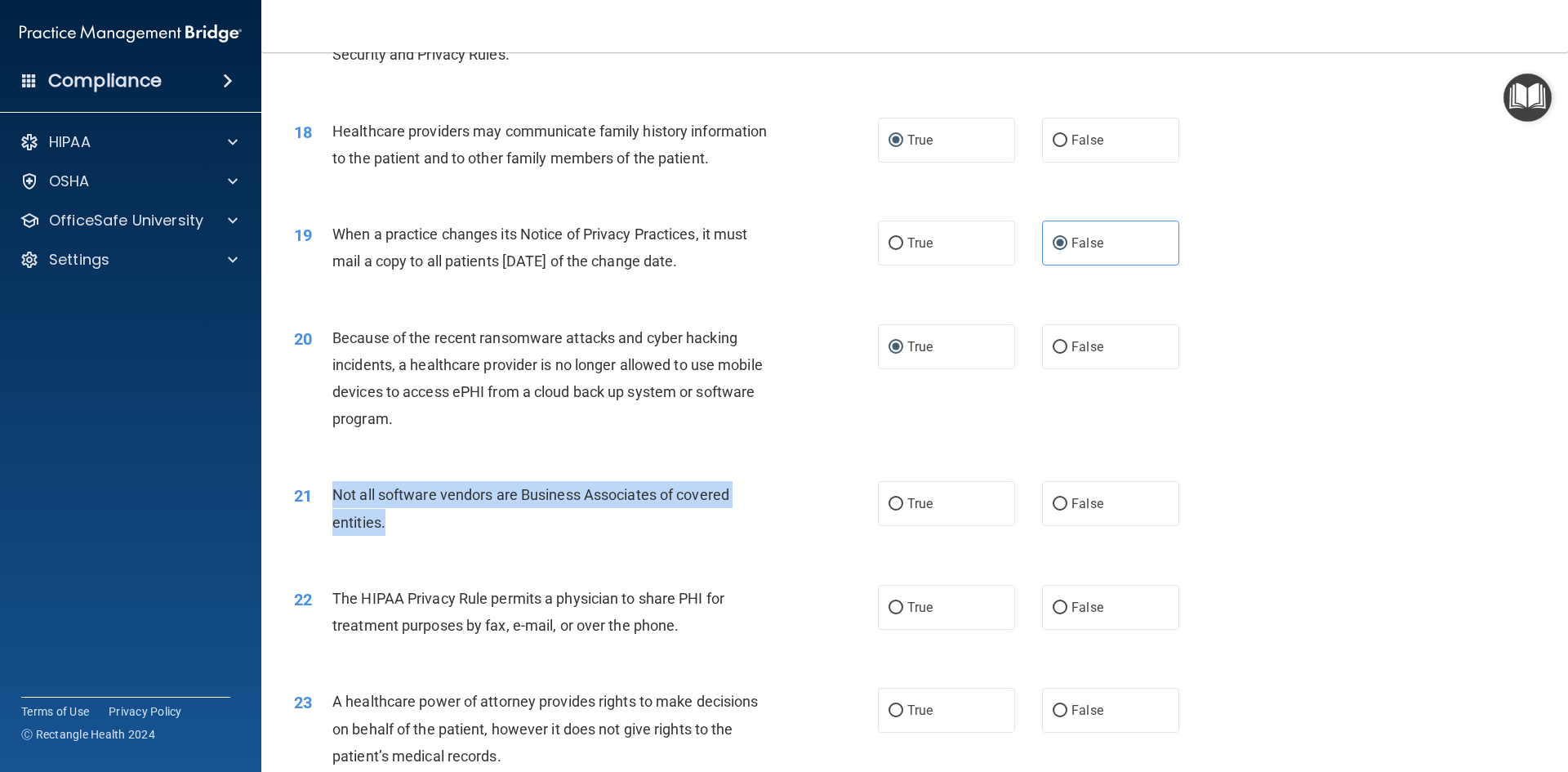
drag, startPoint x: 411, startPoint y: 518, endPoint x: 323, endPoint y: 489, distance: 92.7
click at [323, 489] on div "21 Not all software vendors are Business Associates of covered entities." at bounding box center [586, 512] width 633 height 62
click at [895, 497] on label "True" at bounding box center [947, 503] width 137 height 45
click at [817, 551] on div "21 Not all software vendors are Business Associates of covered entities. True F…" at bounding box center [915, 512] width 1266 height 103
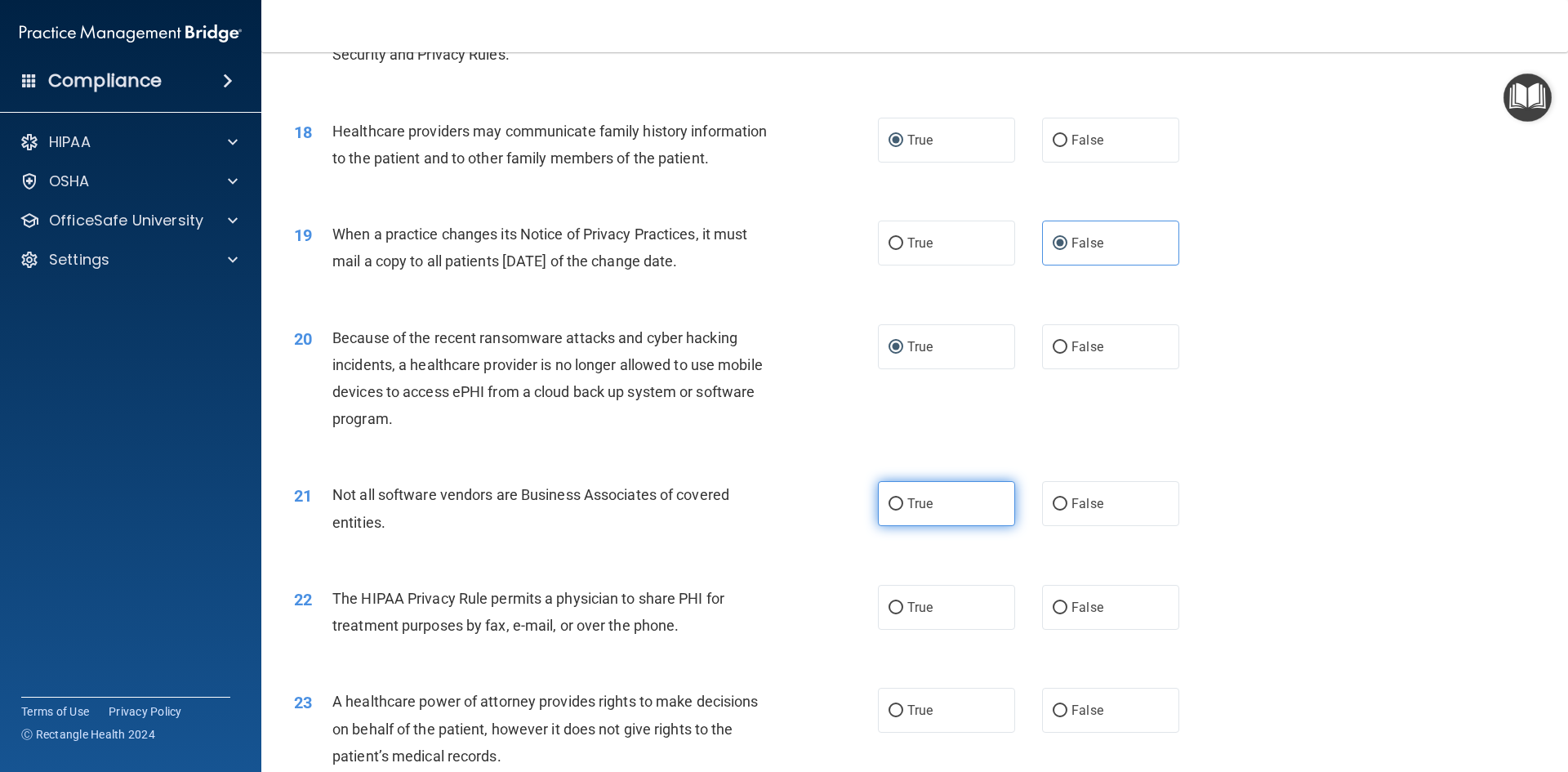
click at [890, 496] on label "True" at bounding box center [947, 503] width 137 height 45
click at [890, 505] on input "True" at bounding box center [895, 504] width 14 height 12
radio input "true"
click at [646, 599] on span "The HIPAA Privacy Rule permits a physician to share PHI for treatment purposes …" at bounding box center [528, 612] width 392 height 44
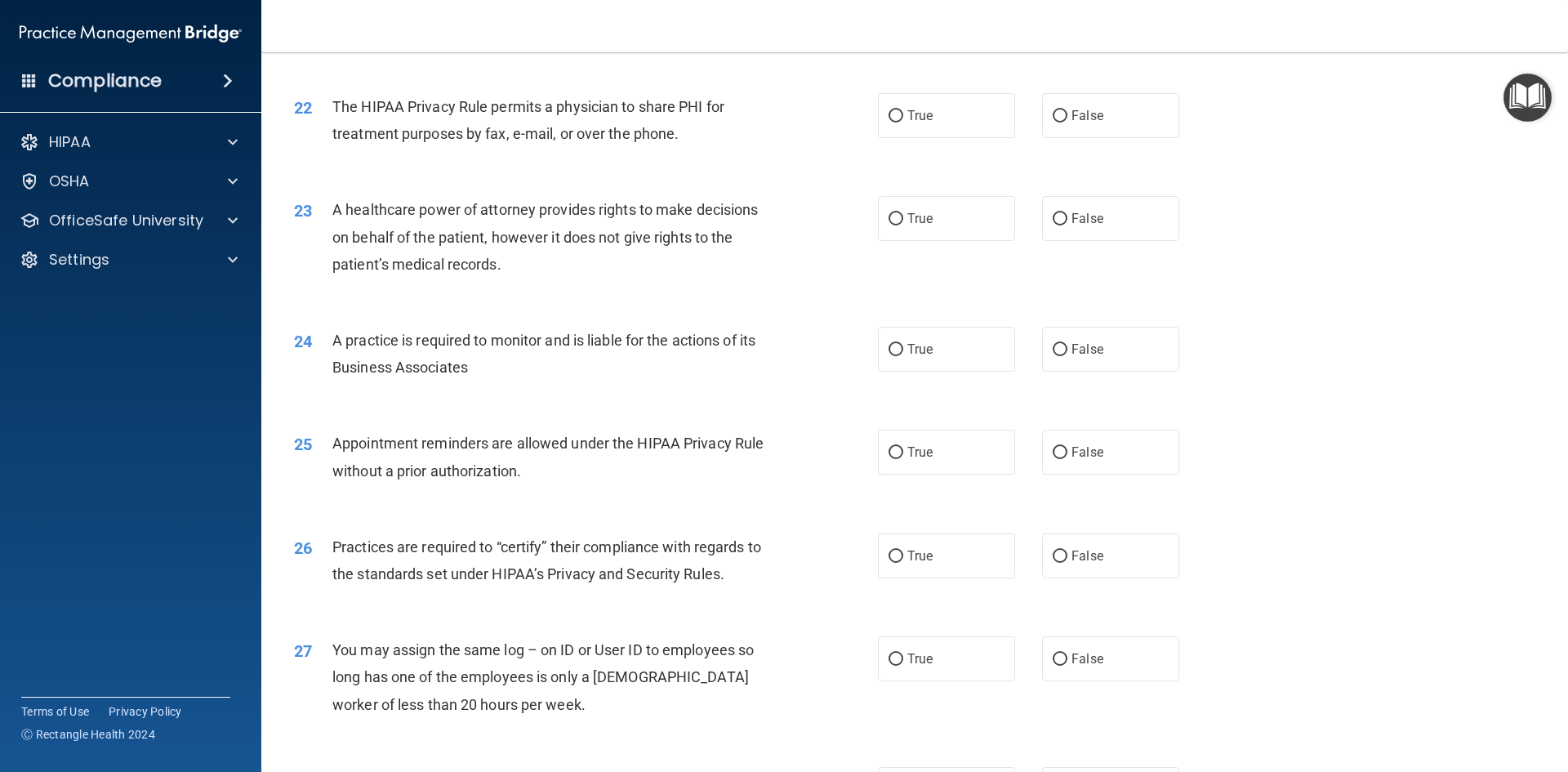
scroll to position [2611, 0]
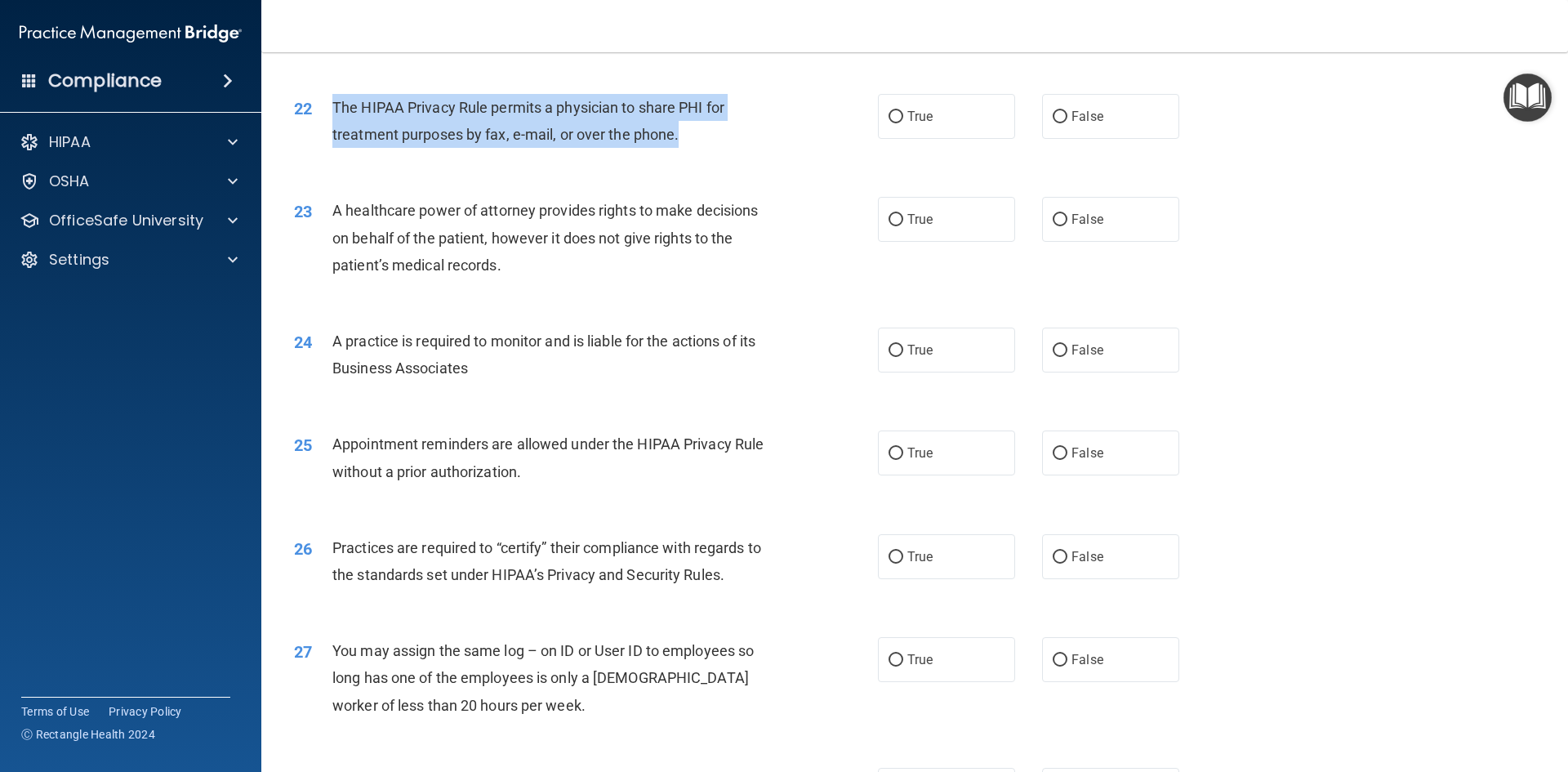
drag, startPoint x: 684, startPoint y: 133, endPoint x: 323, endPoint y: 98, distance: 362.7
click at [323, 98] on div "22 The HIPAA Privacy Rule permits a physician to share PHI for treatment purpos…" at bounding box center [586, 125] width 633 height 62
click at [888, 117] on input "True" at bounding box center [895, 117] width 14 height 12
radio input "true"
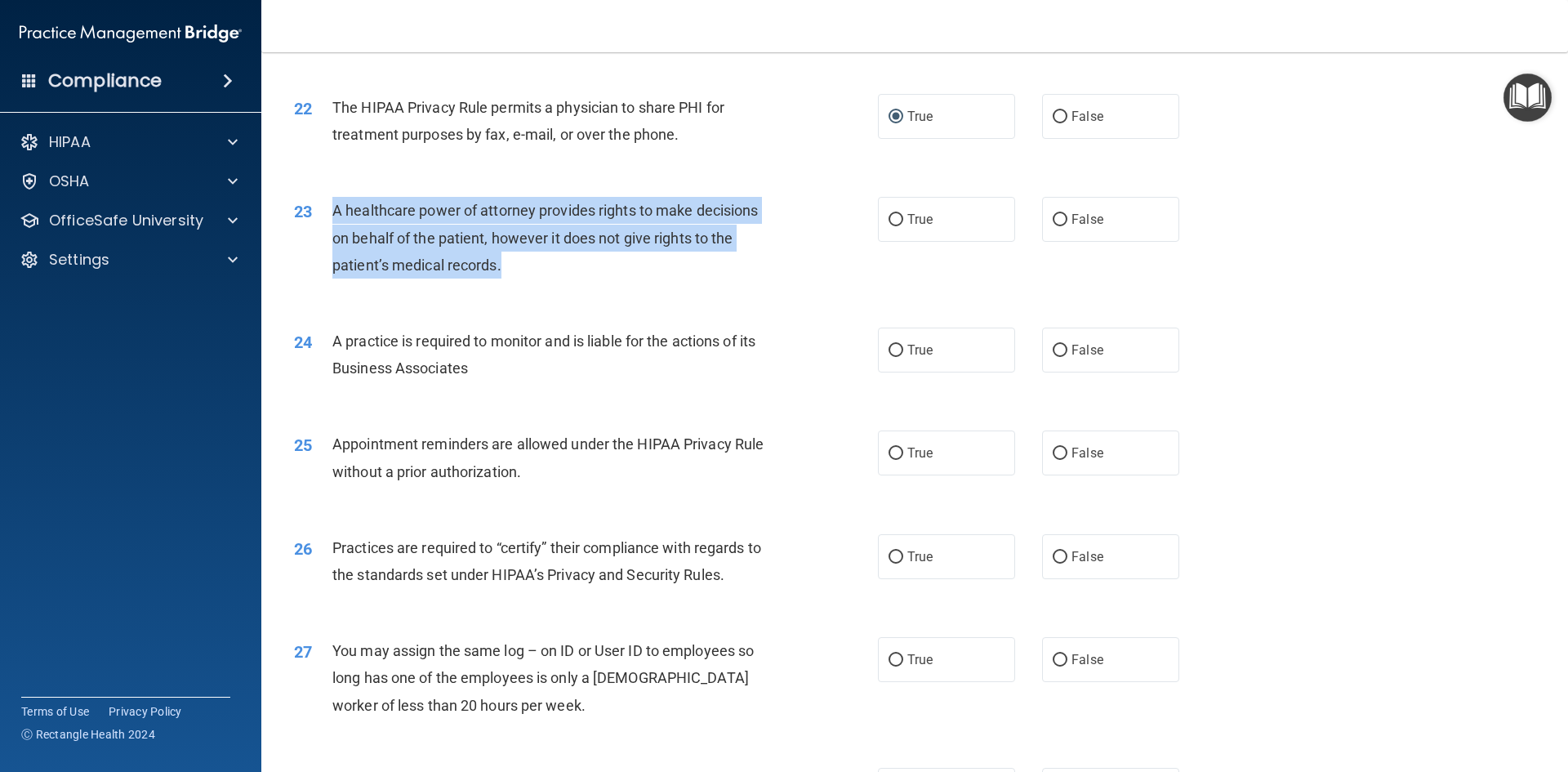
drag, startPoint x: 493, startPoint y: 266, endPoint x: 334, endPoint y: 204, distance: 170.7
click at [334, 204] on div "A healthcare power of attorney provides rights to make decisions on behalf of t…" at bounding box center [560, 237] width 457 height 82
click at [1052, 213] on input "False" at bounding box center [1059, 219] width 14 height 12
radio input "true"
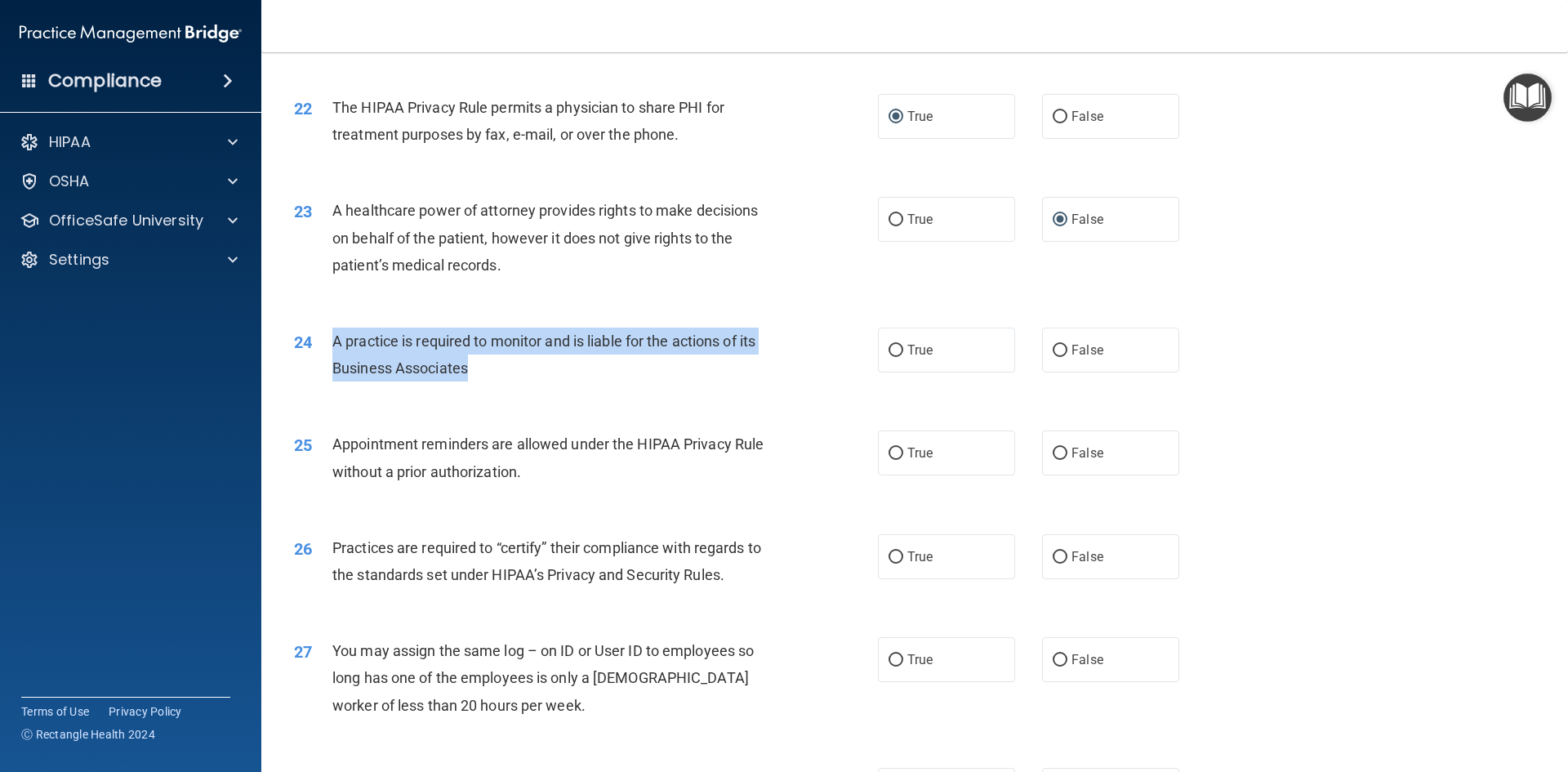
drag, startPoint x: 479, startPoint y: 365, endPoint x: 331, endPoint y: 339, distance: 150.3
click at [331, 339] on div "24 A practice is required to monitor and is liable for the actions of its Busin…" at bounding box center [586, 358] width 633 height 62
click at [1052, 349] on input "False" at bounding box center [1059, 351] width 14 height 12
radio input "true"
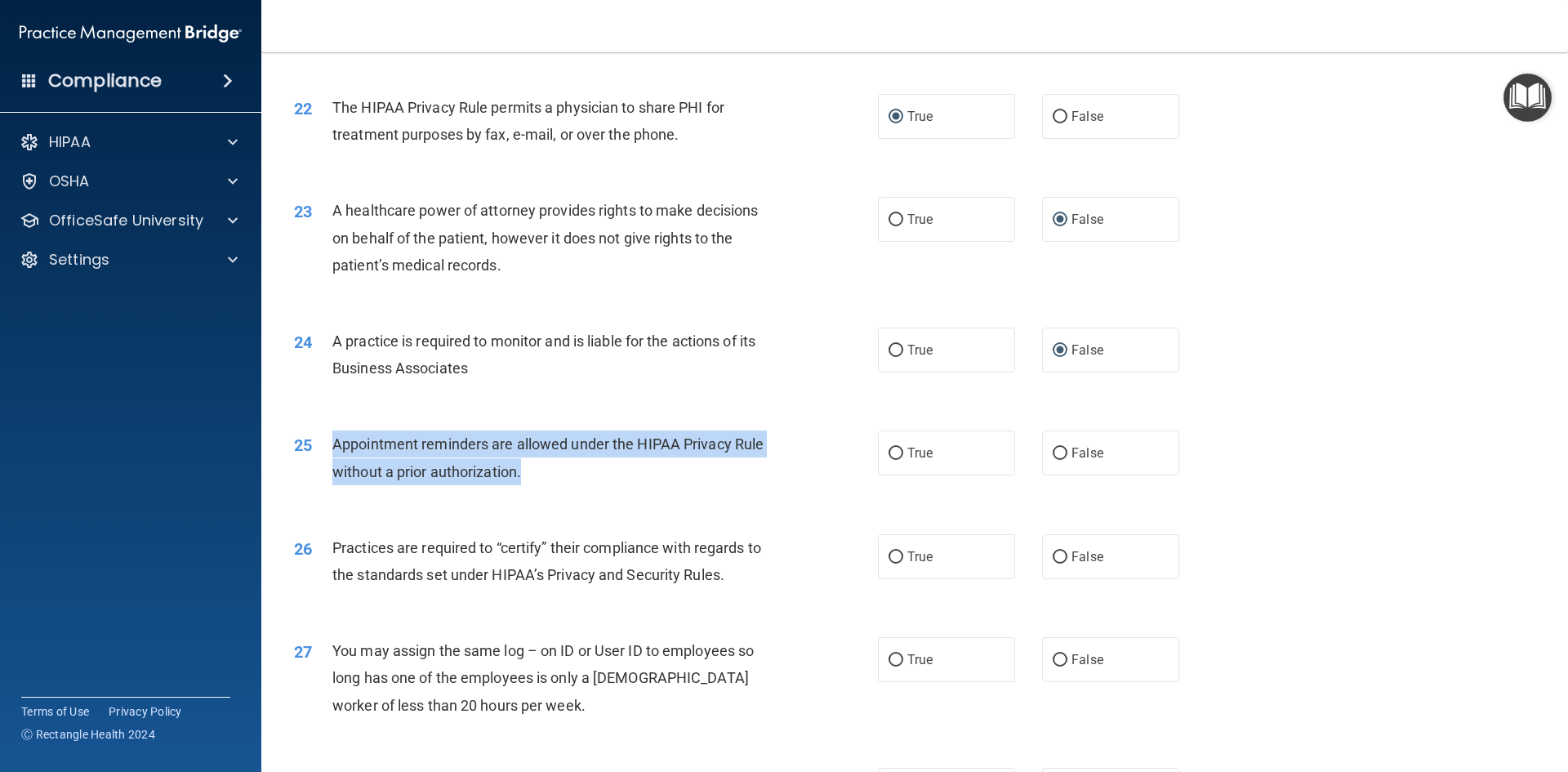
drag, startPoint x: 526, startPoint y: 475, endPoint x: 323, endPoint y: 443, distance: 205.5
click at [323, 443] on div "25 Appointment reminders are allowed under the HIPAA Privacy Rule without a pri…" at bounding box center [586, 460] width 633 height 62
click at [896, 454] on input "True" at bounding box center [895, 453] width 14 height 12
radio input "true"
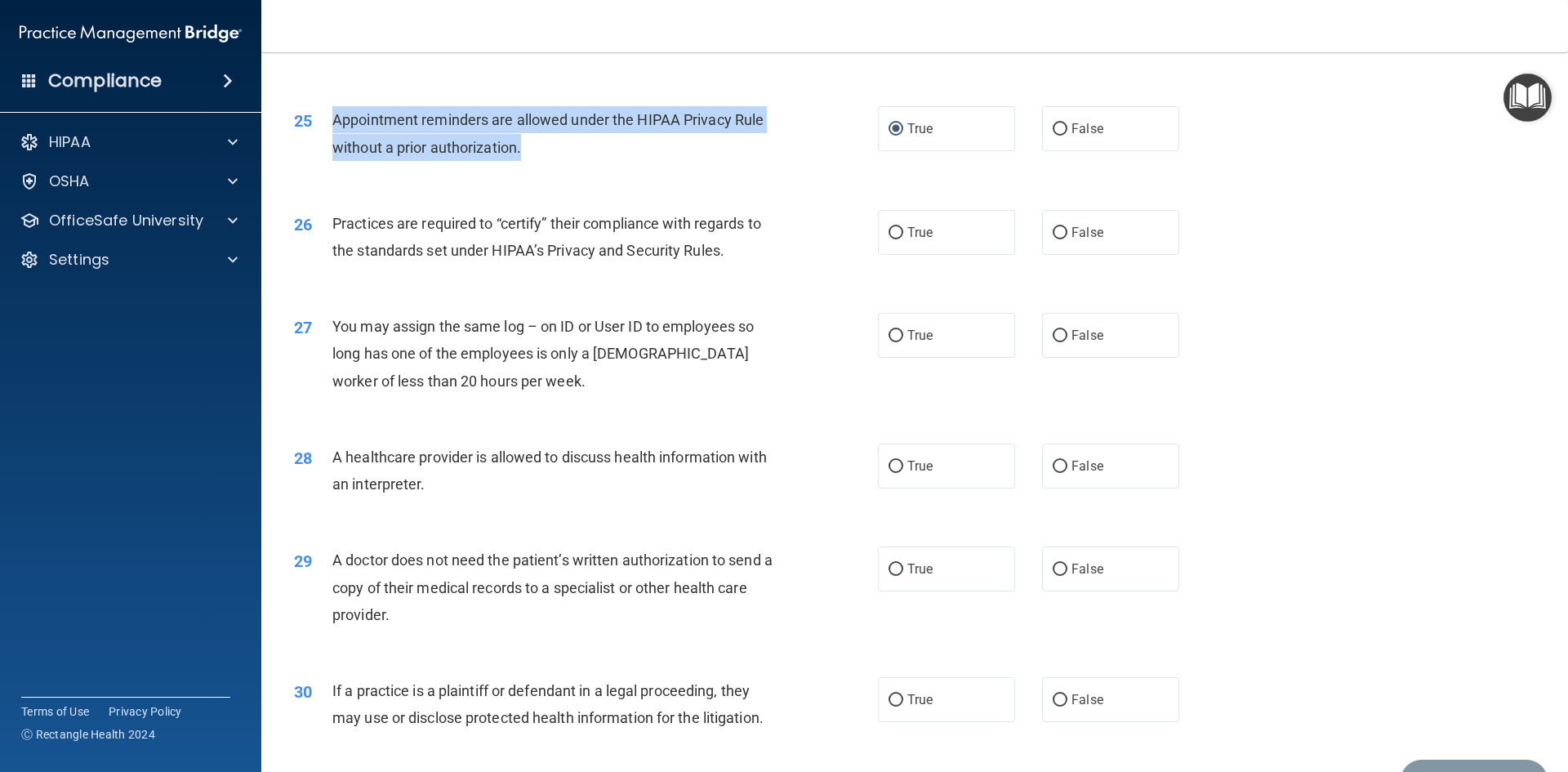
scroll to position [2936, 0]
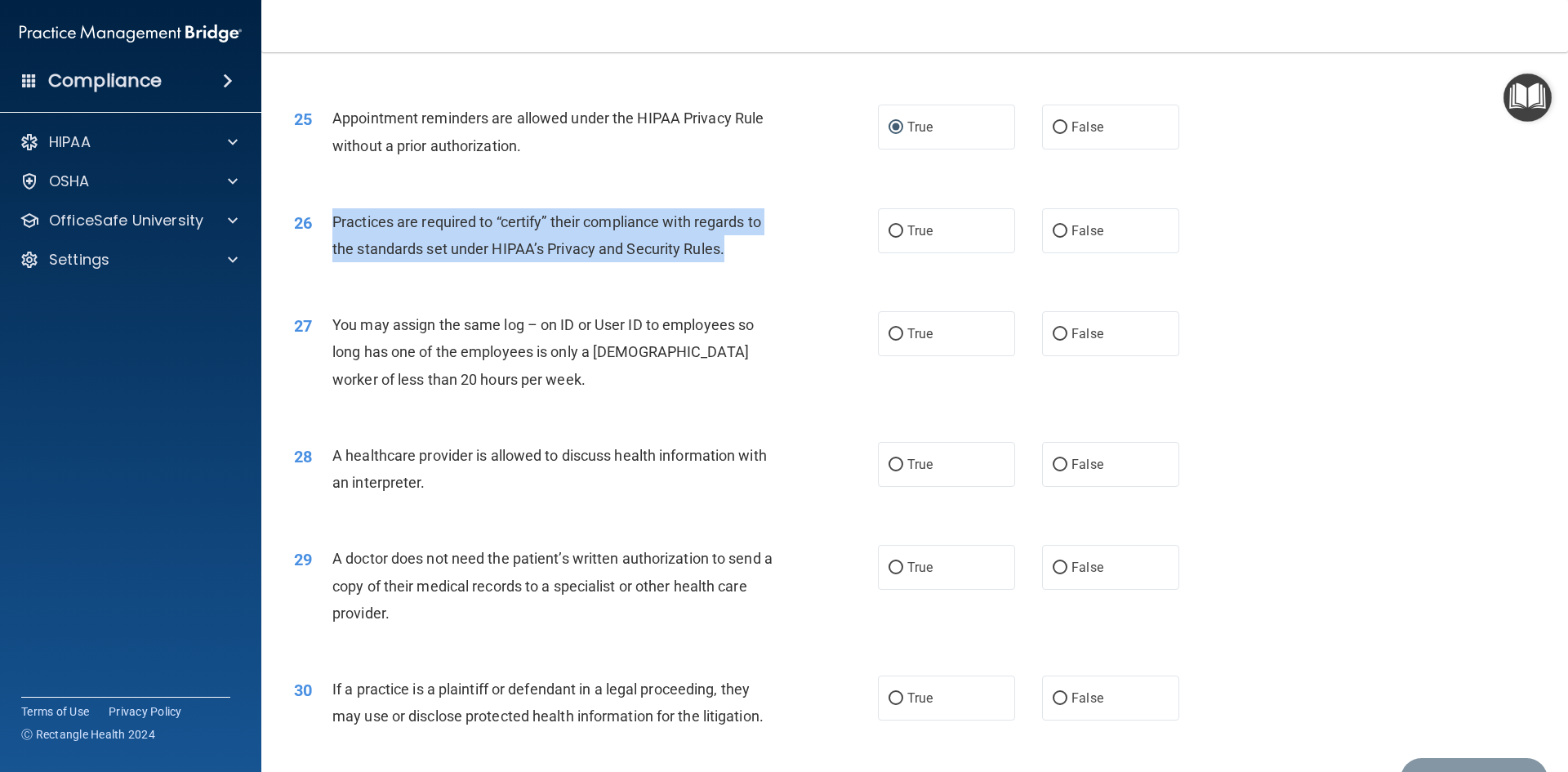
drag, startPoint x: 723, startPoint y: 254, endPoint x: 325, endPoint y: 218, distance: 399.6
click at [325, 218] on div "26 Practices are required to “certify” their compliance with regards to the sta…" at bounding box center [586, 238] width 633 height 62
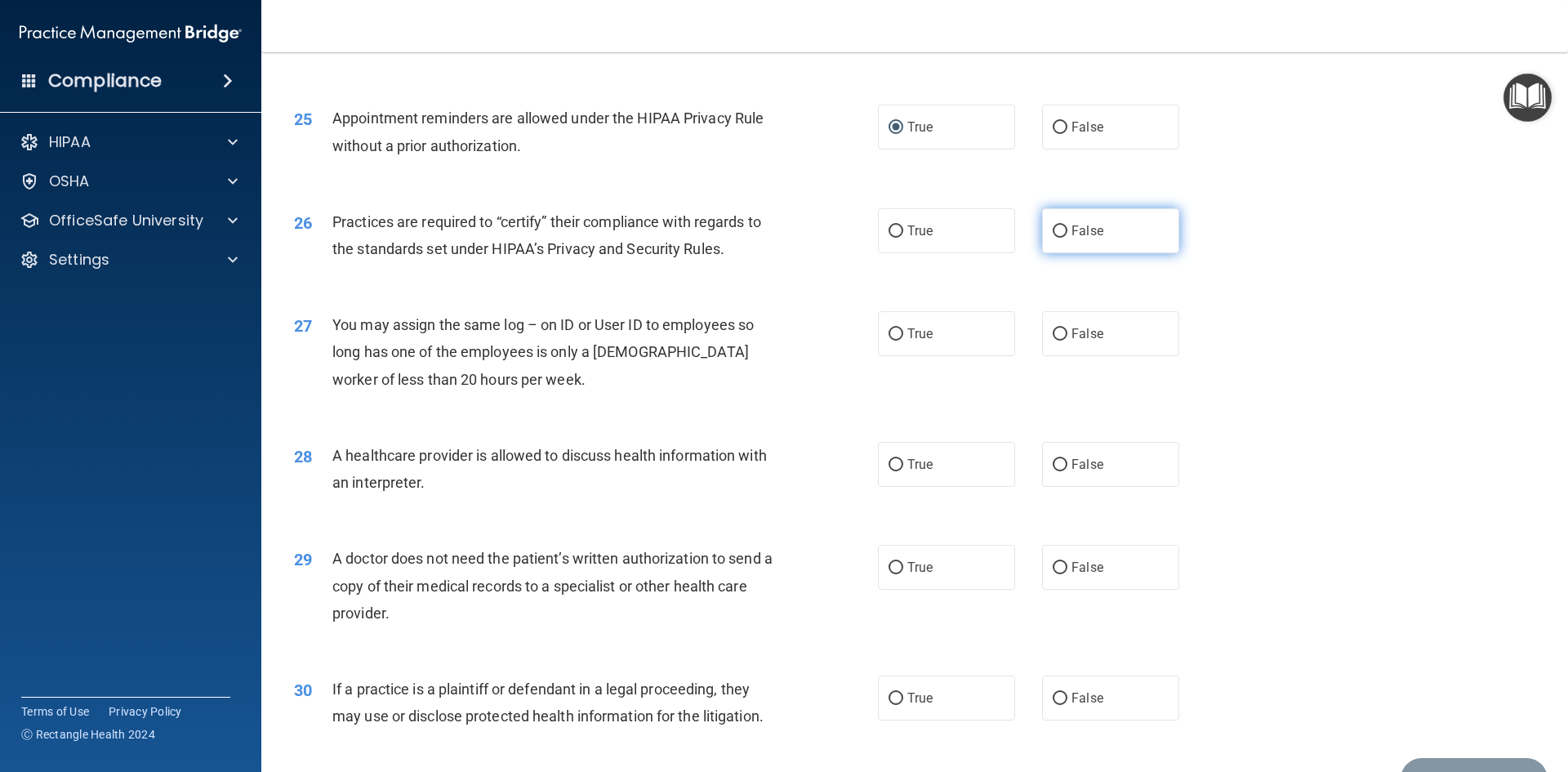
click at [1057, 233] on label "False" at bounding box center [1110, 230] width 137 height 45
click at [1055, 233] on input "False" at bounding box center [1059, 231] width 14 height 12
radio input "true"
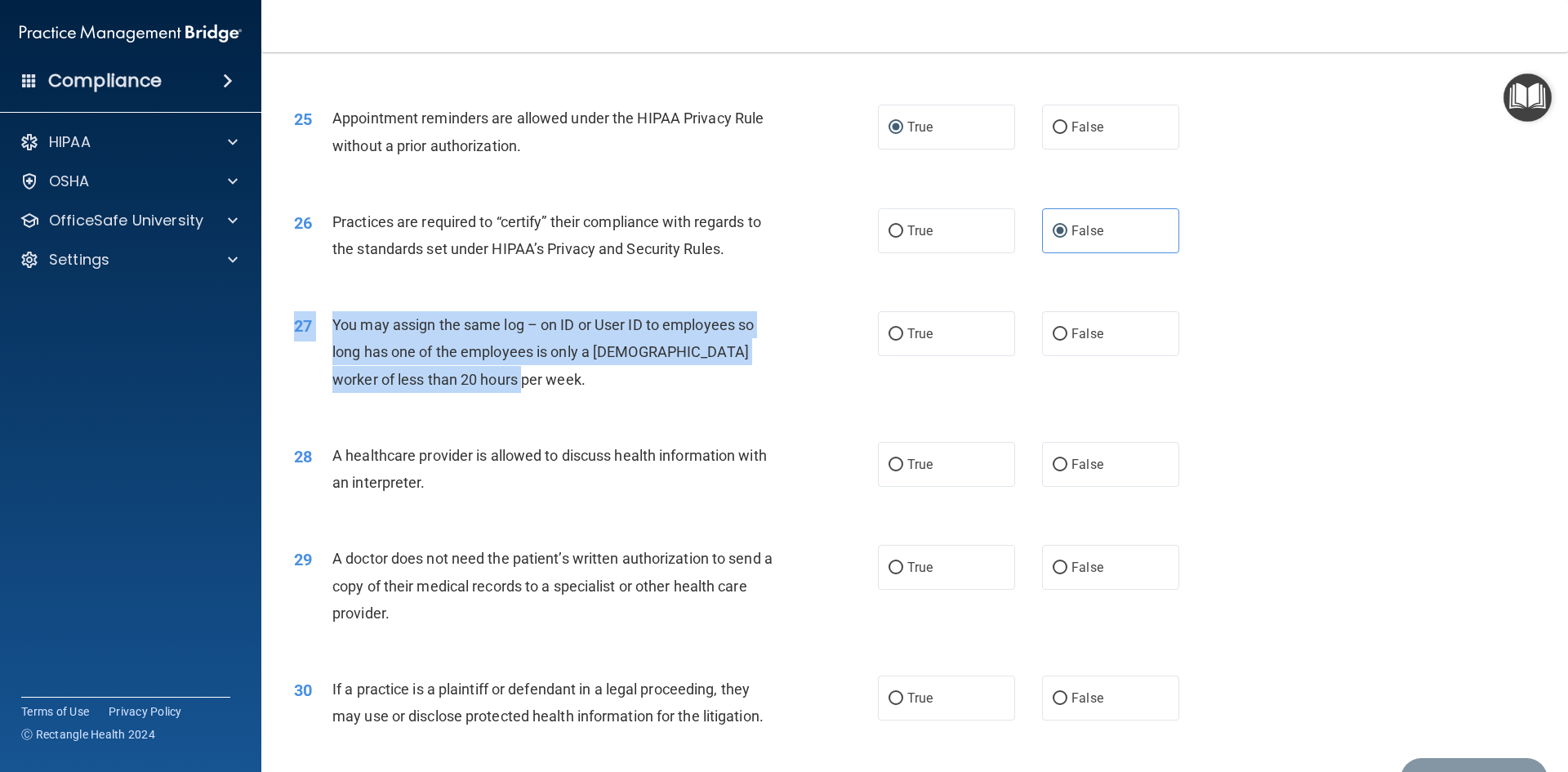
drag, startPoint x: 497, startPoint y: 385, endPoint x: 417, endPoint y: 339, distance: 92.3
click at [341, 311] on div "27 You may assign the same log – on ID or User ID to employees so long has one …" at bounding box center [915, 356] width 1266 height 131
click at [443, 399] on div "27 You may assign the same log – on ID or User ID to employees so long has one …" at bounding box center [586, 356] width 633 height 90
drag, startPoint x: 499, startPoint y: 380, endPoint x: 336, endPoint y: 324, distance: 172.4
click at [336, 324] on div "You may assign the same log – on ID or User ID to employees so long has one of …" at bounding box center [560, 352] width 457 height 82
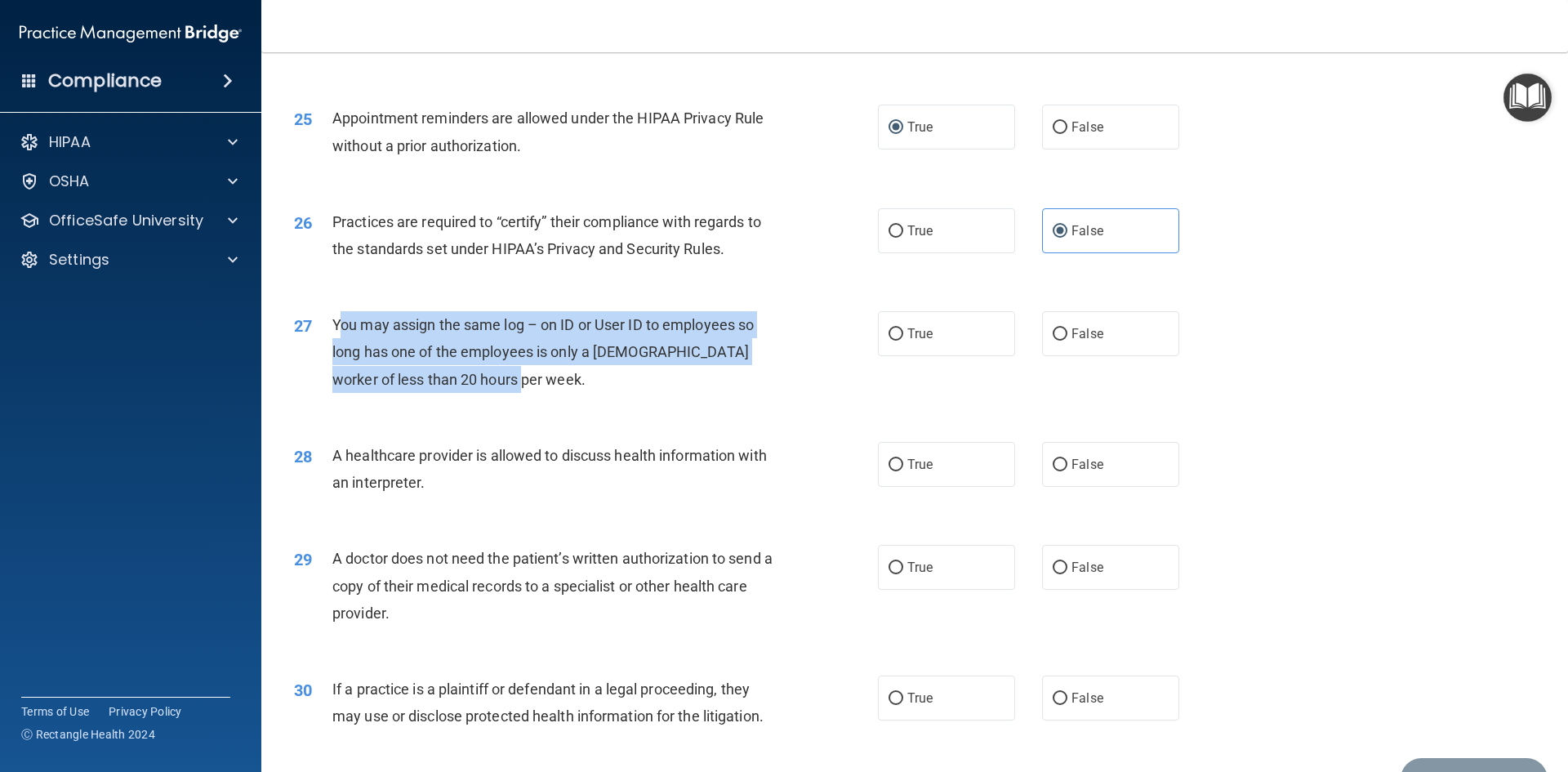
click at [336, 324] on span "You may assign the same log – on ID or User ID to employees so long has one of …" at bounding box center [543, 352] width 421 height 71
drag, startPoint x: 334, startPoint y: 322, endPoint x: 476, endPoint y: 358, distance: 146.5
click at [497, 367] on div "You may assign the same log – on ID or User ID to employees so long has one of …" at bounding box center [560, 352] width 457 height 82
click at [1052, 339] on input "False" at bounding box center [1059, 334] width 14 height 12
radio input "true"
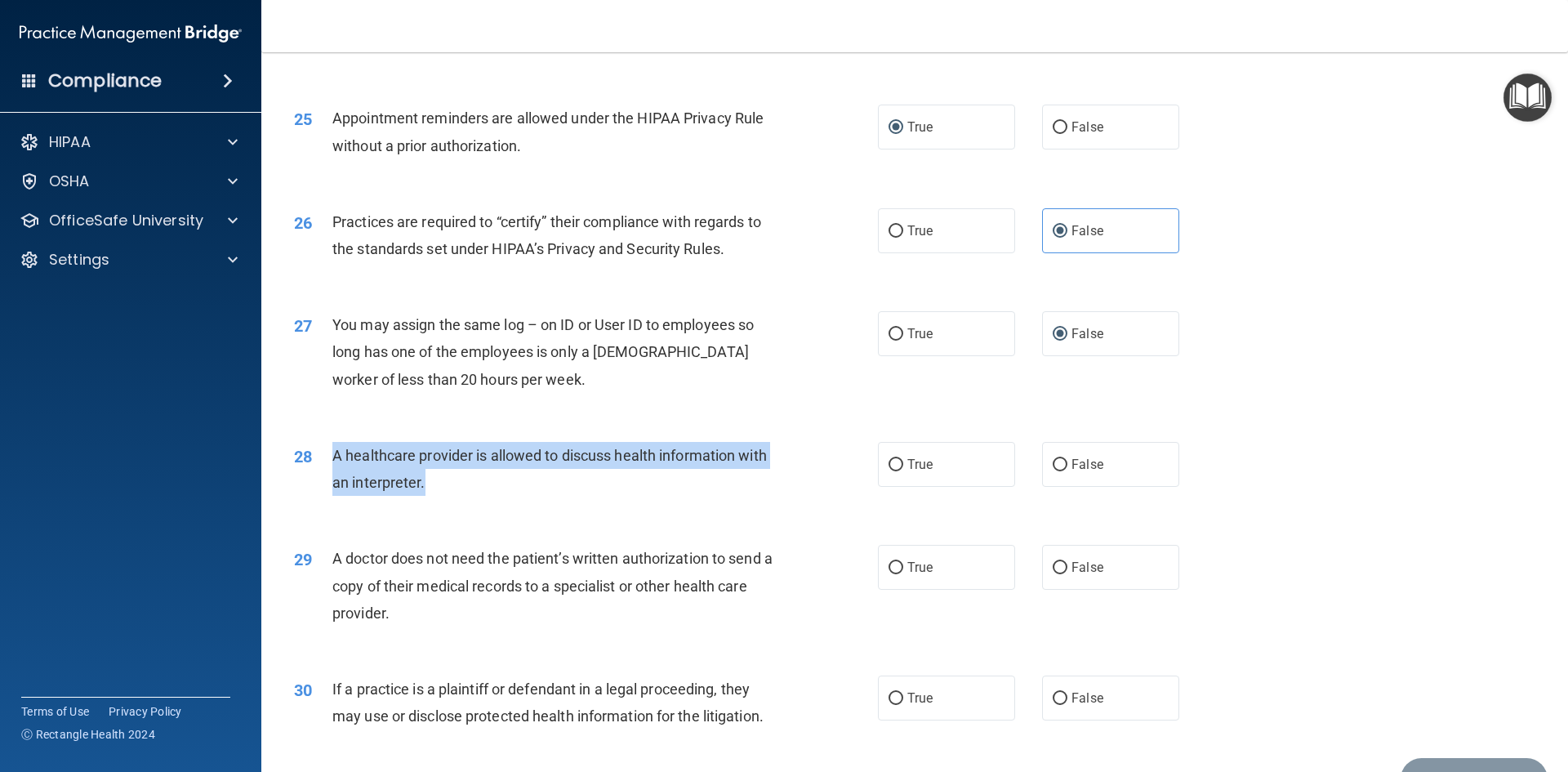
drag, startPoint x: 438, startPoint y: 479, endPoint x: 328, endPoint y: 454, distance: 112.8
click at [328, 454] on div "28 A healthcare provider is allowed to discuss health information with an inter…" at bounding box center [586, 472] width 633 height 62
click at [888, 464] on input "True" at bounding box center [895, 464] width 14 height 12
radio input "true"
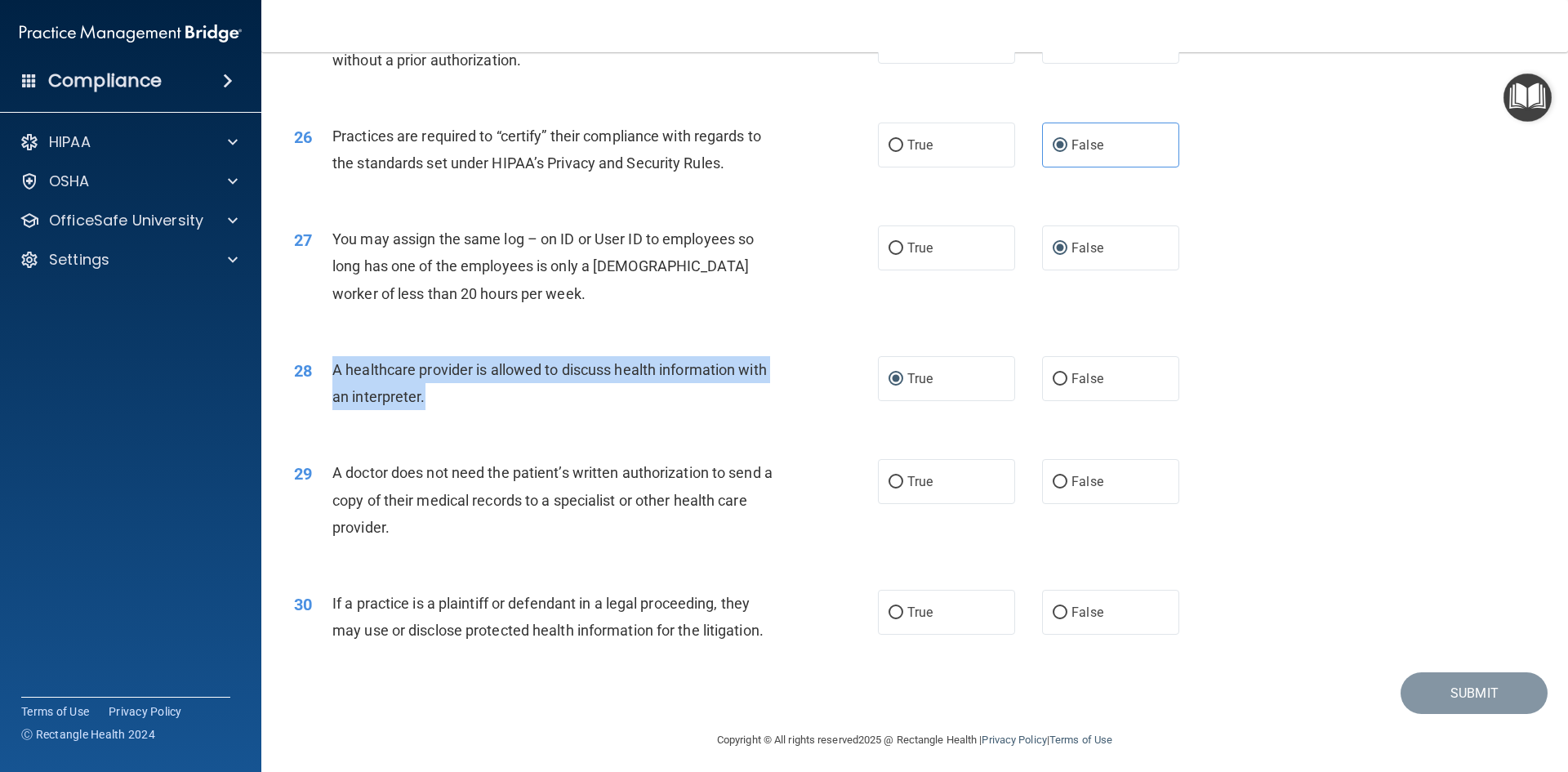
scroll to position [3029, 0]
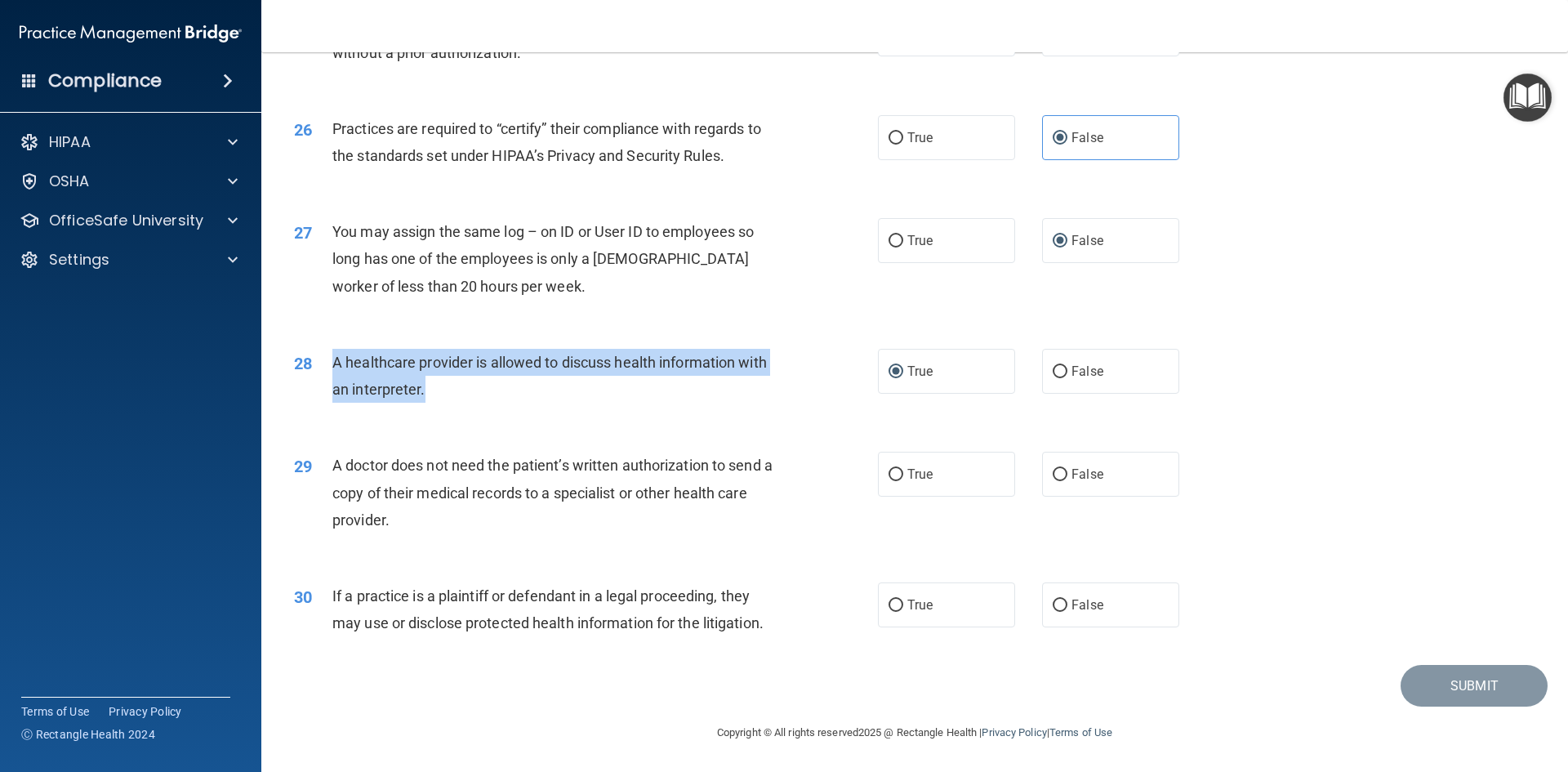
drag, startPoint x: 397, startPoint y: 526, endPoint x: 326, endPoint y: 456, distance: 99.7
click at [326, 456] on div "29 A doctor does not need the patient’s written authorization to send a copy of…" at bounding box center [586, 497] width 633 height 90
click at [892, 471] on input "True" at bounding box center [895, 475] width 14 height 12
radio input "true"
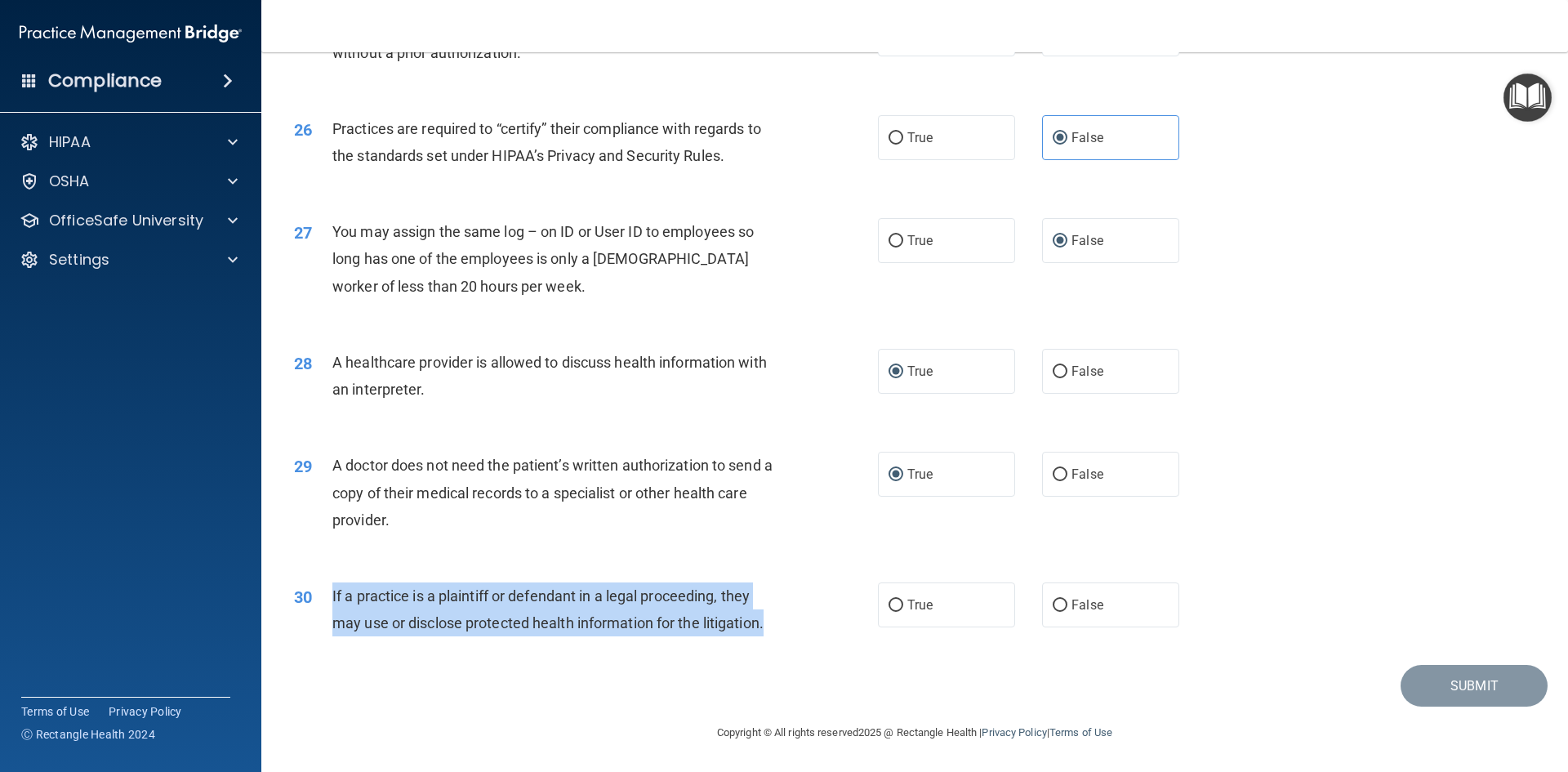
drag, startPoint x: 778, startPoint y: 626, endPoint x: 331, endPoint y: 597, distance: 447.9
click at [331, 597] on div "30 If a practice is a plaintiff or defendant in a legal proceeding, they may us…" at bounding box center [586, 613] width 633 height 62
click at [891, 607] on input "True" at bounding box center [895, 605] width 14 height 12
radio input "true"
click at [1447, 692] on button "Submit" at bounding box center [1474, 685] width 147 height 42
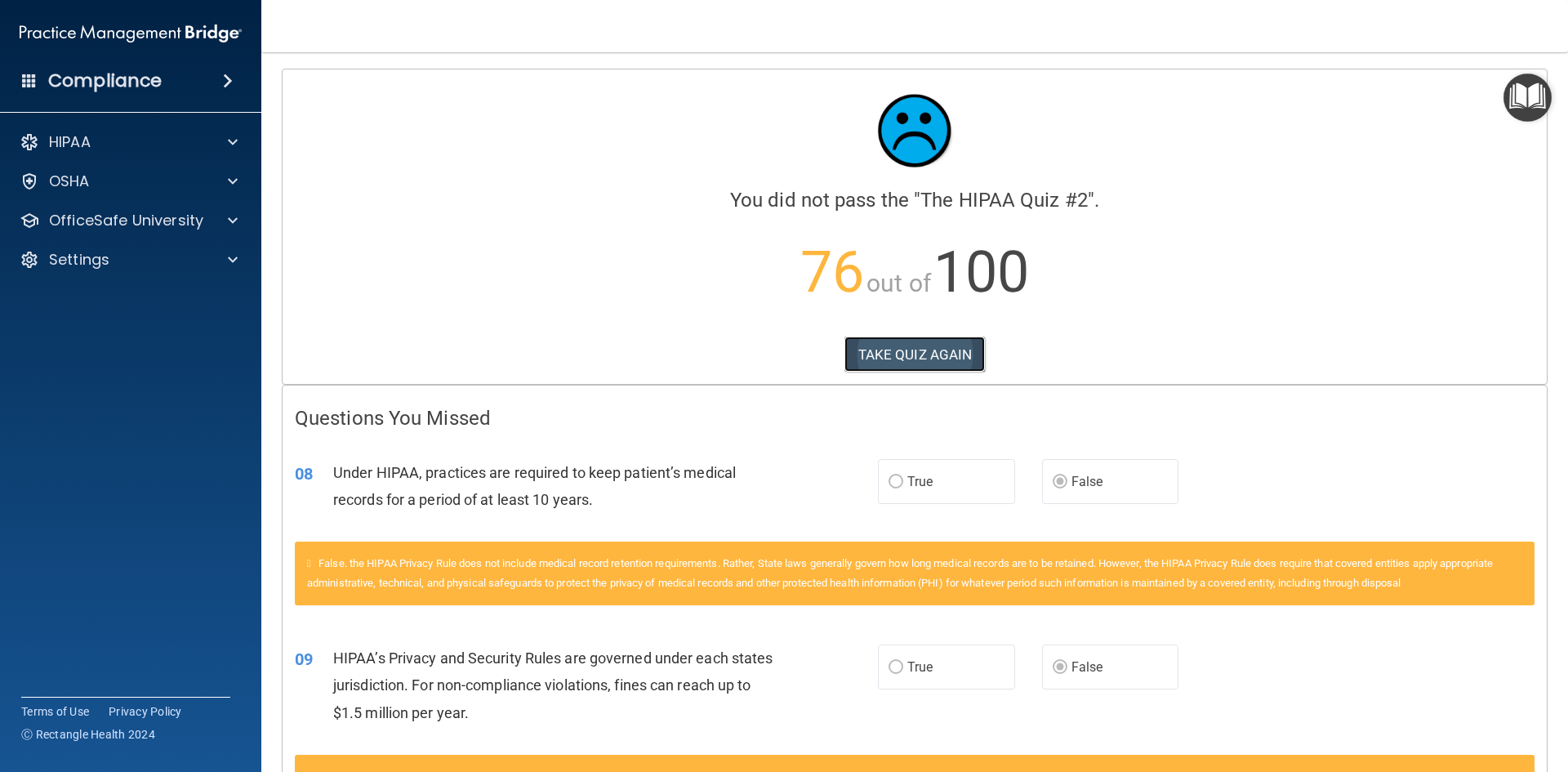
click at [869, 355] on button "TAKE QUIZ AGAIN" at bounding box center [915, 355] width 141 height 36
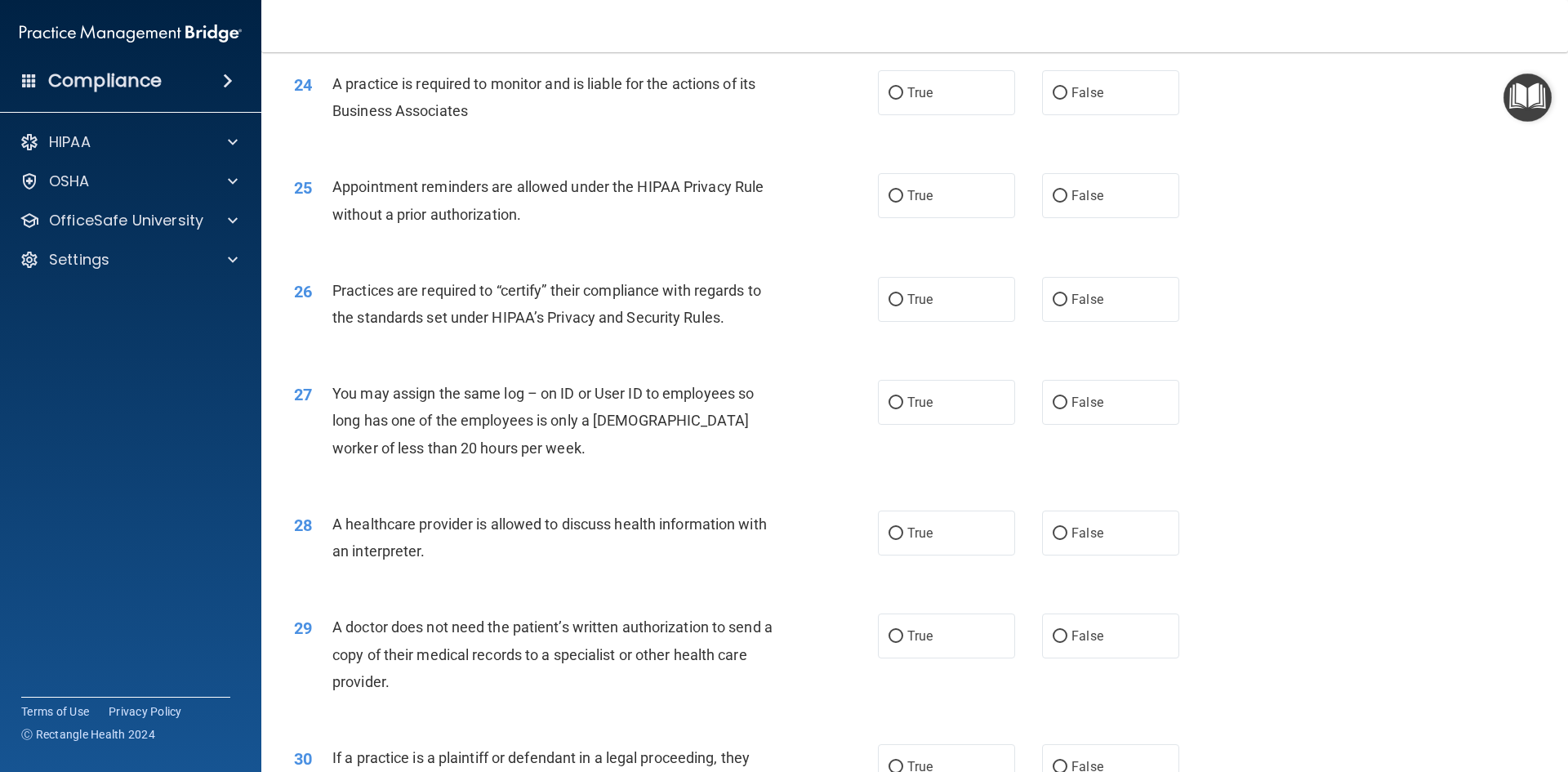
scroll to position [3029, 0]
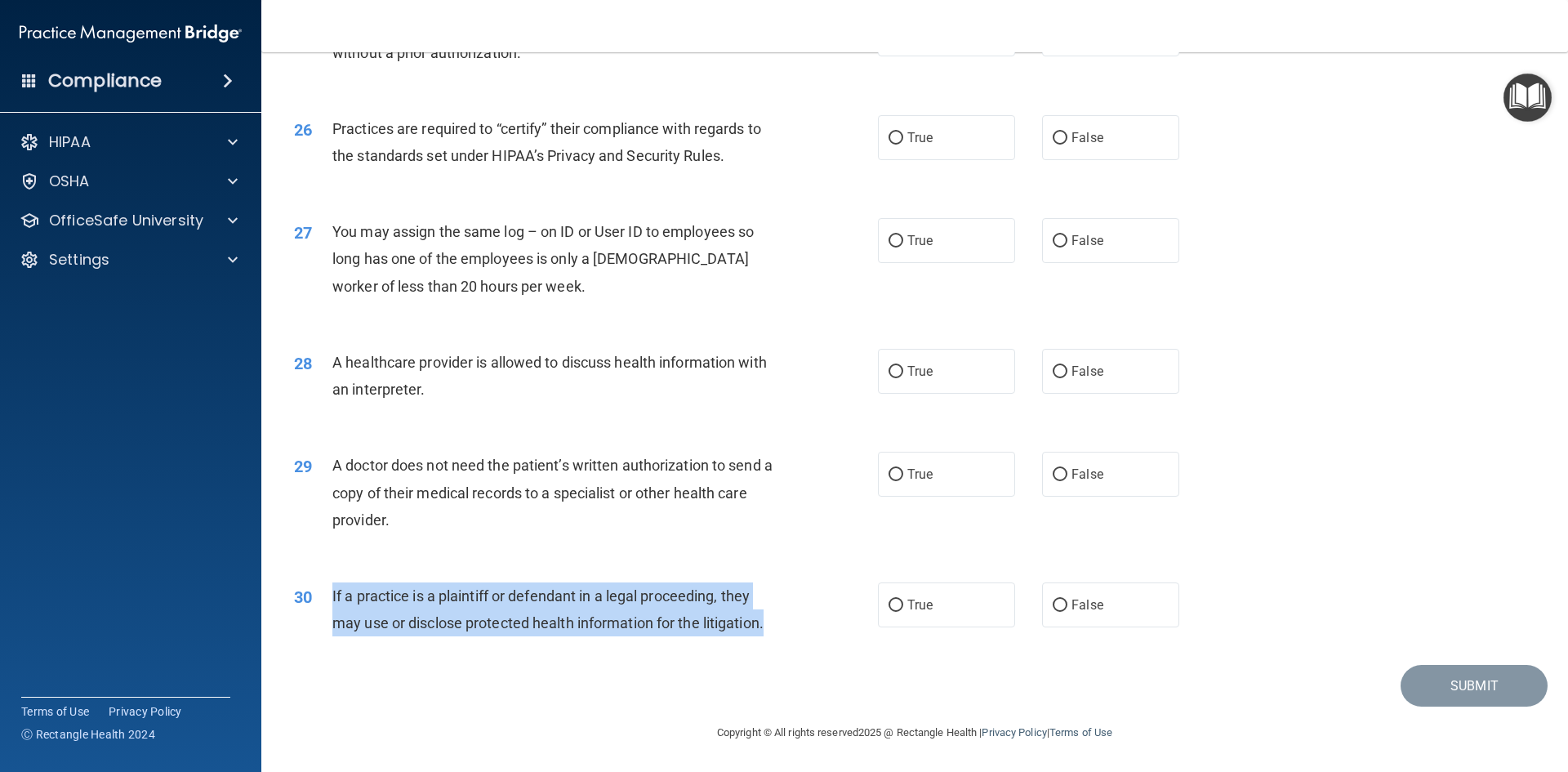
drag, startPoint x: 789, startPoint y: 624, endPoint x: 322, endPoint y: 596, distance: 467.8
click at [322, 596] on div "30 If a practice is a plaintiff or defendant in a legal proceeding, they may us…" at bounding box center [586, 613] width 633 height 62
click at [888, 602] on input "True" at bounding box center [895, 605] width 14 height 12
radio input "true"
drag, startPoint x: 394, startPoint y: 521, endPoint x: 316, endPoint y: 462, distance: 97.8
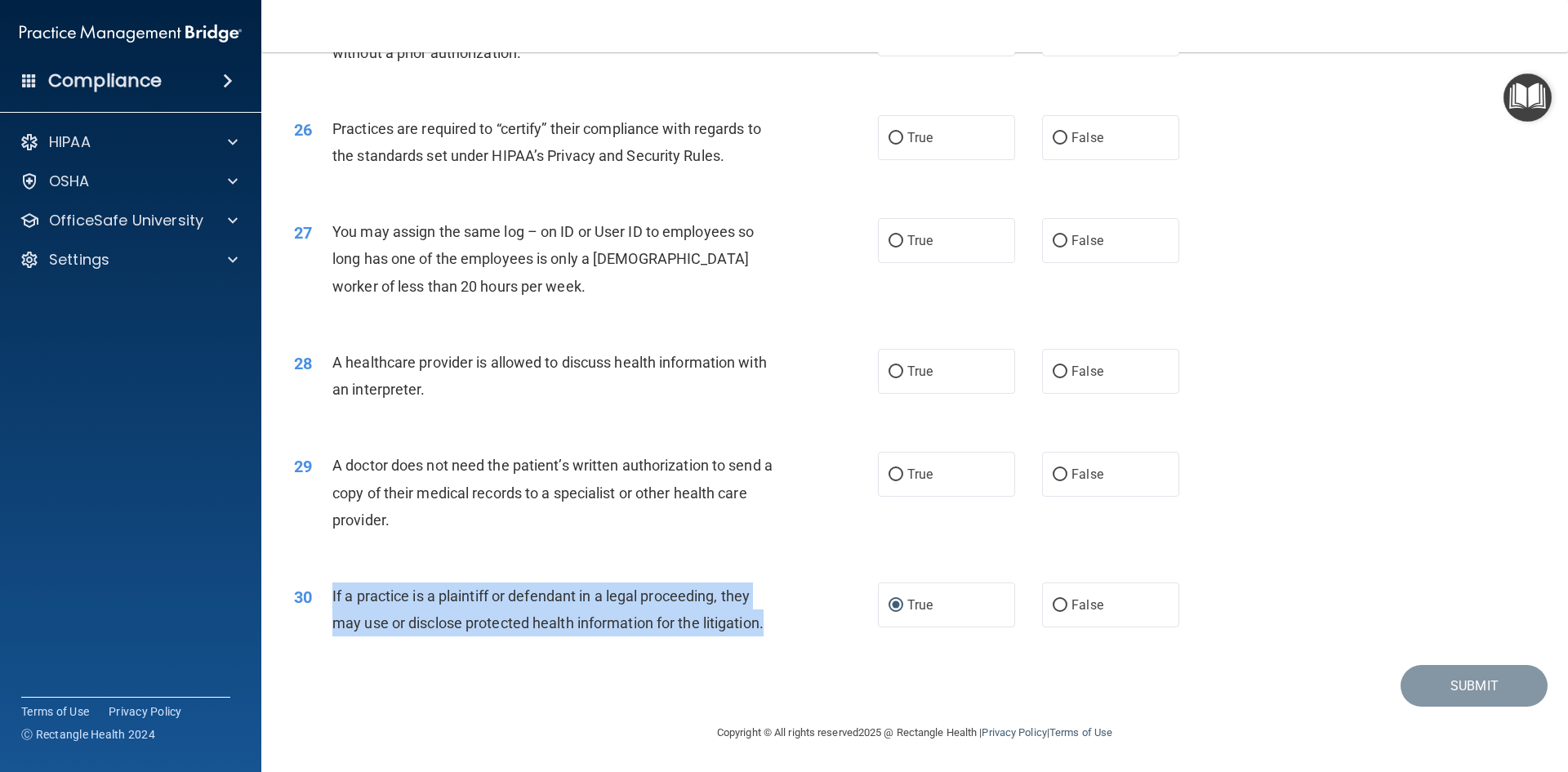
click at [316, 462] on div "29 A doctor does not need the patient’s written authorization to send a copy of…" at bounding box center [586, 497] width 633 height 90
click at [888, 480] on input "True" at bounding box center [895, 475] width 14 height 12
radio input "true"
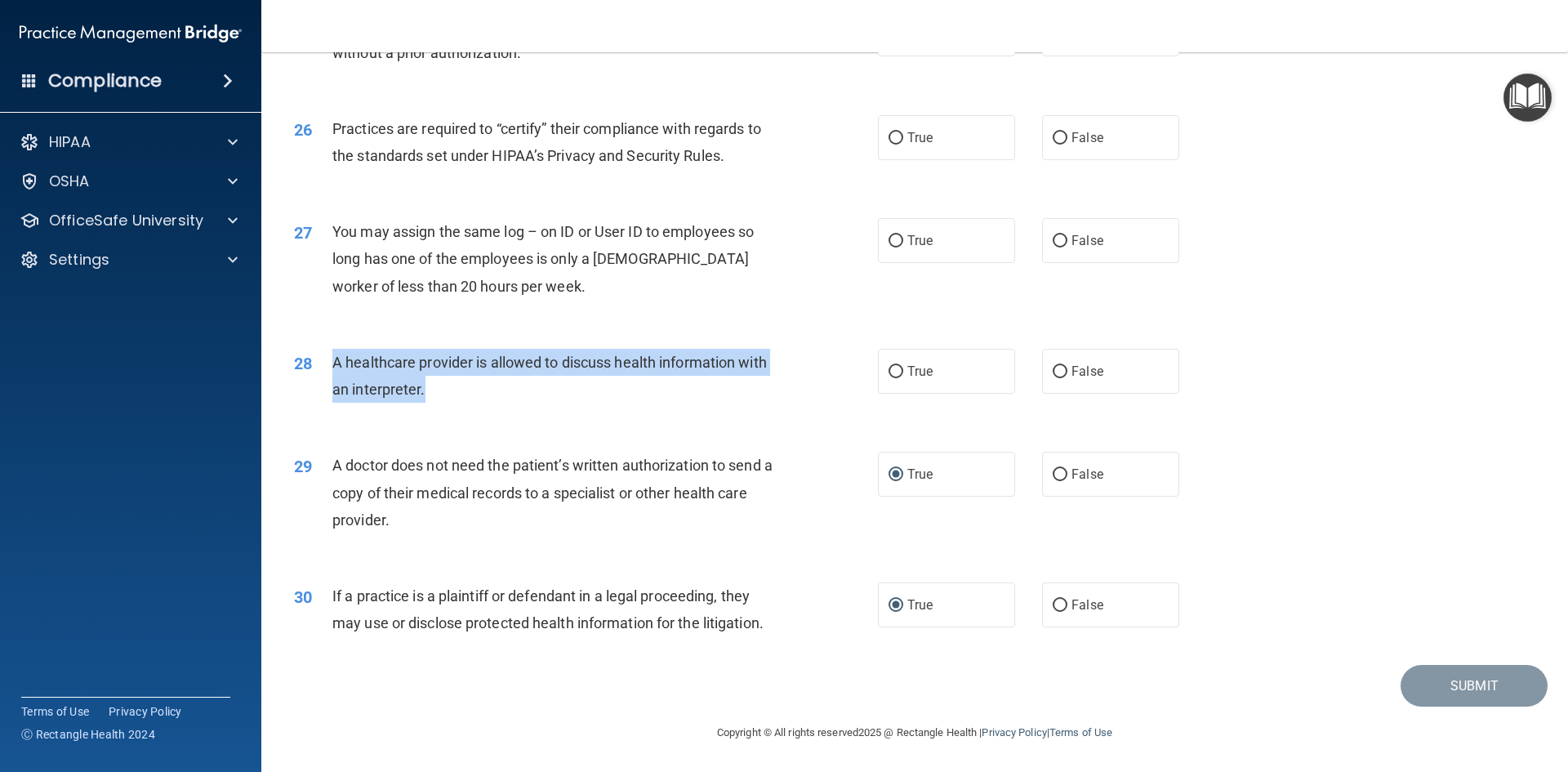
drag, startPoint x: 427, startPoint y: 387, endPoint x: 330, endPoint y: 372, distance: 98.2
click at [330, 372] on div "28 A healthcare provider is allowed to discuss health information with an inter…" at bounding box center [586, 379] width 633 height 62
click at [888, 366] on input "True" at bounding box center [895, 372] width 14 height 12
radio input "true"
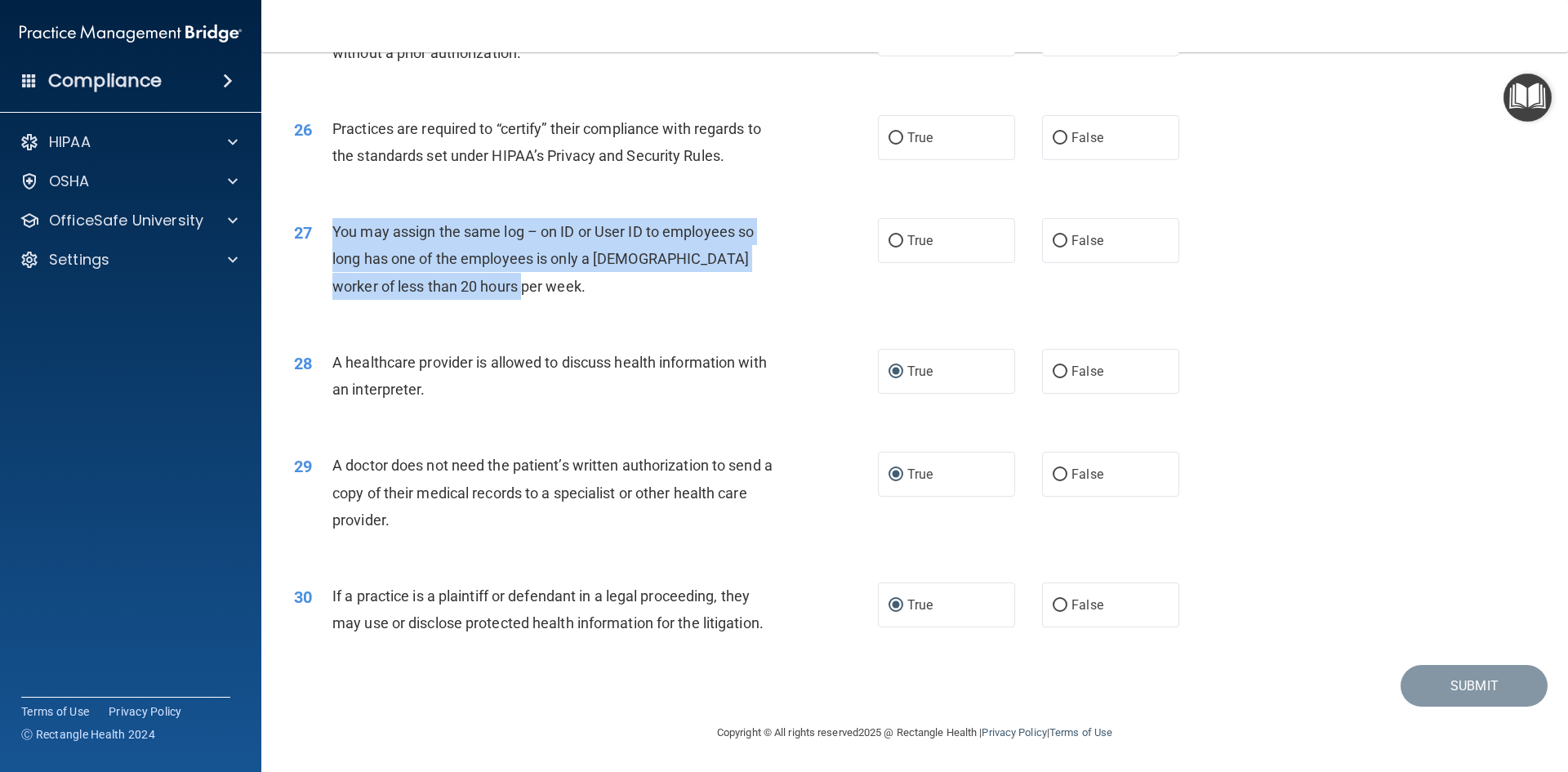
drag, startPoint x: 525, startPoint y: 286, endPoint x: 324, endPoint y: 230, distance: 208.7
click at [324, 230] on div "27 You may assign the same log – on ID or User ID to employees so long has one …" at bounding box center [586, 263] width 633 height 90
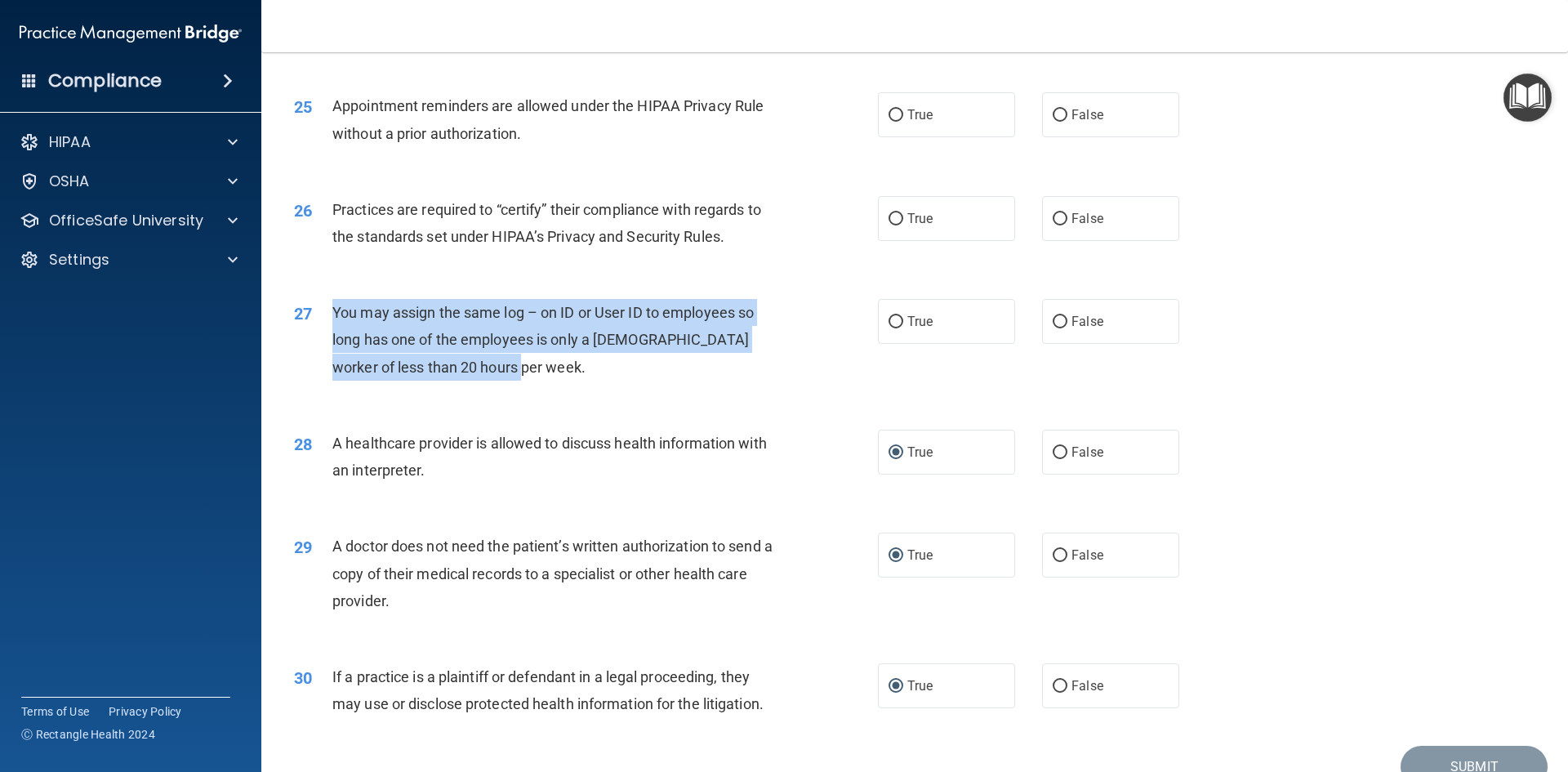
scroll to position [2948, 0]
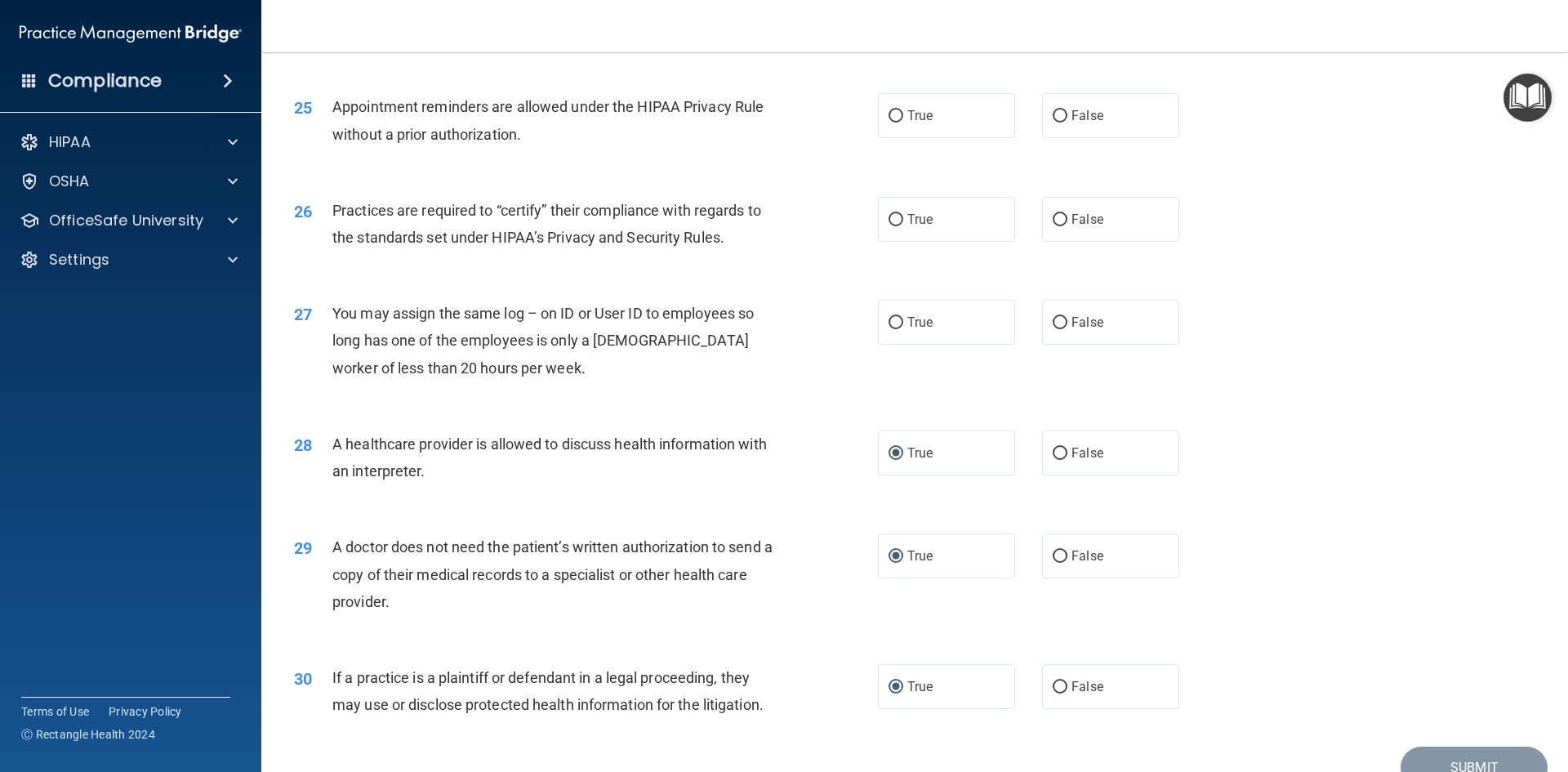
click at [610, 423] on div "28 A healthcare provider is allowed to discuss health information with an inter…" at bounding box center [915, 461] width 1266 height 103
click at [1059, 321] on input "False" at bounding box center [1059, 322] width 14 height 12
radio input "true"
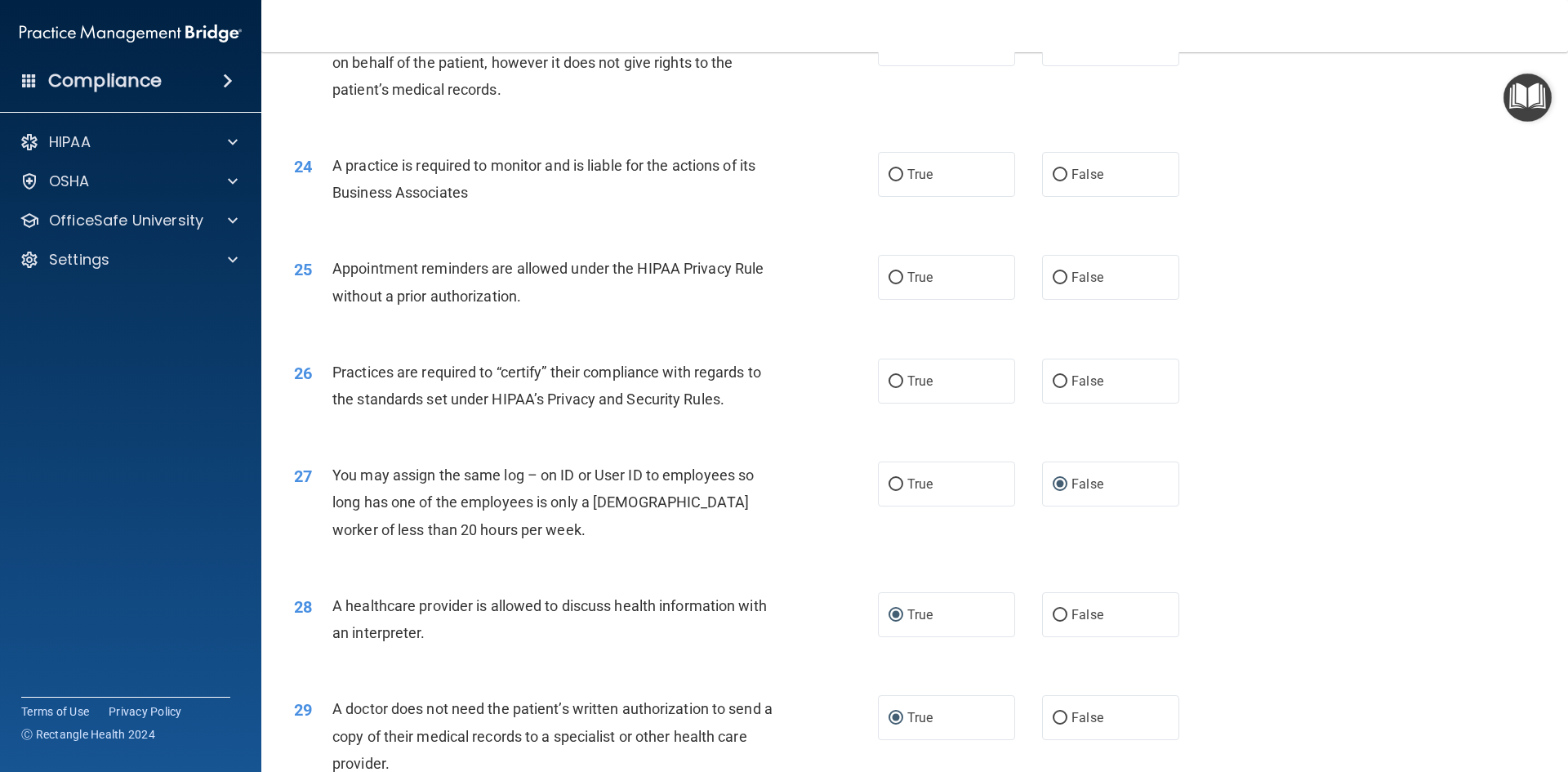
scroll to position [2785, 0]
click at [888, 381] on input "True" at bounding box center [895, 382] width 14 height 12
radio input "true"
click at [890, 276] on input "True" at bounding box center [895, 278] width 14 height 12
radio input "true"
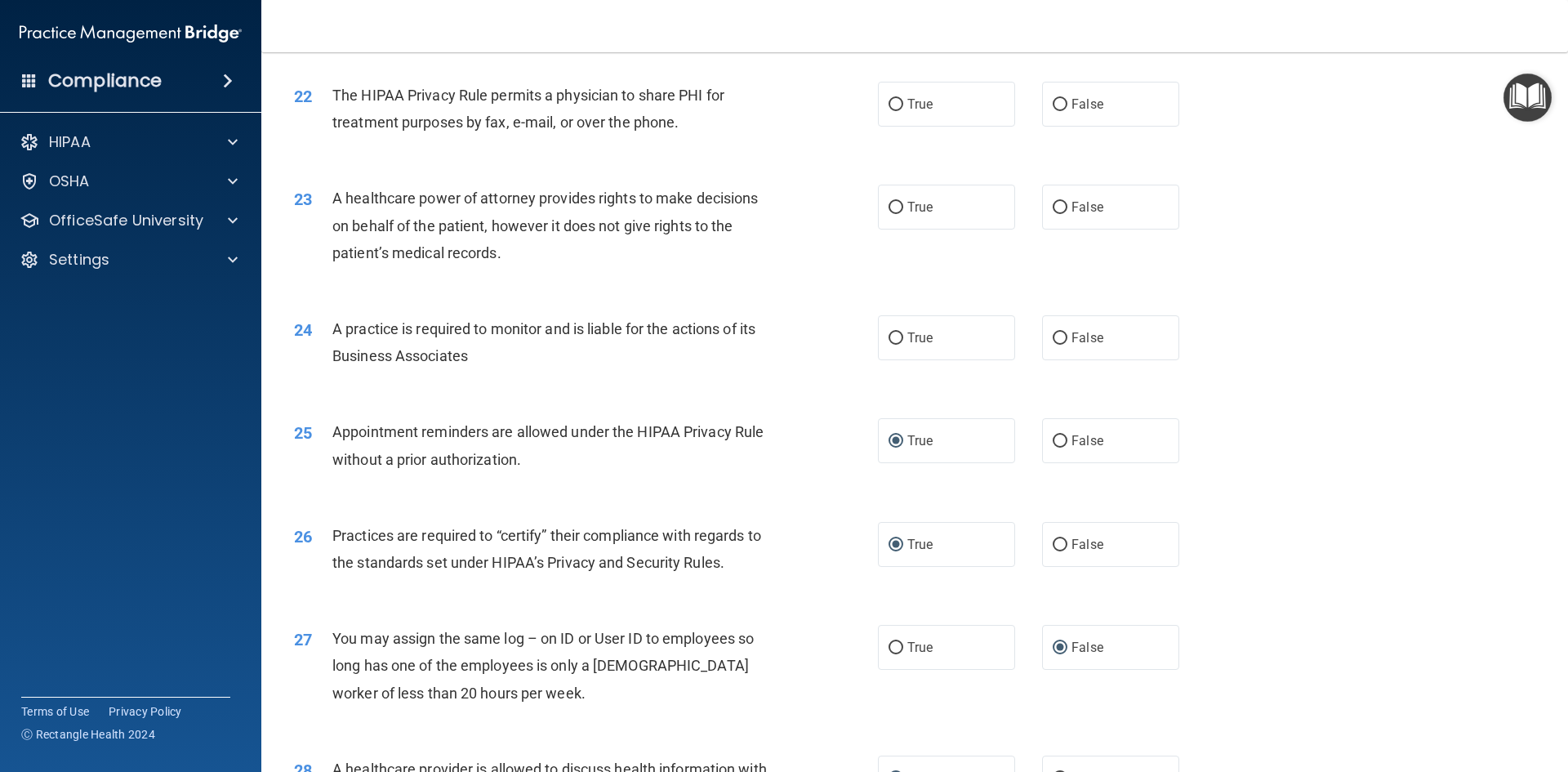
scroll to position [2622, 0]
click at [1052, 334] on input "False" at bounding box center [1059, 339] width 14 height 12
radio input "true"
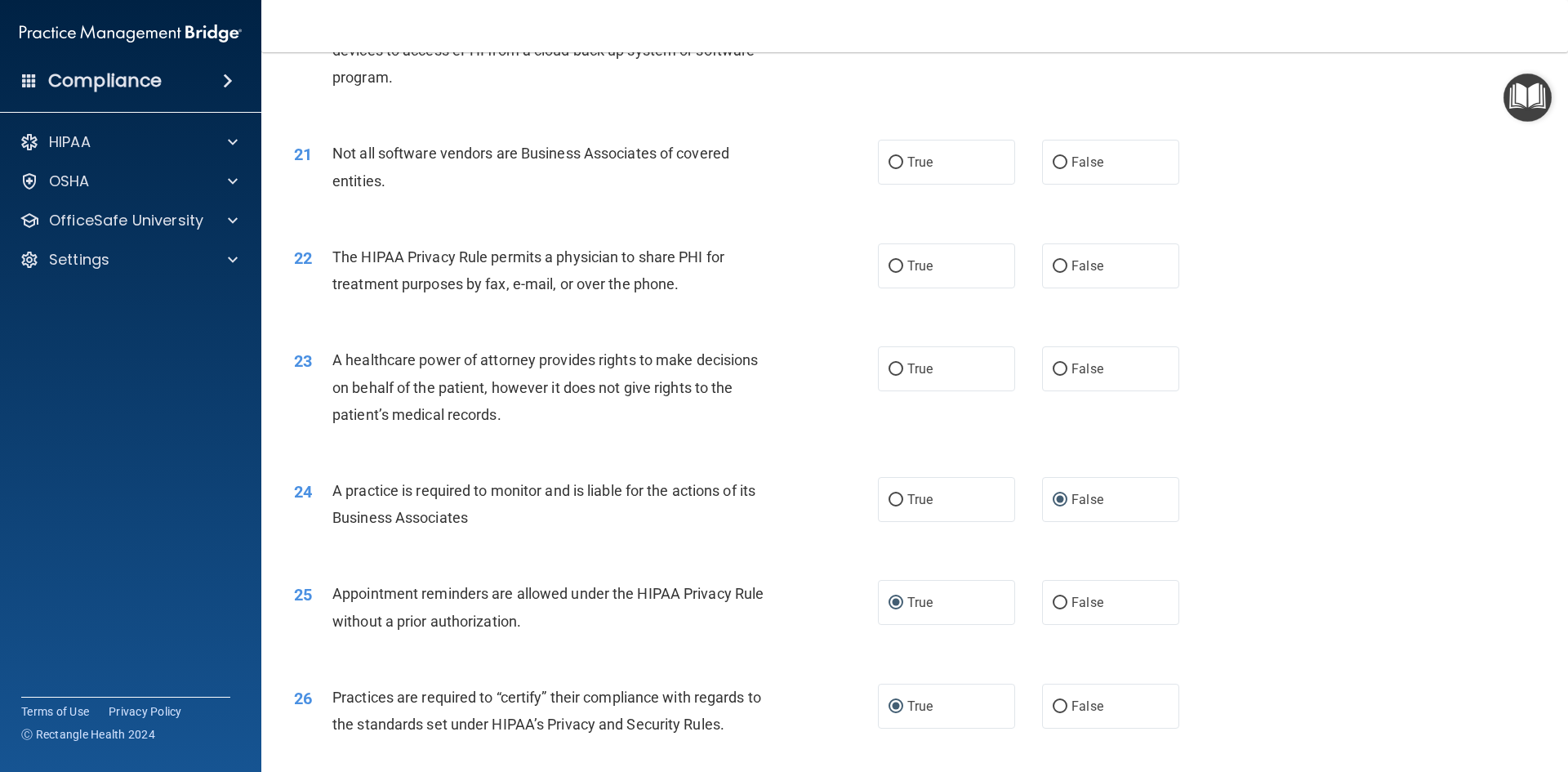
scroll to position [2459, 0]
click at [888, 368] on input "True" at bounding box center [895, 371] width 14 height 12
radio input "true"
click at [890, 269] on input "True" at bounding box center [895, 268] width 14 height 12
radio input "true"
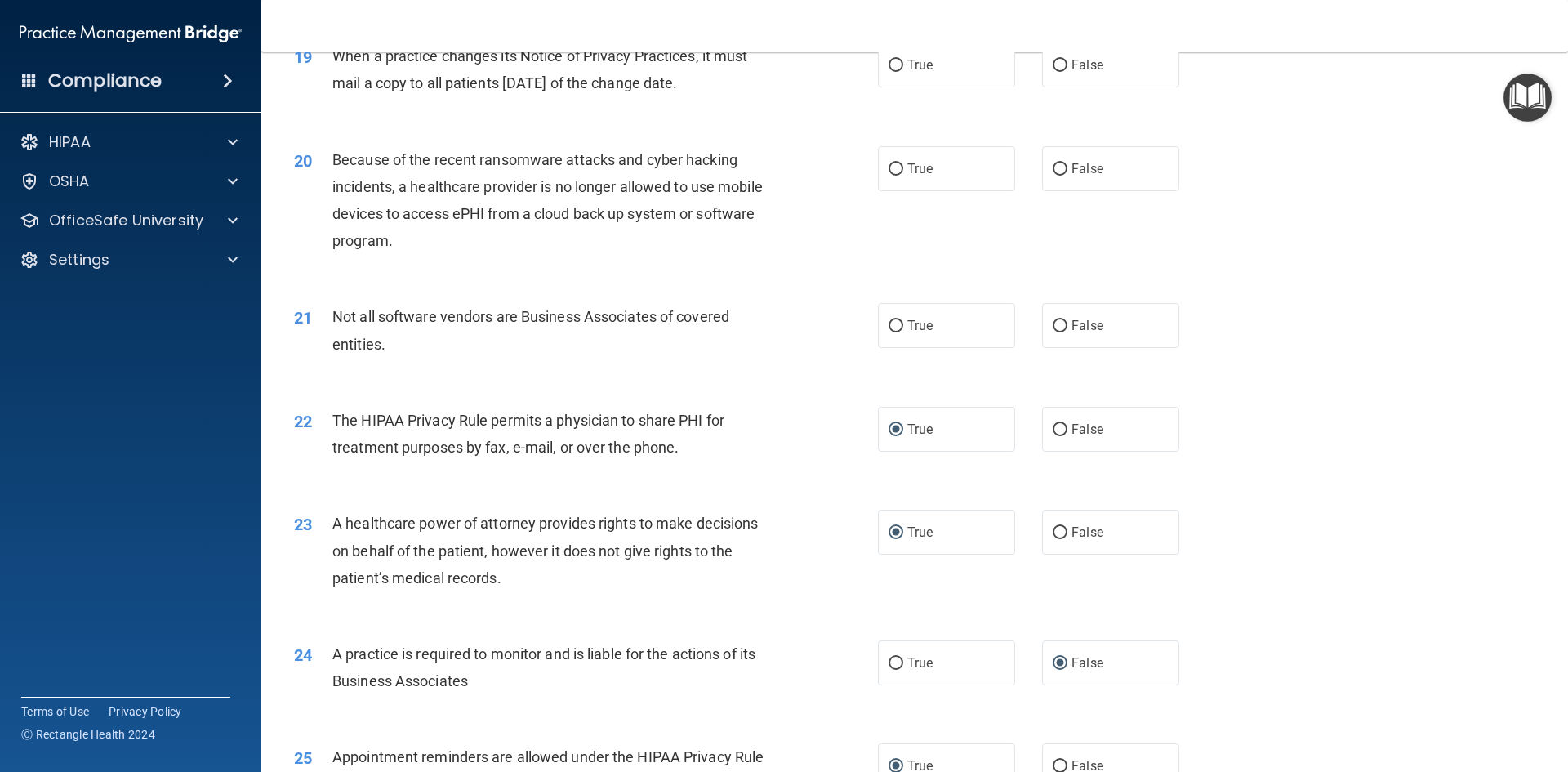
scroll to position [2296, 0]
click at [886, 337] on label "True" at bounding box center [947, 327] width 137 height 45
click at [888, 334] on input "True" at bounding box center [895, 328] width 14 height 12
radio input "true"
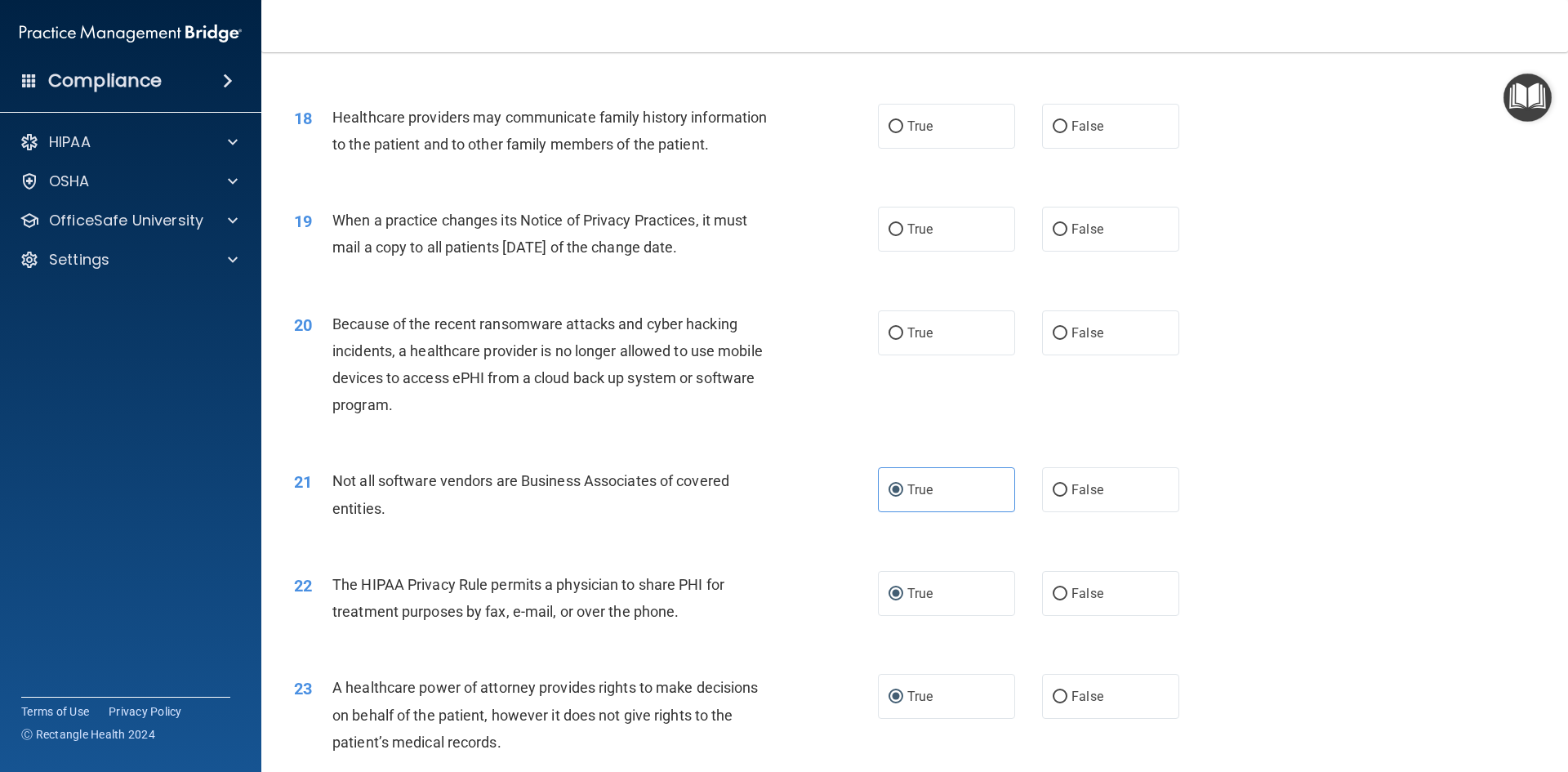
scroll to position [2133, 0]
click at [888, 328] on input "True" at bounding box center [895, 334] width 14 height 12
radio input "true"
click at [1055, 336] on input "False" at bounding box center [1059, 334] width 14 height 12
radio input "true"
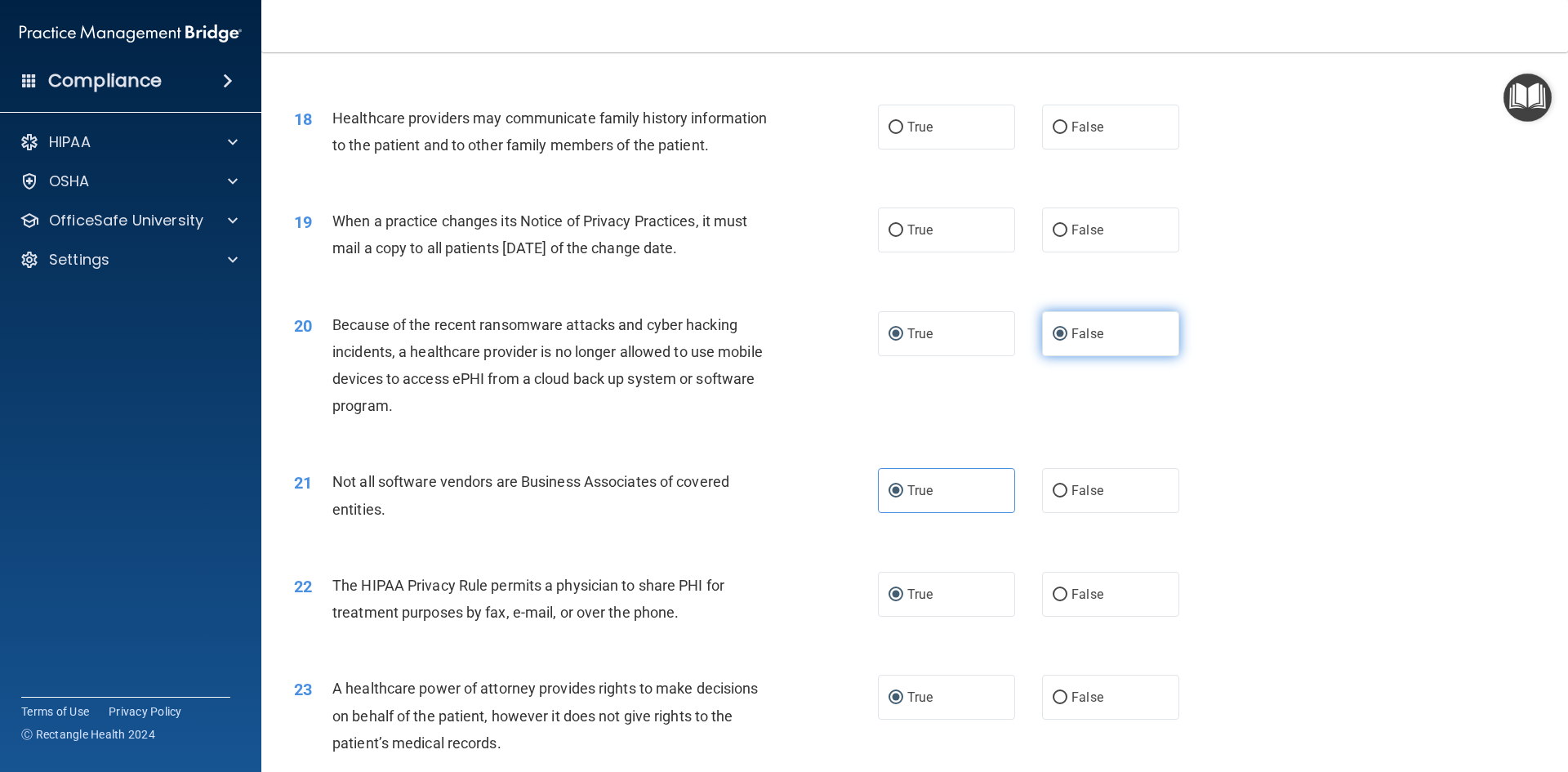
radio input "false"
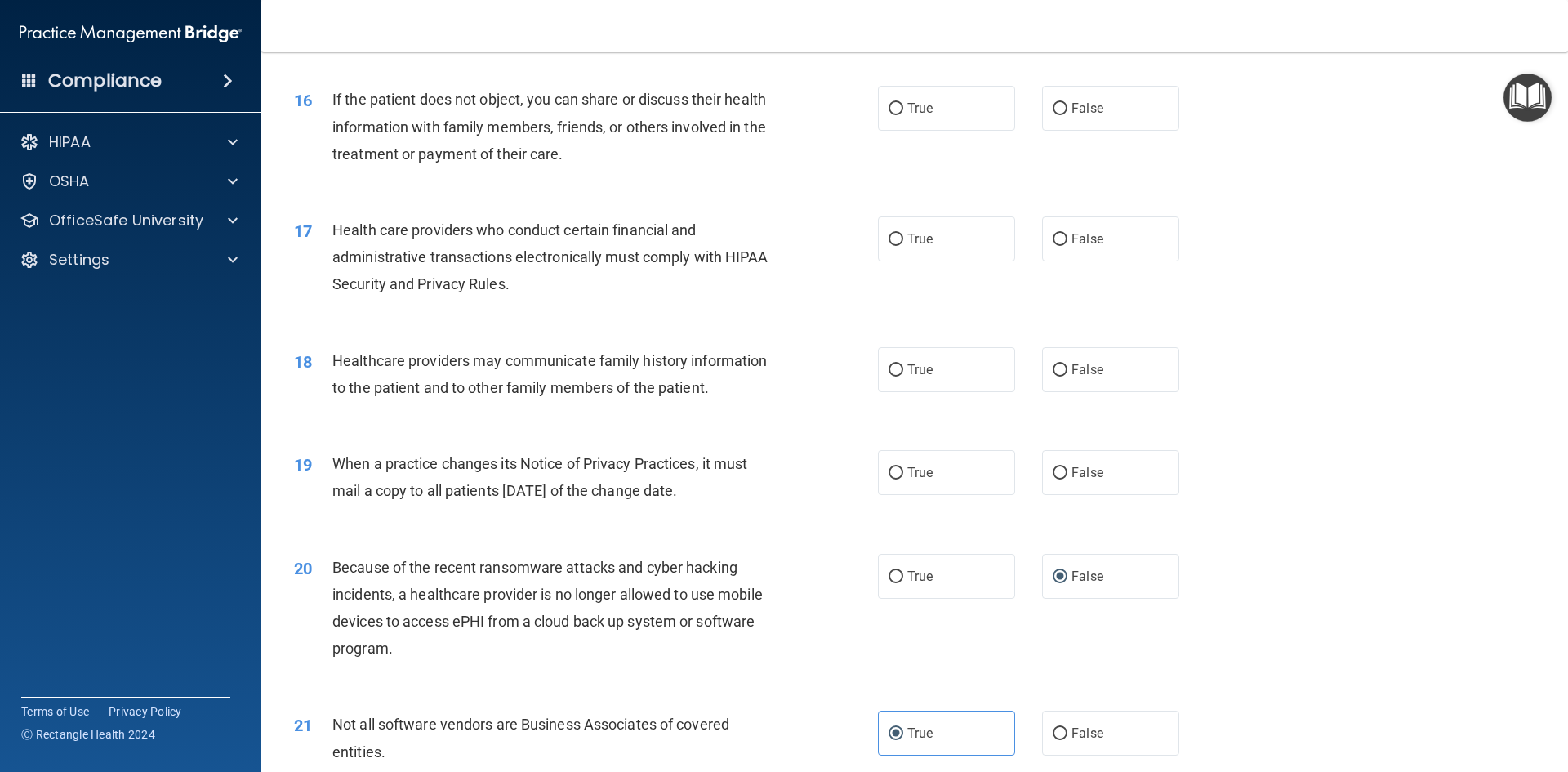
scroll to position [1889, 0]
click at [901, 473] on label "True" at bounding box center [947, 474] width 137 height 45
click at [901, 473] on input "True" at bounding box center [895, 475] width 14 height 12
radio input "true"
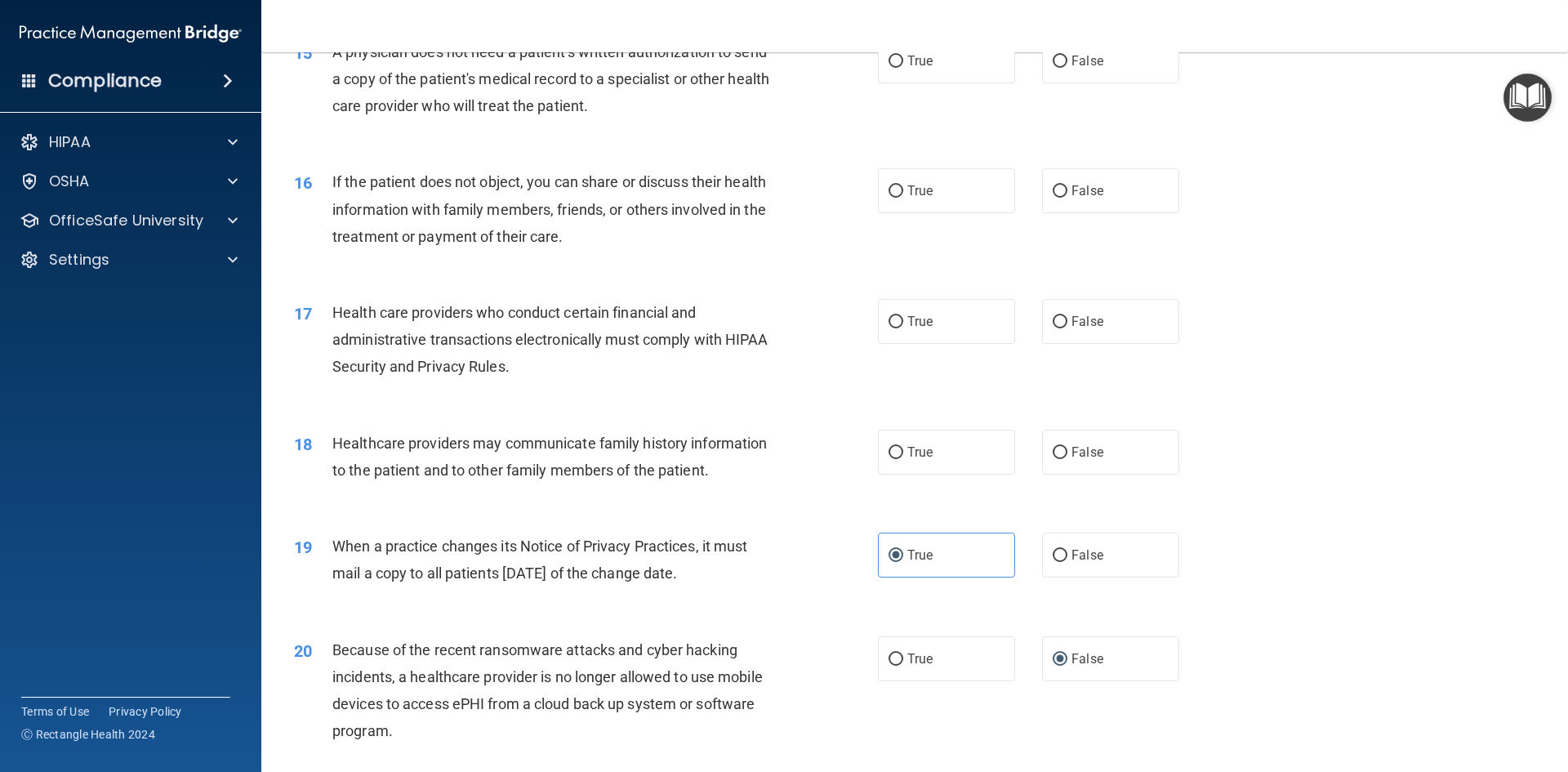
scroll to position [1807, 0]
click at [895, 458] on input "True" at bounding box center [895, 453] width 14 height 12
radio input "true"
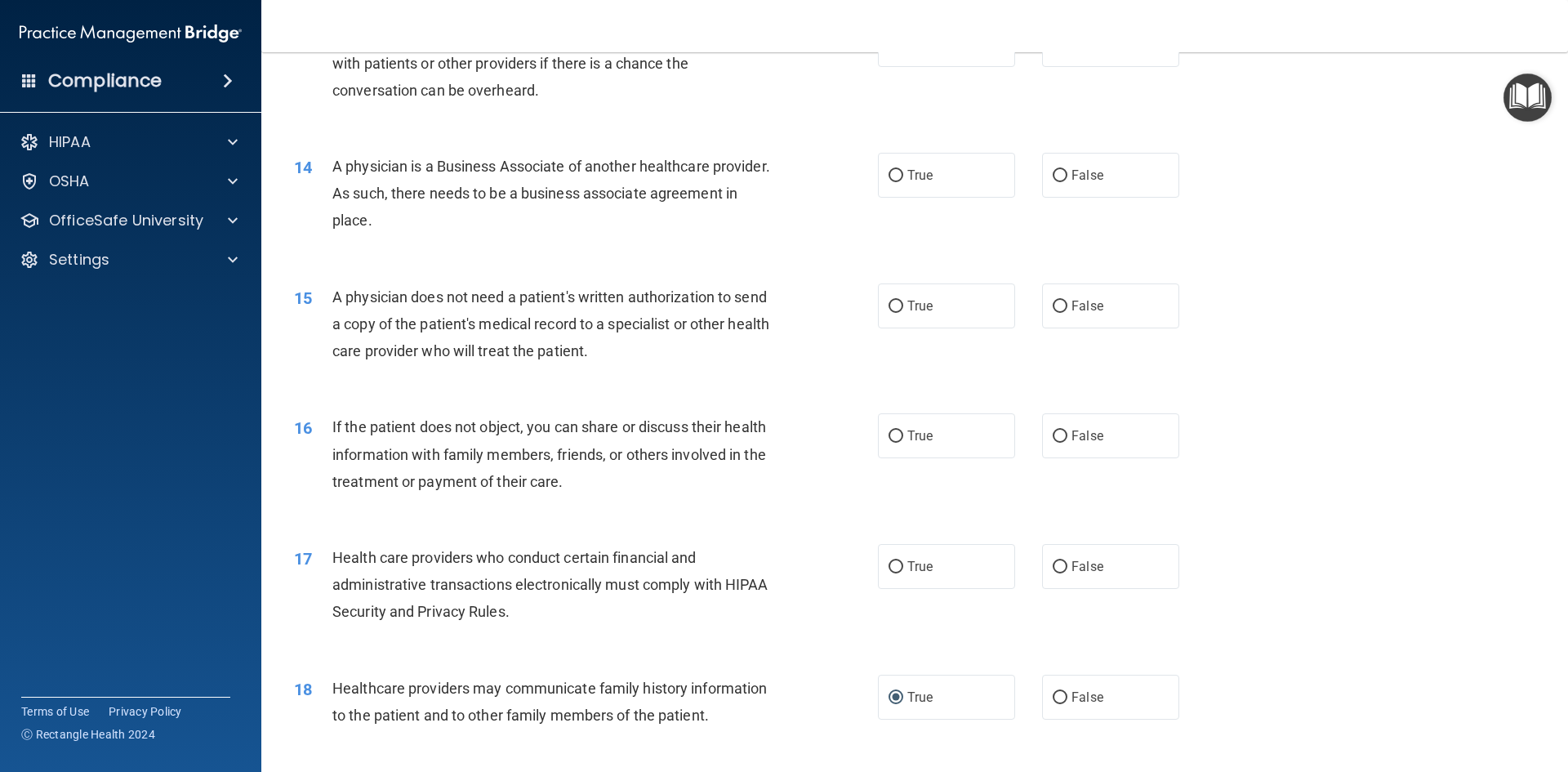
scroll to position [1562, 0]
click at [897, 572] on input "True" at bounding box center [895, 567] width 14 height 12
radio input "true"
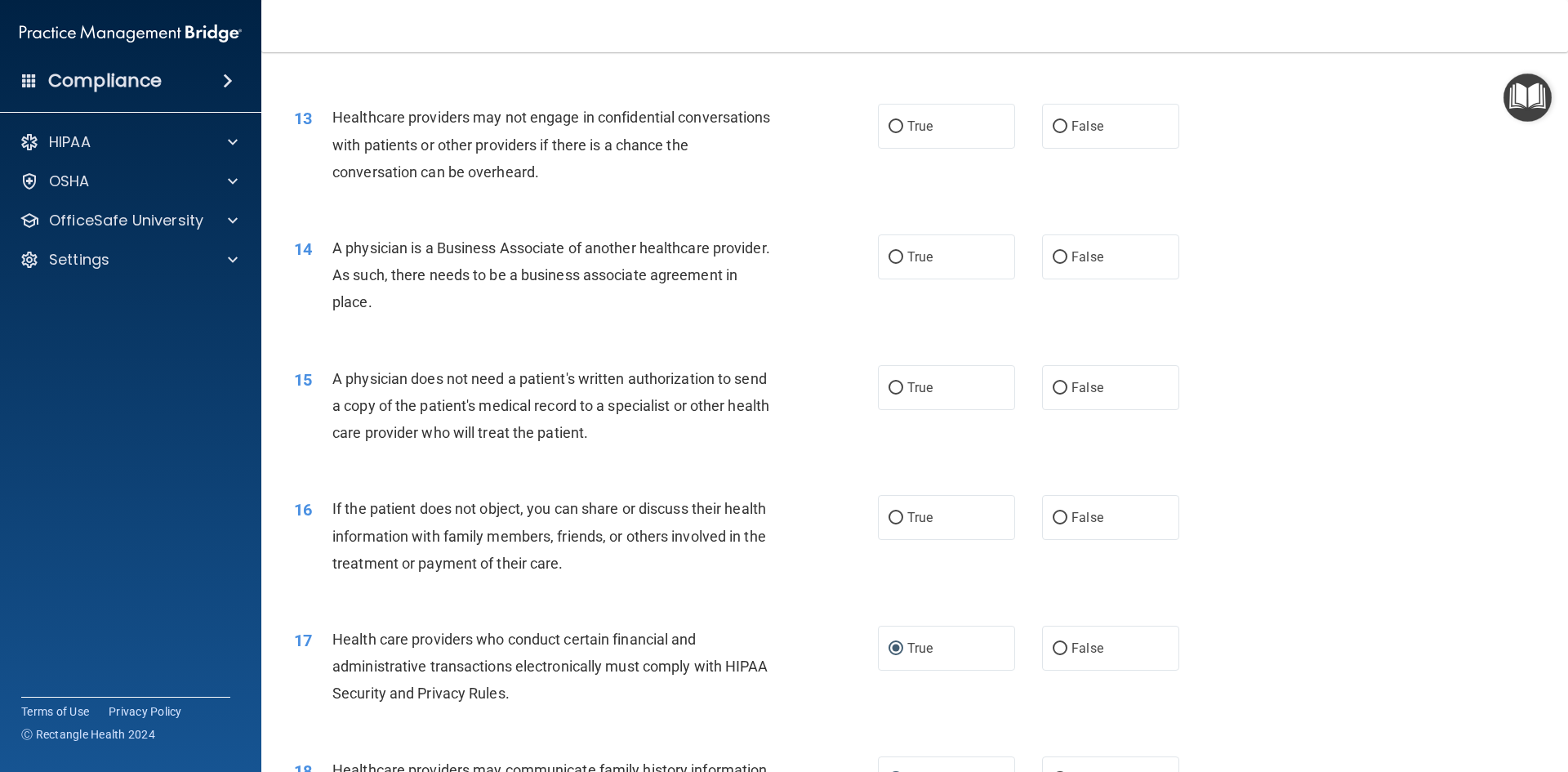
scroll to position [1480, 0]
click at [900, 510] on label "True" at bounding box center [947, 518] width 137 height 45
click at [900, 513] on input "True" at bounding box center [895, 518] width 14 height 12
radio input "true"
click at [920, 396] on label "True" at bounding box center [947, 388] width 137 height 45
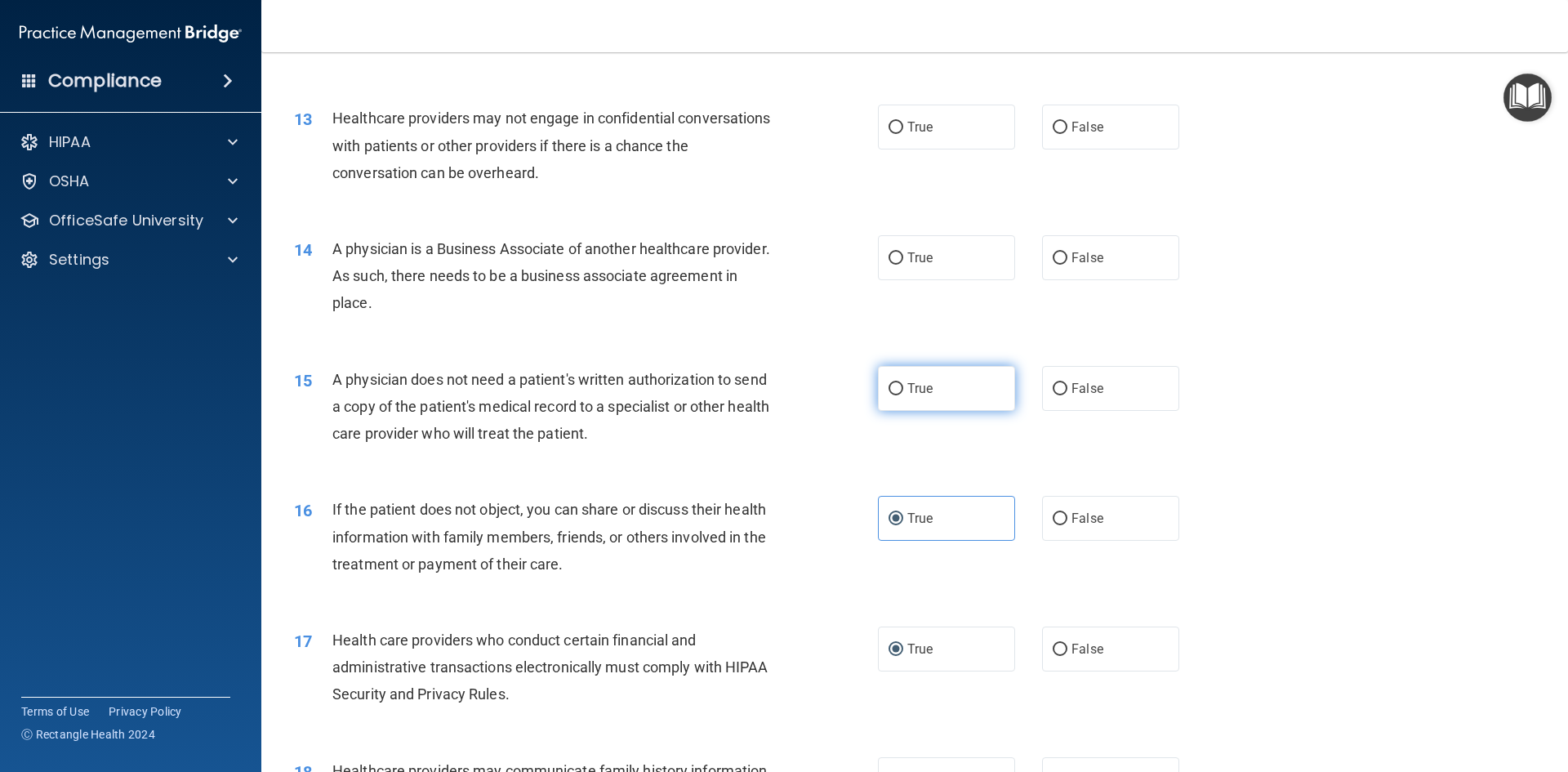
click at [904, 396] on input "True" at bounding box center [895, 389] width 14 height 12
radio input "true"
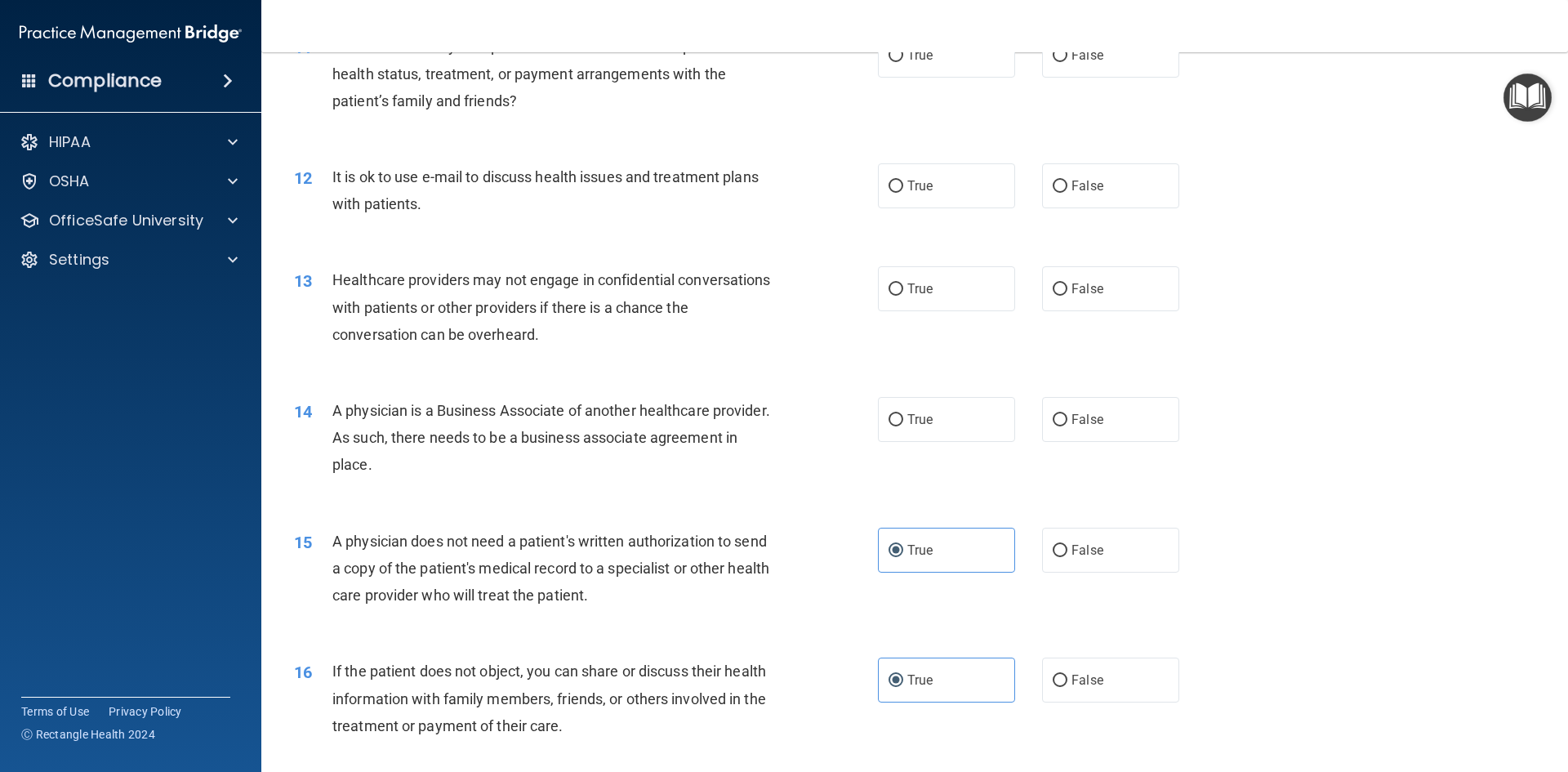
scroll to position [1318, 0]
click at [902, 425] on label "True" at bounding box center [947, 419] width 137 height 45
click at [902, 425] on input "True" at bounding box center [895, 420] width 14 height 12
radio input "true"
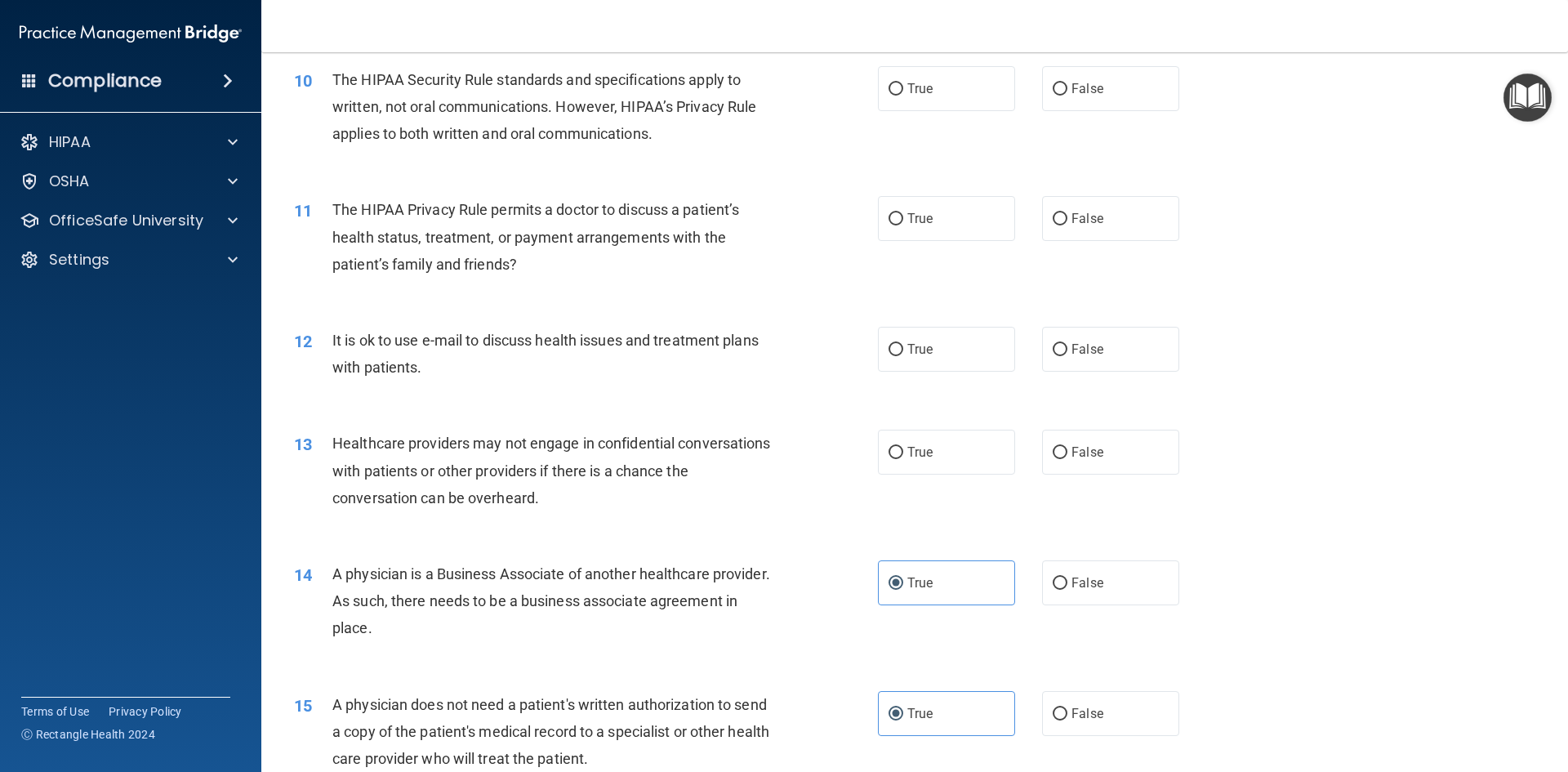
scroll to position [1154, 0]
click at [959, 472] on label "True" at bounding box center [947, 452] width 137 height 45
click at [904, 459] on input "True" at bounding box center [895, 453] width 14 height 12
radio input "true"
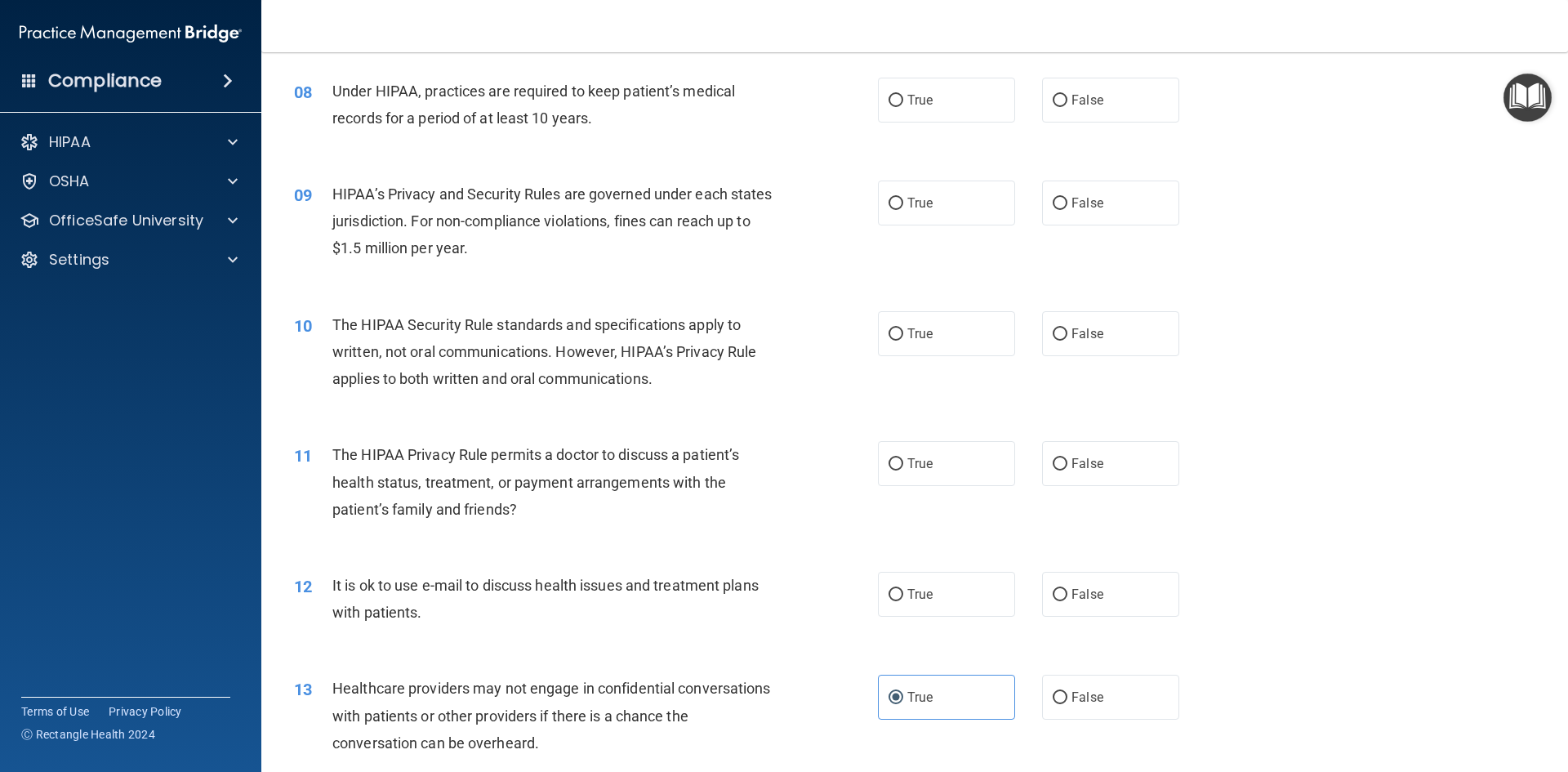
scroll to position [909, 0]
click at [937, 586] on label "True" at bounding box center [947, 595] width 137 height 45
click at [904, 590] on input "True" at bounding box center [895, 596] width 14 height 12
radio input "true"
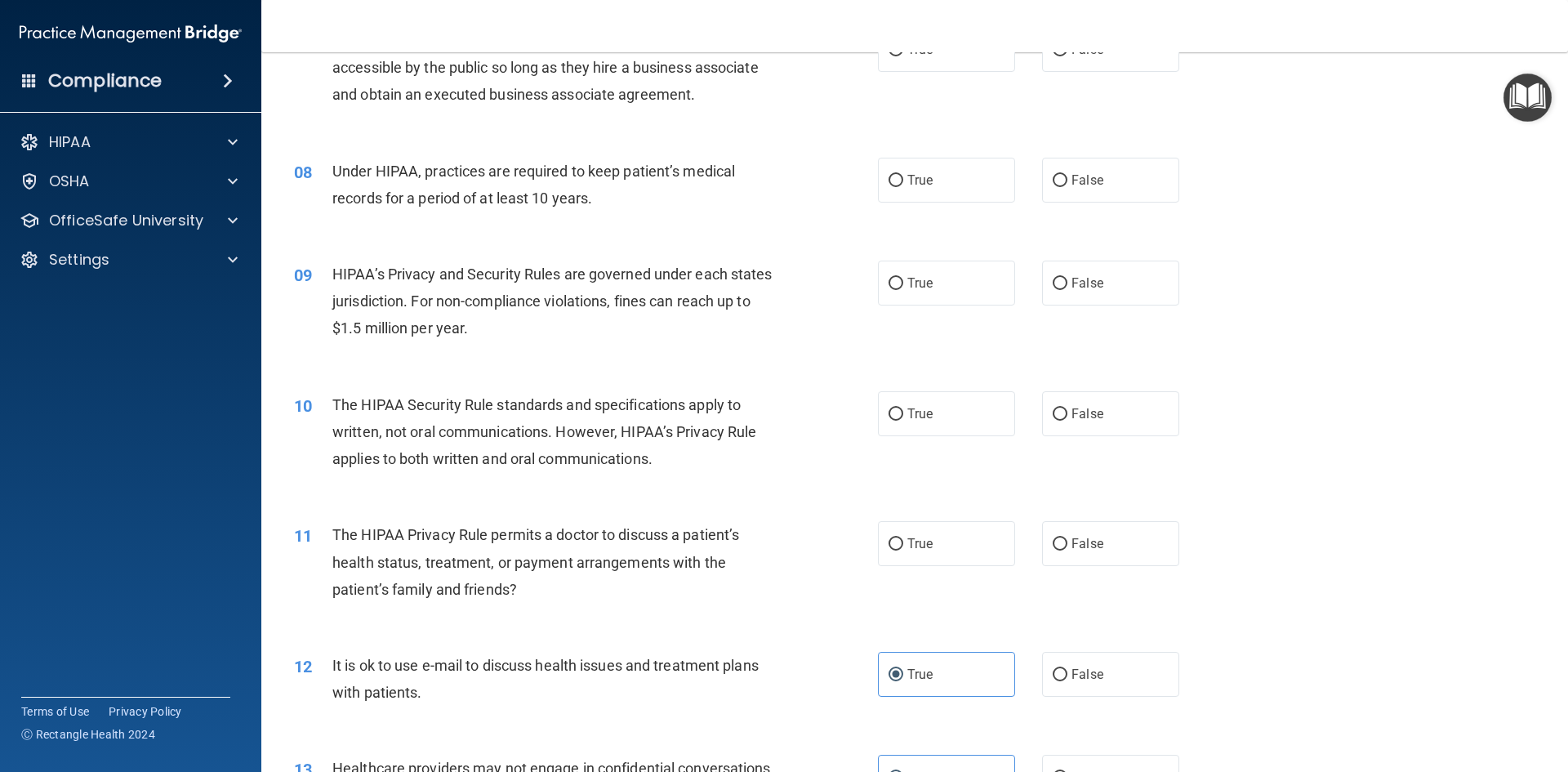
scroll to position [829, 0]
click at [912, 550] on span "True" at bounding box center [920, 544] width 26 height 15
click at [904, 550] on input "True" at bounding box center [895, 544] width 14 height 12
radio input "true"
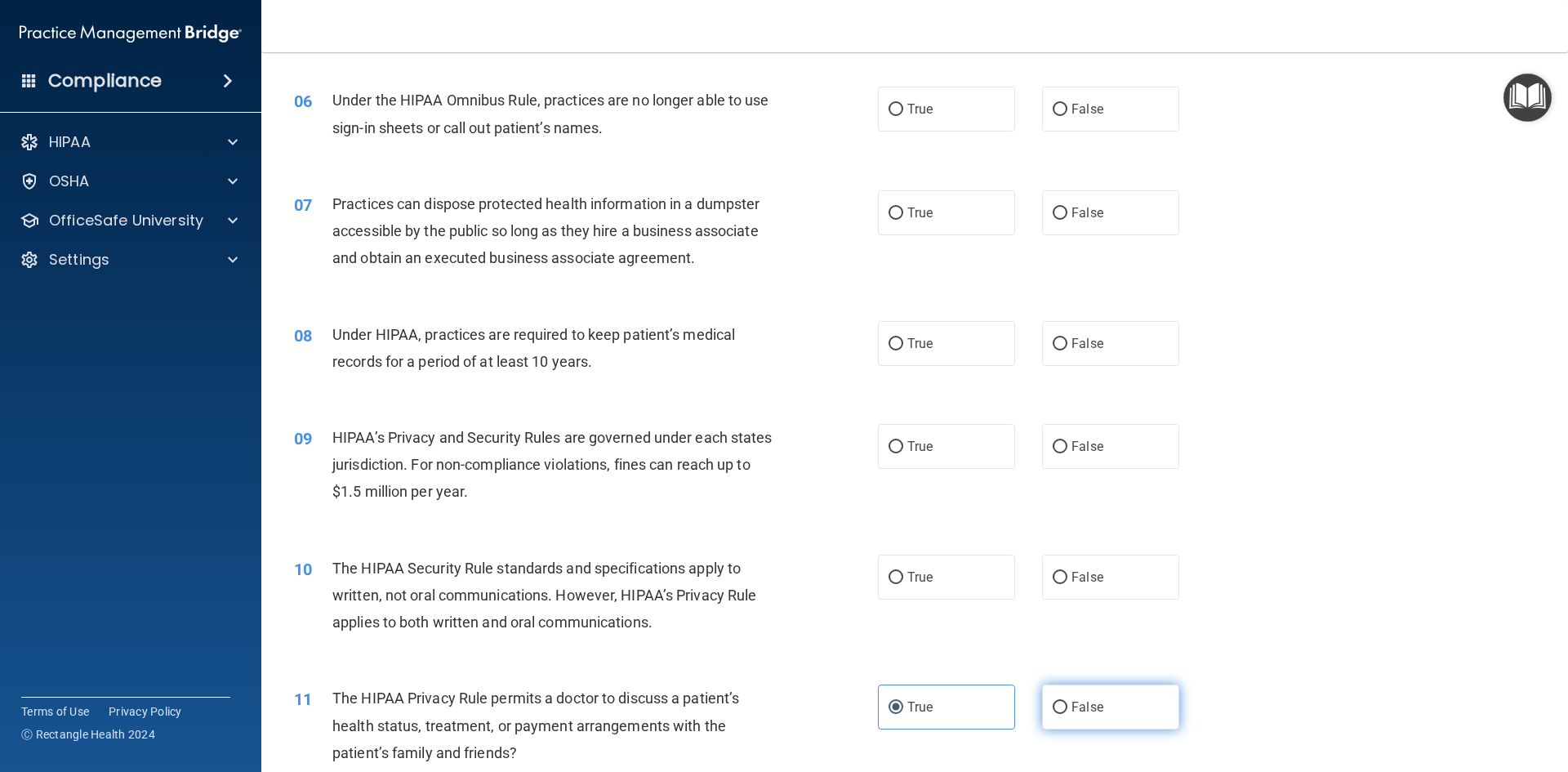
scroll to position [666, 0]
click at [1118, 721] on label "False" at bounding box center [1110, 707] width 137 height 45
click at [1068, 715] on input "False" at bounding box center [1059, 708] width 14 height 12
radio input "true"
radio input "false"
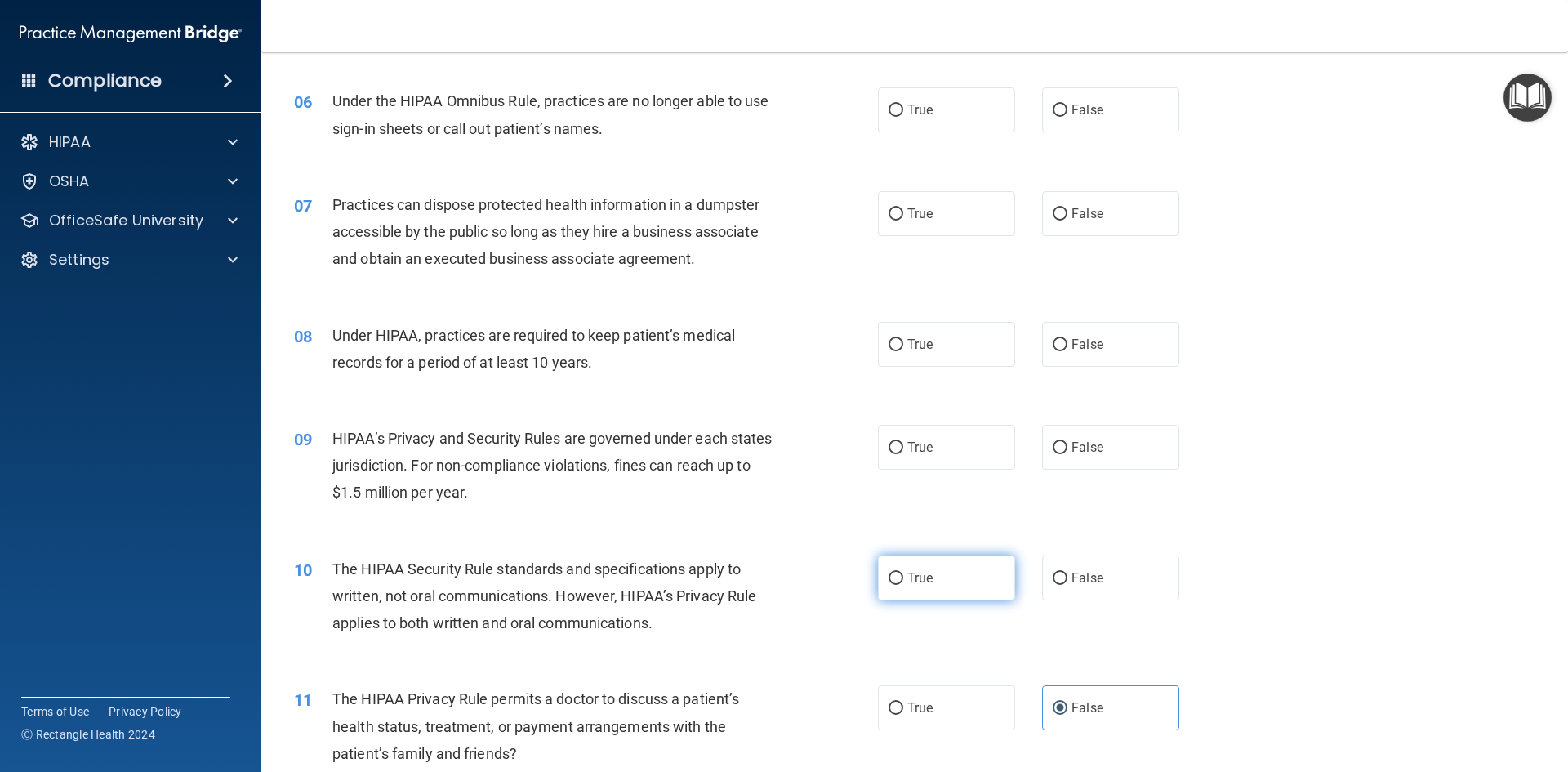
click at [898, 586] on label "True" at bounding box center [947, 578] width 137 height 45
click at [898, 584] on input "True" at bounding box center [895, 579] width 14 height 12
radio input "true"
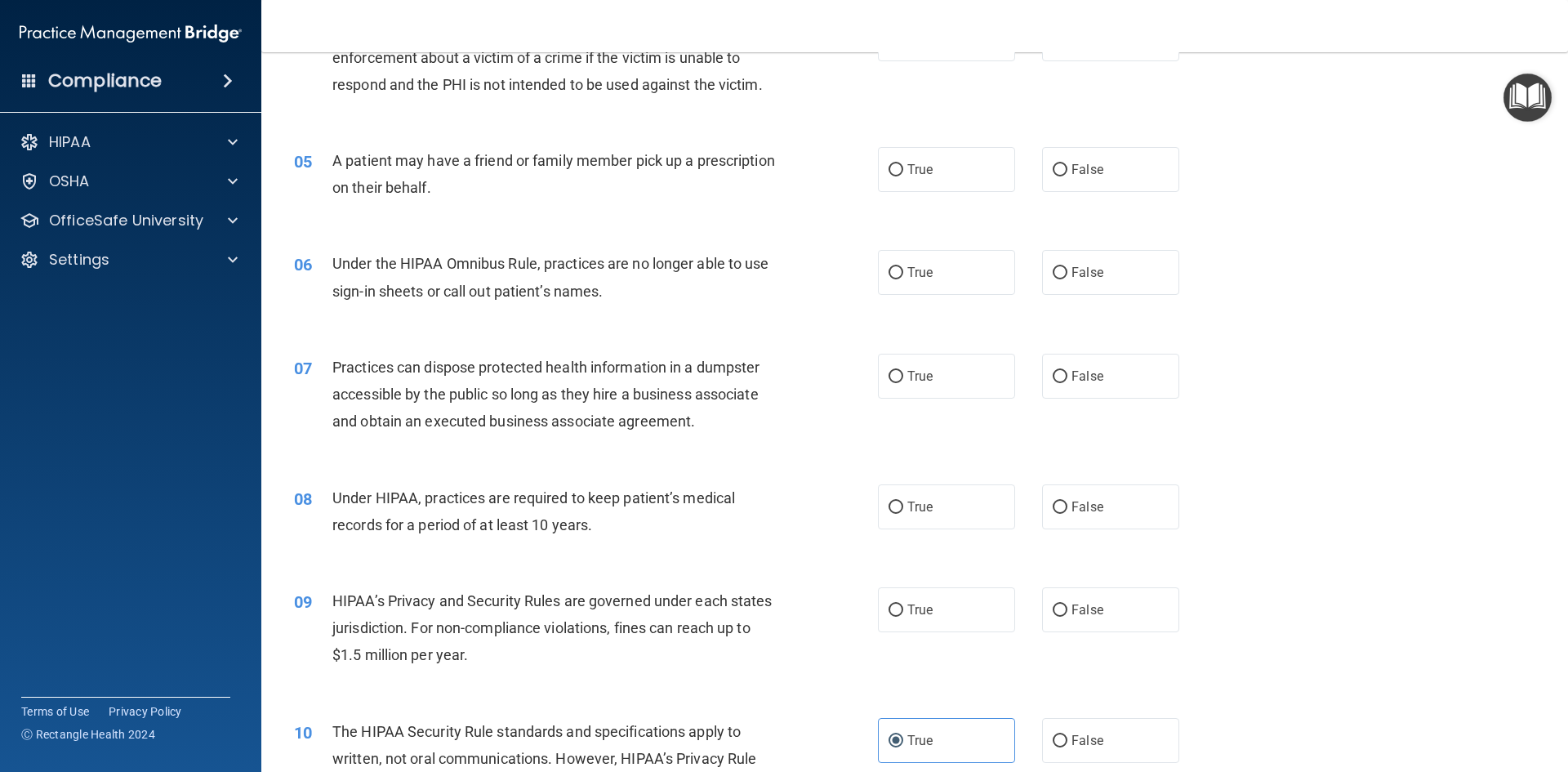
scroll to position [503, 0]
click at [903, 608] on label "True" at bounding box center [947, 610] width 137 height 45
click at [903, 608] on input "True" at bounding box center [895, 611] width 14 height 12
radio input "true"
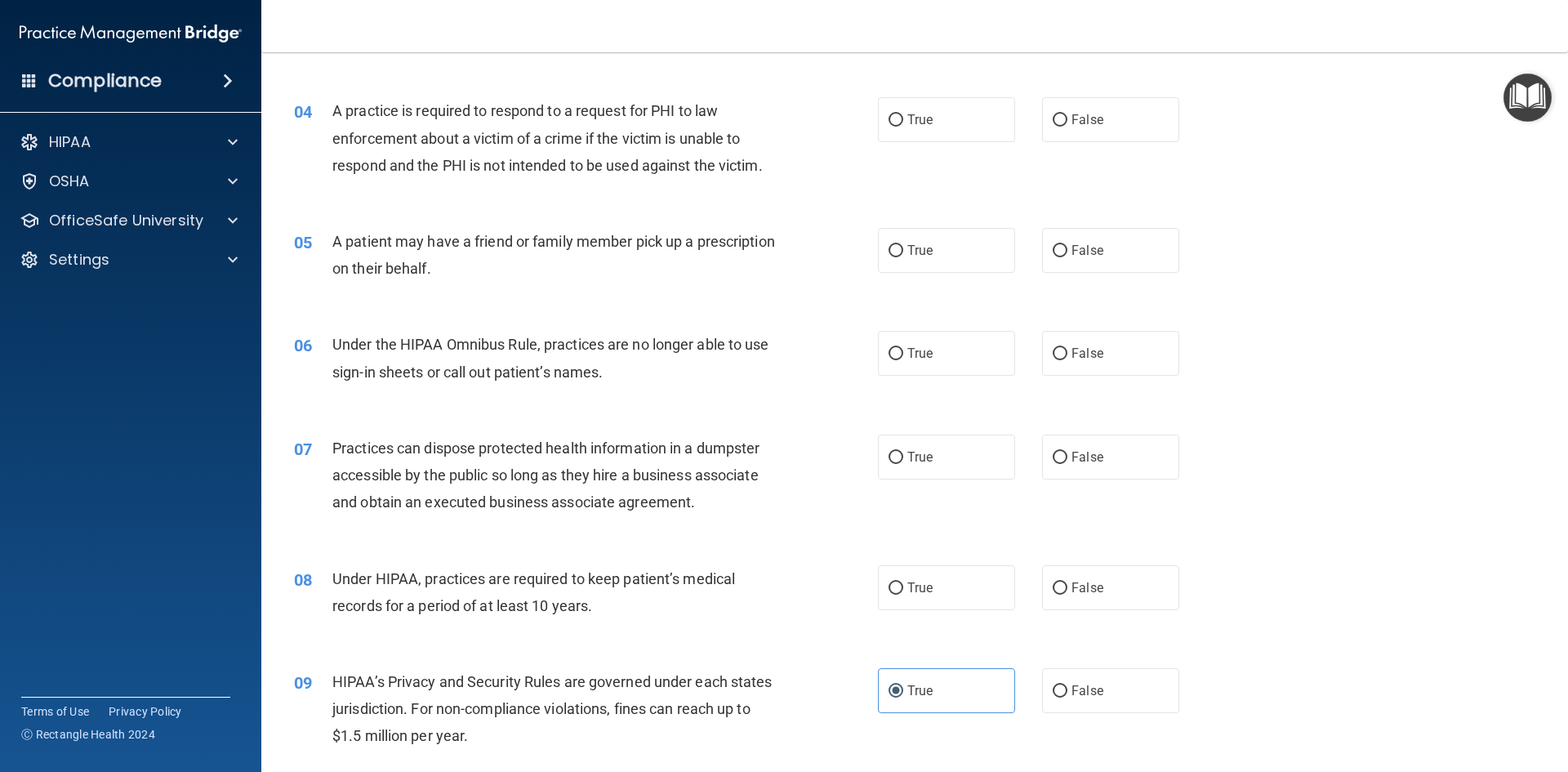
scroll to position [422, 0]
click at [952, 601] on label "True" at bounding box center [947, 588] width 137 height 45
click at [904, 596] on input "True" at bounding box center [895, 589] width 14 height 12
radio input "true"
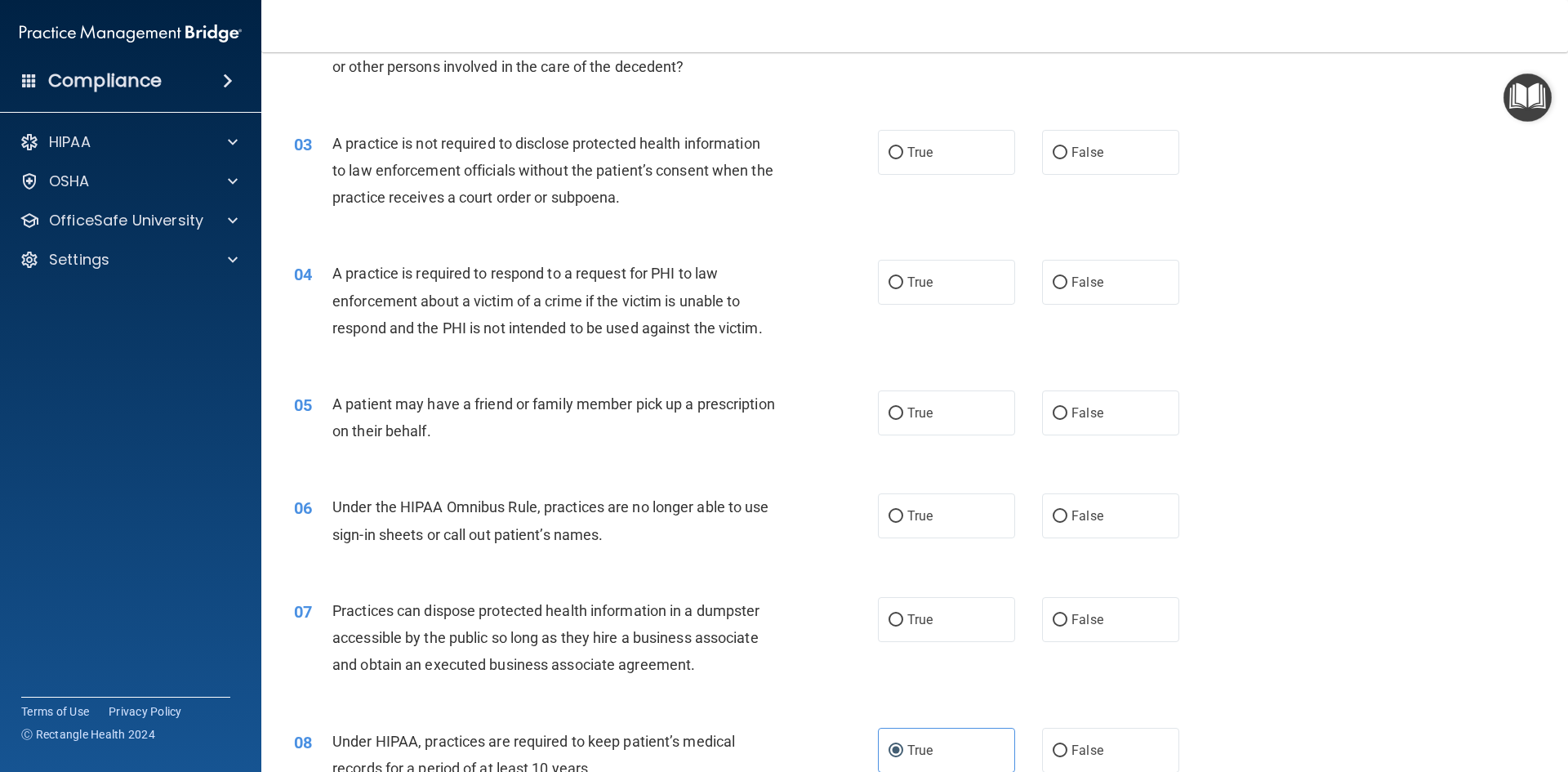
scroll to position [259, 0]
click at [1119, 611] on label "False" at bounding box center [1110, 620] width 137 height 45
click at [1068, 615] on input "False" at bounding box center [1059, 620] width 14 height 12
radio input "true"
click at [970, 511] on label "True" at bounding box center [947, 516] width 137 height 45
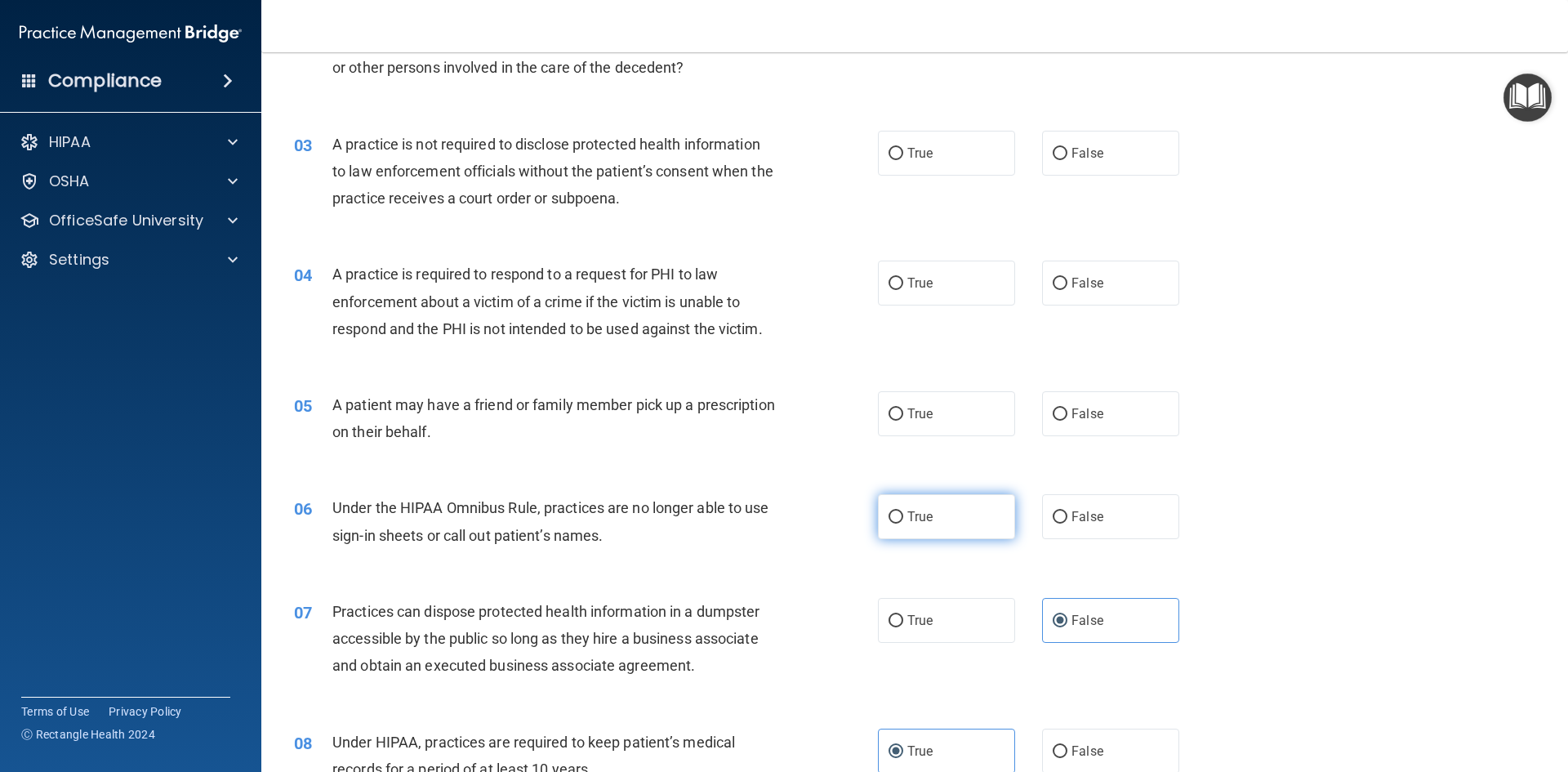
click at [904, 511] on input "True" at bounding box center [895, 517] width 14 height 12
radio input "true"
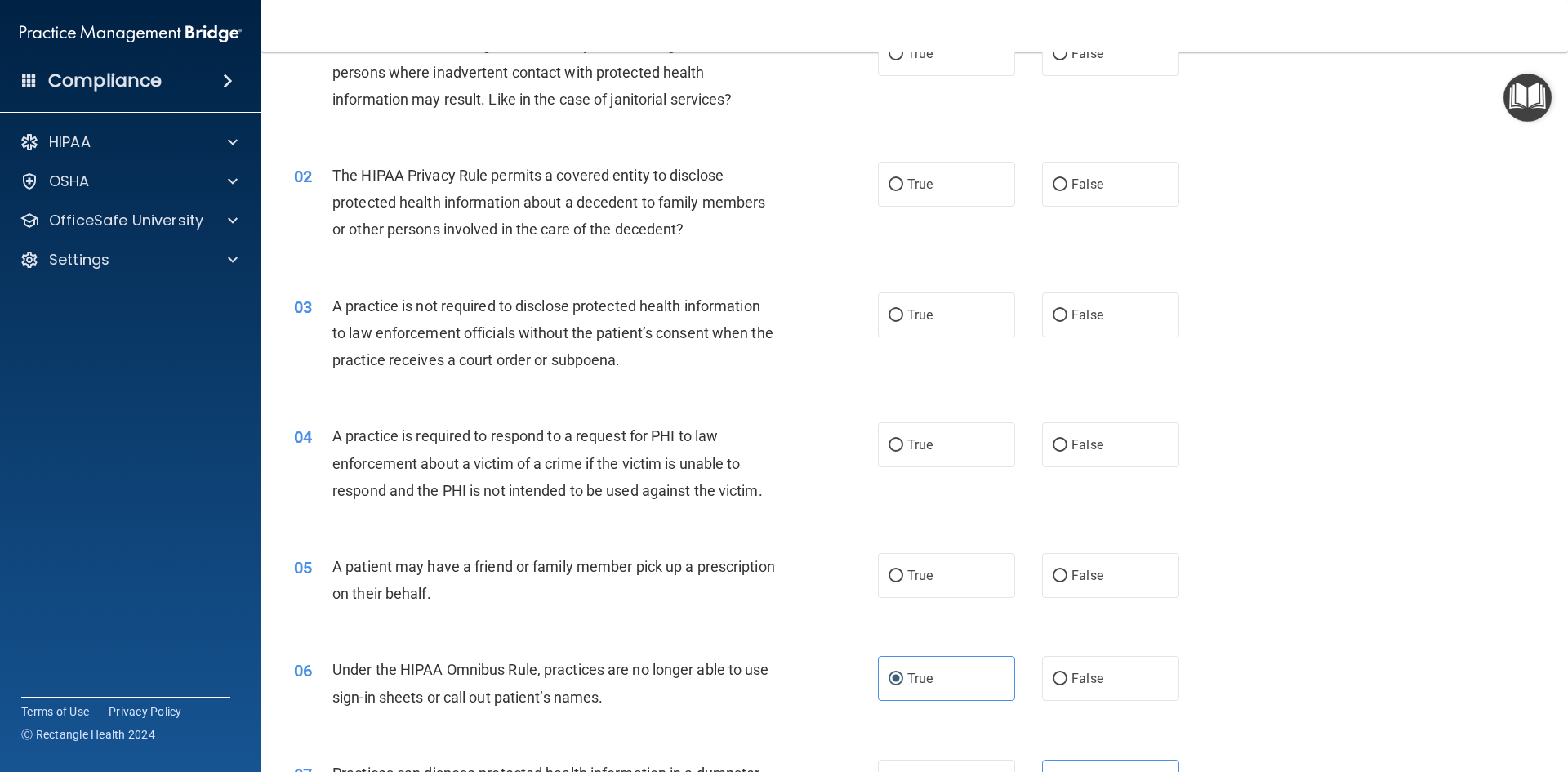
scroll to position [96, 0]
click at [976, 567] on label "True" at bounding box center [947, 577] width 137 height 45
click at [904, 572] on input "True" at bounding box center [895, 578] width 14 height 12
radio input "true"
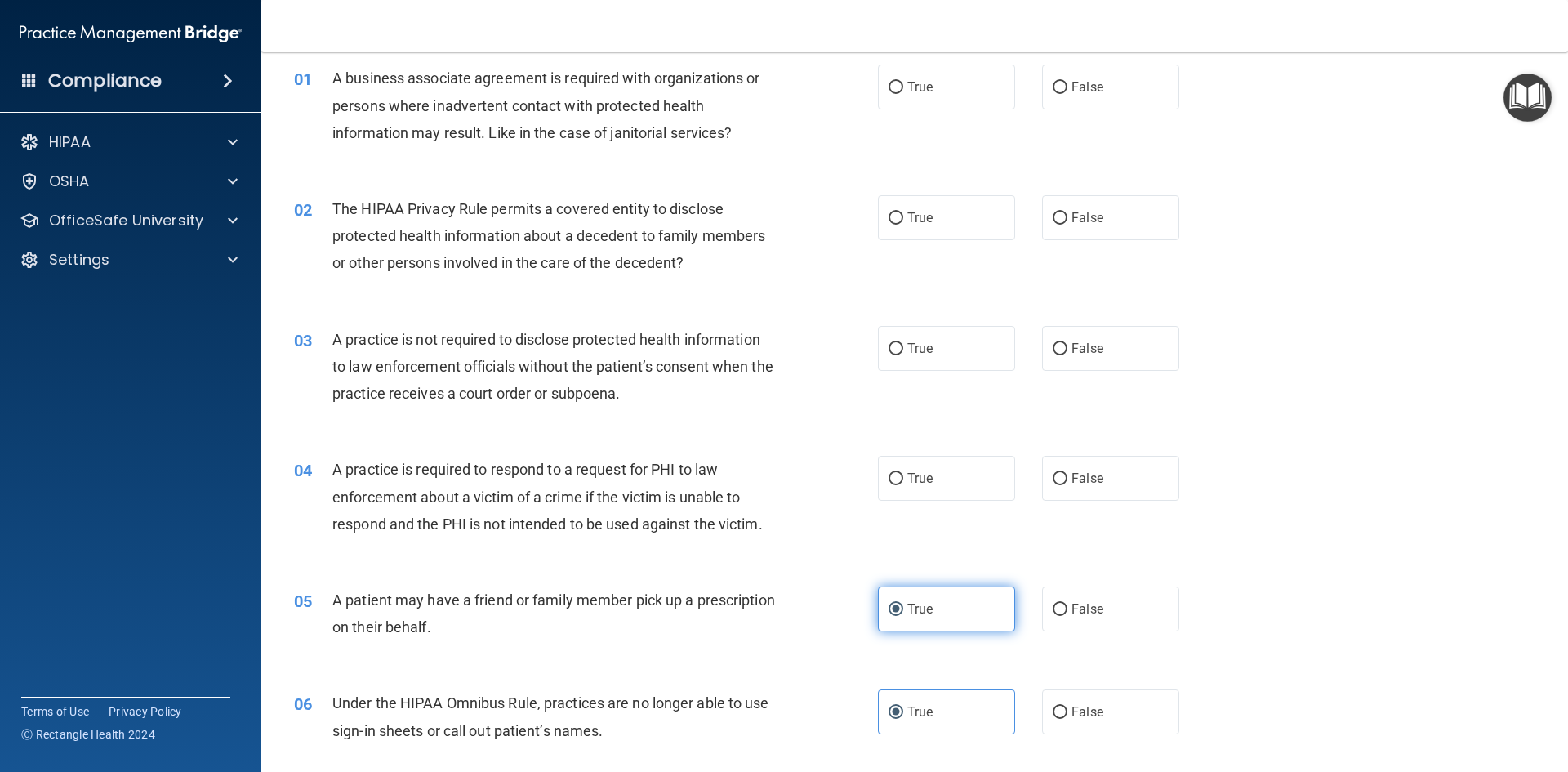
scroll to position [0, 0]
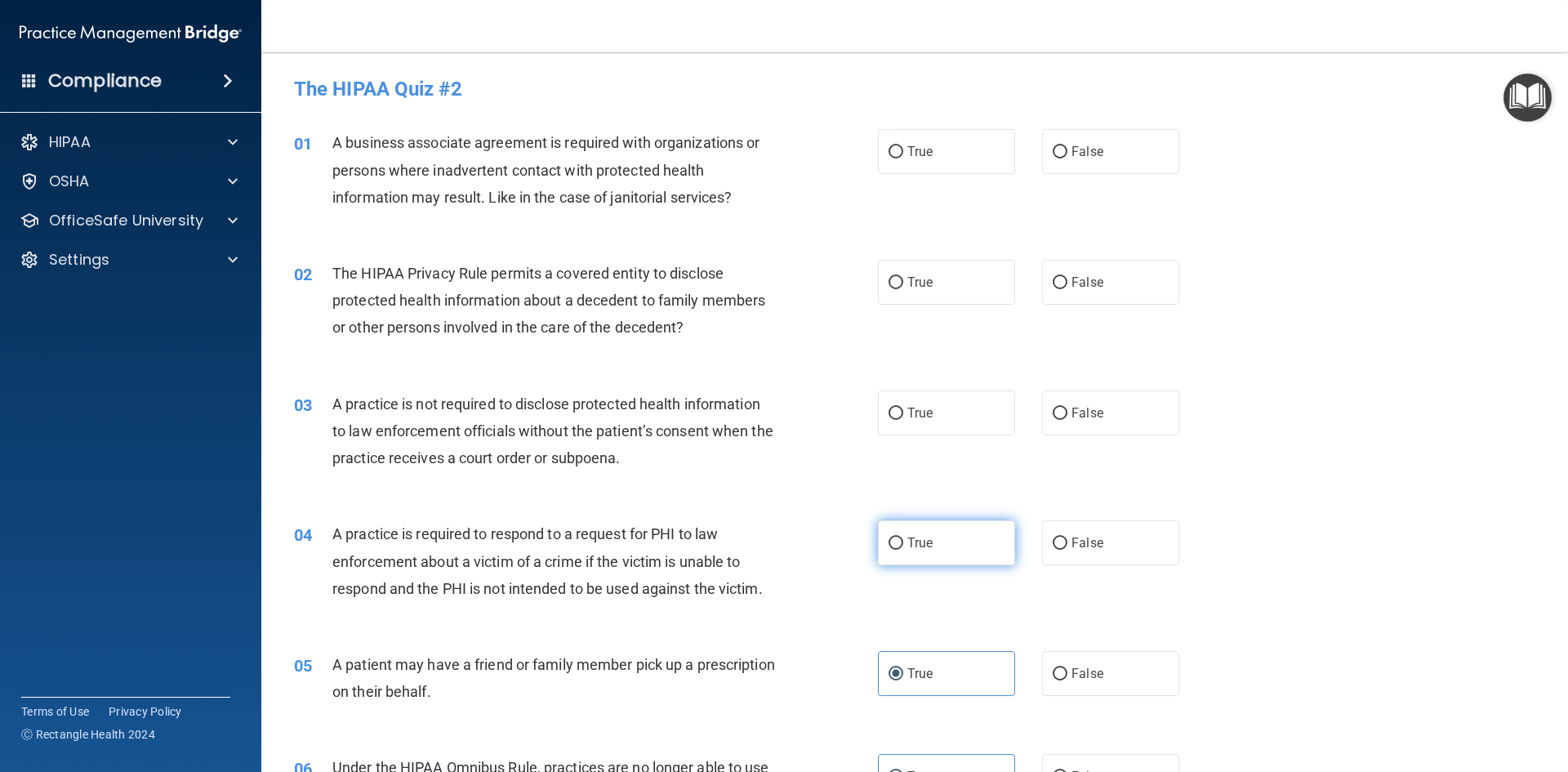
click at [965, 541] on label "True" at bounding box center [947, 542] width 137 height 45
click at [904, 541] on input "True" at bounding box center [895, 543] width 14 height 12
radio input "true"
click at [1126, 400] on label "False" at bounding box center [1110, 412] width 137 height 45
click at [1068, 407] on input "False" at bounding box center [1059, 413] width 14 height 12
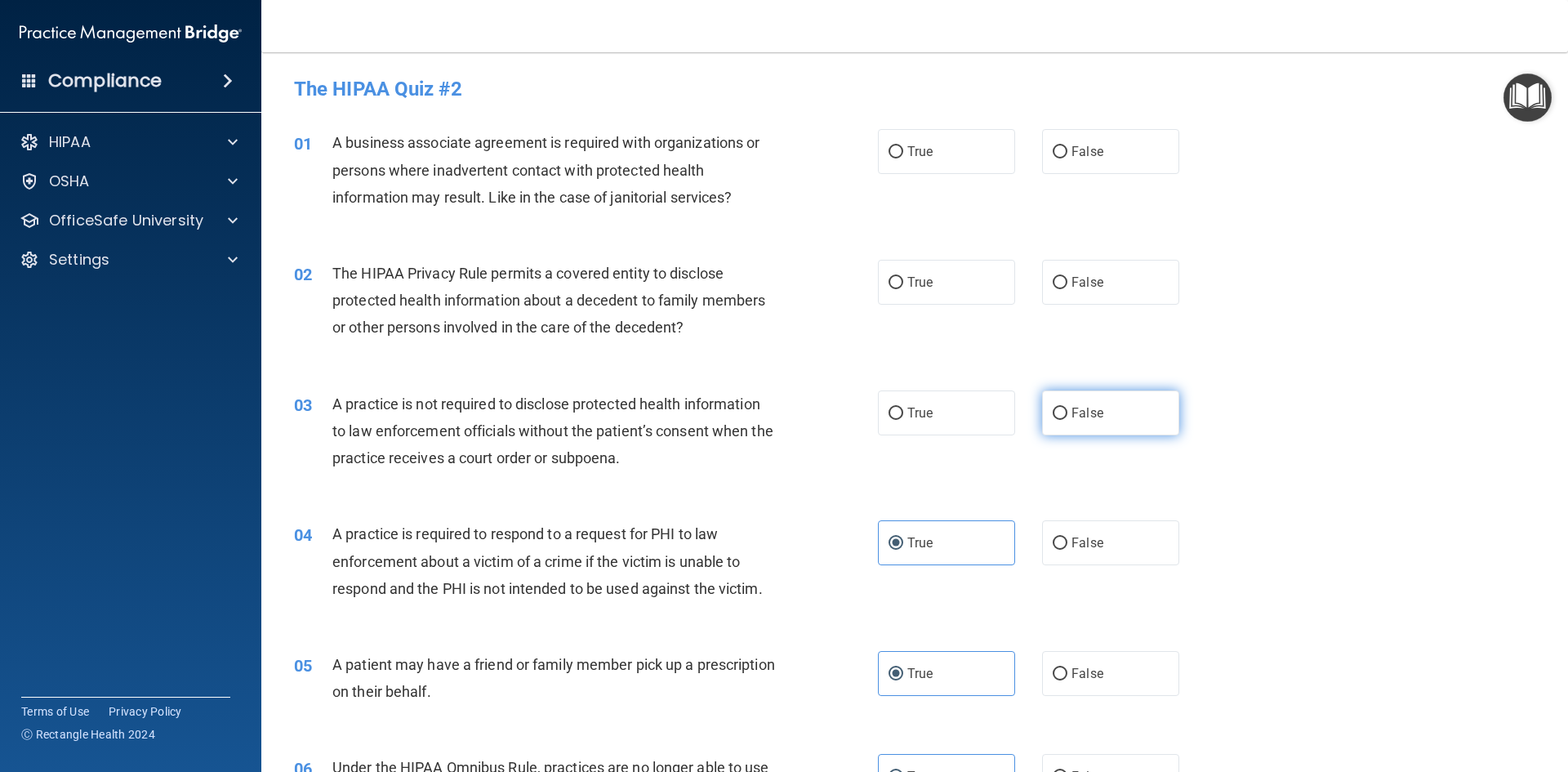
radio input "true"
click at [976, 293] on label "True" at bounding box center [947, 281] width 137 height 45
click at [904, 289] on input "True" at bounding box center [895, 282] width 14 height 12
radio input "true"
click at [1042, 146] on label "False" at bounding box center [1110, 151] width 137 height 45
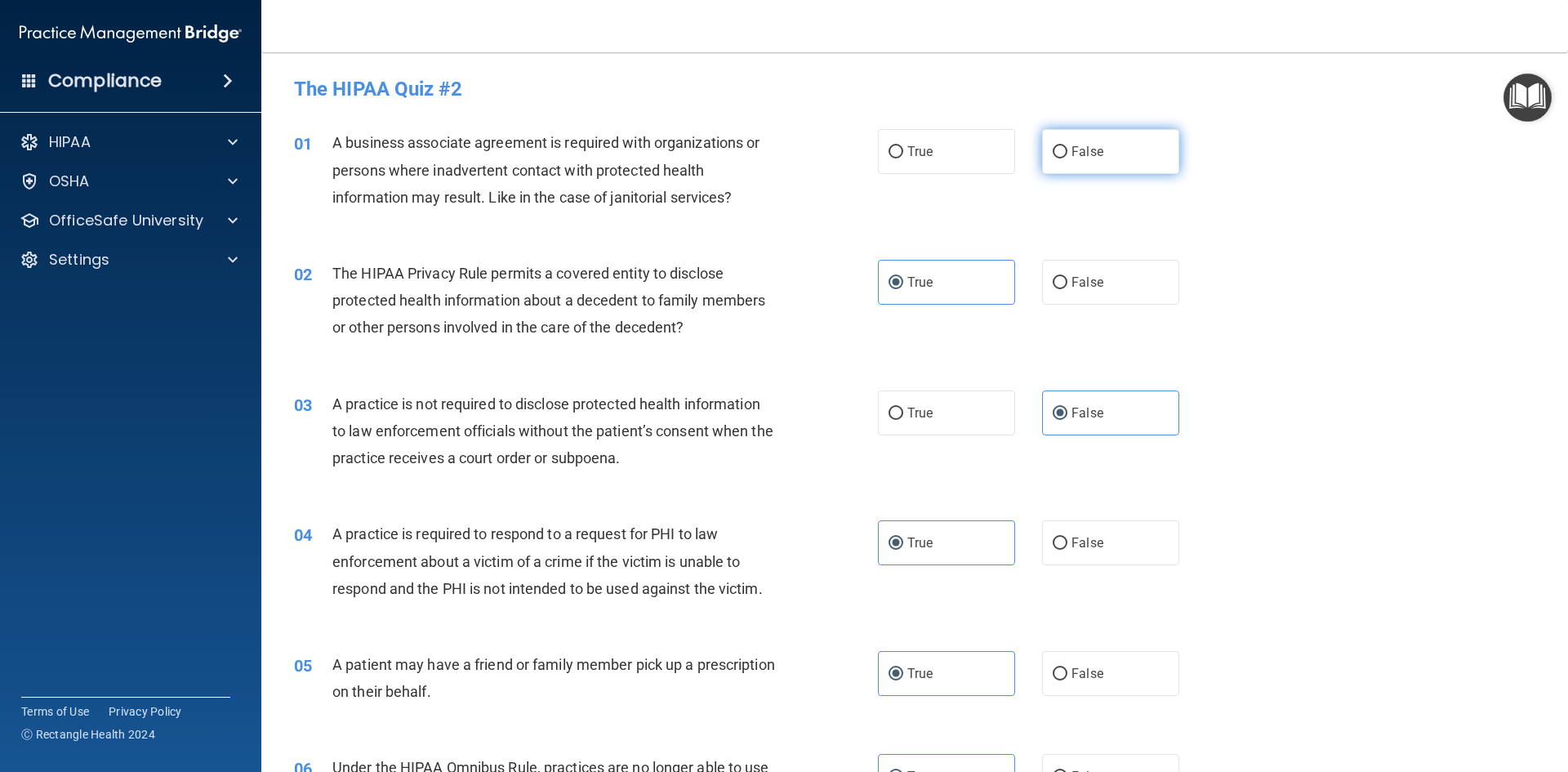
click at [1052, 146] on input "False" at bounding box center [1059, 152] width 14 height 12
radio input "true"
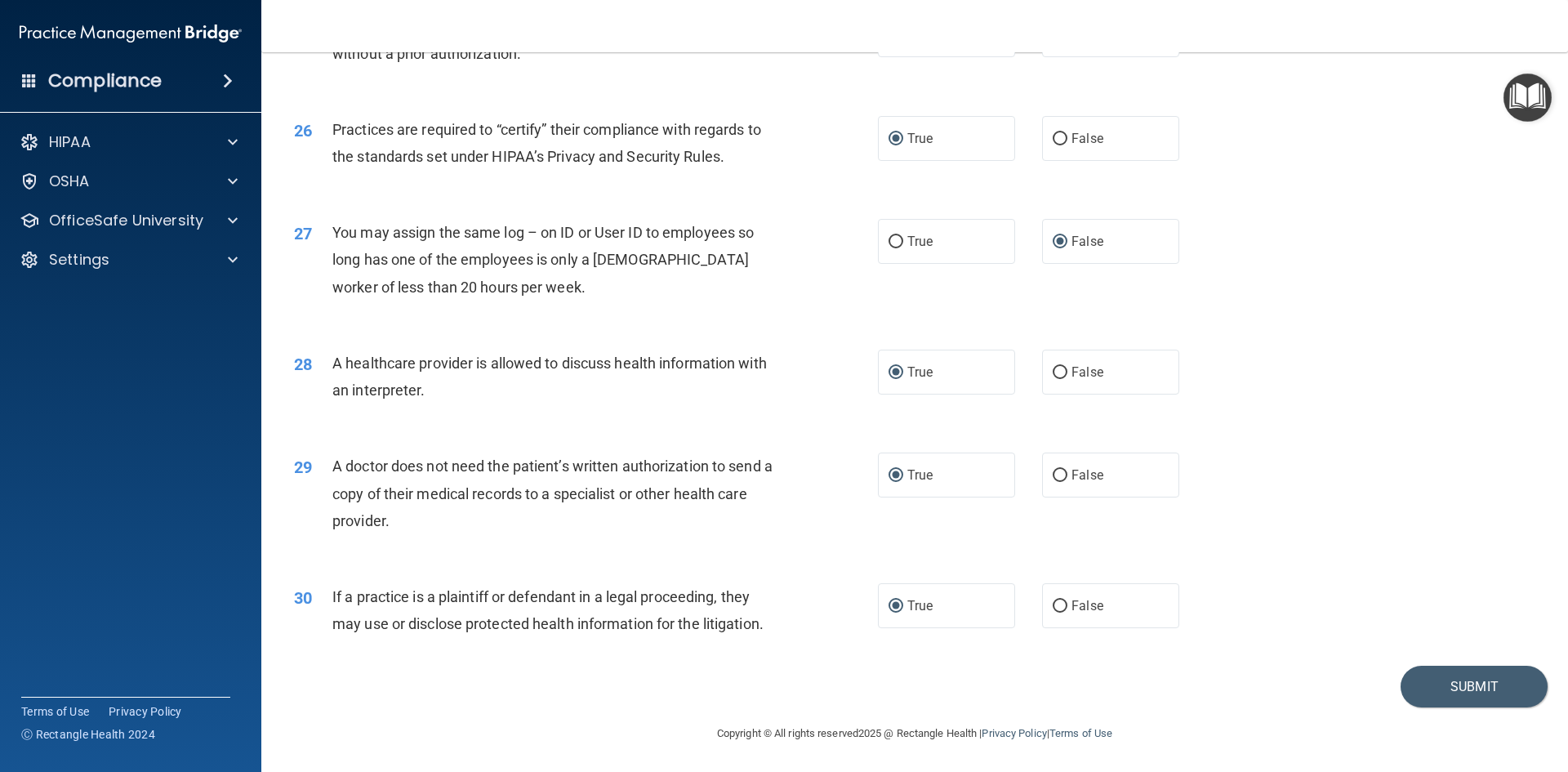
scroll to position [3029, 0]
click at [1476, 692] on button "Submit" at bounding box center [1474, 685] width 147 height 42
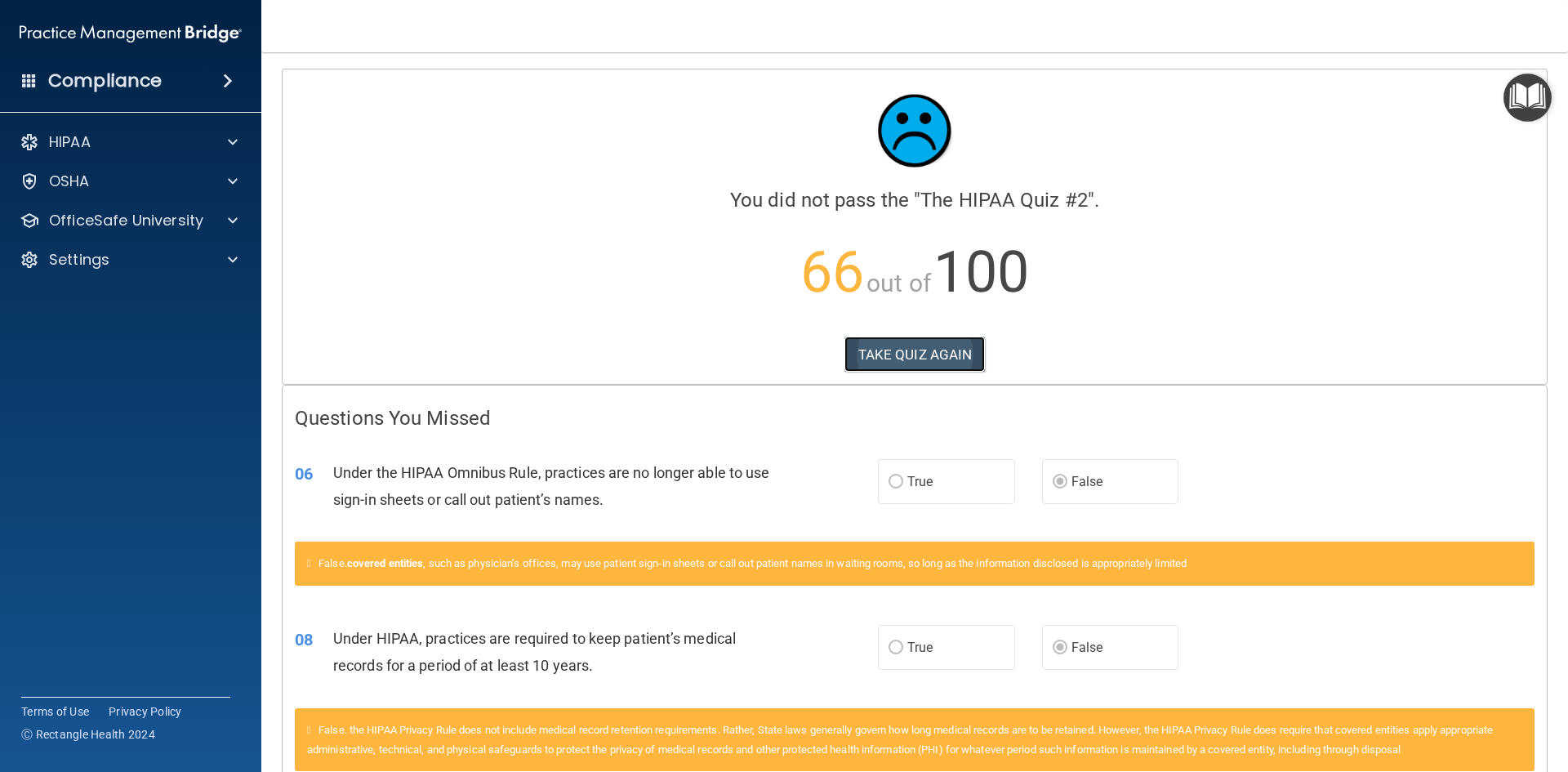
click at [914, 358] on button "TAKE QUIZ AGAIN" at bounding box center [915, 355] width 141 height 36
